Goal: Answer question/provide support: Share knowledge or assist other users

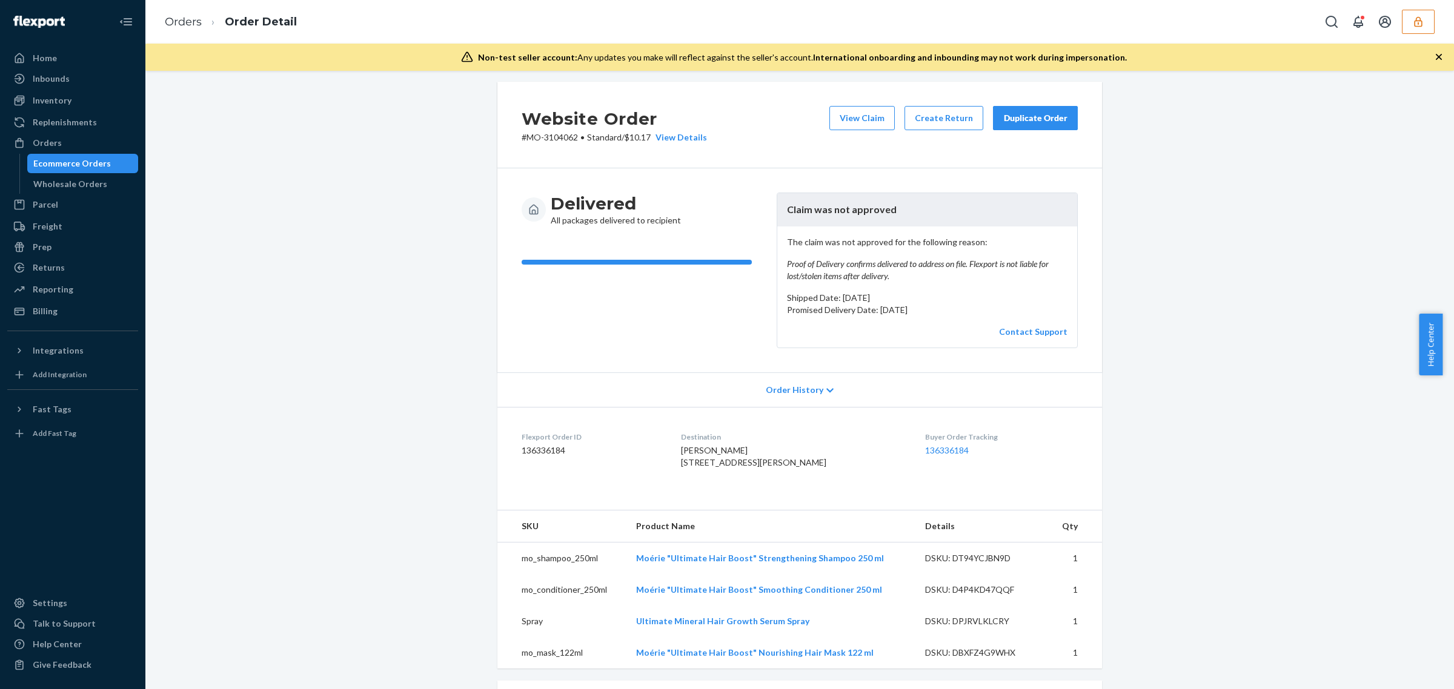
scroll to position [243, 0]
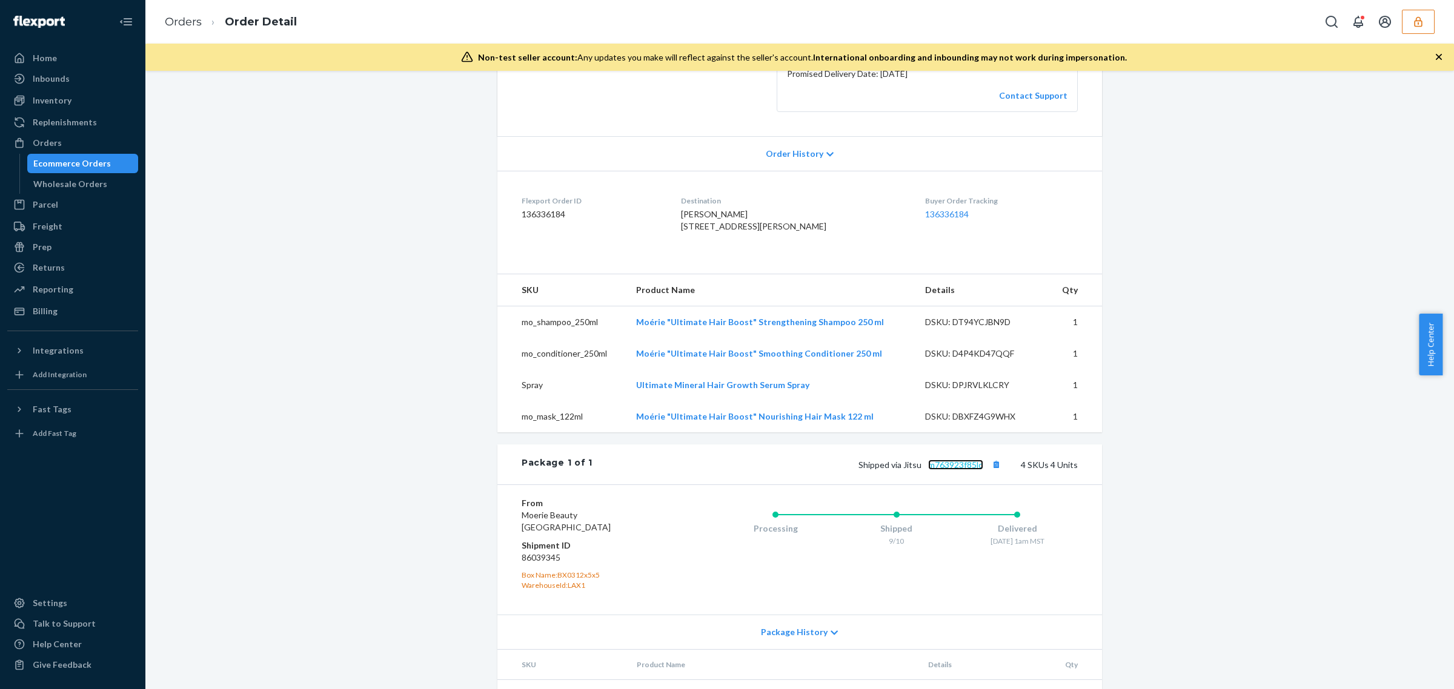
click at [953, 470] on link "m763923f85lq" at bounding box center [955, 465] width 55 height 10
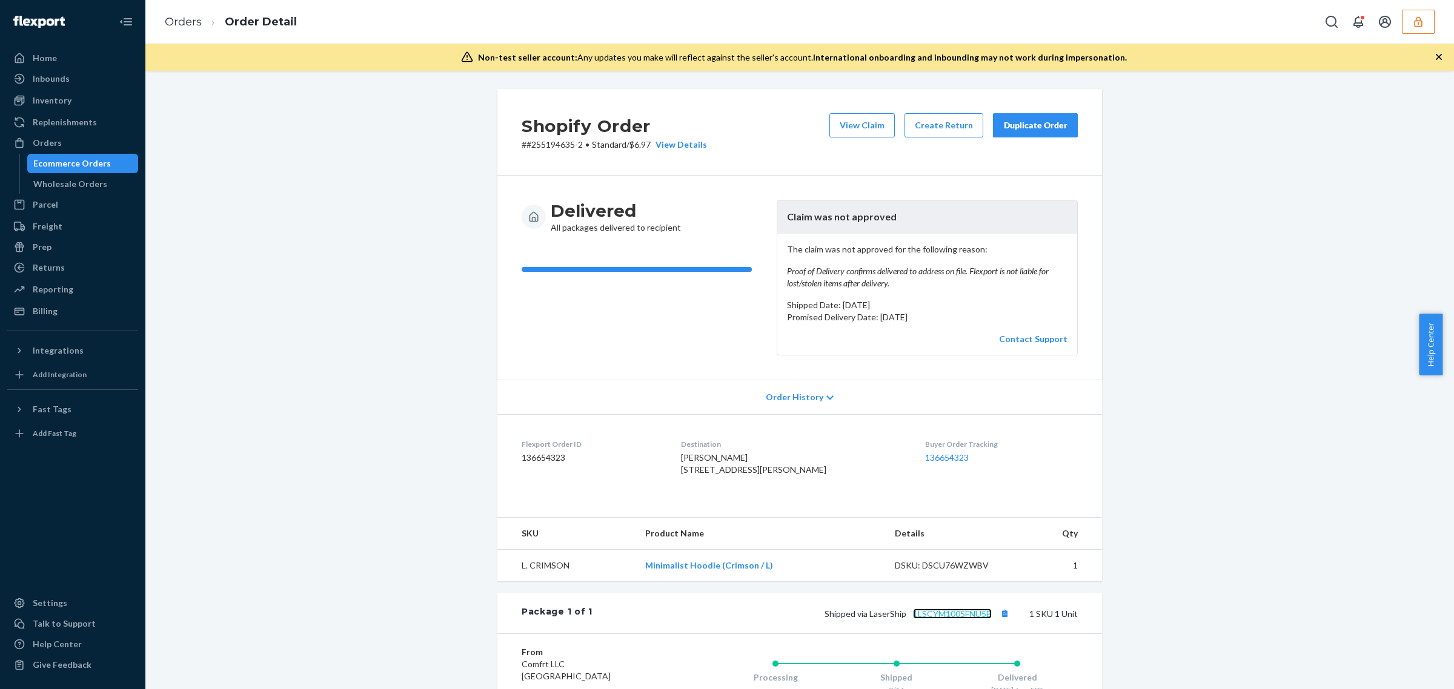
click at [971, 619] on link "1LSCYM1005FNU5B" at bounding box center [952, 614] width 79 height 10
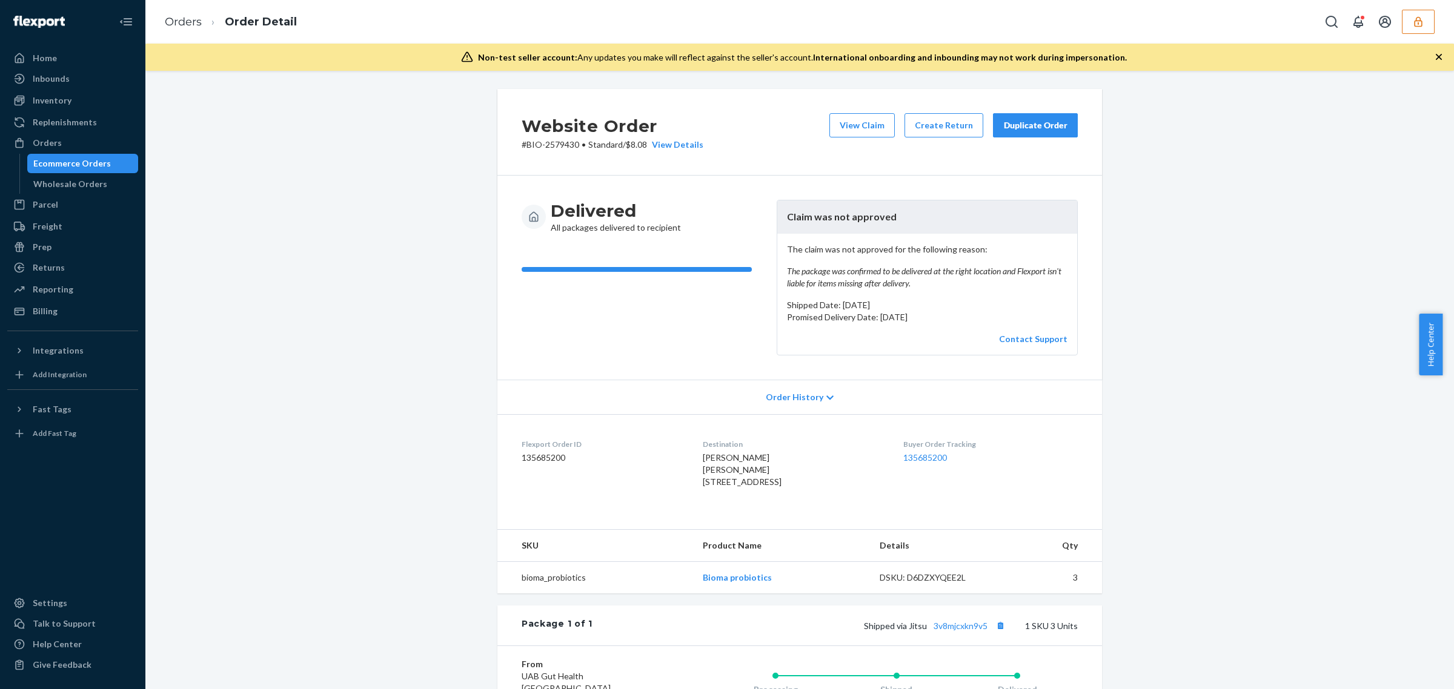
scroll to position [137, 0]
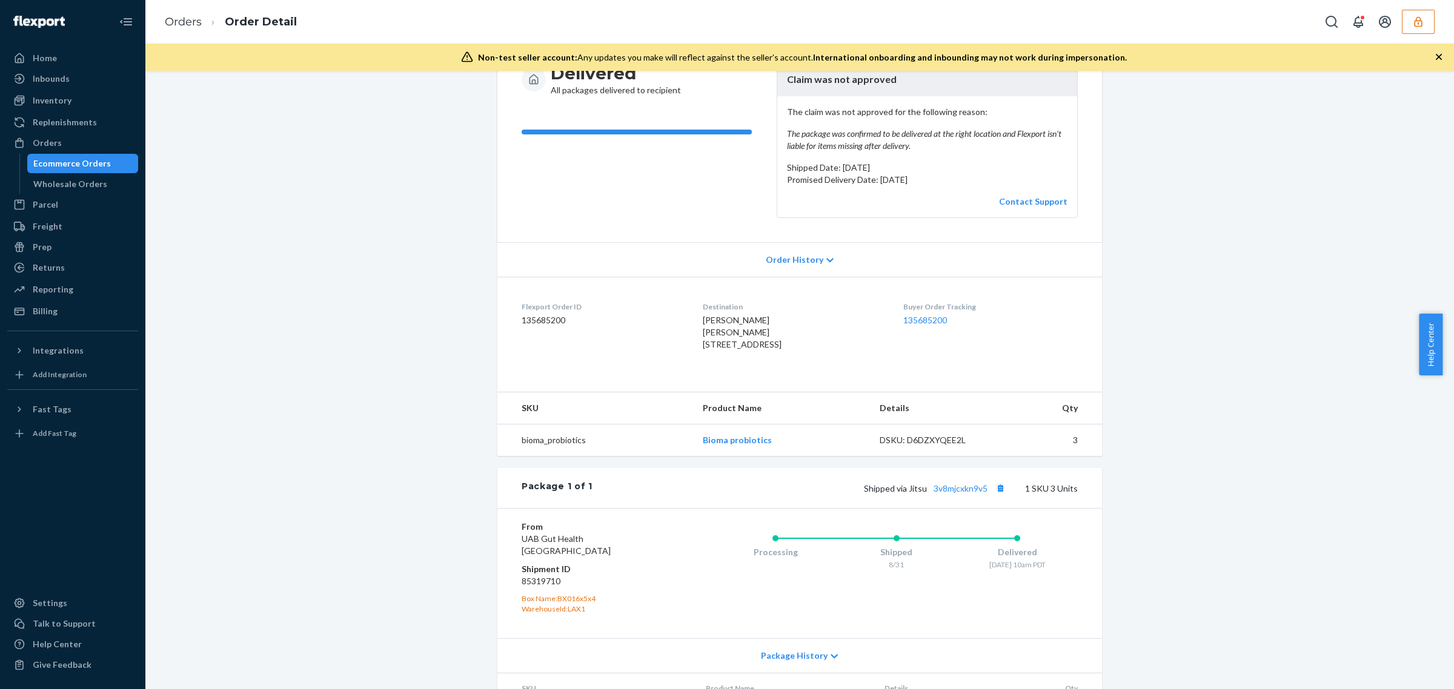
click at [963, 496] on div "Shipped via Jitsu 3v8mjcxkn9v5 1 SKU 3 Units" at bounding box center [834, 488] width 485 height 16
click at [961, 494] on link "3v8mjcxkn9v5" at bounding box center [960, 488] width 54 height 10
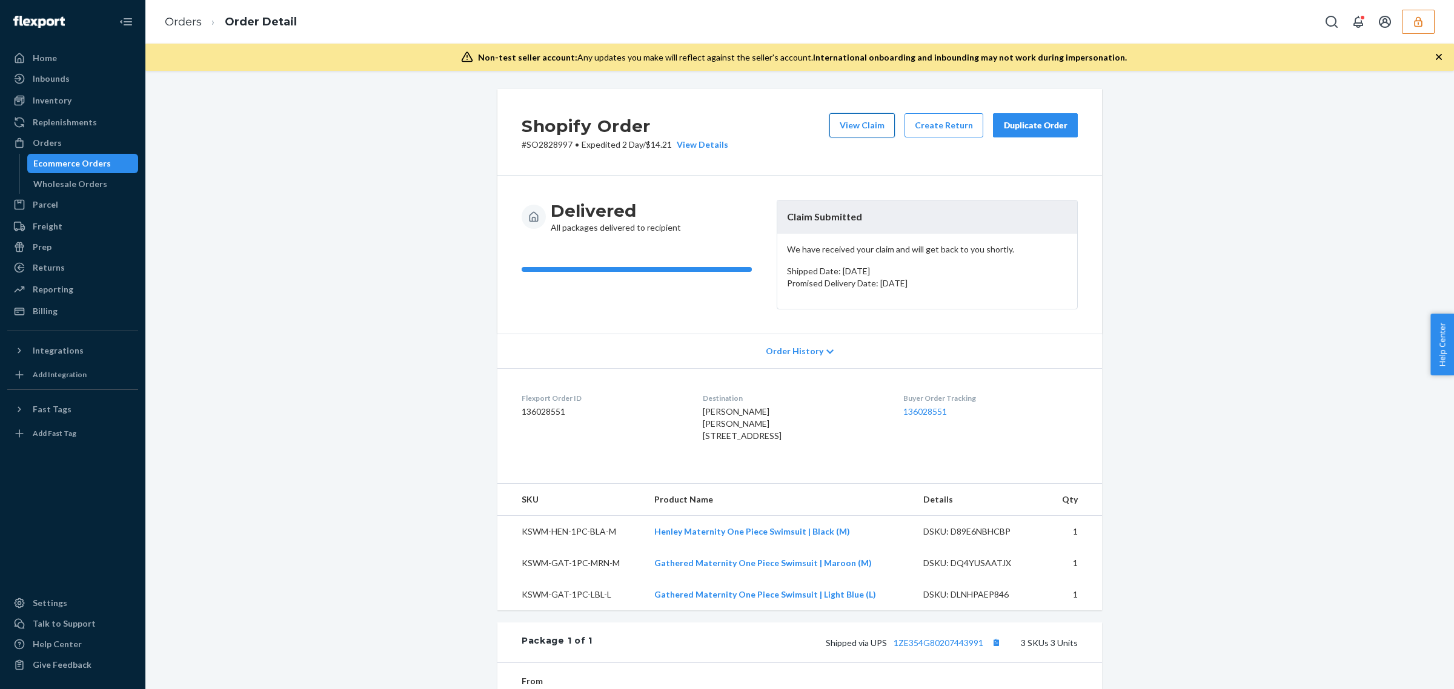
click at [867, 127] on button "View Claim" at bounding box center [861, 125] width 65 height 24
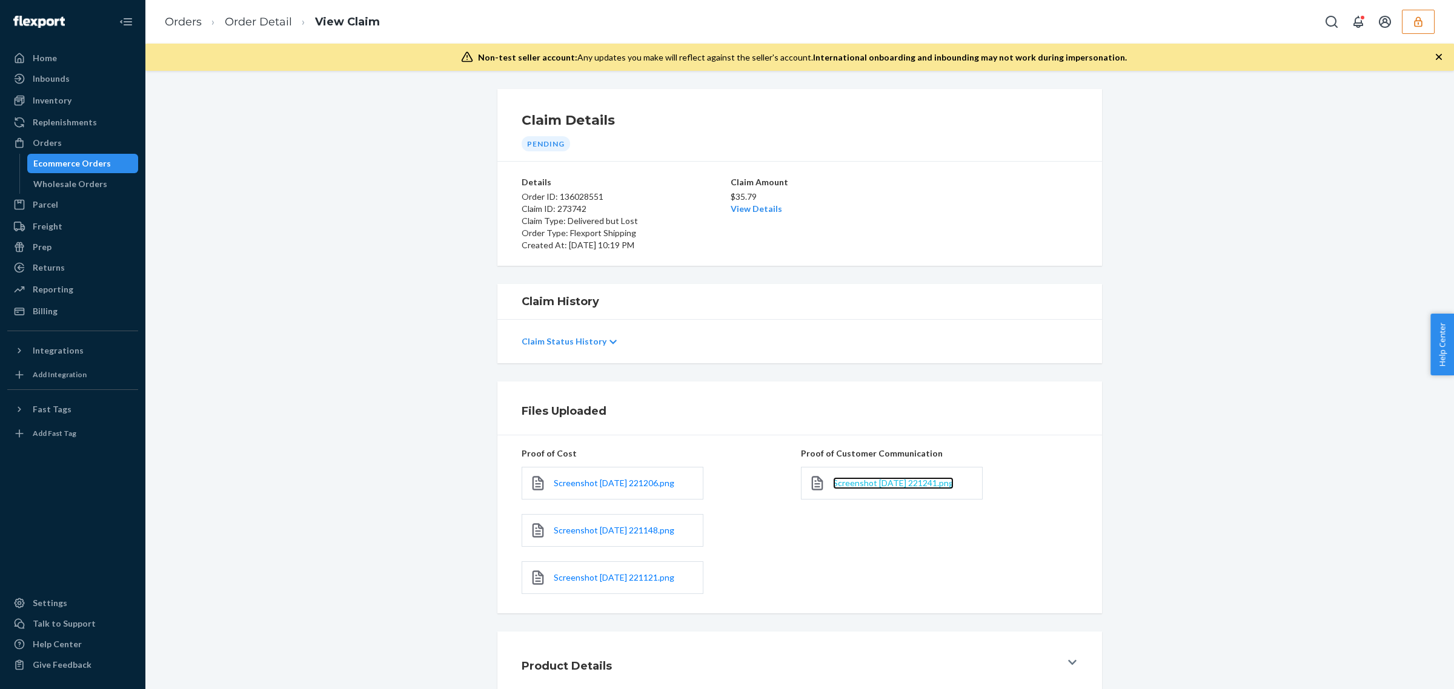
click at [886, 483] on span "Screenshot 2025-09-23 221241.png" at bounding box center [893, 483] width 121 height 10
click at [928, 219] on div at bounding box center [974, 213] width 207 height 75
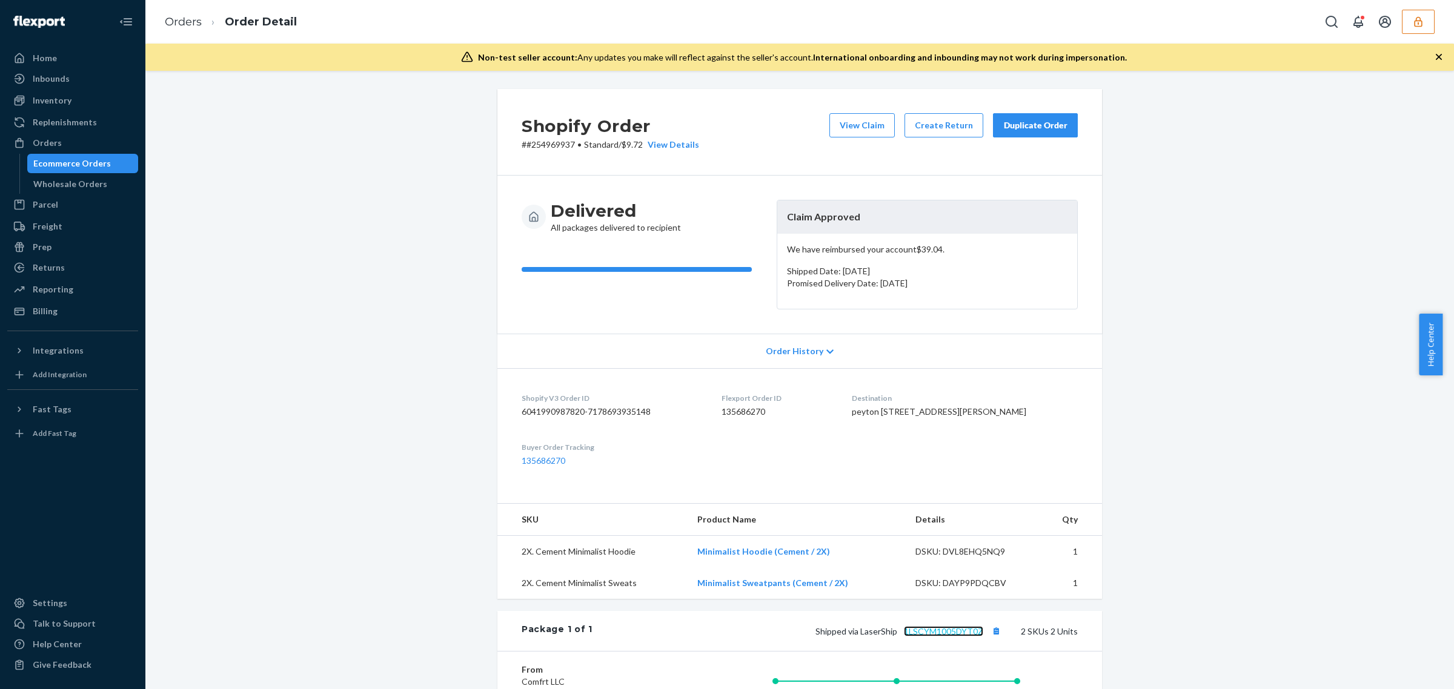
click at [938, 637] on link "1LSCYM1005DYT0Z" at bounding box center [943, 631] width 79 height 10
click at [833, 122] on button "View Claim" at bounding box center [861, 125] width 65 height 24
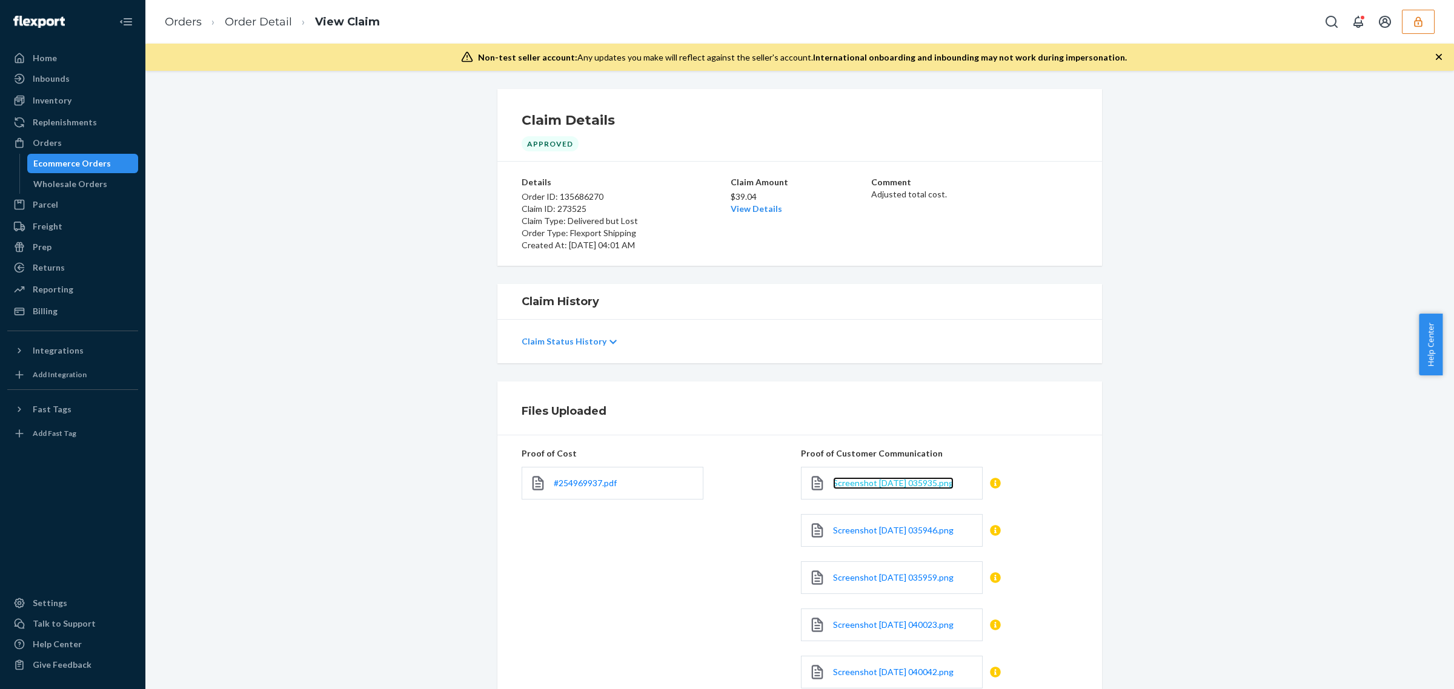
click at [863, 485] on span "Screenshot 2025-09-23 035935.png" at bounding box center [893, 483] width 121 height 10
click at [864, 537] on link "Screenshot 2025-09-23 035946.png" at bounding box center [893, 530] width 121 height 12
click at [927, 624] on span "Screenshot 2025-09-23 040023.png" at bounding box center [893, 625] width 121 height 10
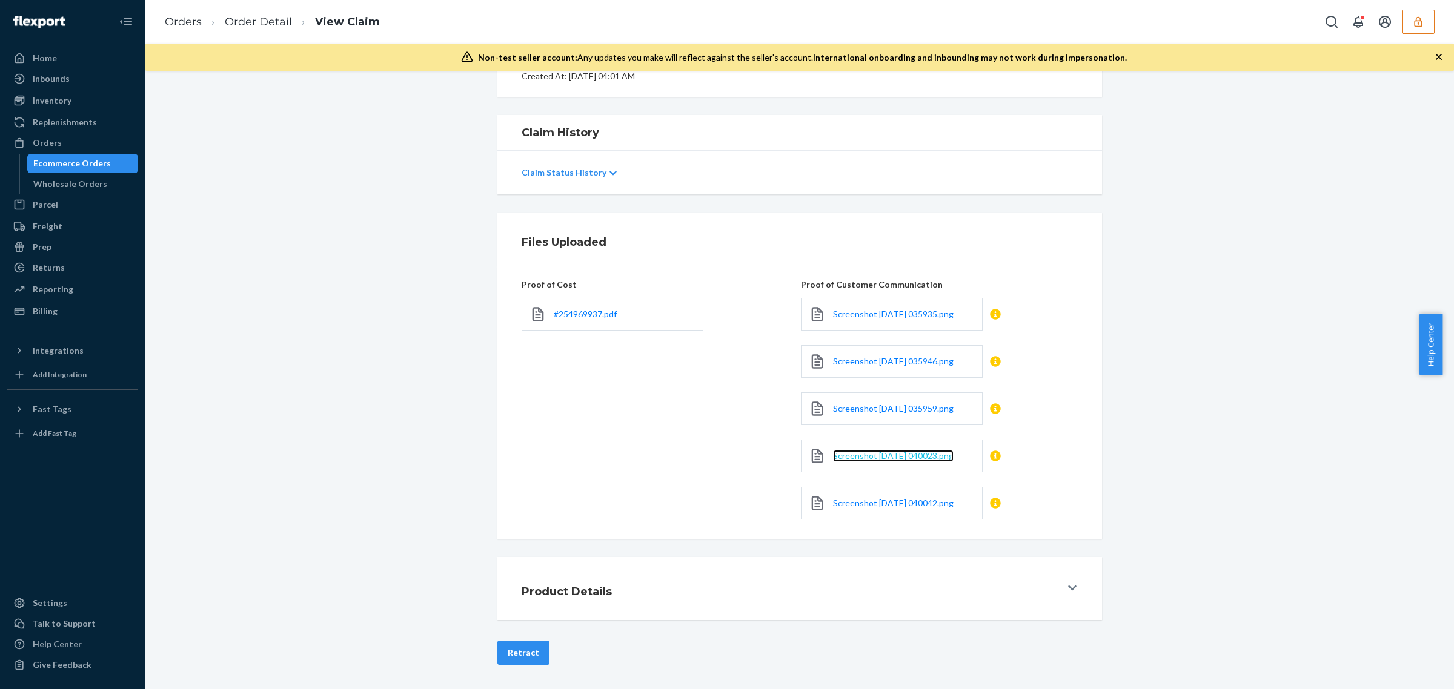
click at [885, 458] on span "Screenshot 2025-09-23 040023.png" at bounding box center [893, 456] width 121 height 10
click at [885, 408] on span "Screenshot 2025-09-23 035959.png" at bounding box center [893, 408] width 121 height 10
click at [918, 500] on span "Screenshot 2025-09-23 040042.png" at bounding box center [893, 503] width 121 height 10
click at [286, 25] on link "Order Detail" at bounding box center [258, 21] width 67 height 13
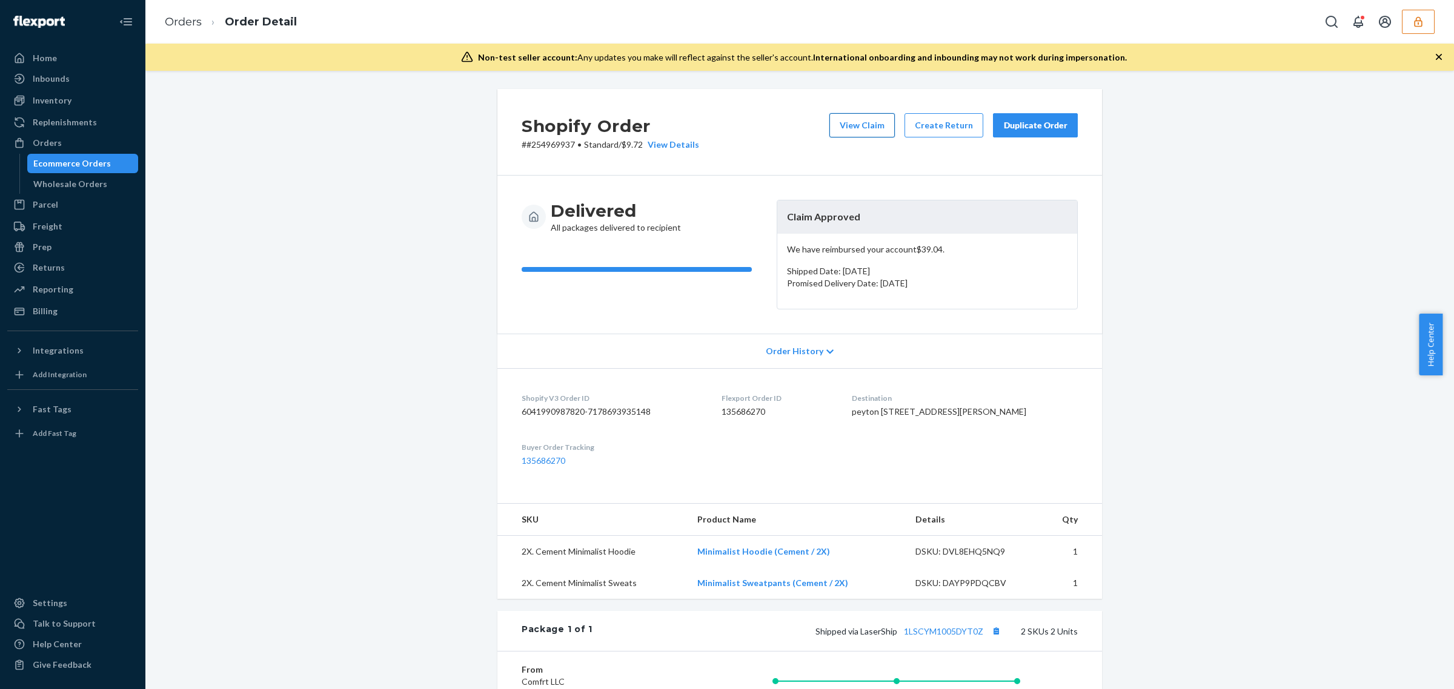
click at [842, 126] on button "View Claim" at bounding box center [861, 125] width 65 height 24
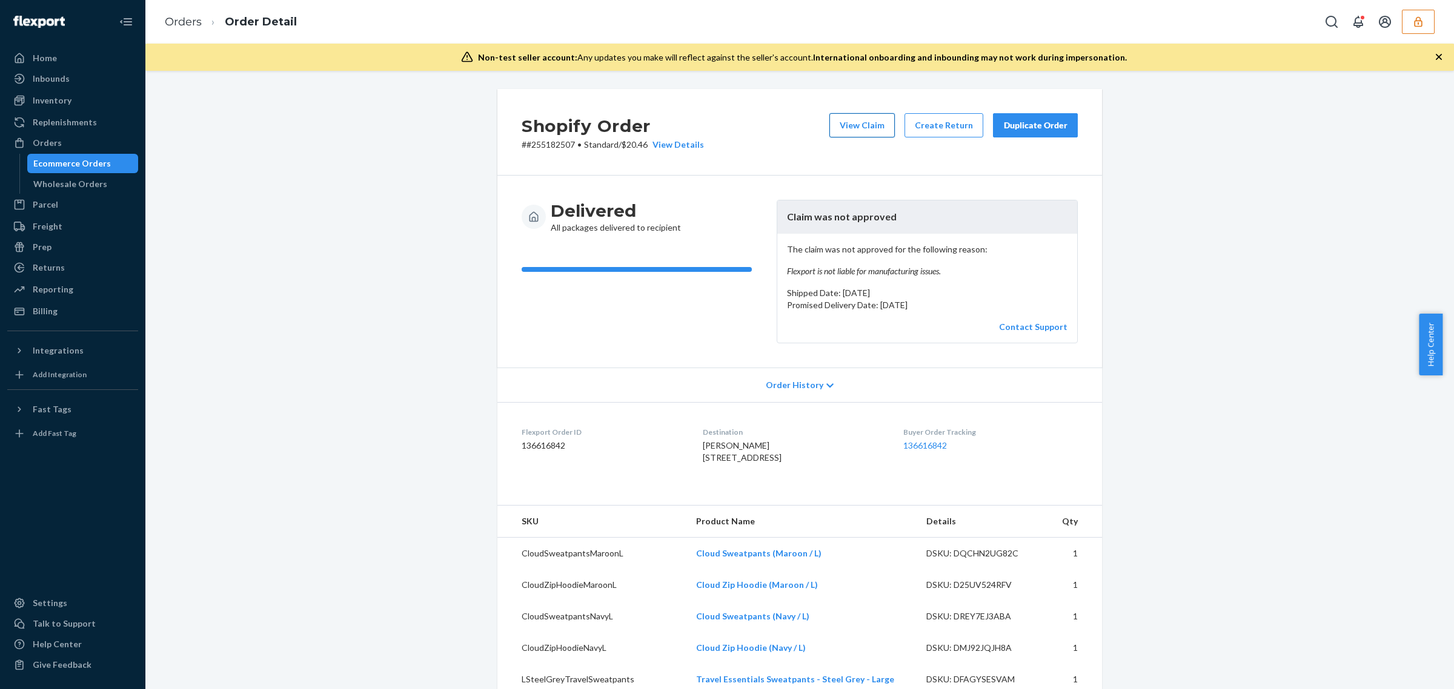
click at [867, 116] on button "View Claim" at bounding box center [861, 125] width 65 height 24
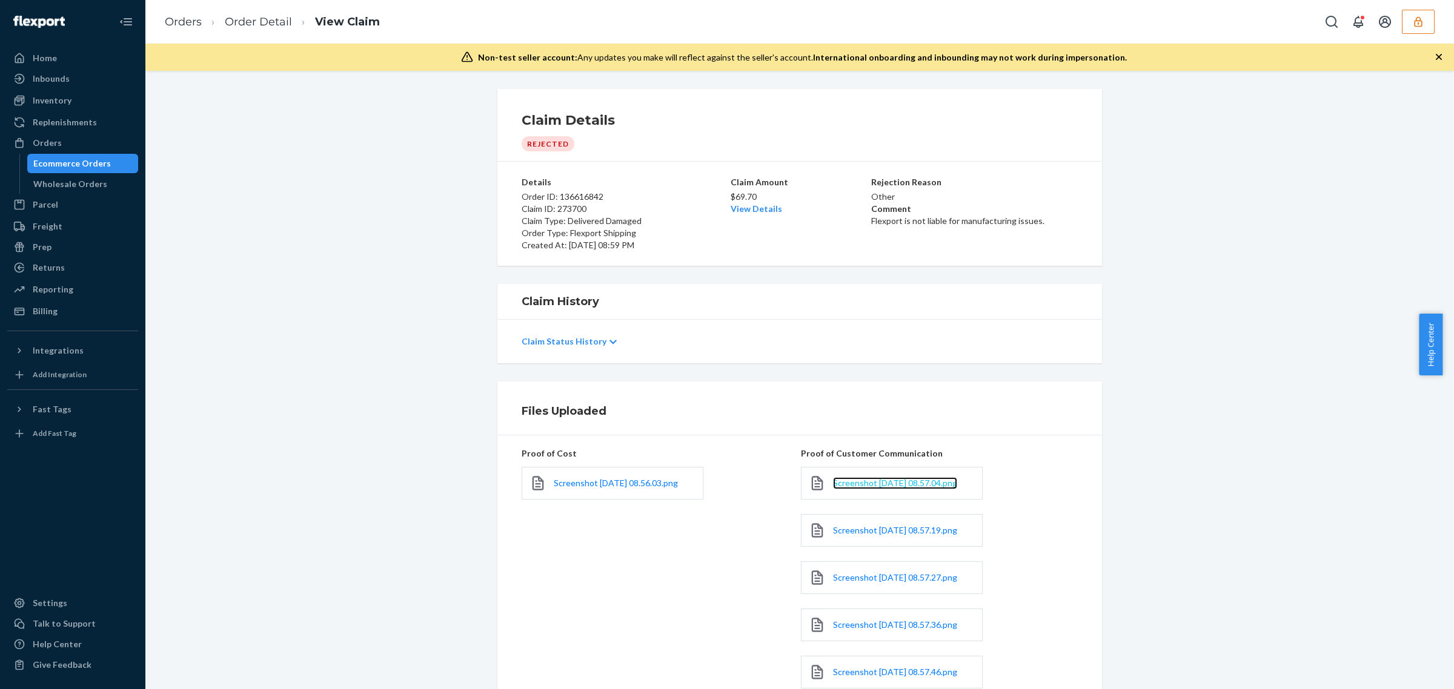
click at [858, 488] on span "Screenshot 2025-09-23 at 08.57.04.png" at bounding box center [895, 483] width 124 height 10
click at [866, 535] on span "Screenshot 2025-09-23 at 08.57.19.png" at bounding box center [895, 530] width 124 height 10
click at [883, 583] on span "Screenshot 2025-09-23 at 08.57.27.png" at bounding box center [895, 577] width 124 height 10
click at [273, 22] on link "Order Detail" at bounding box center [258, 21] width 67 height 13
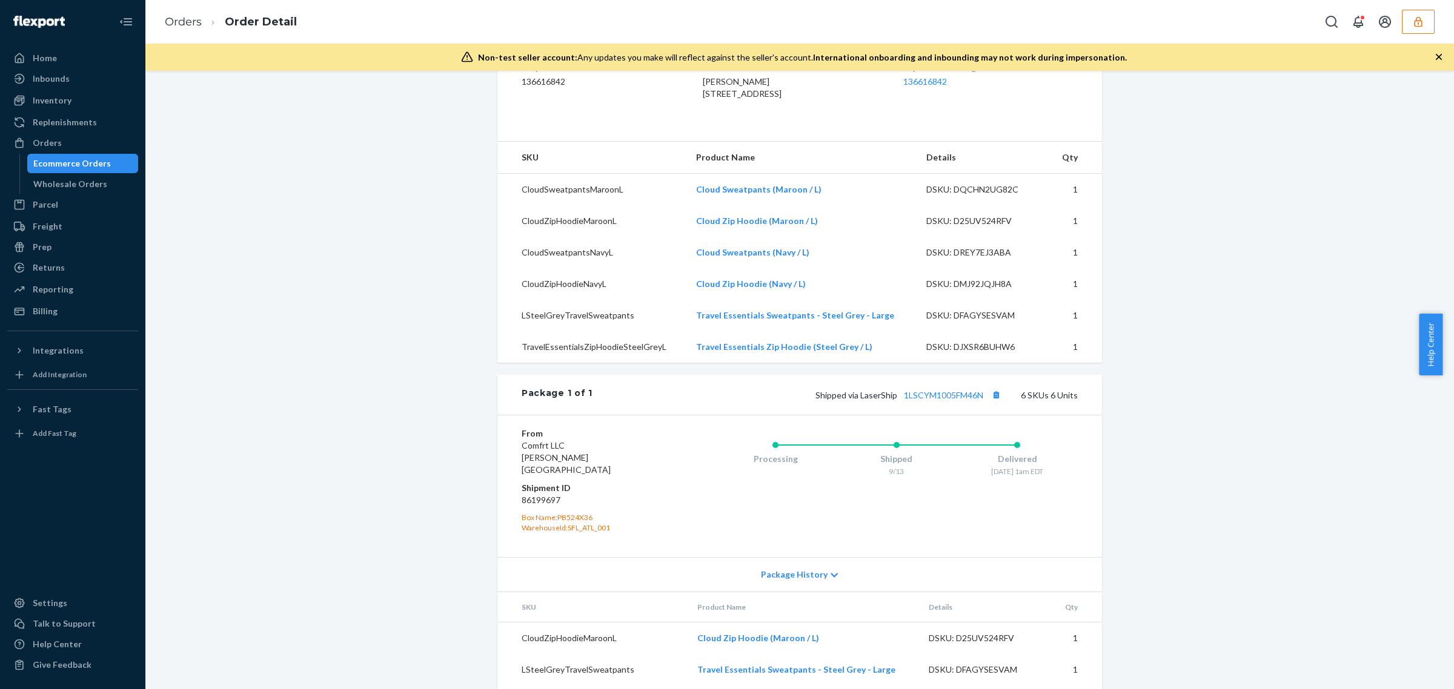
scroll to position [365, 0]
click at [936, 400] on link "1LSCYM1005FM46N" at bounding box center [943, 394] width 79 height 10
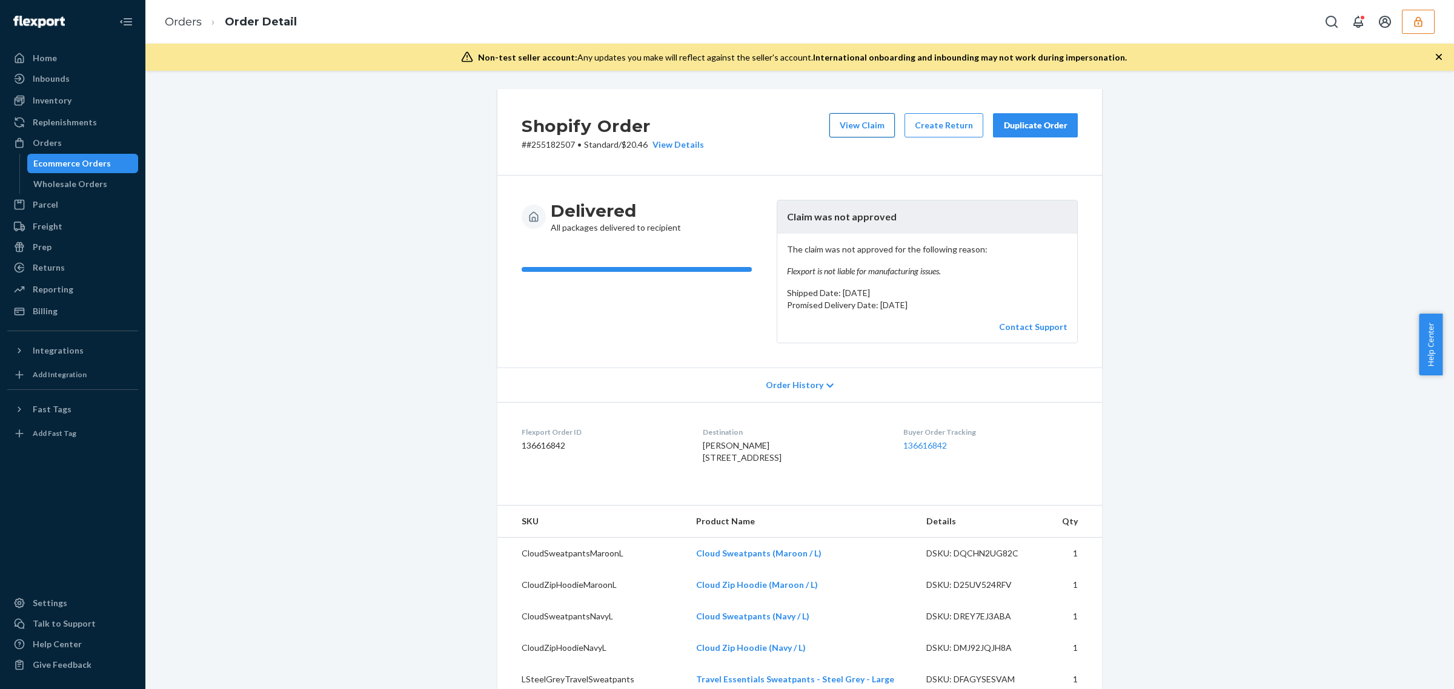
click at [876, 124] on button "View Claim" at bounding box center [861, 125] width 65 height 24
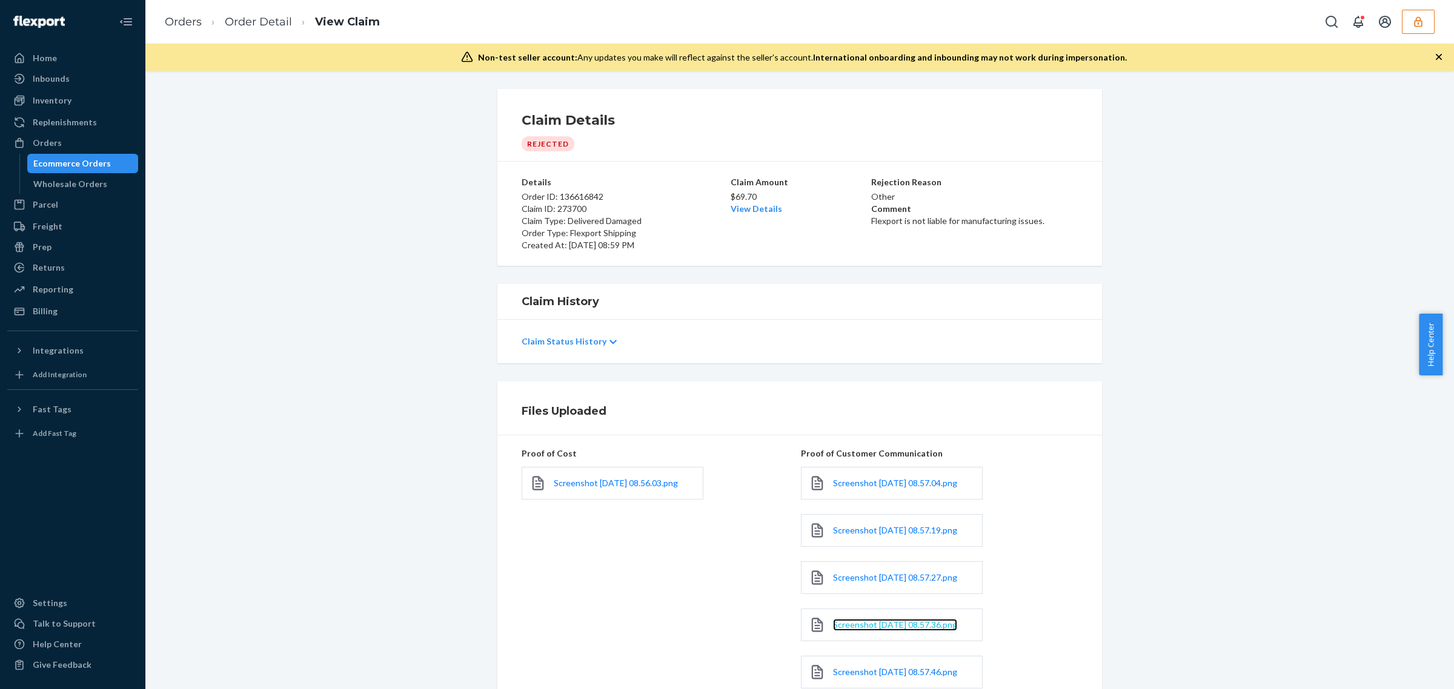
click at [867, 630] on span "Screenshot 2025-09-23 at 08.57.36.png" at bounding box center [895, 625] width 124 height 10
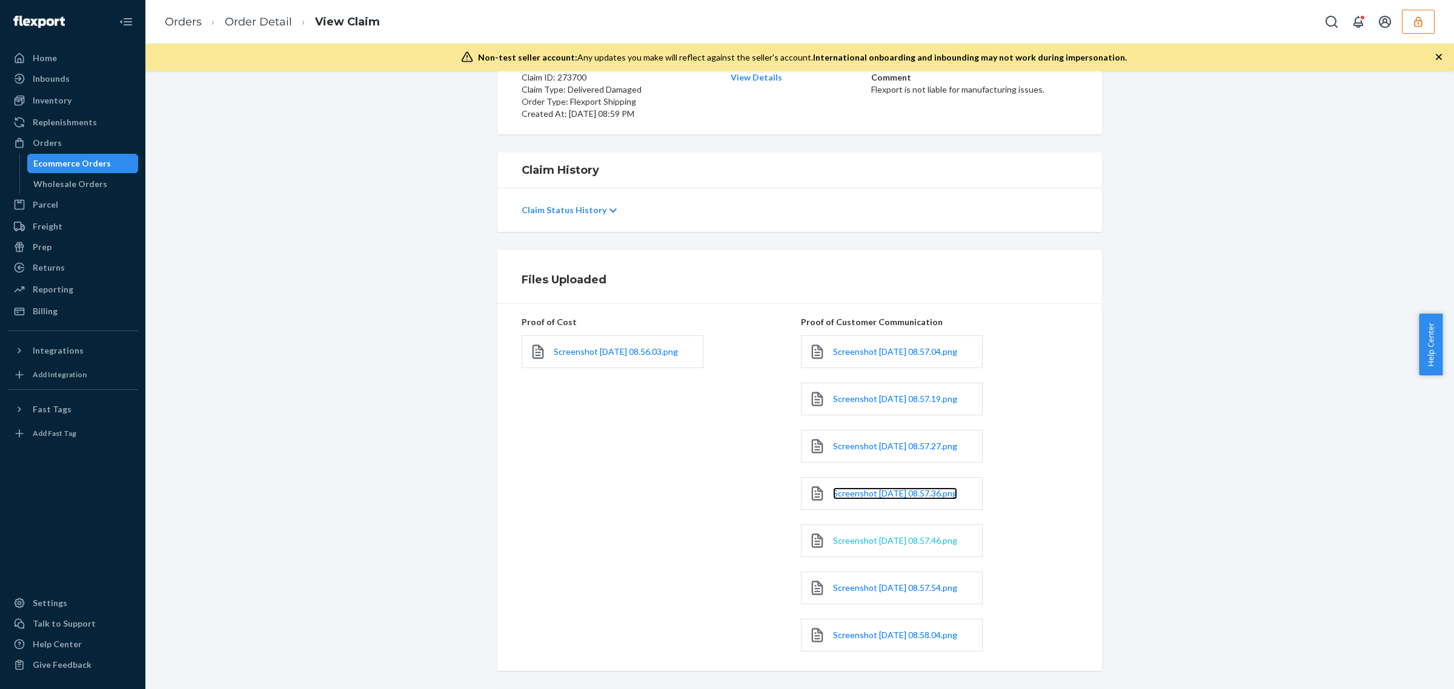
scroll to position [133, 0]
click at [839, 544] on span "Screenshot 2025-09-23 at 08.57.46.png" at bounding box center [895, 539] width 124 height 10
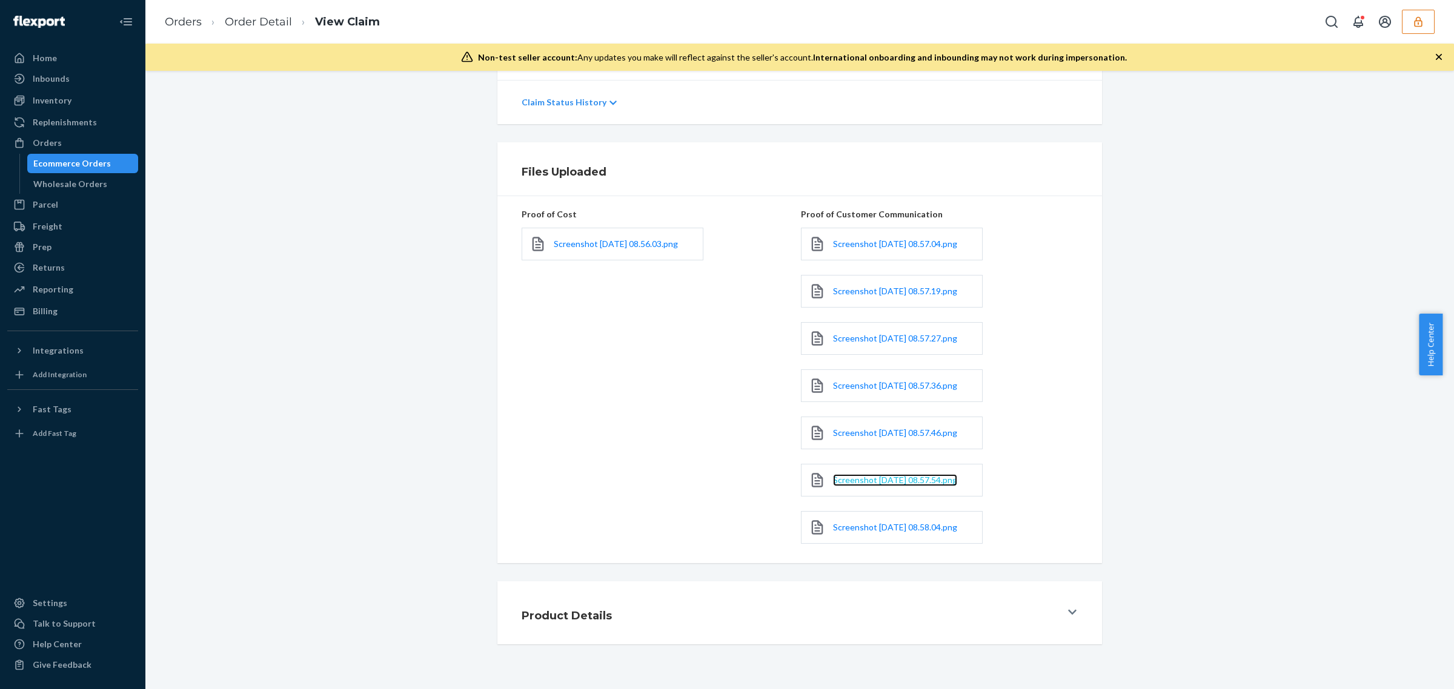
click at [847, 475] on span "Screenshot 2025-09-23 at 08.57.54.png" at bounding box center [895, 480] width 124 height 10
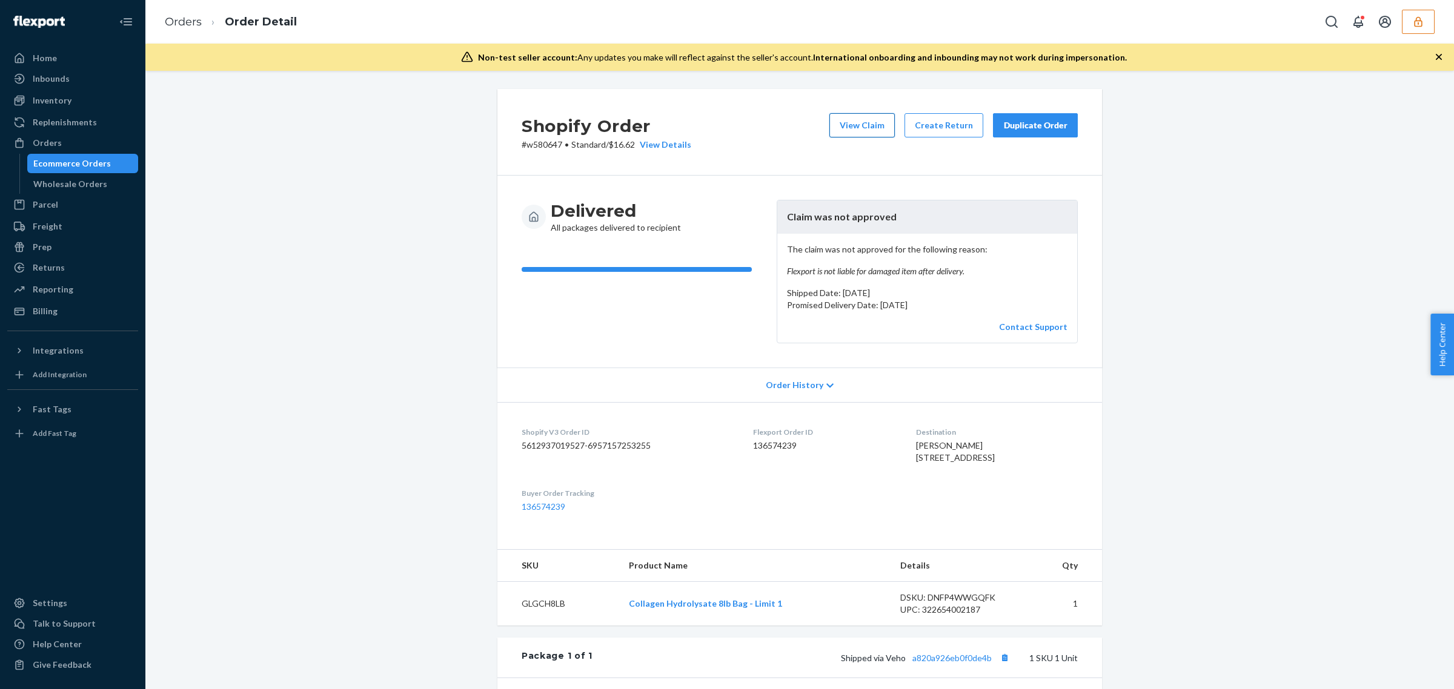
click at [861, 125] on button "View Claim" at bounding box center [861, 125] width 65 height 24
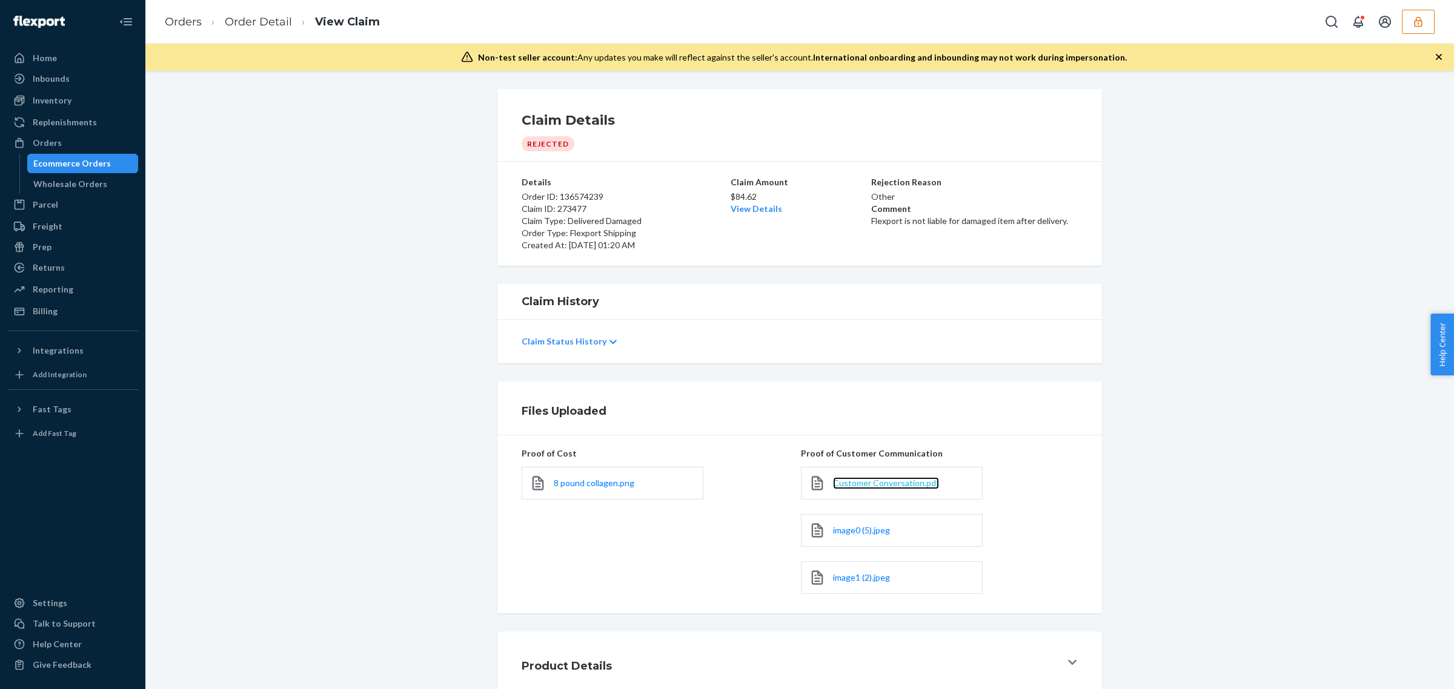
click at [869, 480] on span "Customer Conversation.pdf" at bounding box center [886, 483] width 106 height 10
click at [849, 531] on span "image0 (5).jpeg" at bounding box center [861, 530] width 57 height 10
click at [881, 584] on link "image1 (2).jpeg" at bounding box center [861, 578] width 57 height 12
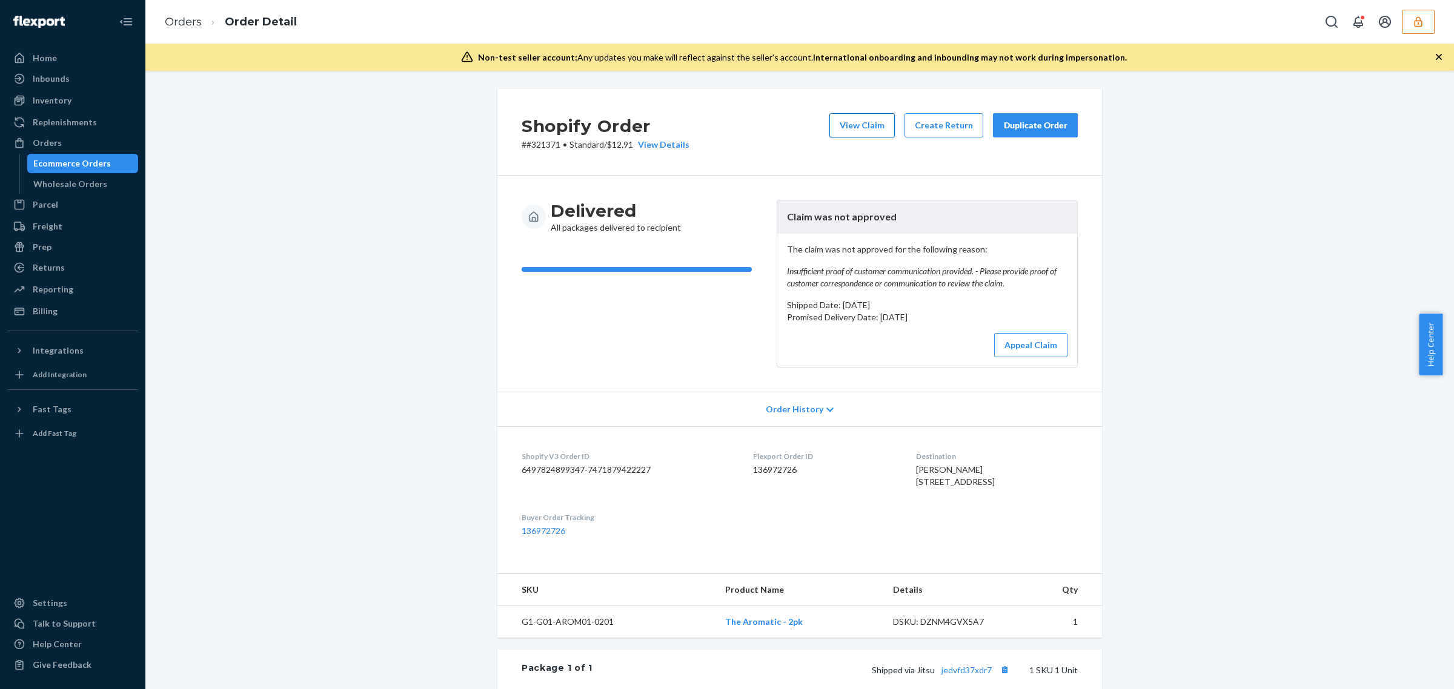
click at [841, 116] on button "View Claim" at bounding box center [861, 125] width 65 height 24
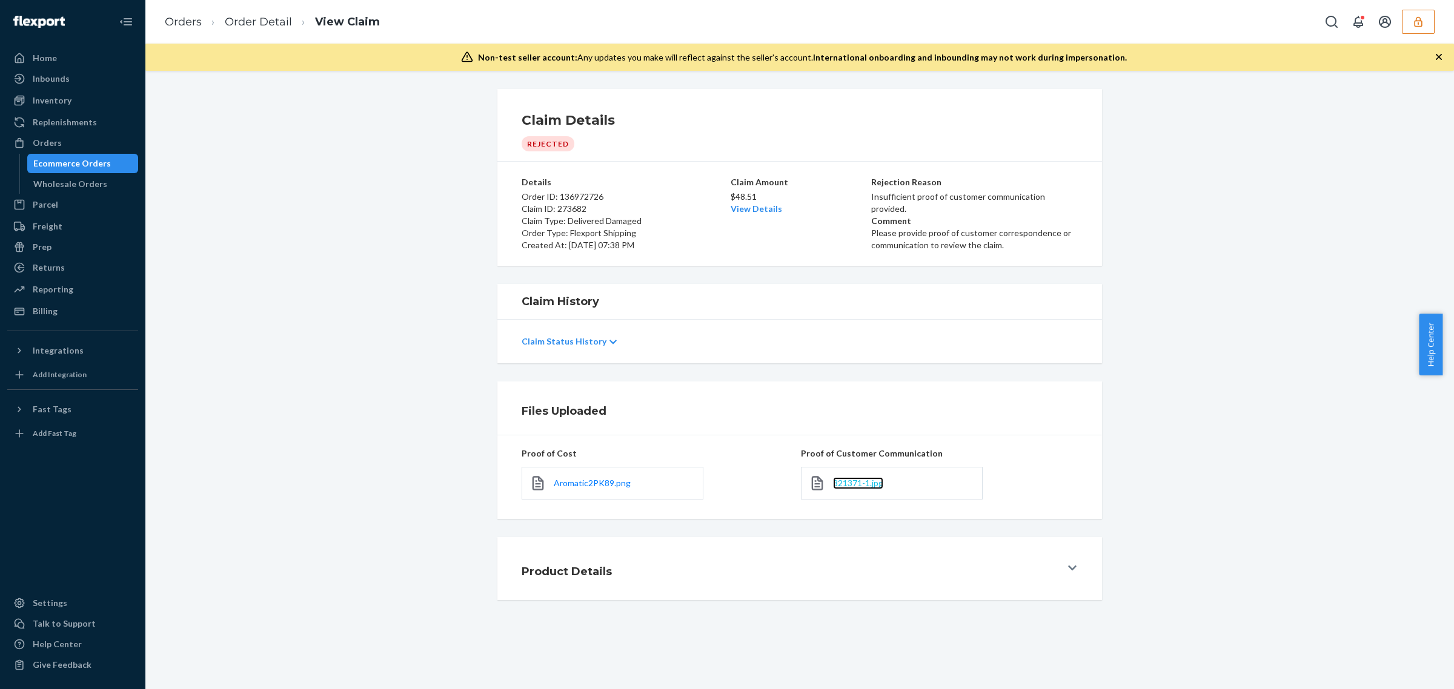
click at [864, 485] on span "321371-1.jpg" at bounding box center [858, 483] width 50 height 10
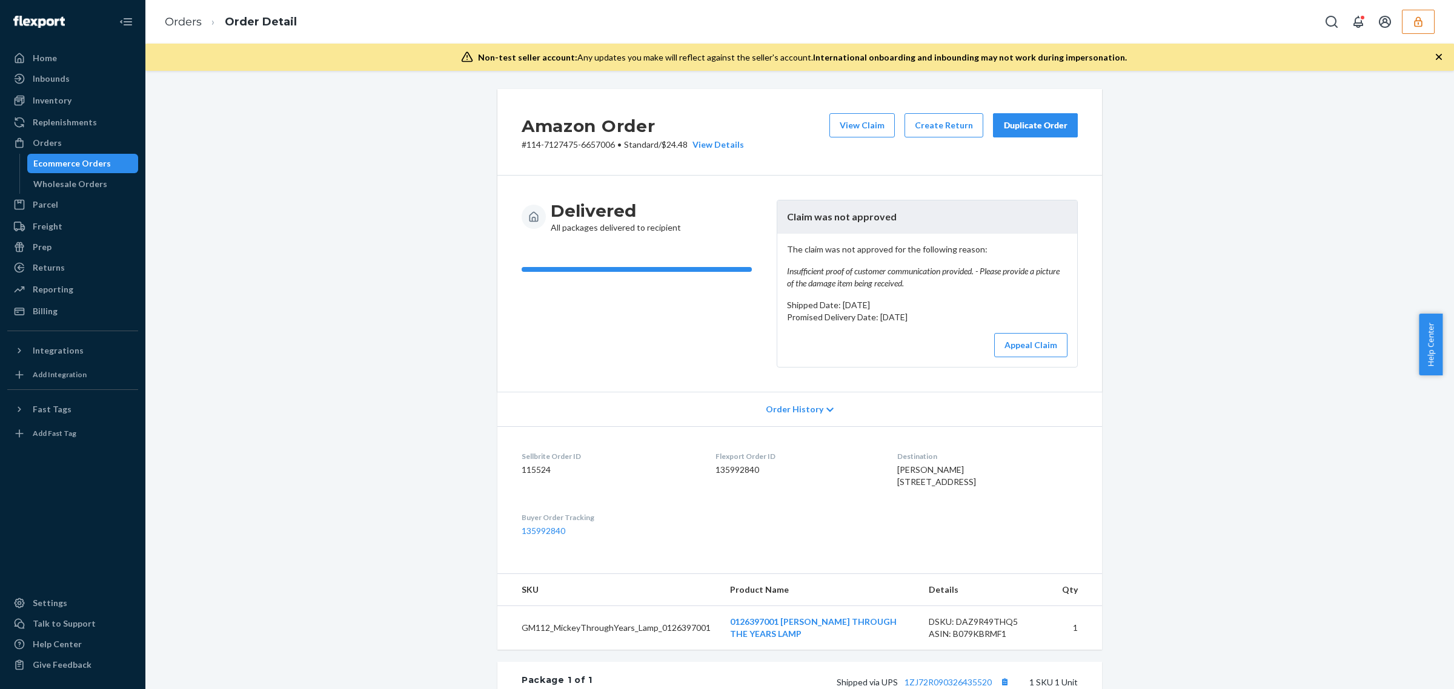
scroll to position [17, 0]
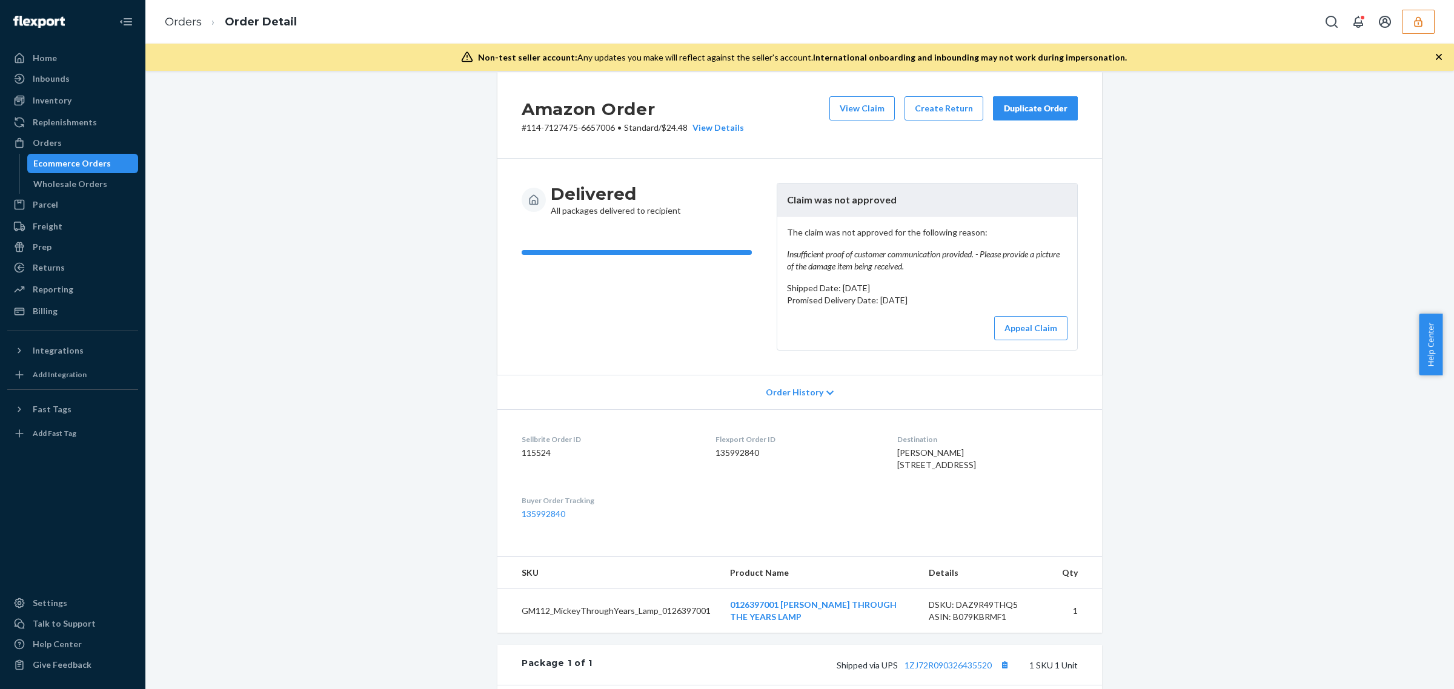
click at [844, 120] on div "View Claim Create Return Duplicate Order" at bounding box center [953, 115] width 258 height 38
click at [842, 119] on button "View Claim" at bounding box center [861, 108] width 65 height 24
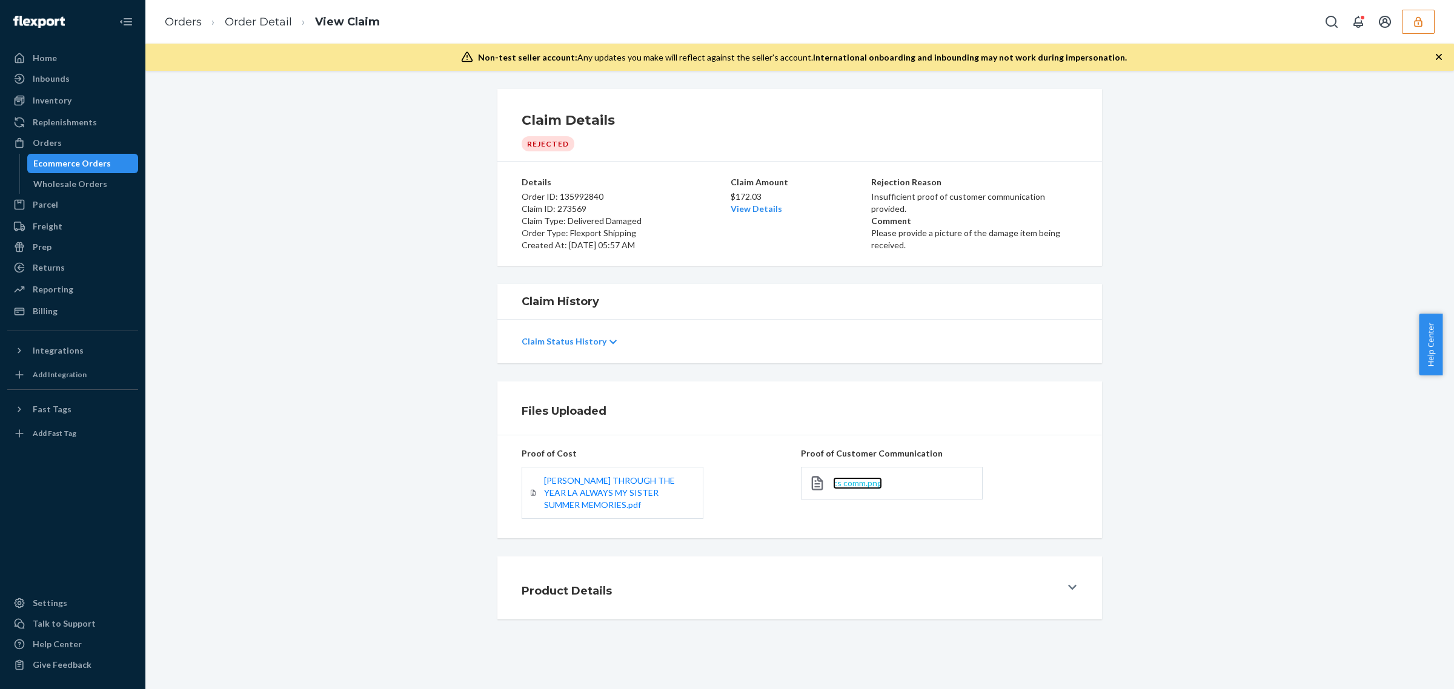
click at [855, 485] on span "cs comm.png" at bounding box center [857, 483] width 49 height 10
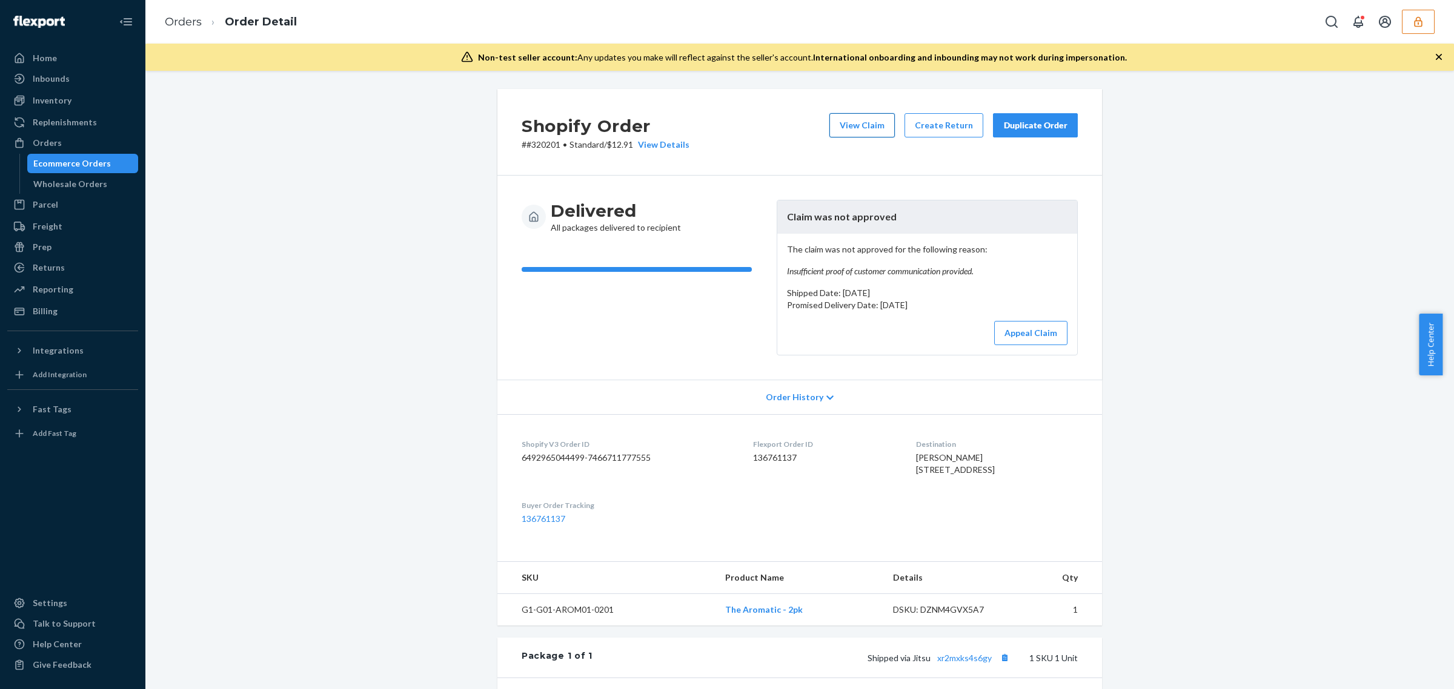
click at [864, 117] on button "View Claim" at bounding box center [861, 125] width 65 height 24
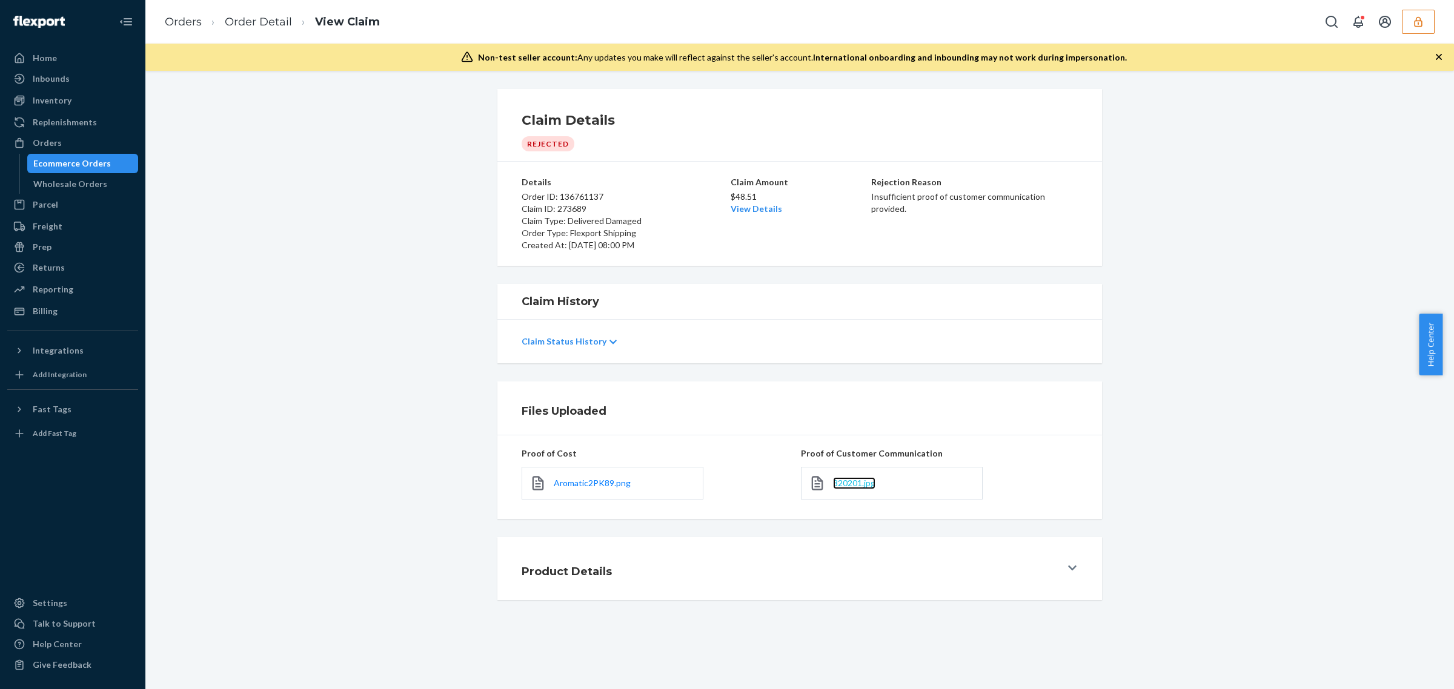
click at [839, 488] on span "320201.jpg" at bounding box center [854, 483] width 42 height 10
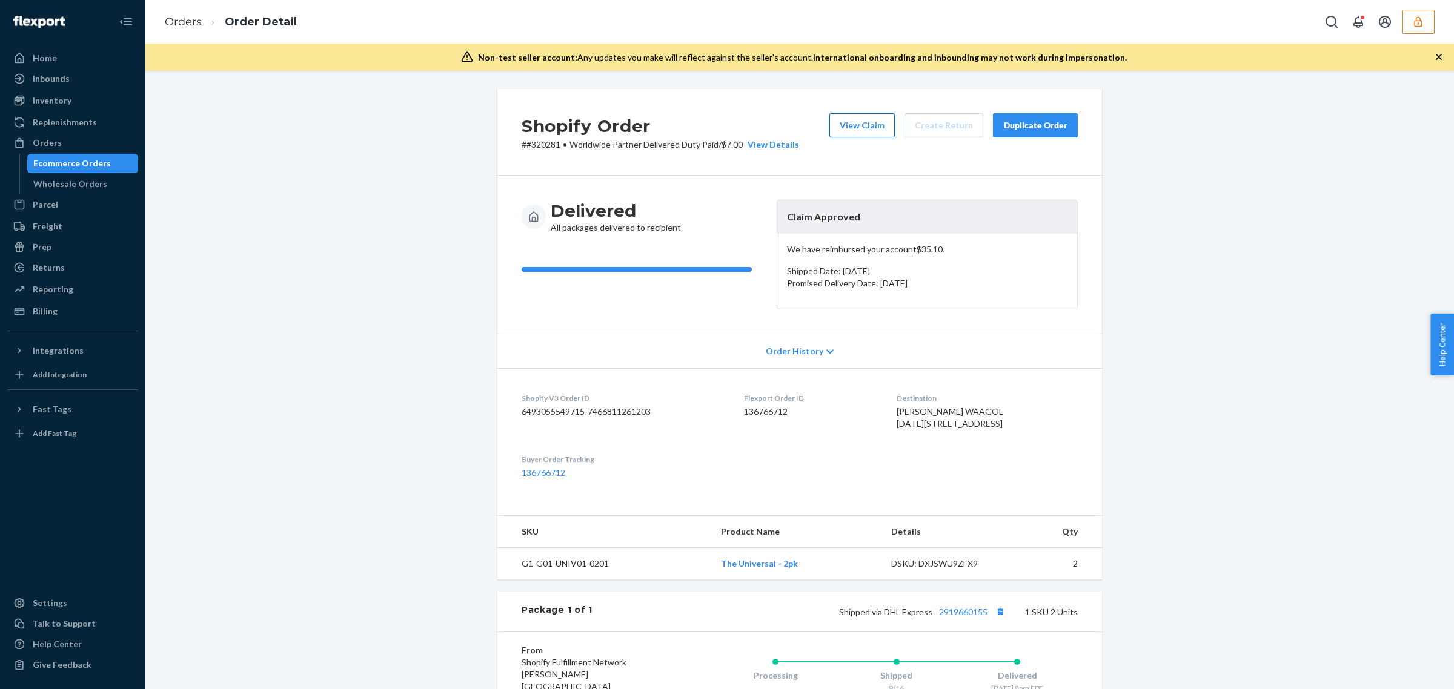
click at [860, 121] on button "View Claim" at bounding box center [861, 125] width 65 height 24
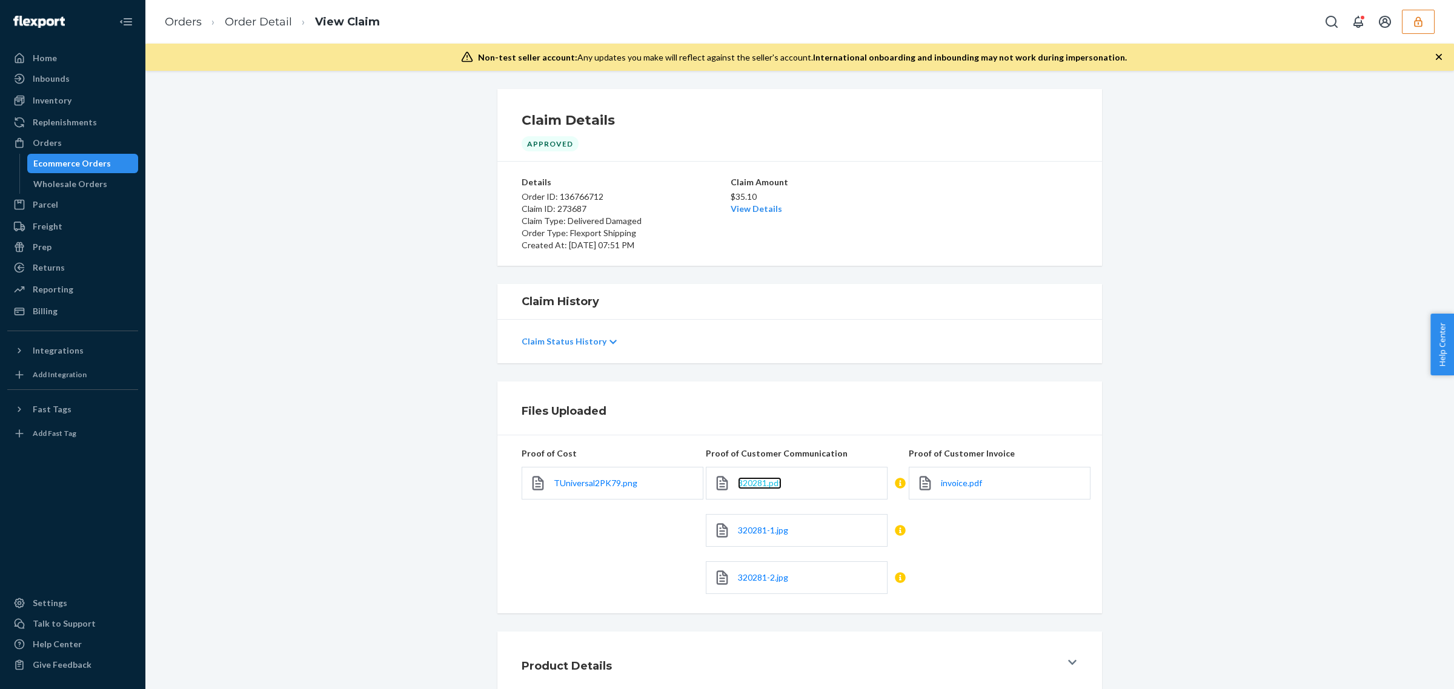
click at [771, 480] on span "320281.pdf" at bounding box center [760, 483] width 44 height 10
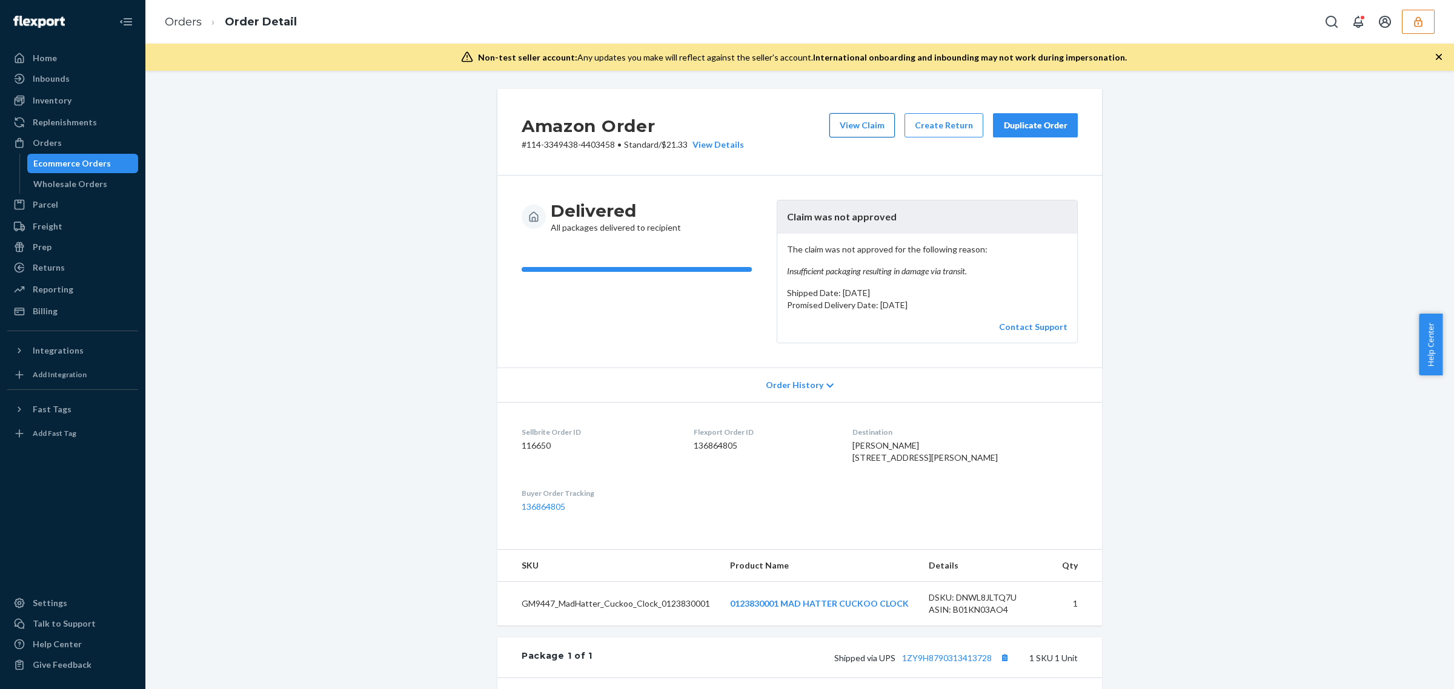
click at [852, 134] on button "View Claim" at bounding box center [861, 125] width 65 height 24
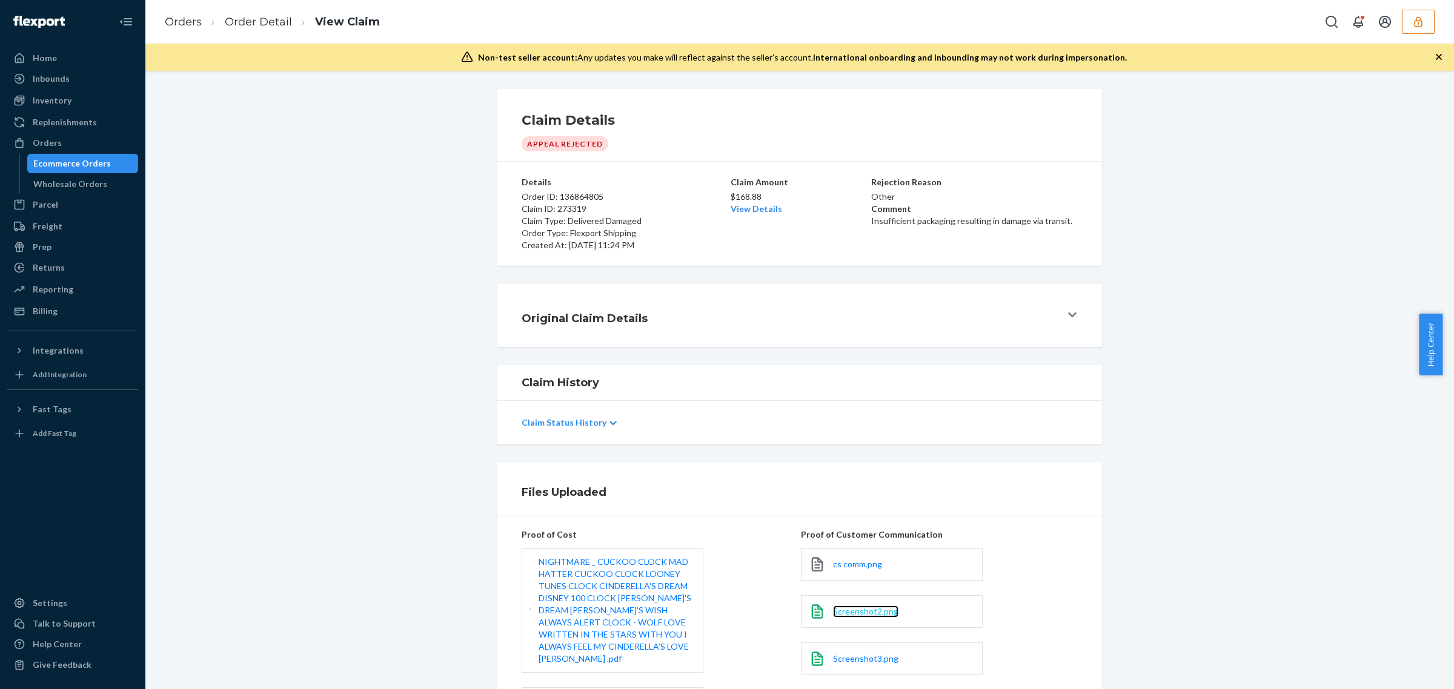
click at [873, 613] on span "Screenshot2.png" at bounding box center [865, 611] width 65 height 10
click at [879, 655] on span "Screenshot3.png" at bounding box center [865, 659] width 65 height 10
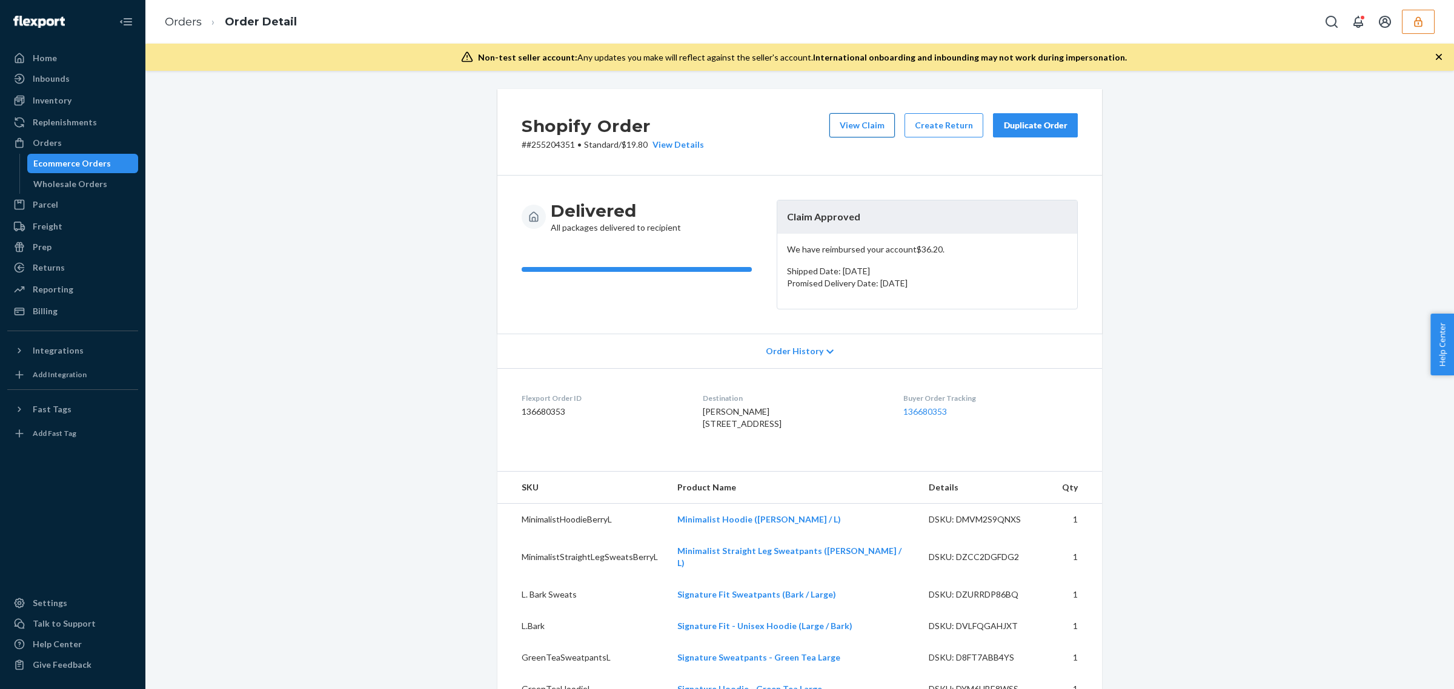
click at [848, 122] on button "View Claim" at bounding box center [861, 125] width 65 height 24
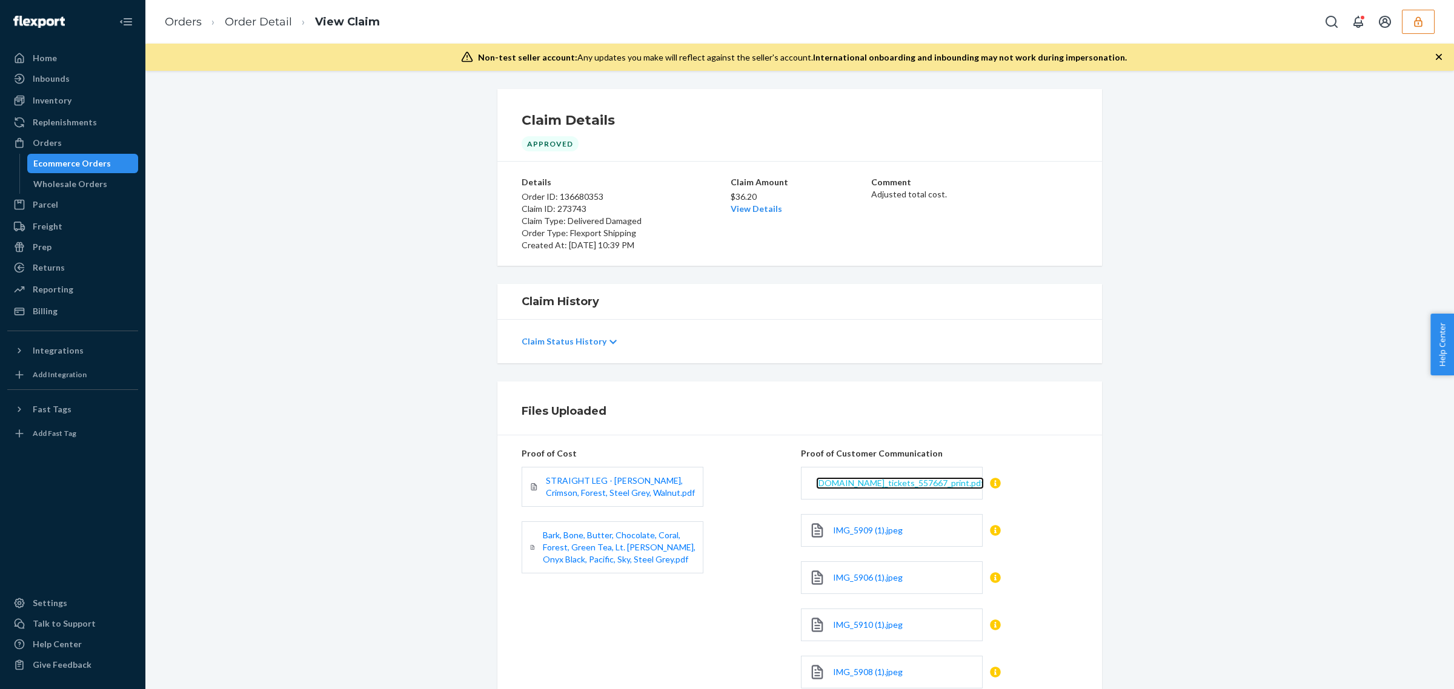
click at [862, 483] on span "comfrt.zendesk.com_tickets_557667_print.pdf" at bounding box center [900, 483] width 168 height 10
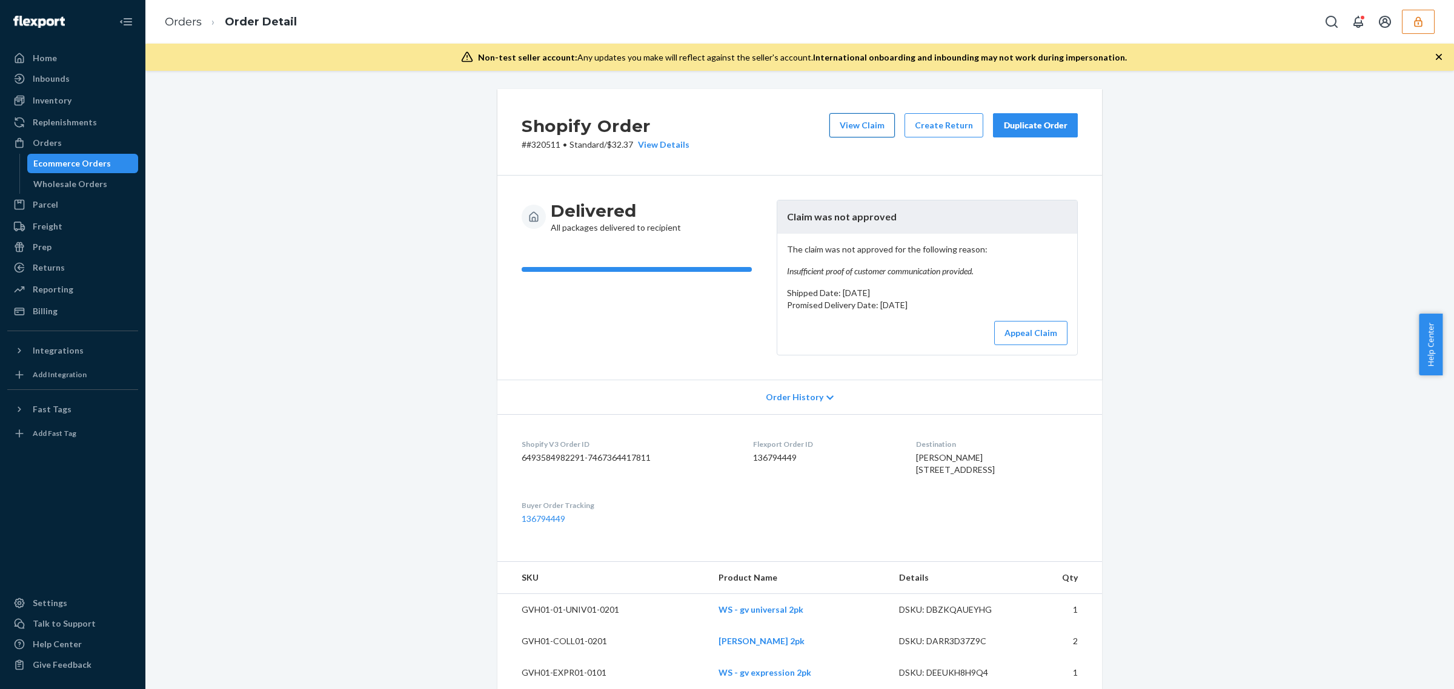
click at [864, 124] on button "View Claim" at bounding box center [861, 125] width 65 height 24
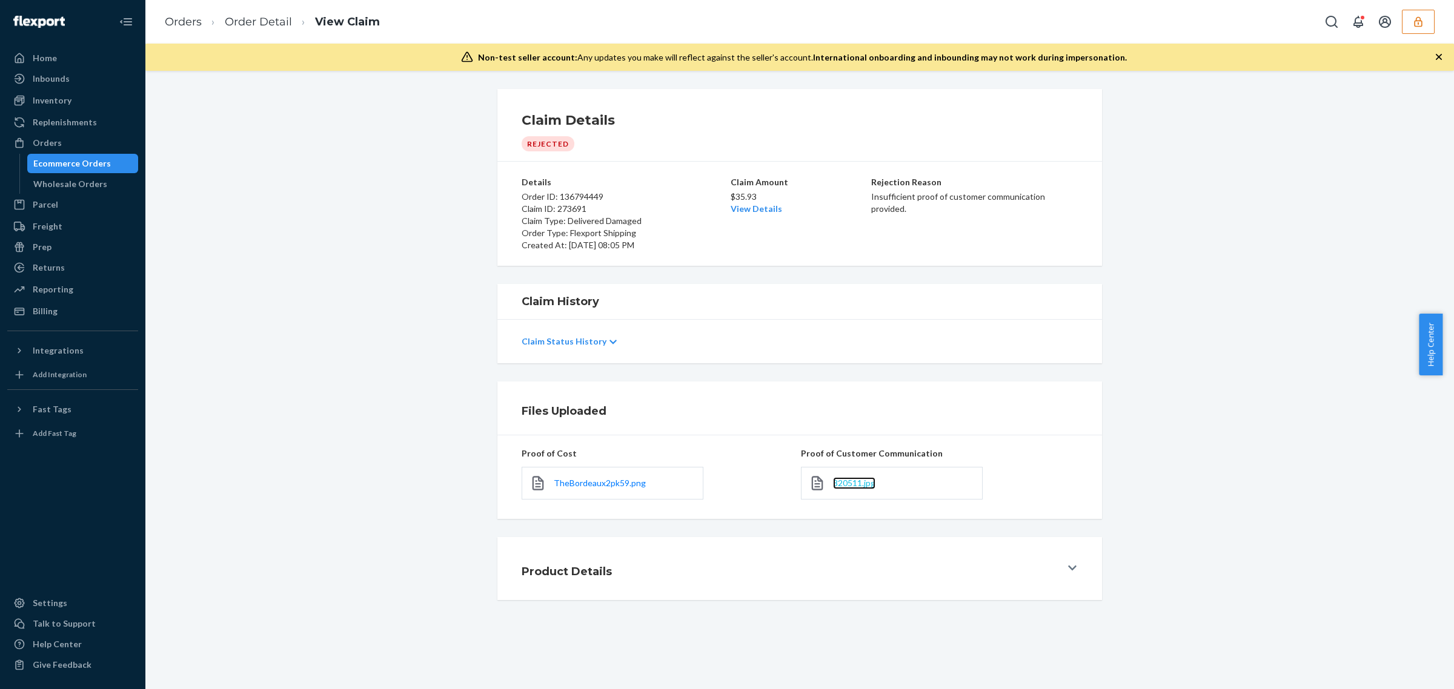
click at [854, 486] on span "320511.jpg" at bounding box center [854, 483] width 42 height 10
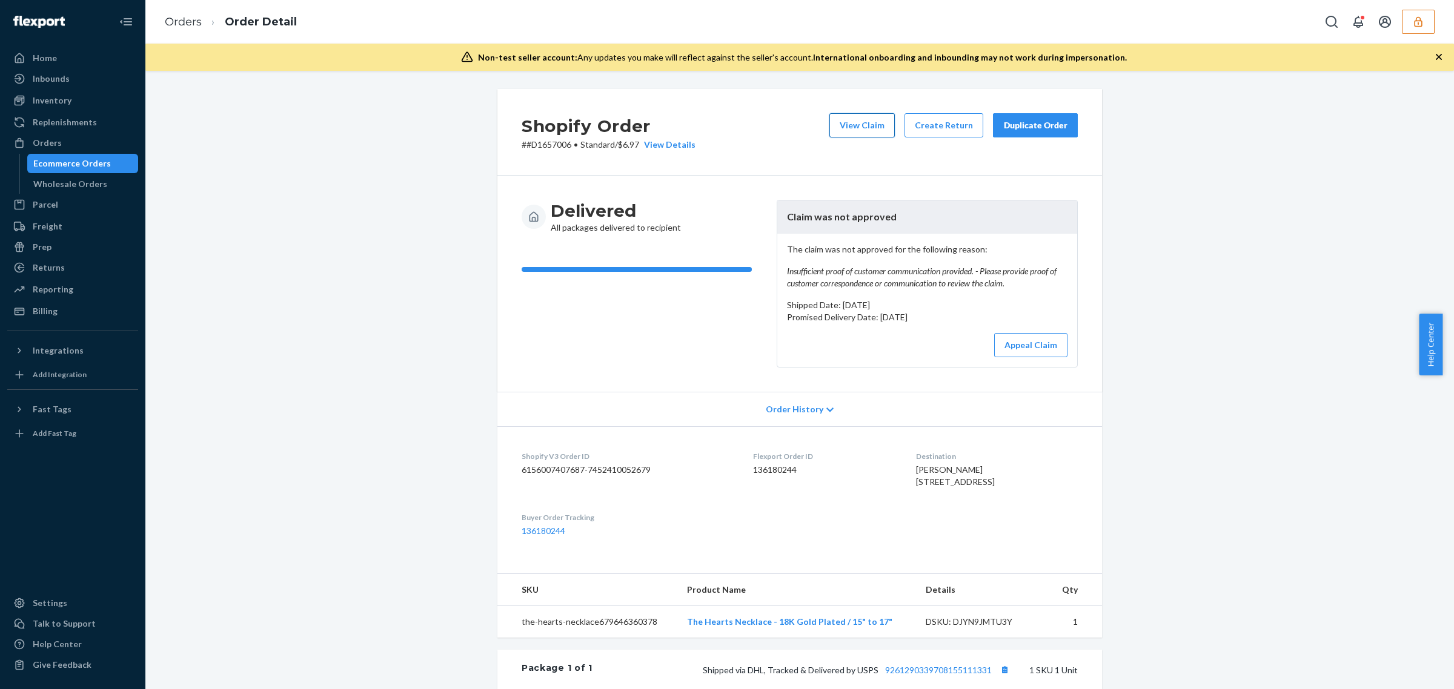
click at [870, 125] on button "View Claim" at bounding box center [861, 125] width 65 height 24
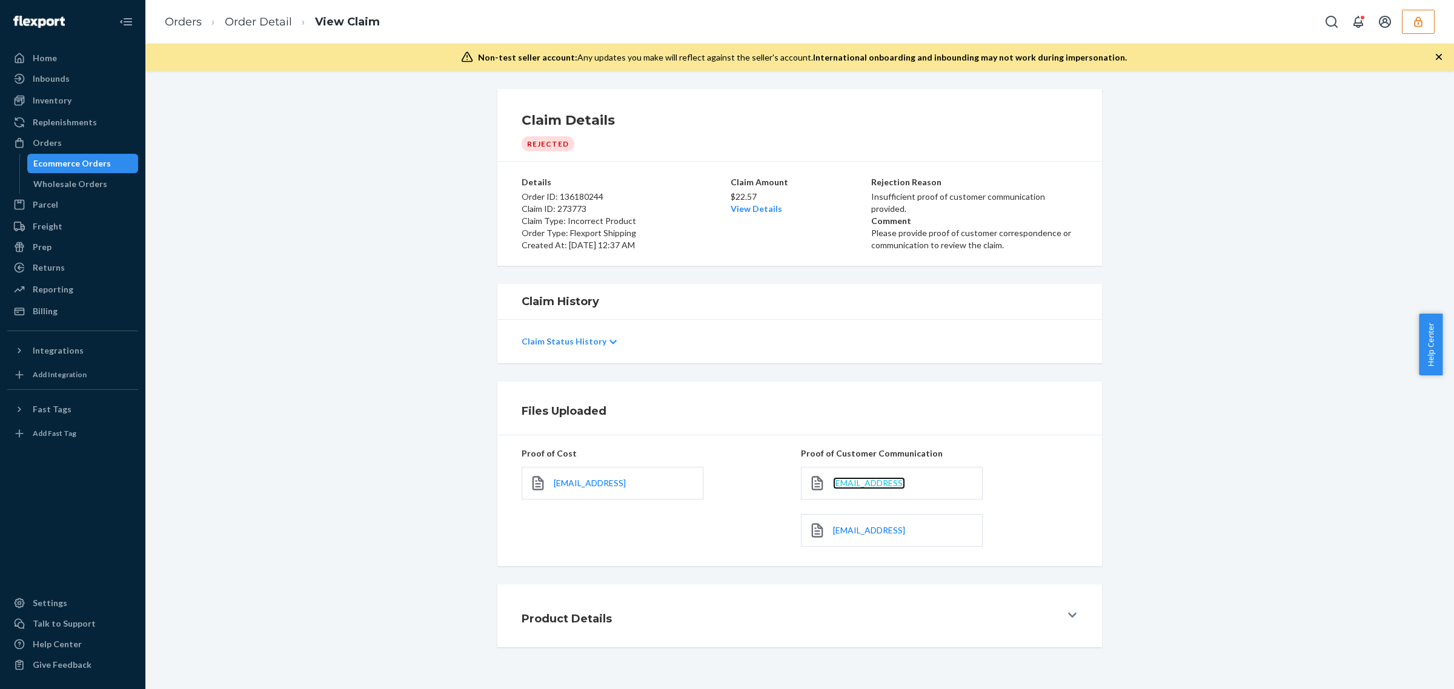
click at [878, 480] on span "griseldac1@yahoo.com.png" at bounding box center [869, 483] width 72 height 10
click at [849, 533] on span "griseldac1@yahoo.com1.png" at bounding box center [869, 530] width 72 height 10
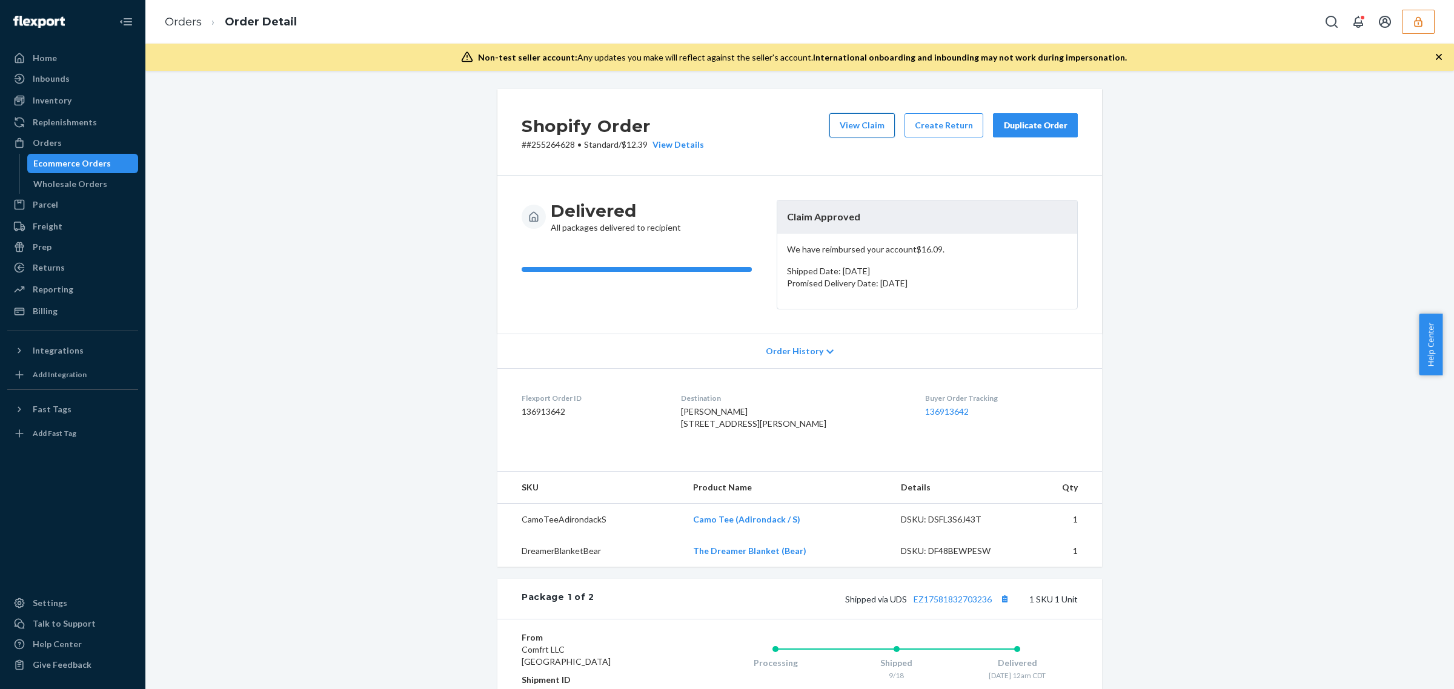
click at [865, 132] on button "View Claim" at bounding box center [861, 125] width 65 height 24
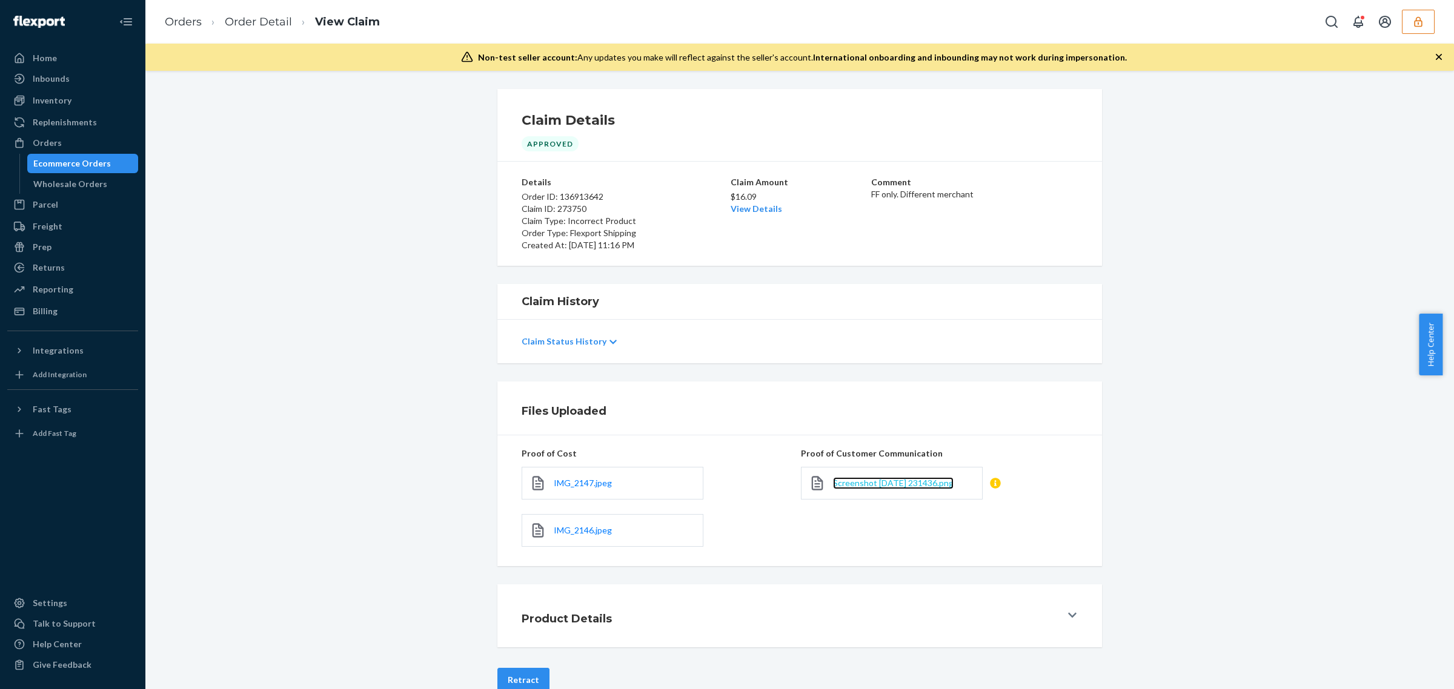
click at [864, 486] on span "Screenshot 2025-09-23 231436.png" at bounding box center [893, 483] width 121 height 10
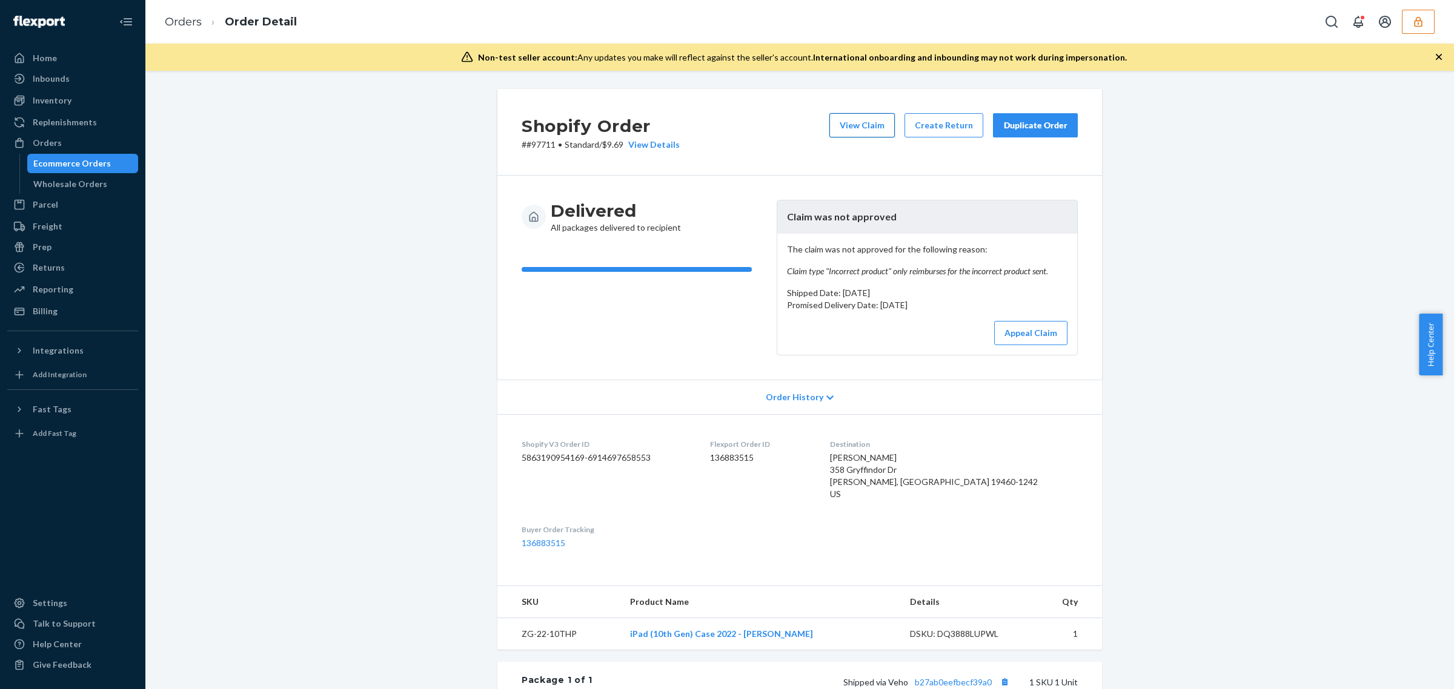
click at [855, 127] on button "View Claim" at bounding box center [861, 125] width 65 height 24
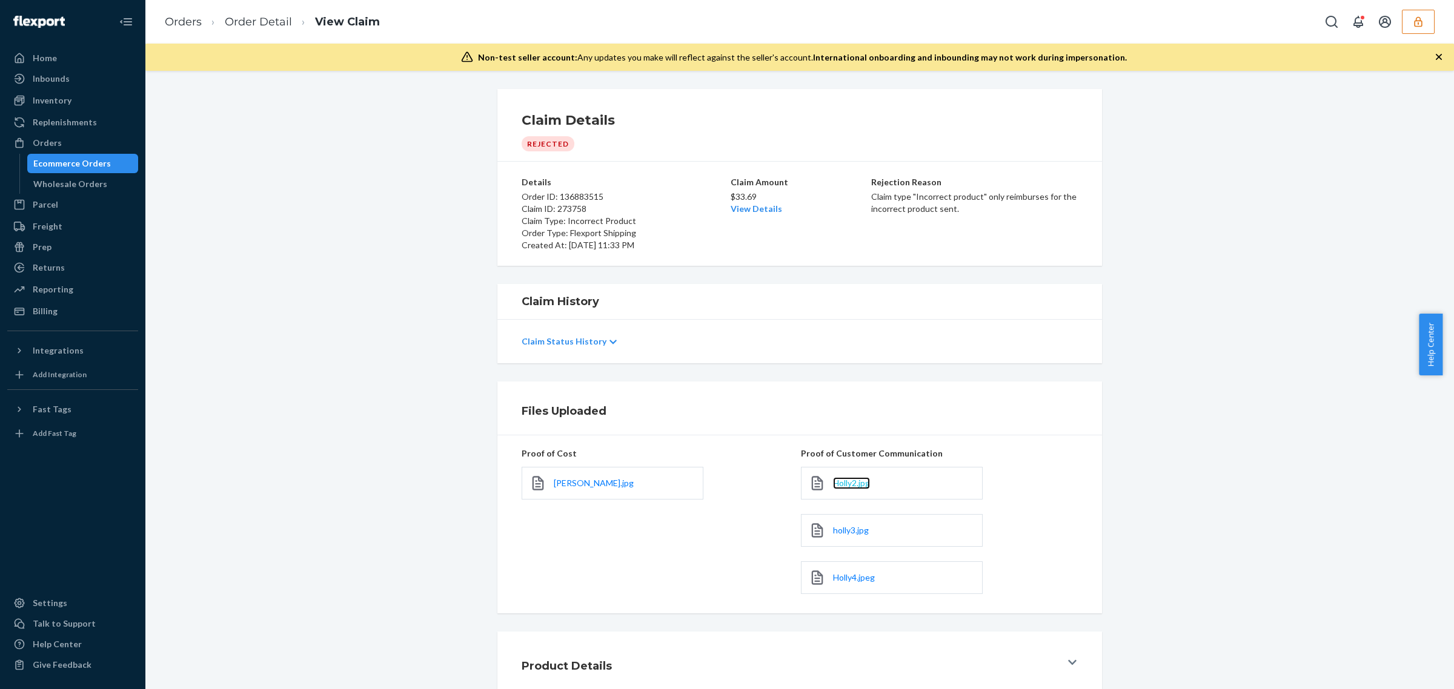
click at [852, 485] on span "Holly2.jpg" at bounding box center [851, 483] width 37 height 10
click at [554, 485] on span "[PERSON_NAME].jpg" at bounding box center [594, 483] width 80 height 10
click at [842, 529] on span "holly3.jpg" at bounding box center [851, 530] width 36 height 10
click at [835, 579] on span "Holly4.jpeg" at bounding box center [854, 577] width 42 height 10
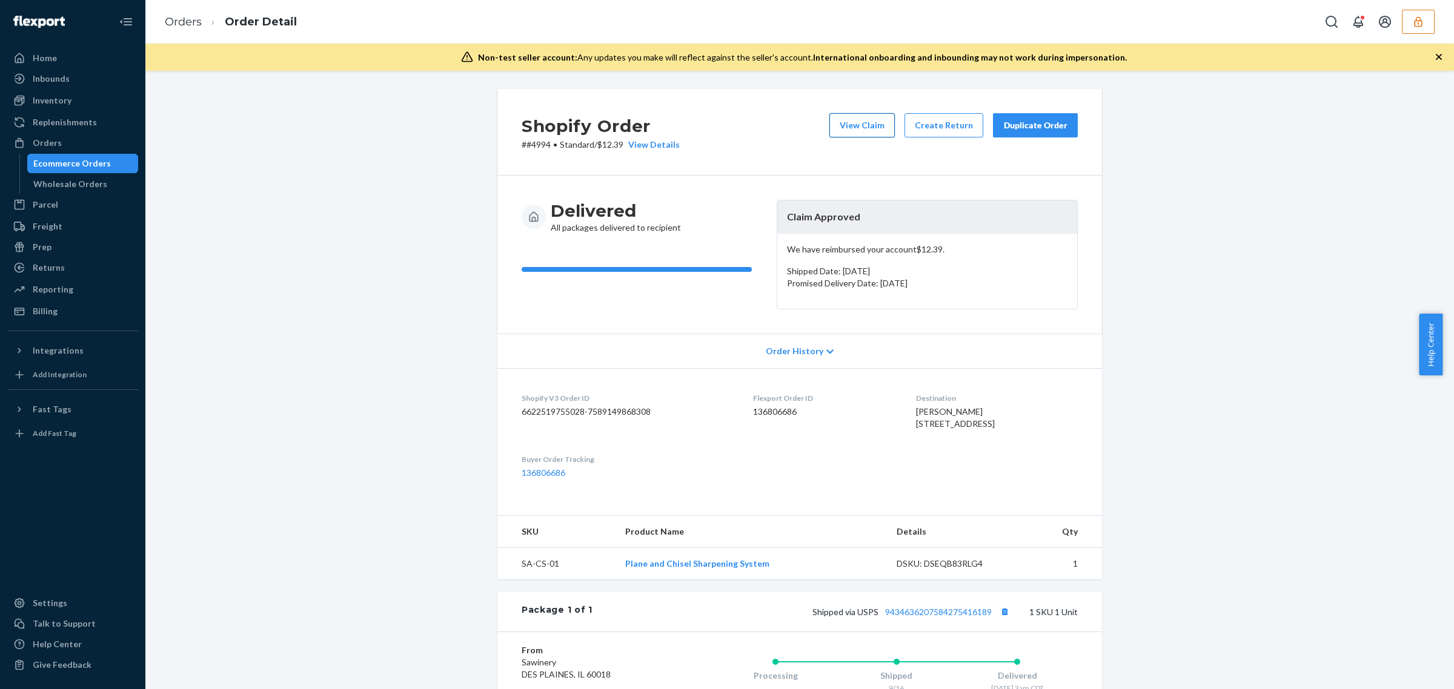
click at [840, 121] on button "View Claim" at bounding box center [861, 125] width 65 height 24
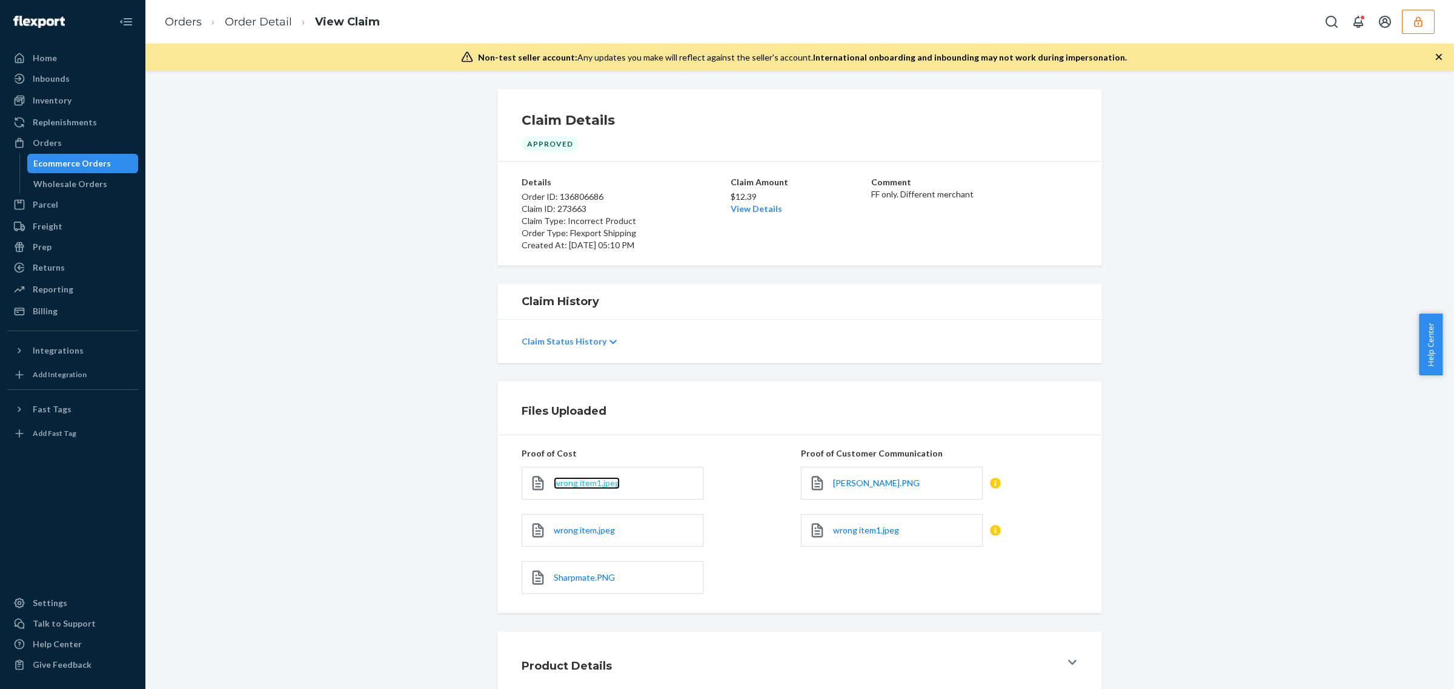
click at [589, 480] on span "wrong item1.jpeg" at bounding box center [587, 483] width 66 height 10
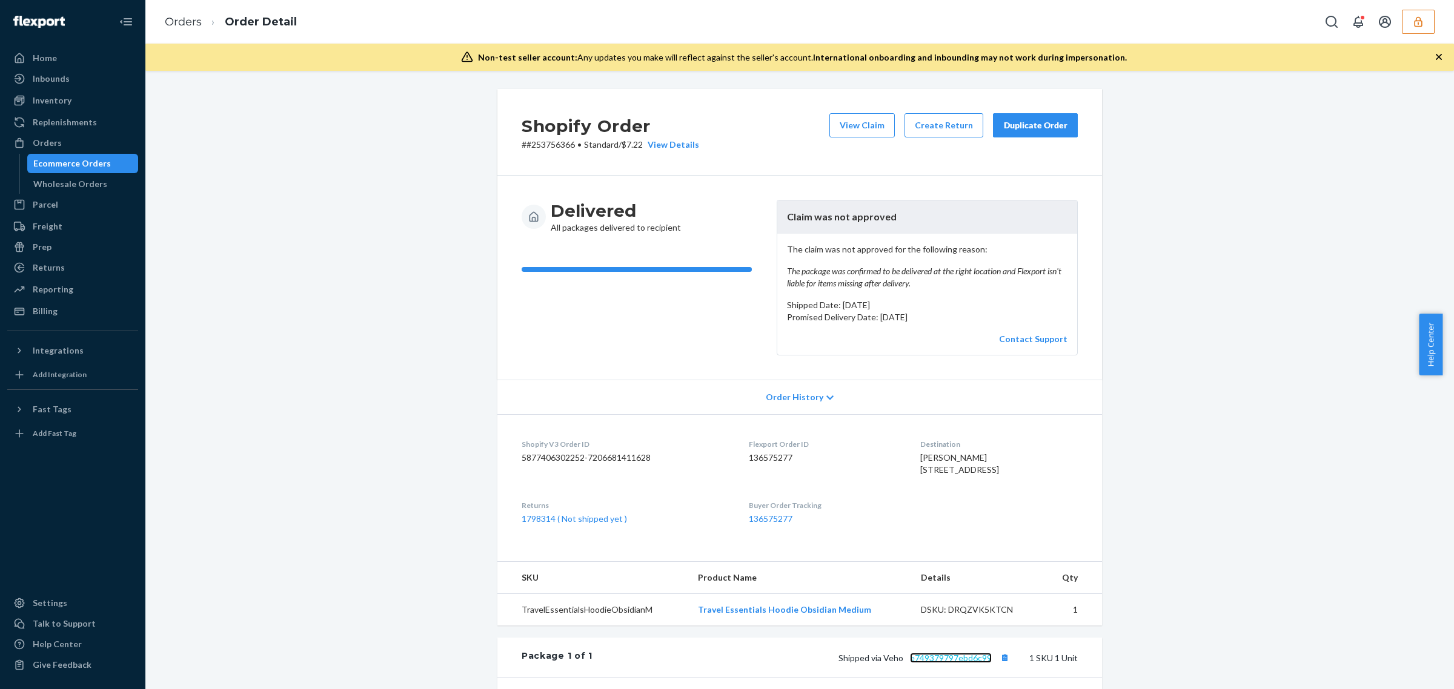
click at [943, 663] on link "e749379797ebd6c99" at bounding box center [951, 658] width 82 height 10
click at [864, 131] on button "View Claim" at bounding box center [861, 125] width 65 height 24
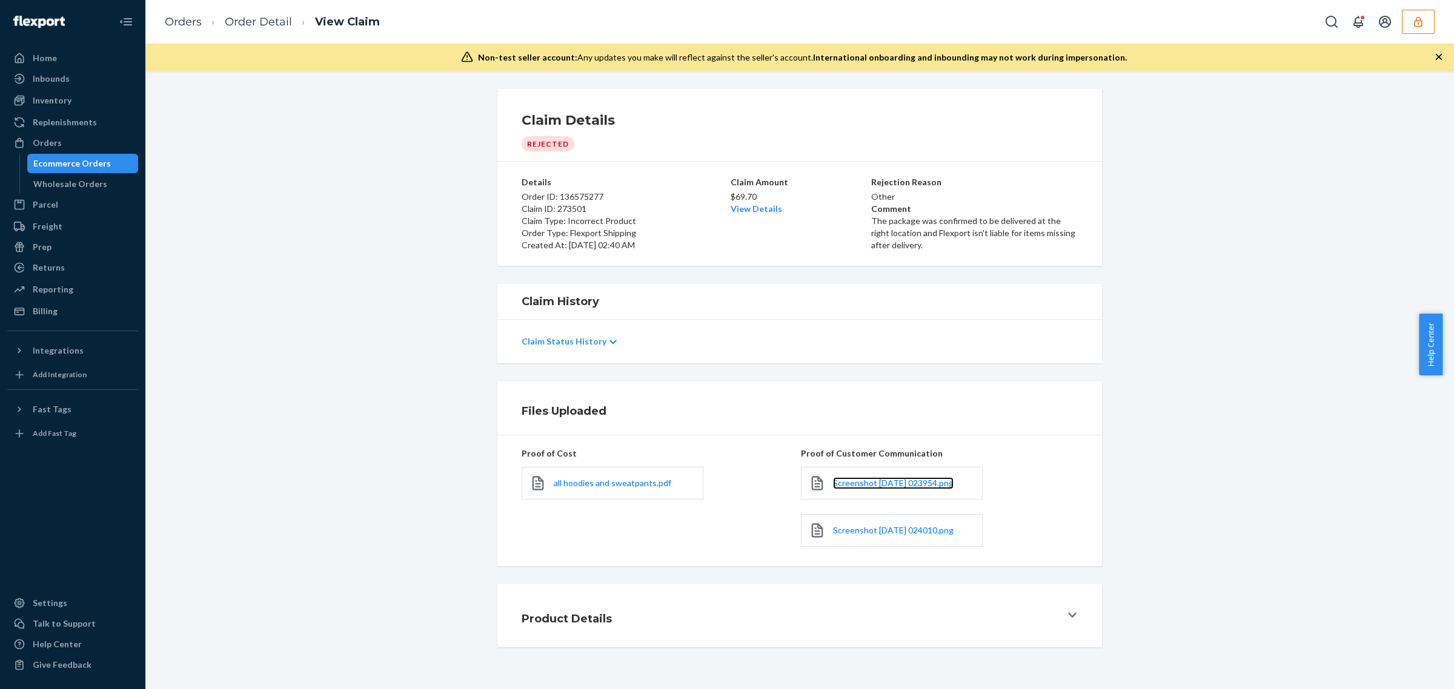
click at [849, 489] on link "Screenshot [DATE] 023954.png" at bounding box center [893, 483] width 121 height 12
click at [958, 524] on div "Screenshot 2025-09-23 024010.png" at bounding box center [892, 530] width 182 height 33
click at [953, 530] on span "Screenshot 2025-09-23 024010.png" at bounding box center [893, 530] width 121 height 10
click at [247, 25] on link "Order Detail" at bounding box center [258, 21] width 67 height 13
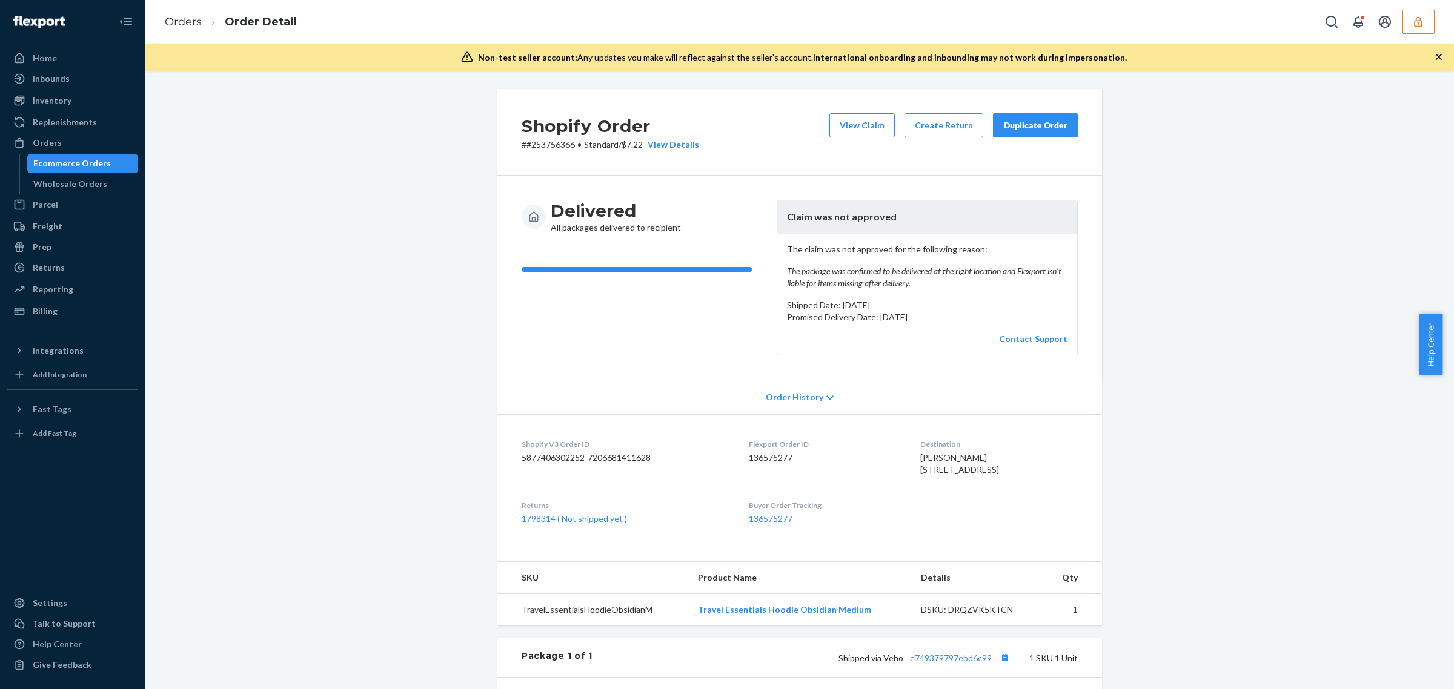
scroll to position [256, 0]
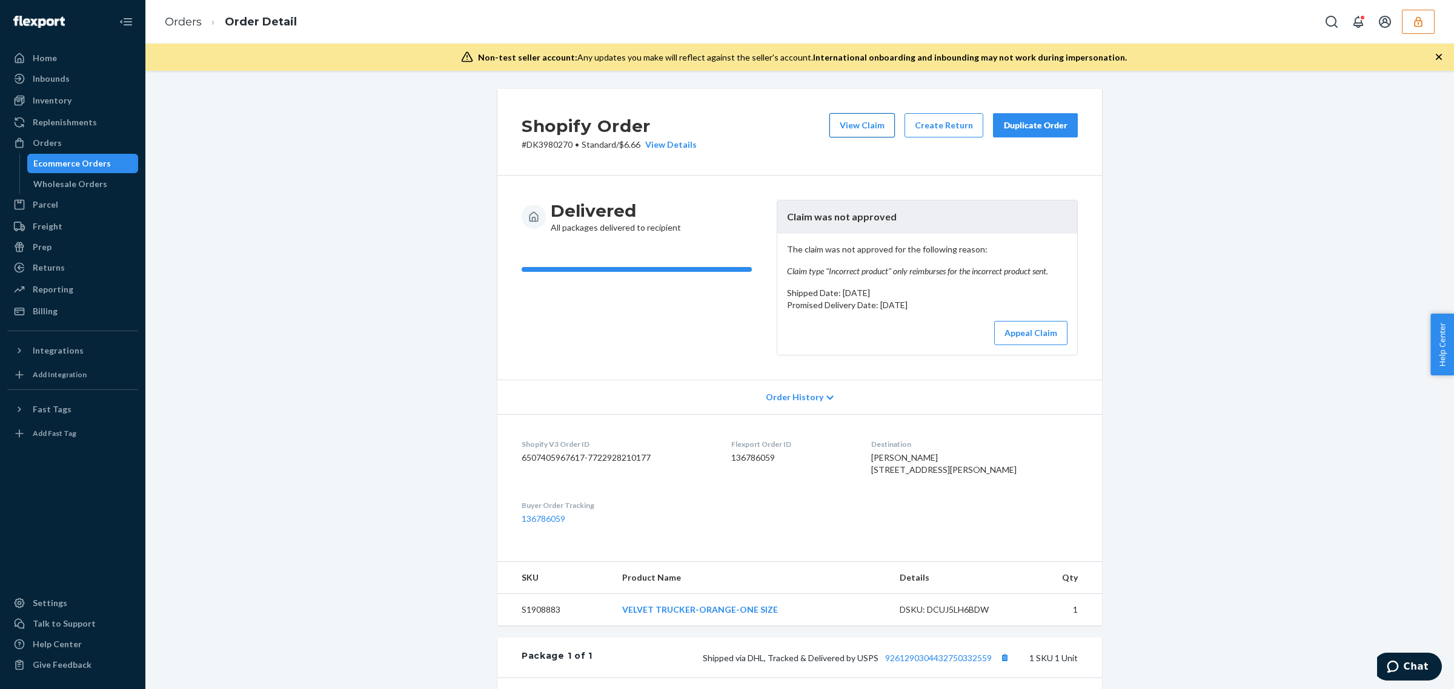
click at [876, 120] on button "View Claim" at bounding box center [861, 125] width 65 height 24
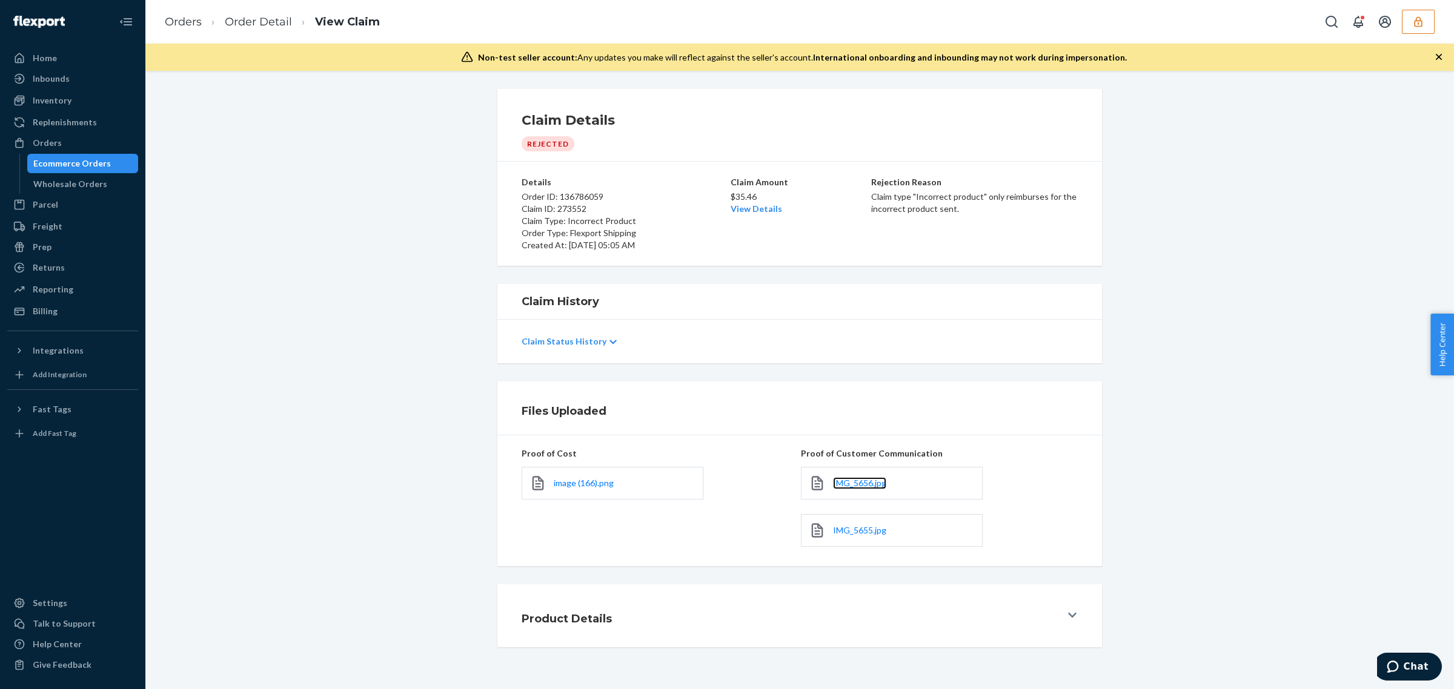
click at [860, 477] on link "IMG_5656.jpg" at bounding box center [859, 483] width 53 height 12
click at [582, 485] on span "image (166).png" at bounding box center [584, 483] width 60 height 10
click at [868, 532] on span "IMG_5655.jpg" at bounding box center [859, 530] width 53 height 10
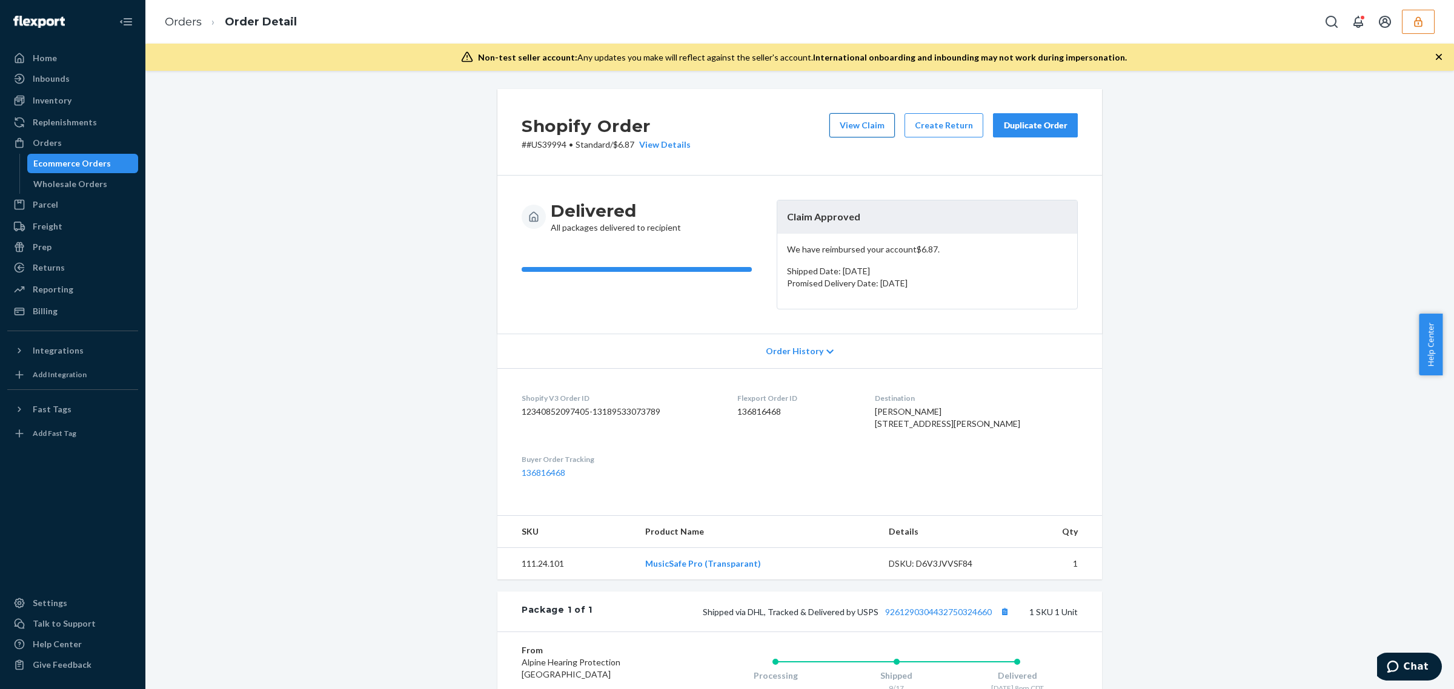
click at [878, 128] on button "View Claim" at bounding box center [861, 125] width 65 height 24
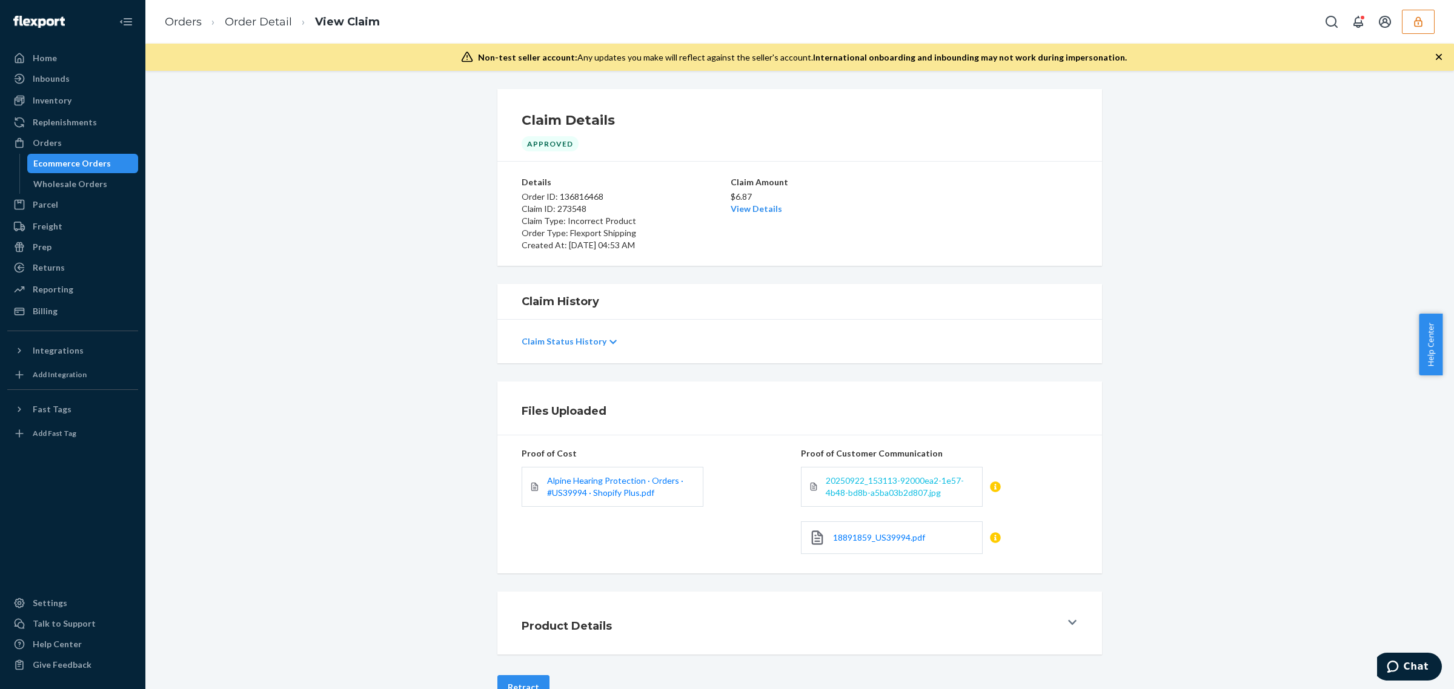
click at [861, 497] on span "20250922_153113-92000ea2-1e57-4b48-bd8b-a5ba03b2d807.jpg" at bounding box center [895, 486] width 138 height 22
click at [895, 494] on span "20250922_153113-92000ea2-1e57-4b48-bd8b-a5ba03b2d807.jpg" at bounding box center [895, 486] width 138 height 22
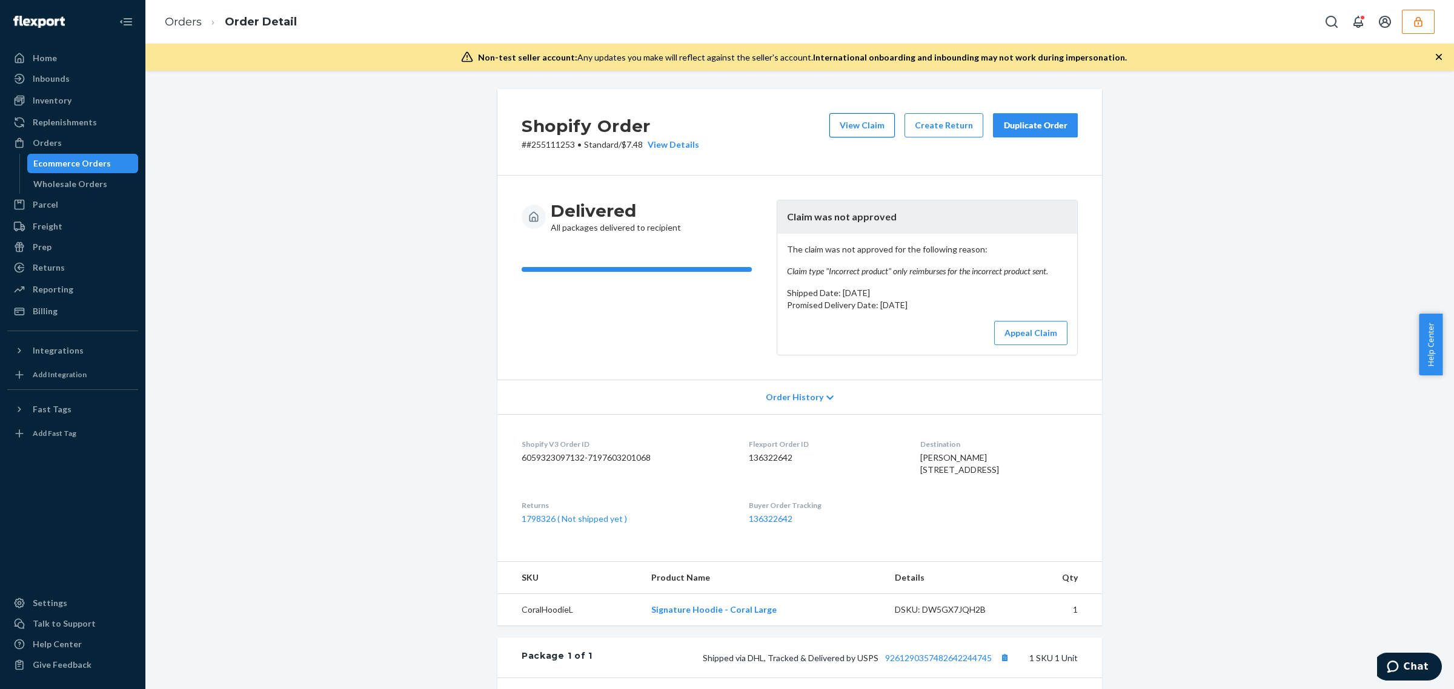
click at [873, 122] on button "View Claim" at bounding box center [861, 125] width 65 height 24
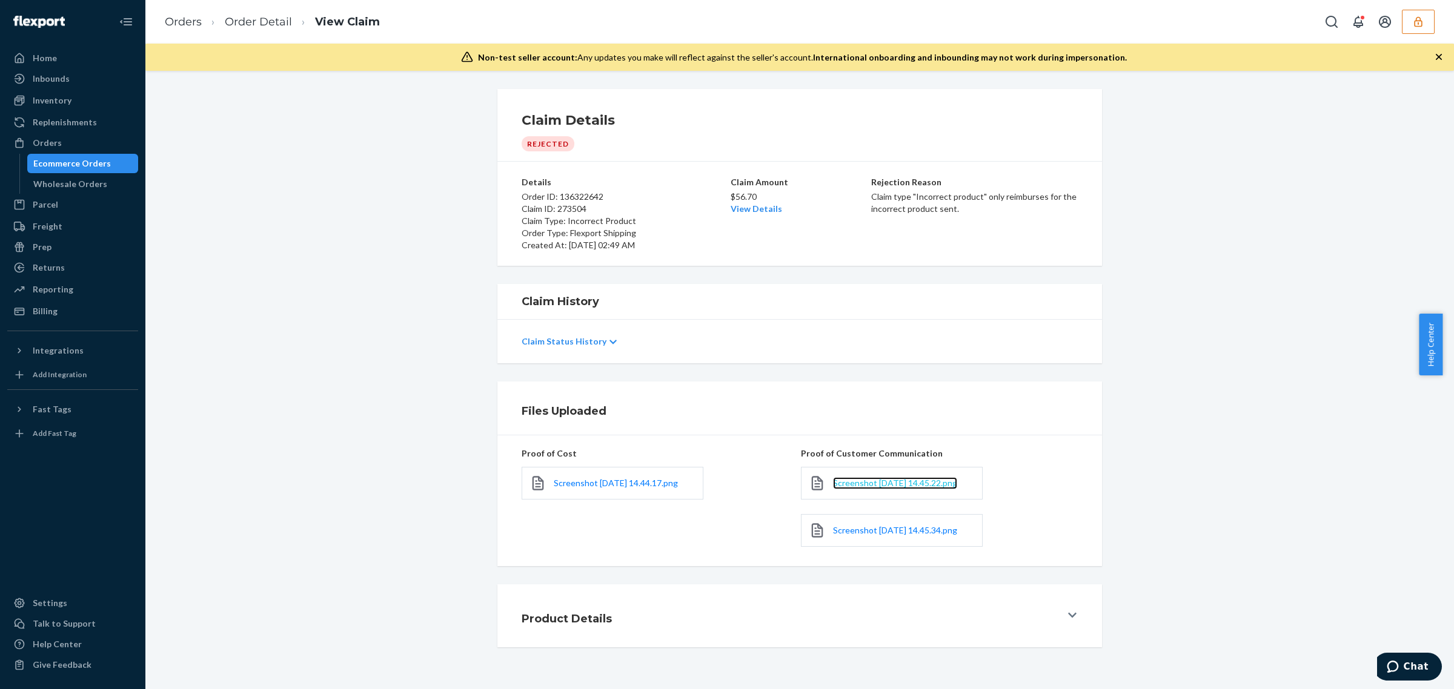
click at [858, 488] on span "Screenshot [DATE] 14.45.22.png" at bounding box center [895, 483] width 124 height 10
click at [871, 535] on span "Screenshot [DATE] 14.45.34.png" at bounding box center [895, 530] width 124 height 10
click at [612, 480] on span "Screenshot [DATE] 14.44.17.png" at bounding box center [616, 483] width 124 height 10
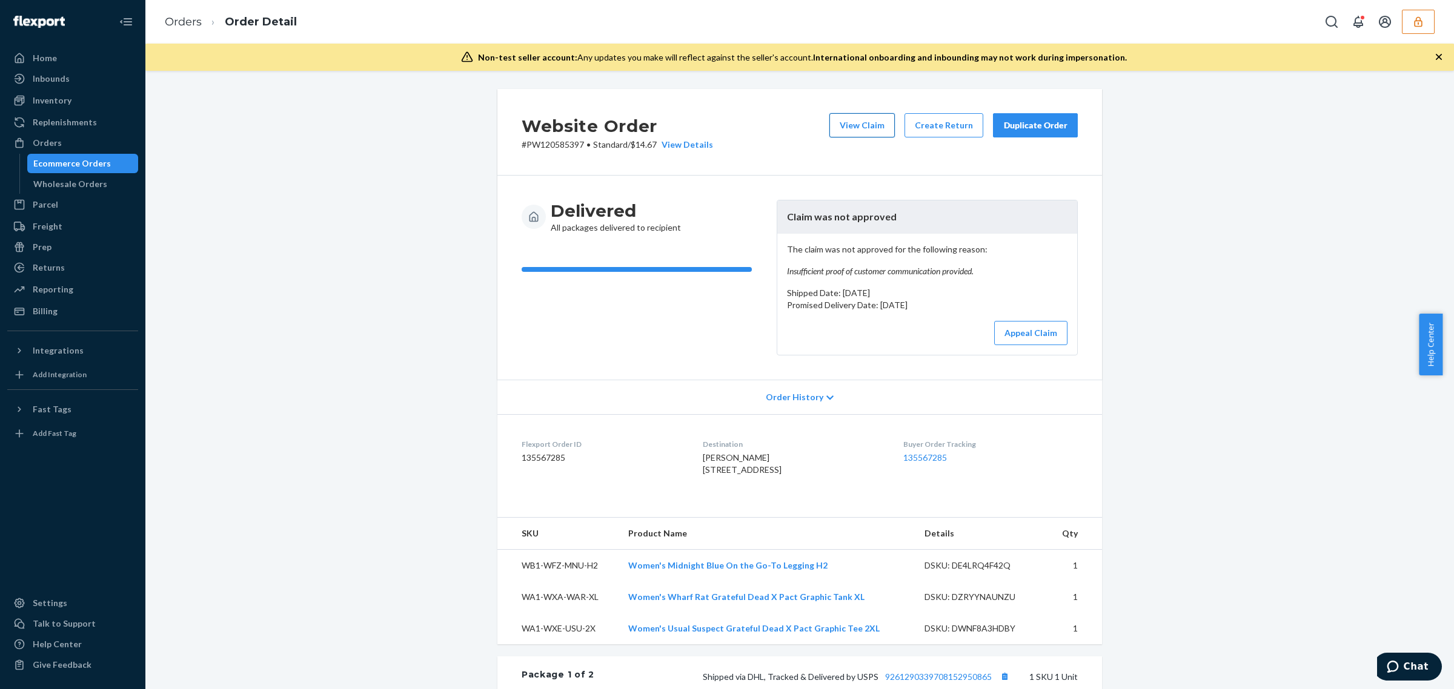
click at [854, 122] on button "View Claim" at bounding box center [861, 125] width 65 height 24
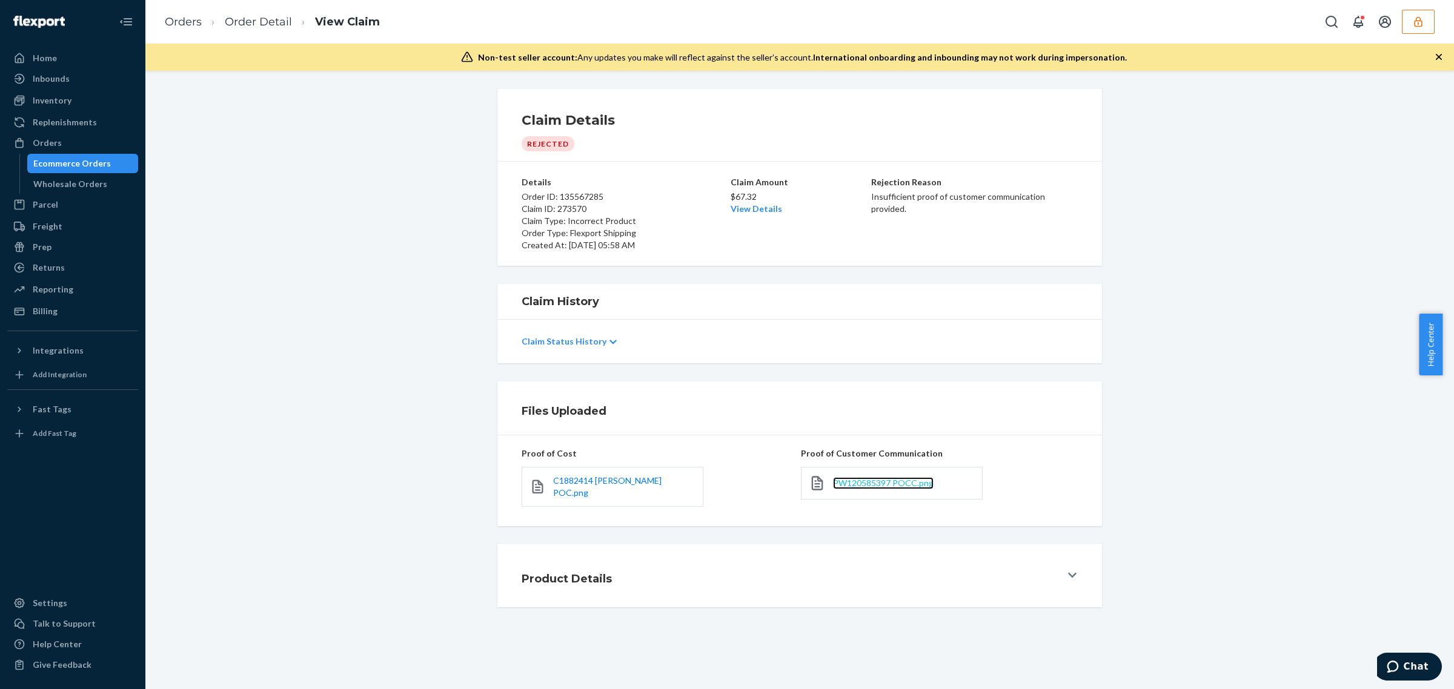
click at [875, 483] on span "PW120585397 POCC.png" at bounding box center [883, 483] width 101 height 10
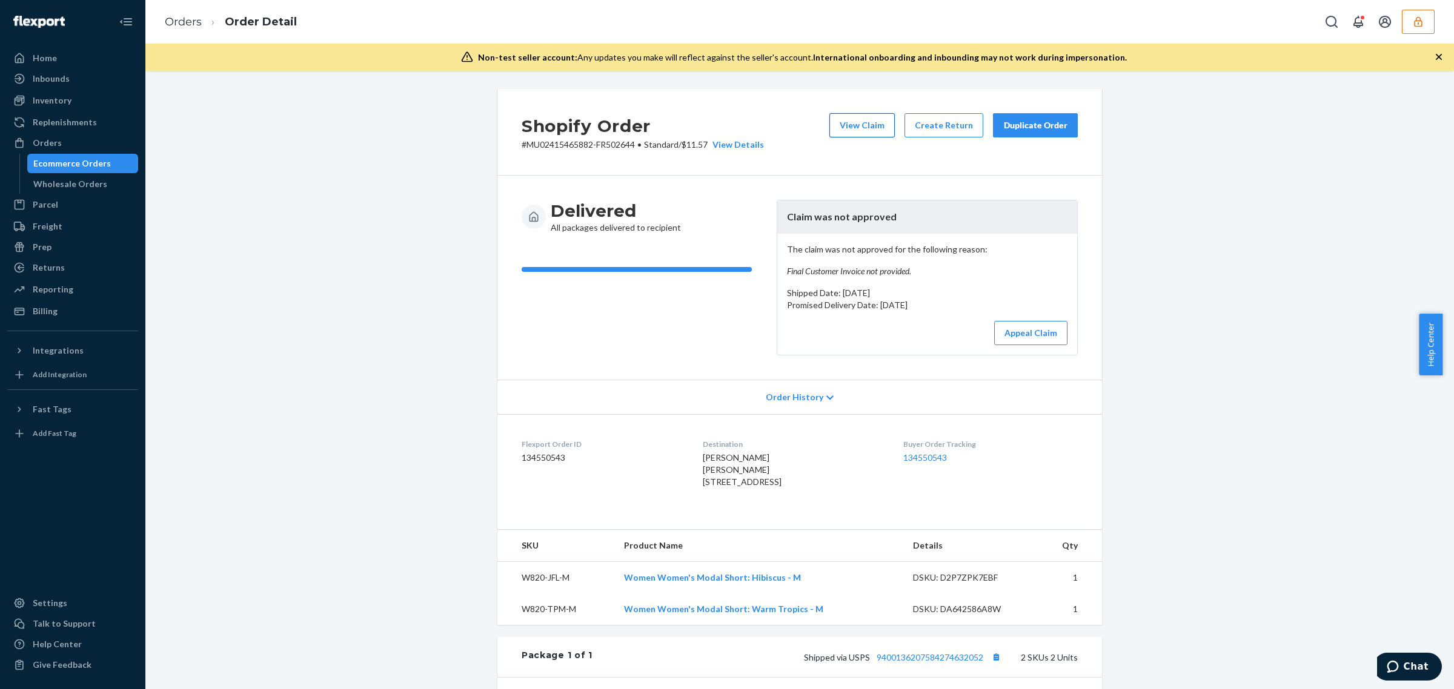
click at [853, 128] on button "View Claim" at bounding box center [861, 125] width 65 height 24
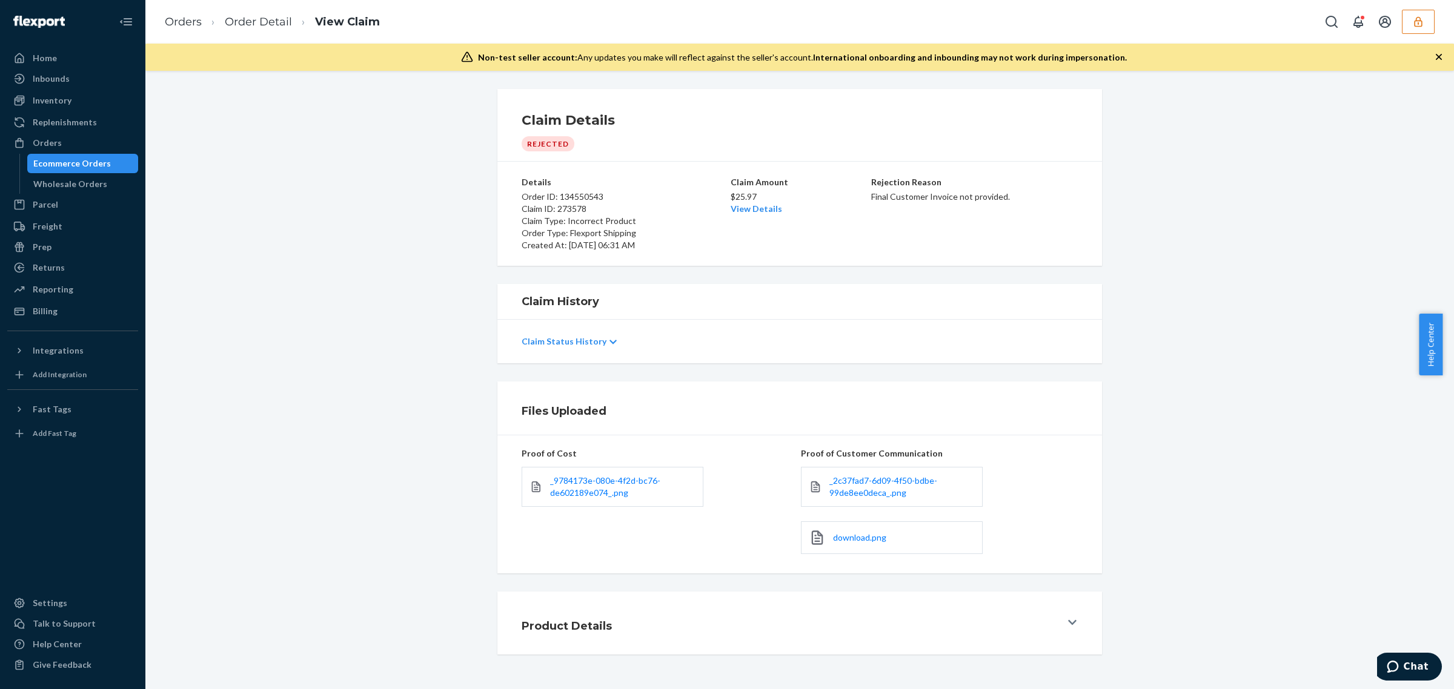
click at [256, 22] on link "Order Detail" at bounding box center [258, 21] width 67 height 13
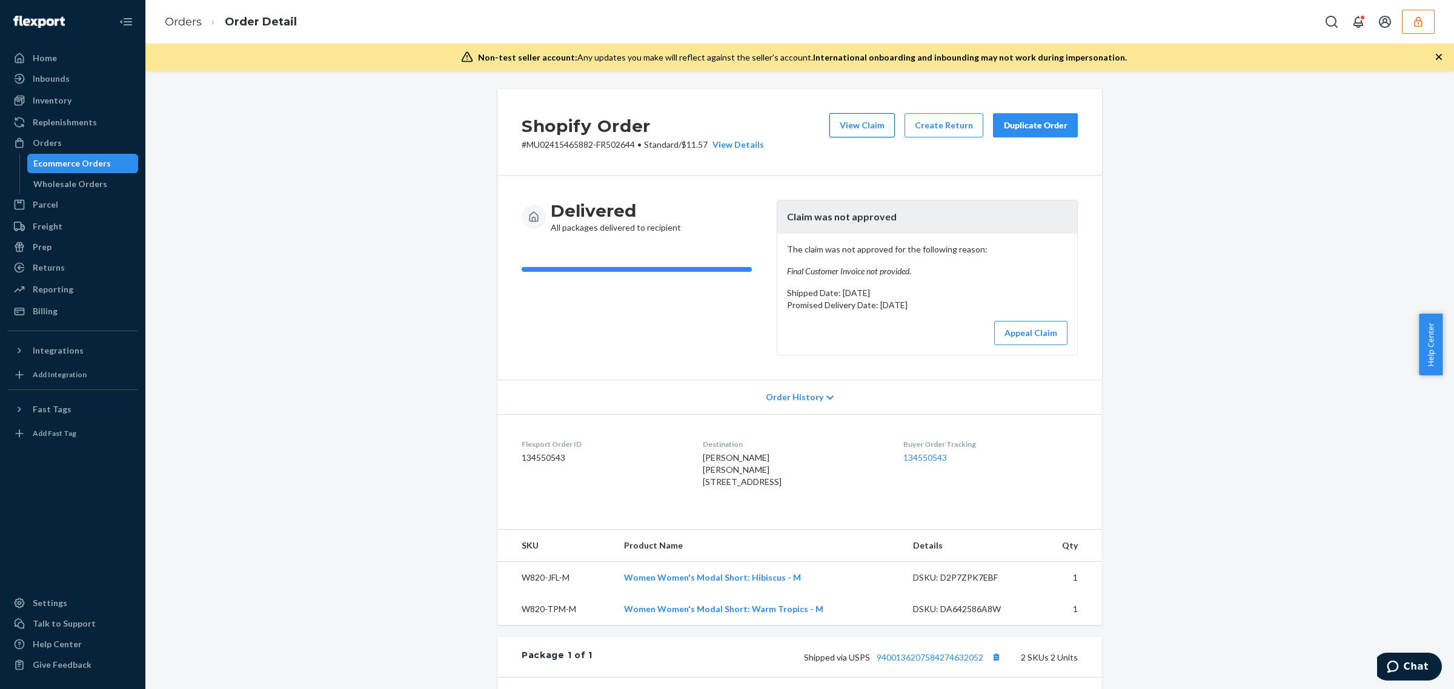
click at [840, 119] on button "View Claim" at bounding box center [861, 125] width 65 height 24
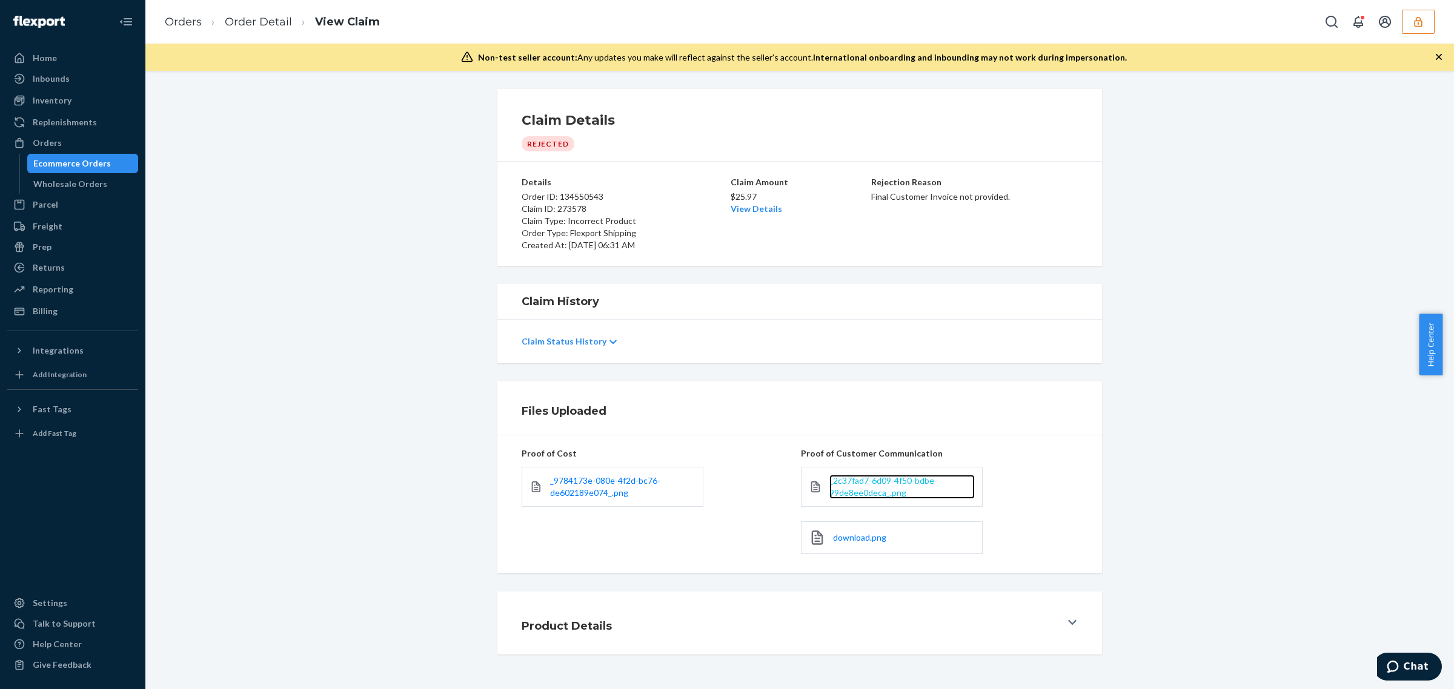
click at [833, 489] on span "_2c37fad7-6d09-4f50-bdbe-99de8ee0deca_.png" at bounding box center [883, 486] width 108 height 22
click at [606, 480] on span "_9784173e-080e-4f2d-bc76-de602189e074_.png" at bounding box center [605, 486] width 110 height 22
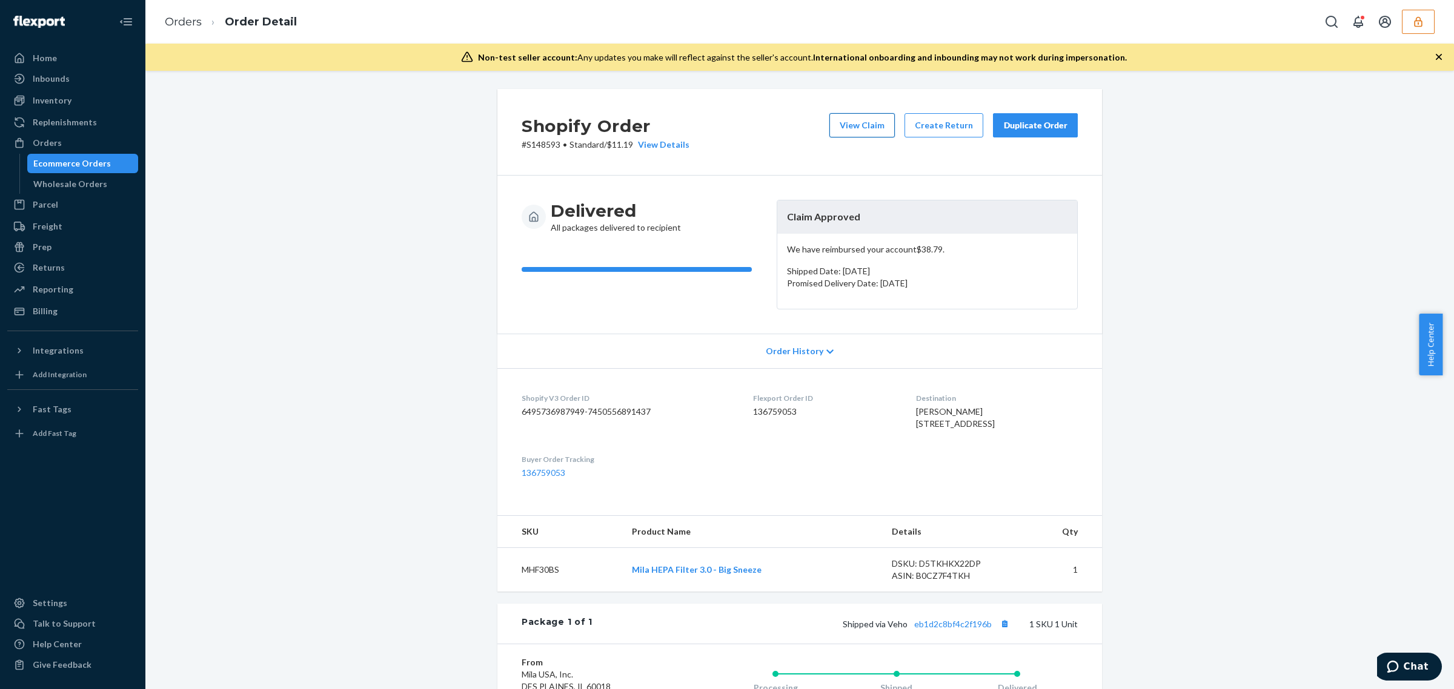
click at [843, 127] on button "View Claim" at bounding box center [861, 125] width 65 height 24
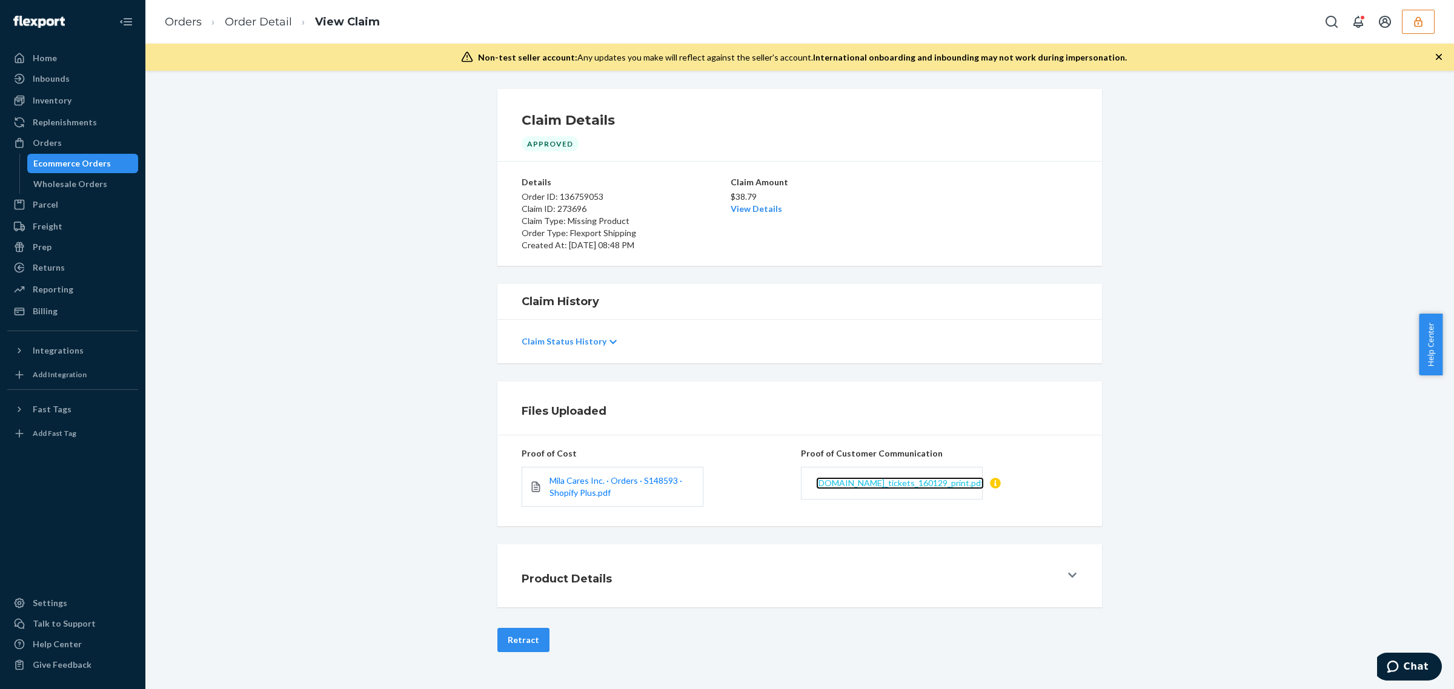
click at [855, 486] on span "milacaresquad.zendesk.com_tickets_160129_print.pdf" at bounding box center [900, 483] width 168 height 10
click at [262, 20] on link "Order Detail" at bounding box center [258, 21] width 67 height 13
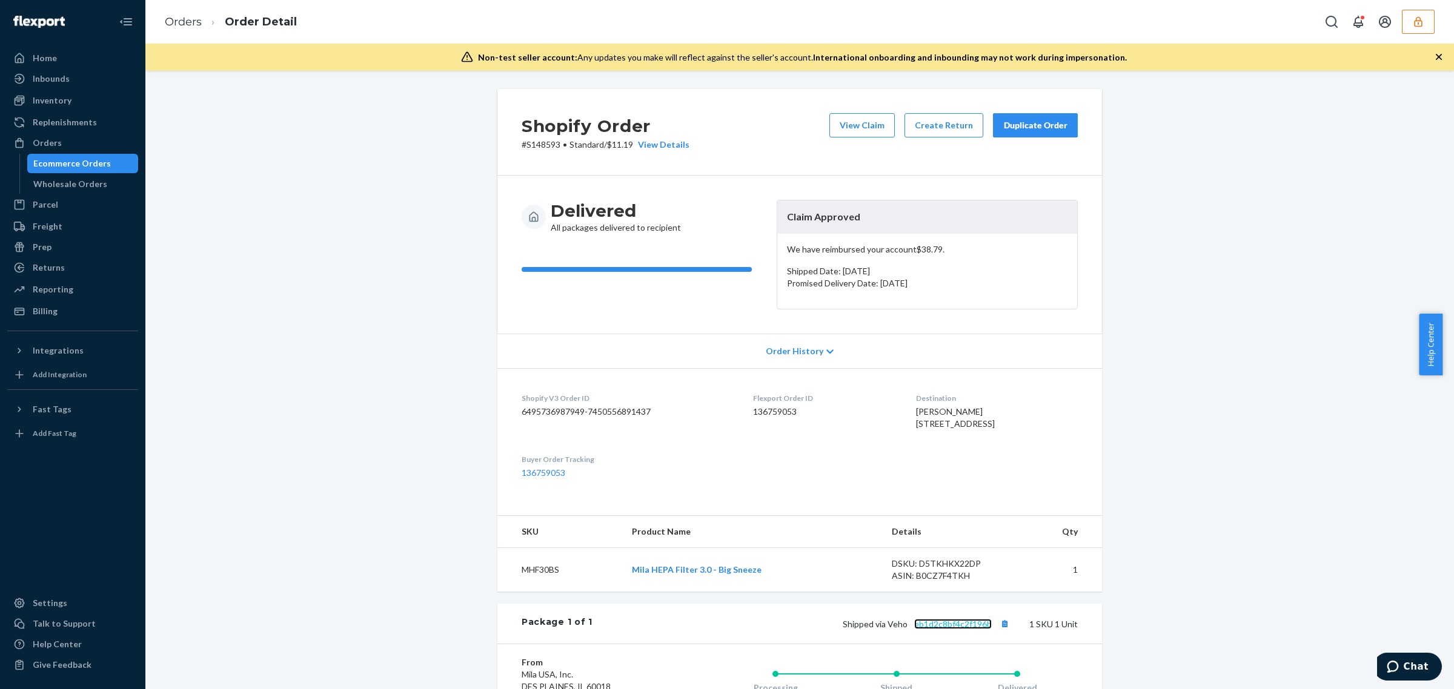
click at [928, 629] on link "eb1d2c8bf4c2f196b" at bounding box center [953, 624] width 78 height 10
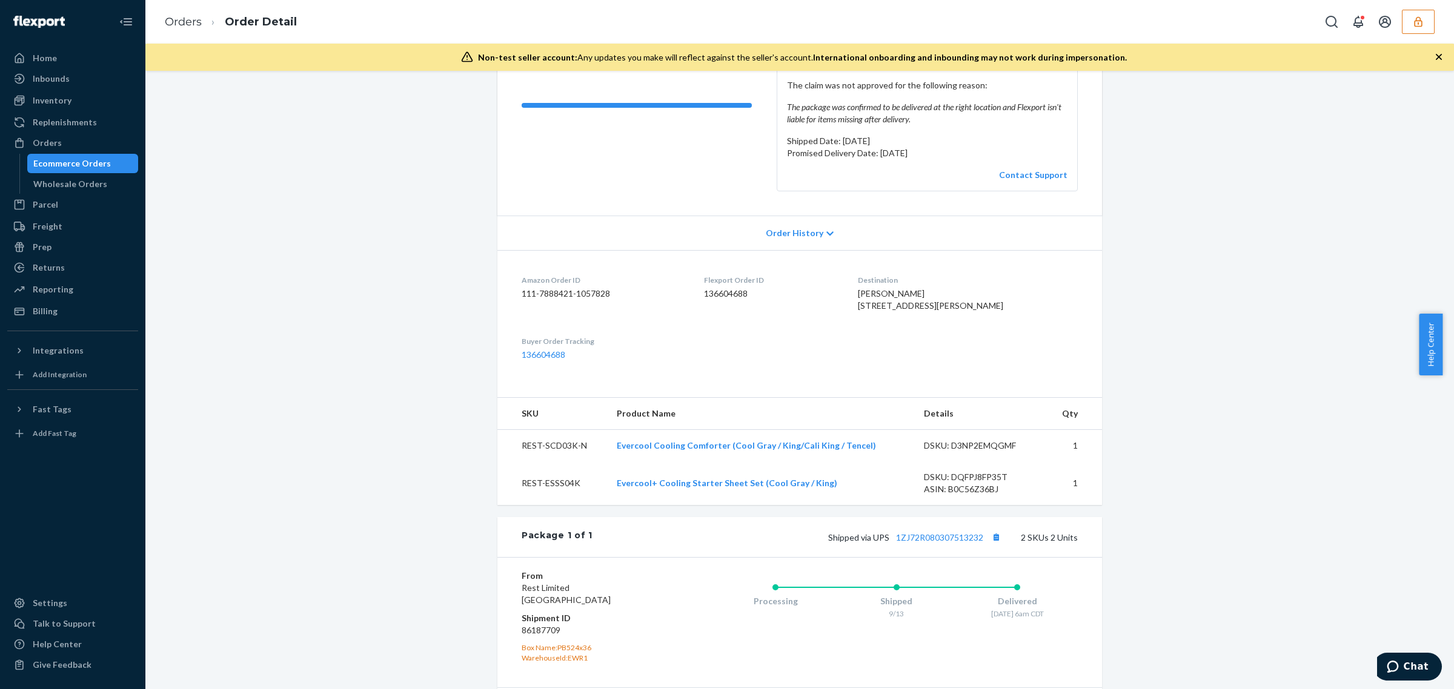
scroll to position [176, 0]
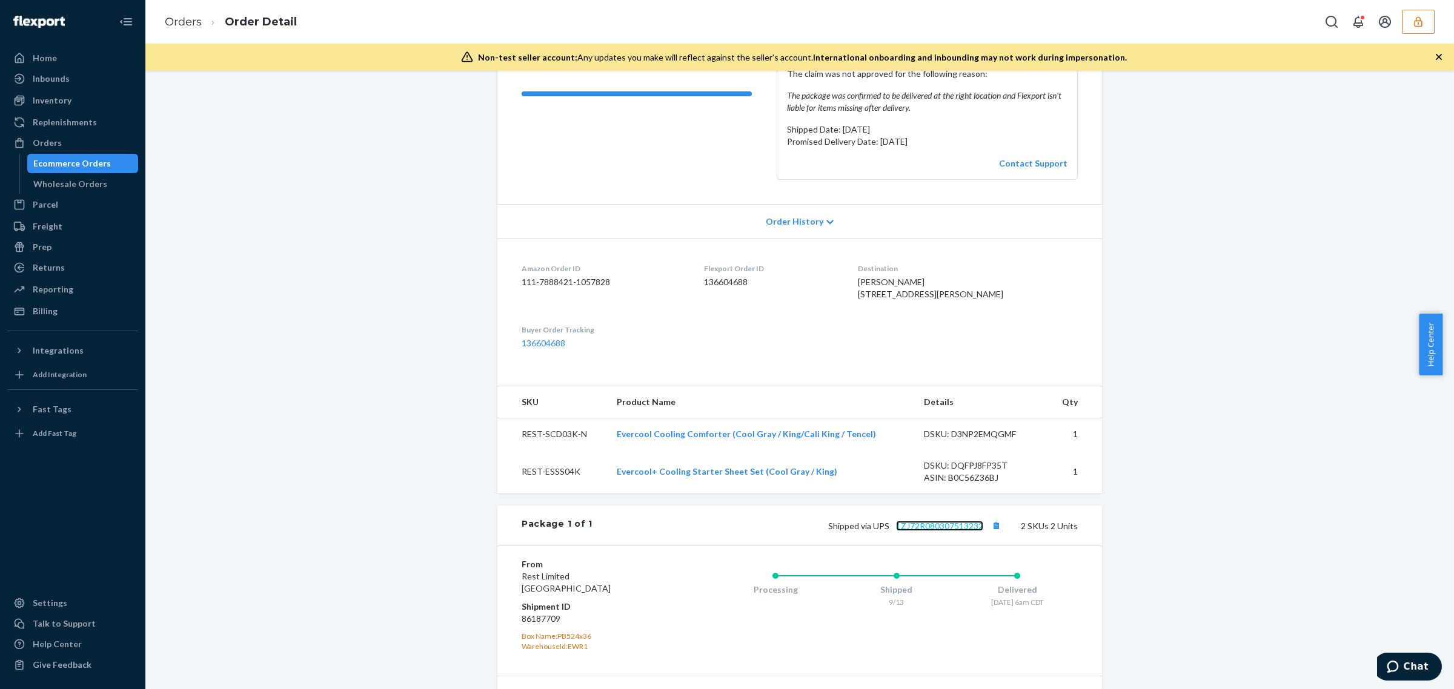
click at [924, 531] on link "1ZJ72R080307513232" at bounding box center [939, 526] width 87 height 10
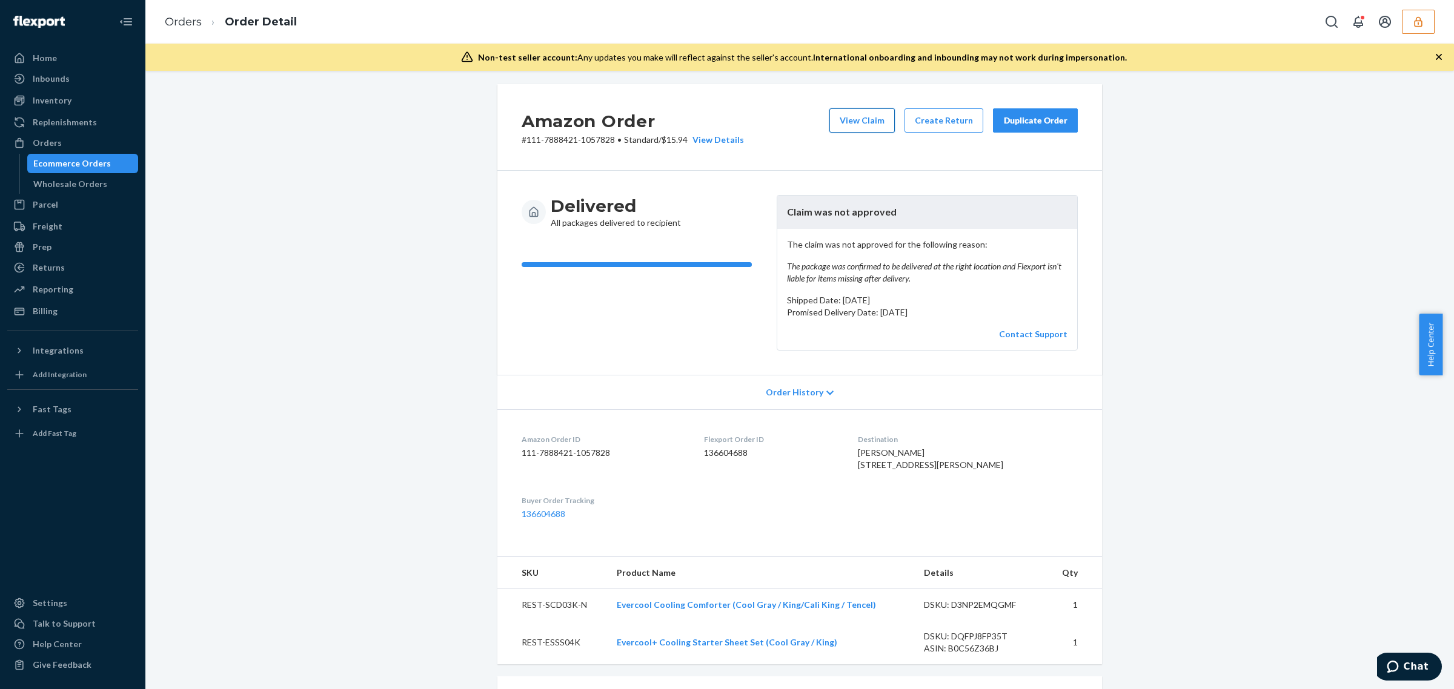
click at [860, 121] on button "View Claim" at bounding box center [861, 120] width 65 height 24
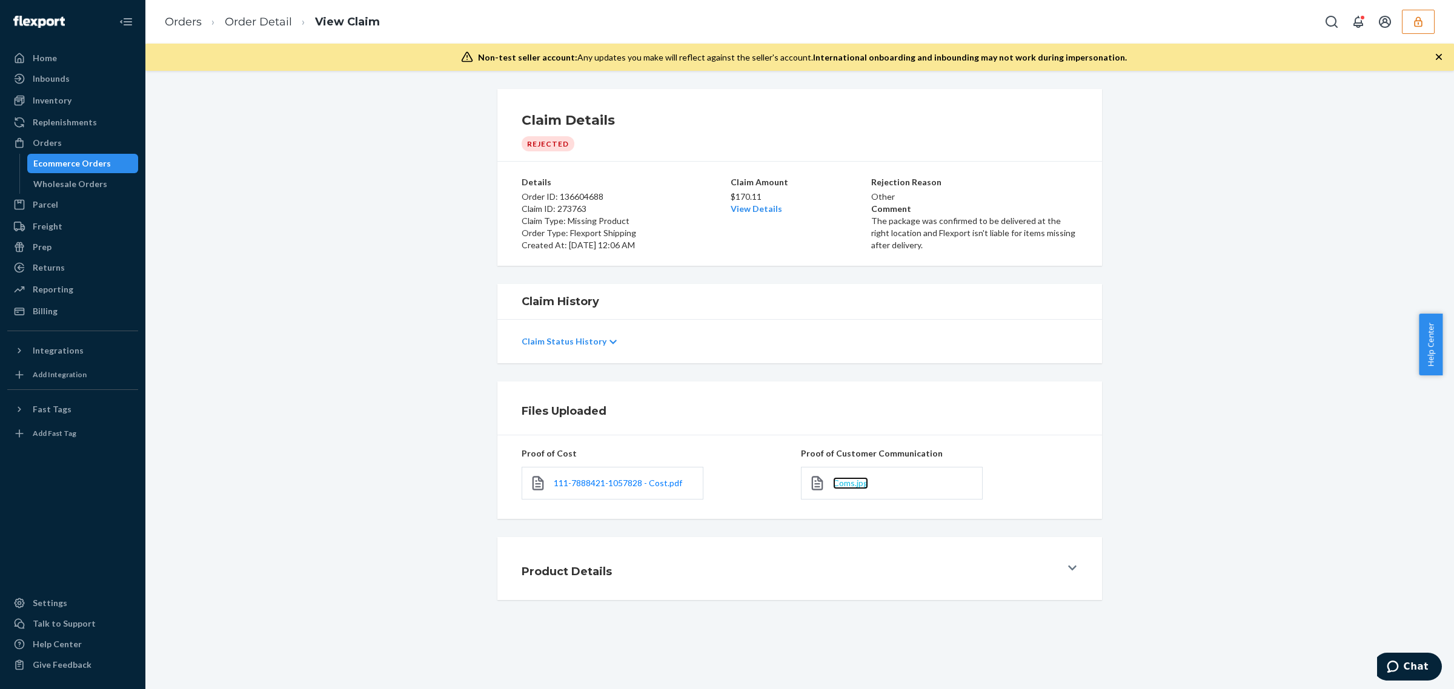
click at [850, 485] on span "Coms.jpg" at bounding box center [850, 483] width 35 height 10
click at [260, 19] on link "Order Detail" at bounding box center [258, 21] width 67 height 13
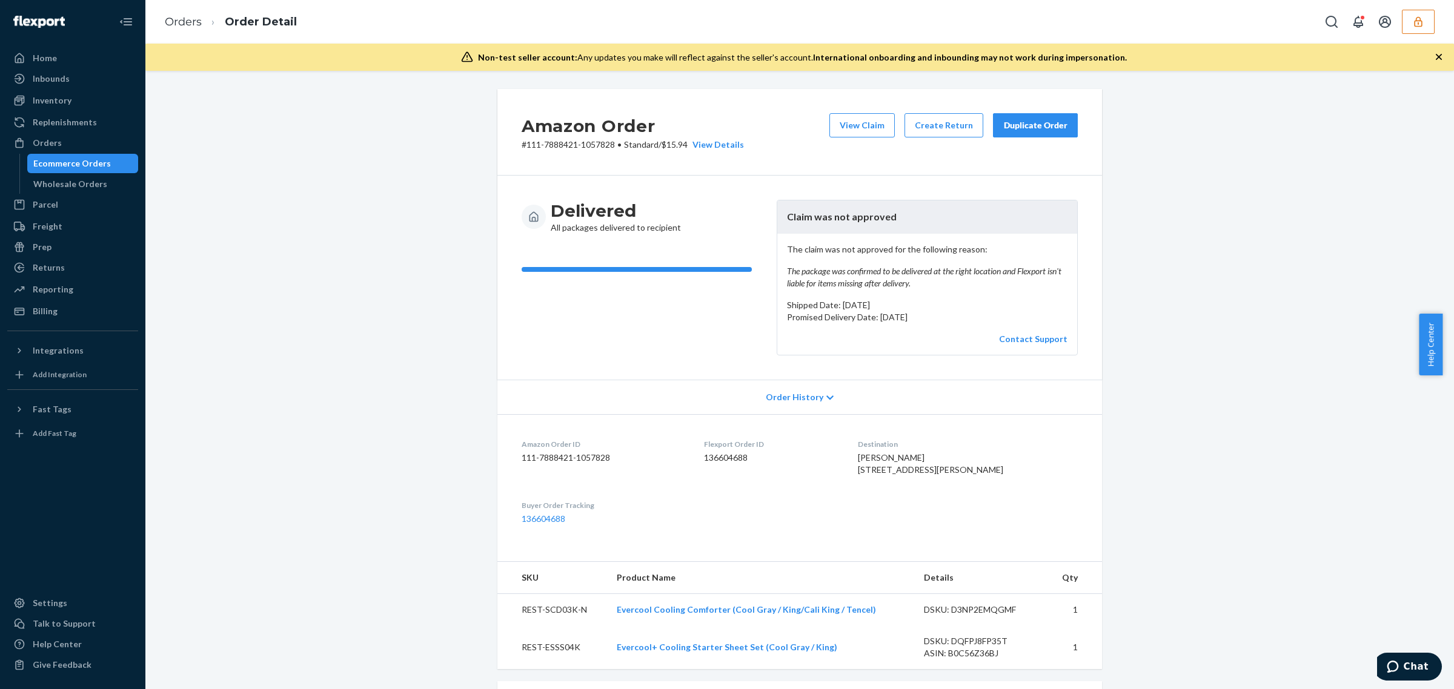
scroll to position [343, 0]
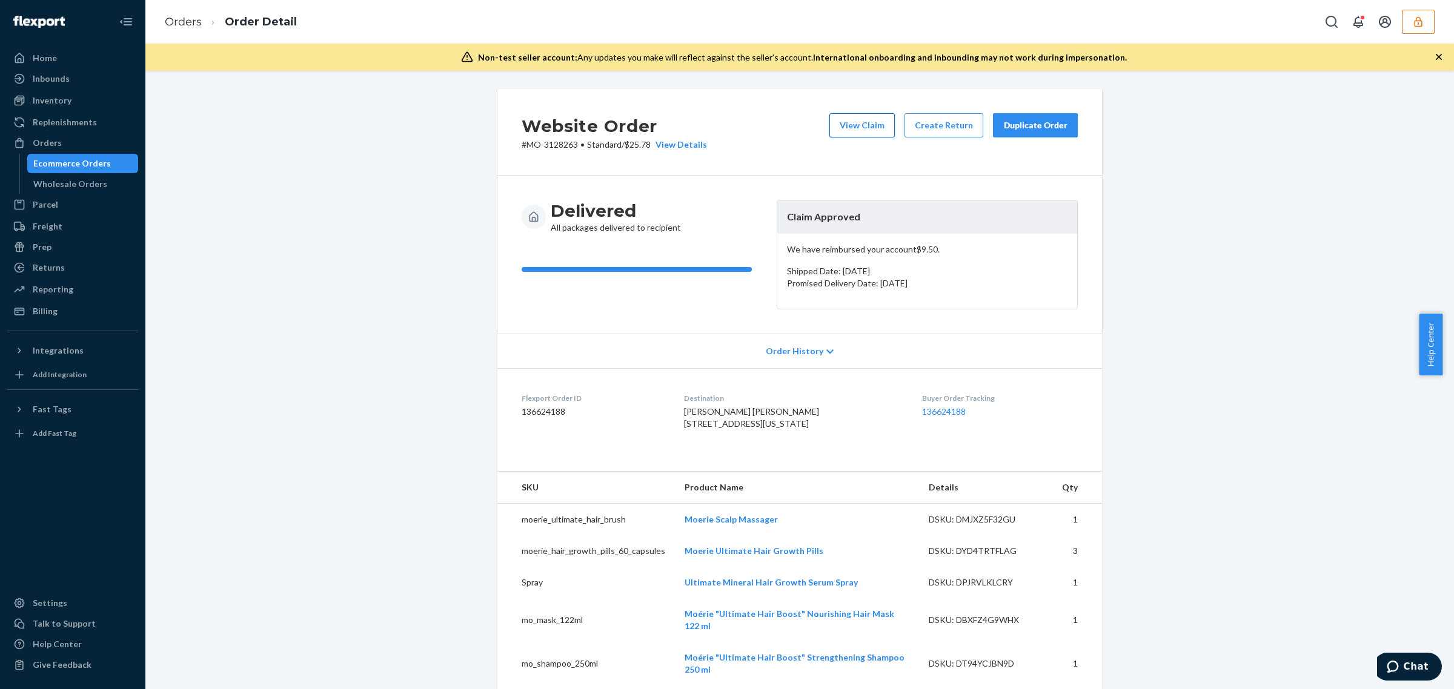
click at [859, 113] on button "View Claim" at bounding box center [861, 125] width 65 height 24
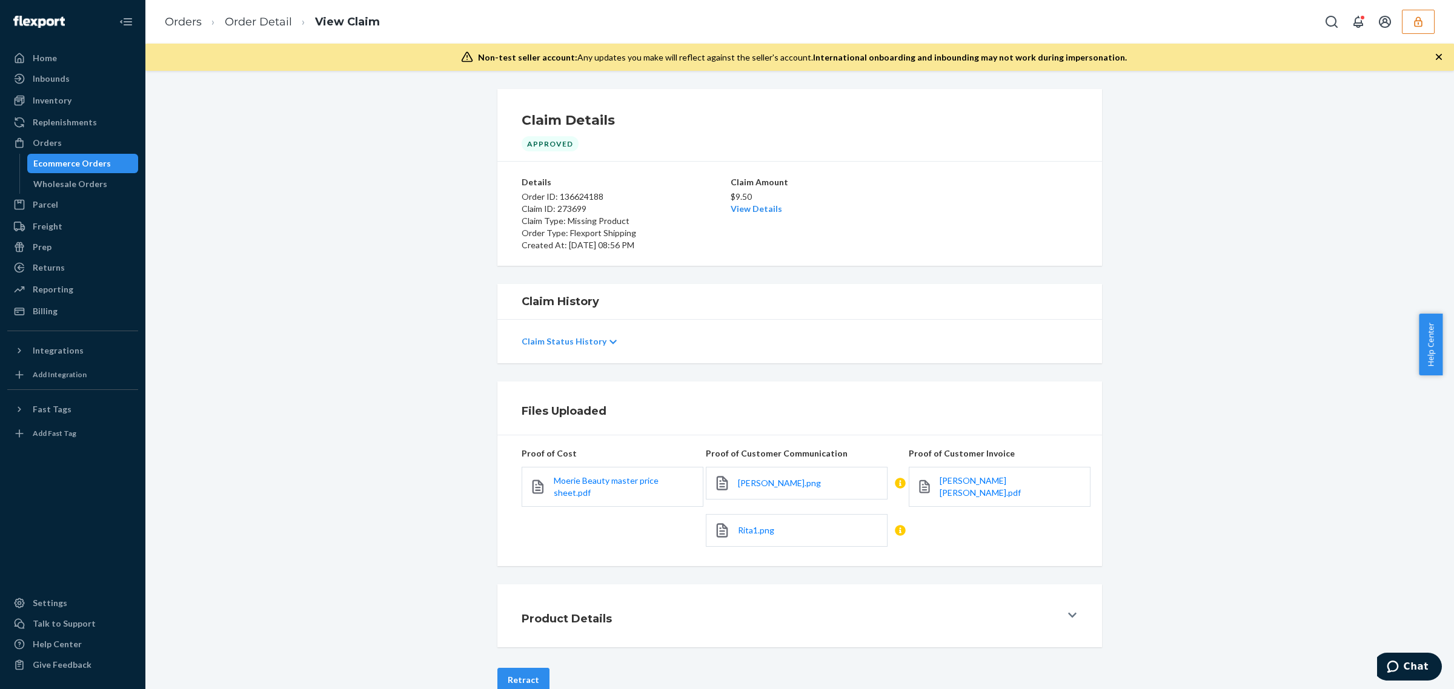
scroll to position [28, 0]
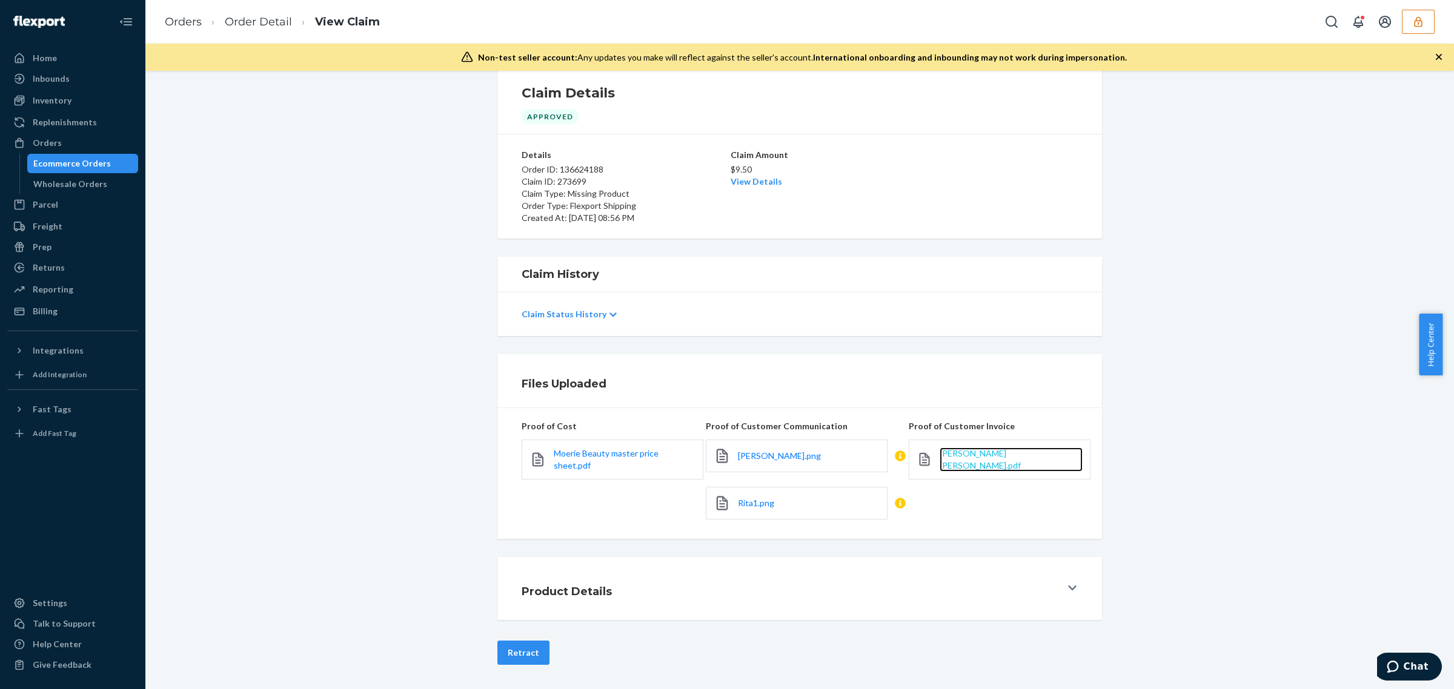
click at [953, 455] on span "[PERSON_NAME] [PERSON_NAME].pdf" at bounding box center [979, 459] width 81 height 22
click at [755, 459] on span "[PERSON_NAME].png" at bounding box center [779, 456] width 83 height 10
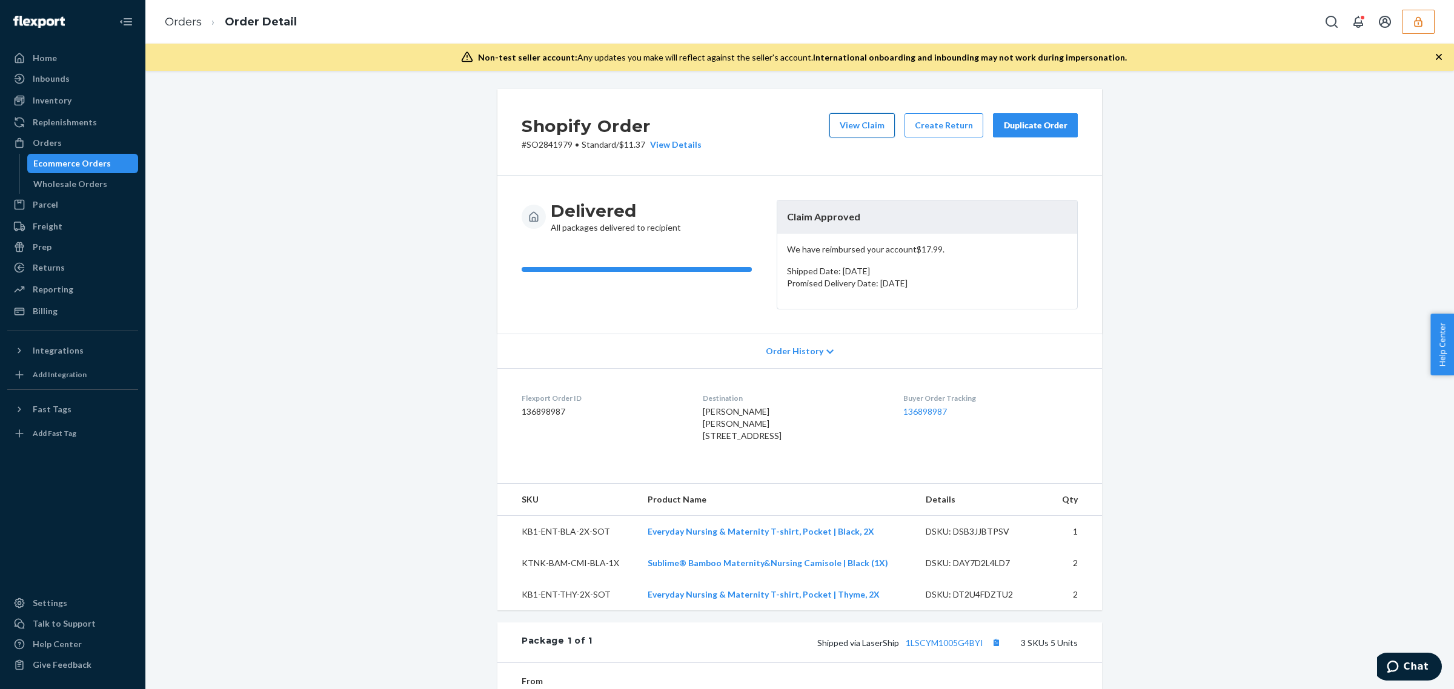
click at [852, 124] on button "View Claim" at bounding box center [861, 125] width 65 height 24
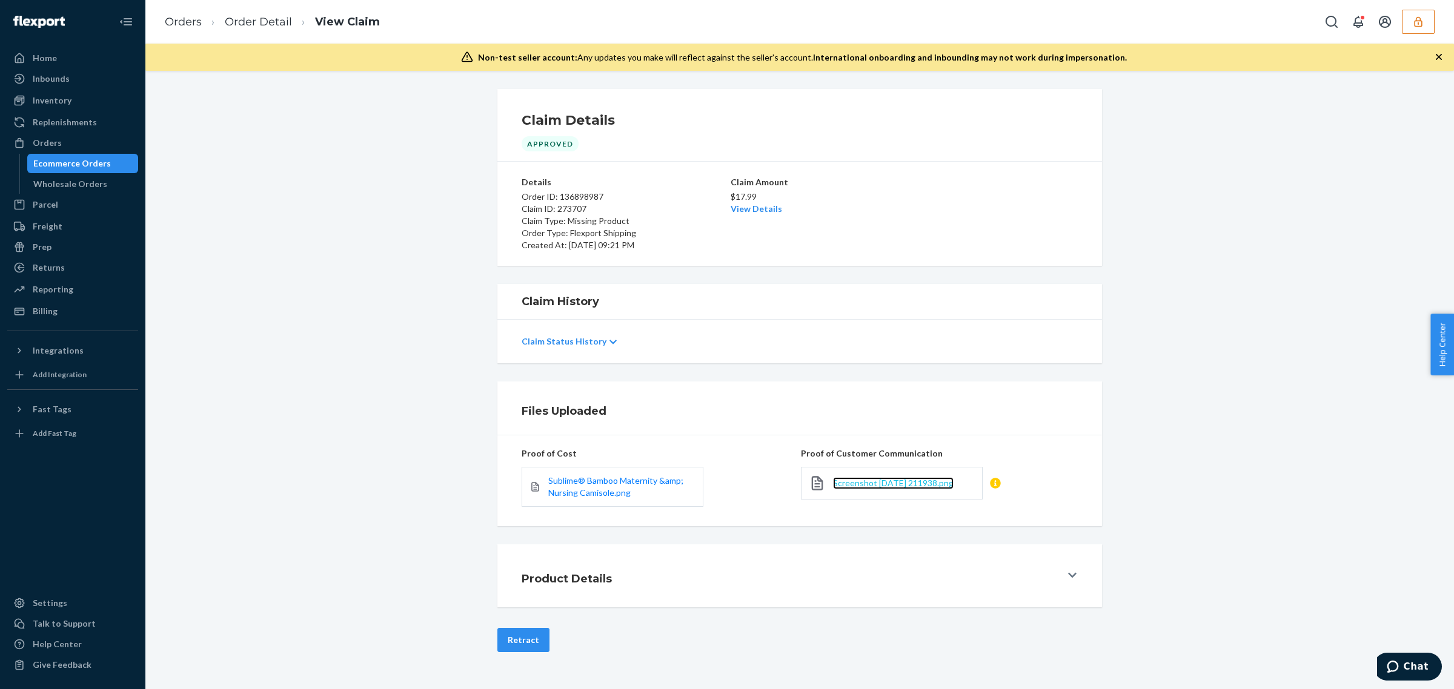
click at [882, 483] on span "Screenshot 2025-09-23 211938.png" at bounding box center [893, 483] width 121 height 10
click at [607, 498] on link "Sublime® Bamboo Maternity &amp; Nursing Camisole.png" at bounding box center [621, 487] width 147 height 24
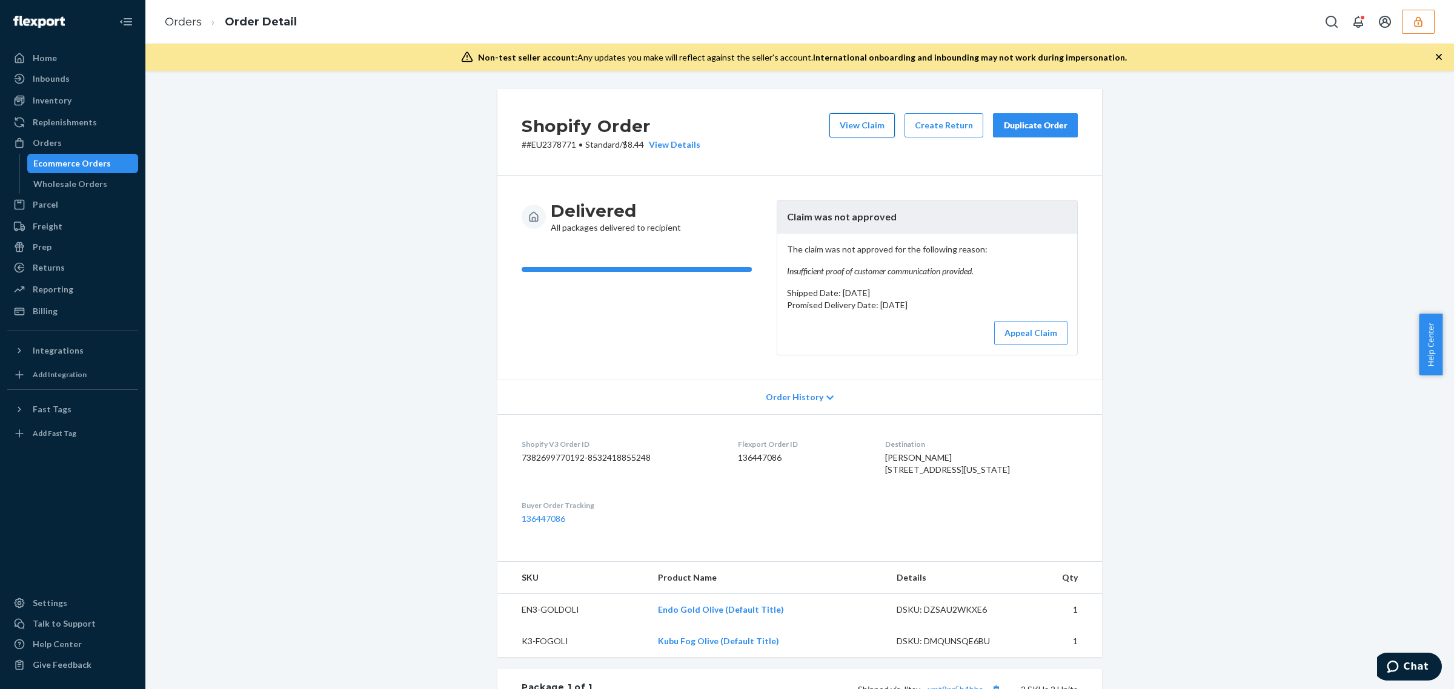
click at [866, 122] on button "View Claim" at bounding box center [861, 125] width 65 height 24
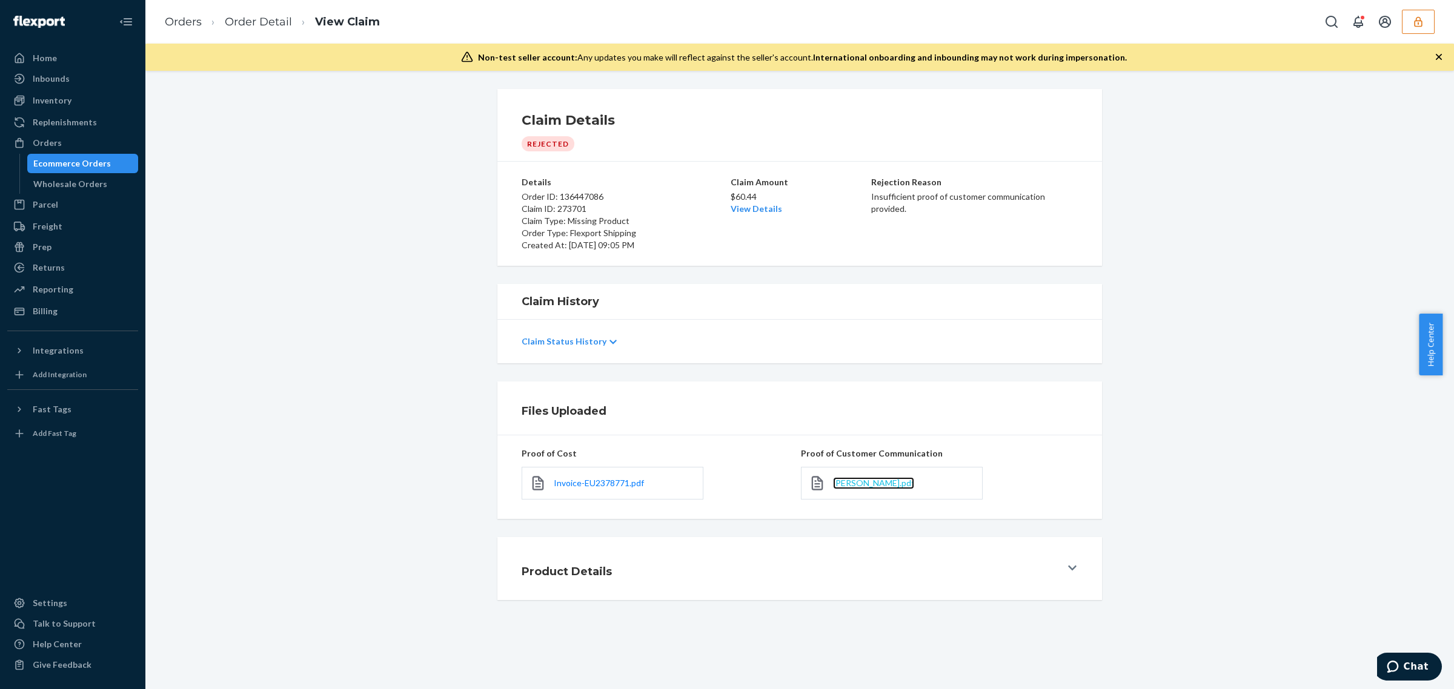
click at [839, 486] on span "[PERSON_NAME].pdf" at bounding box center [873, 483] width 81 height 10
click at [279, 19] on link "Order Detail" at bounding box center [258, 21] width 67 height 13
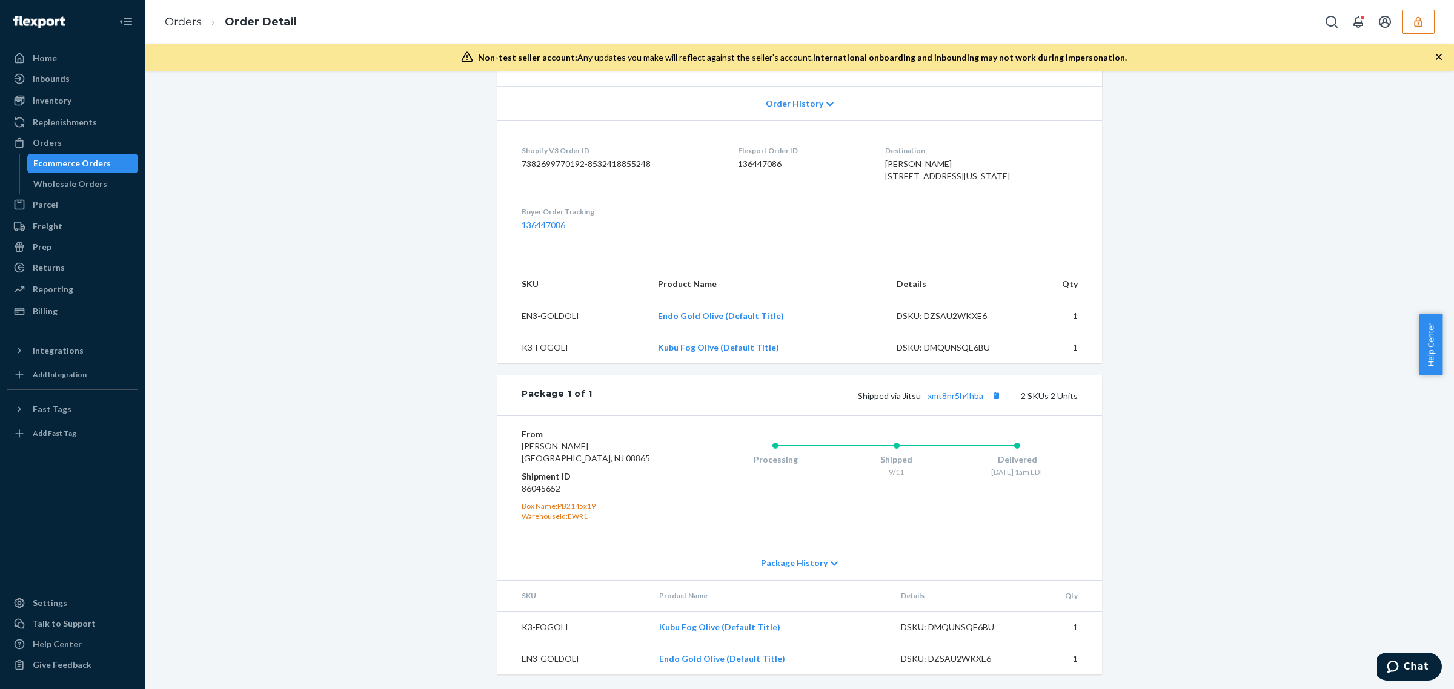
scroll to position [319, 0]
click at [959, 394] on link "xmt8nr5h4hba" at bounding box center [955, 396] width 56 height 10
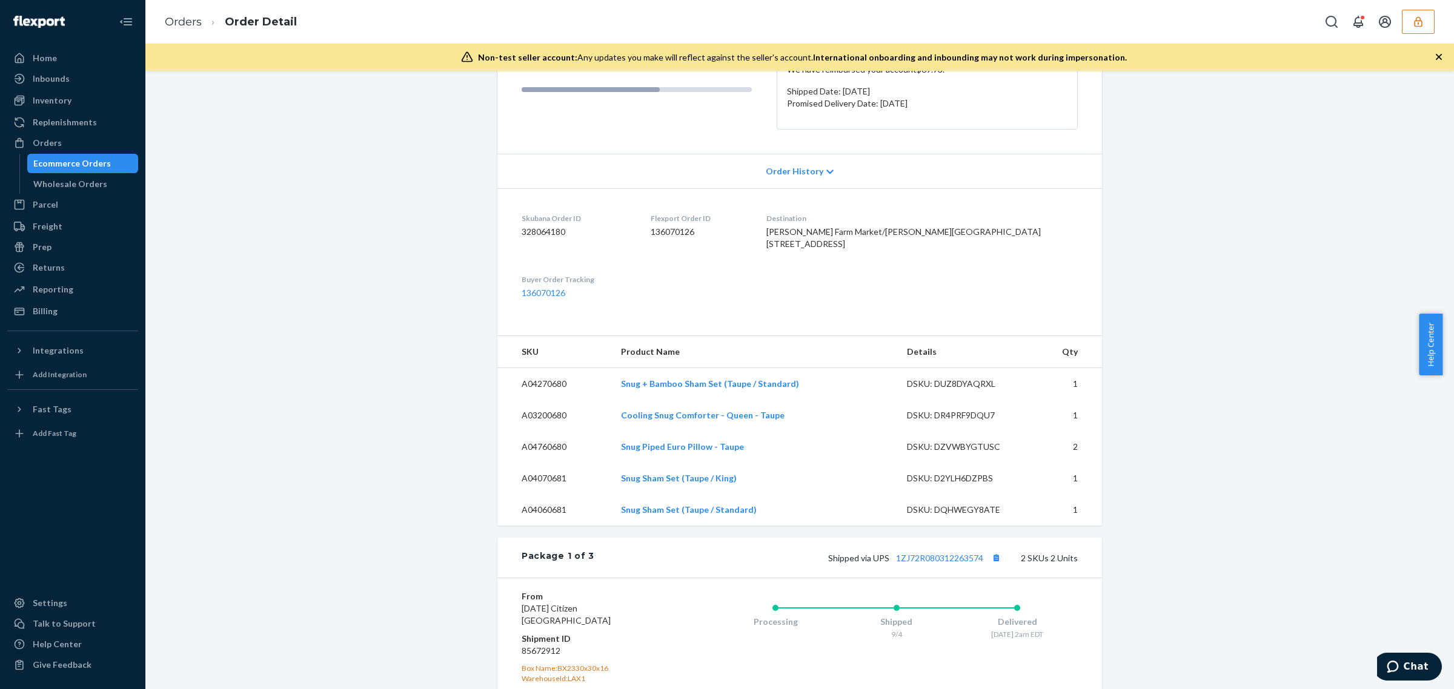
scroll to position [1002, 0]
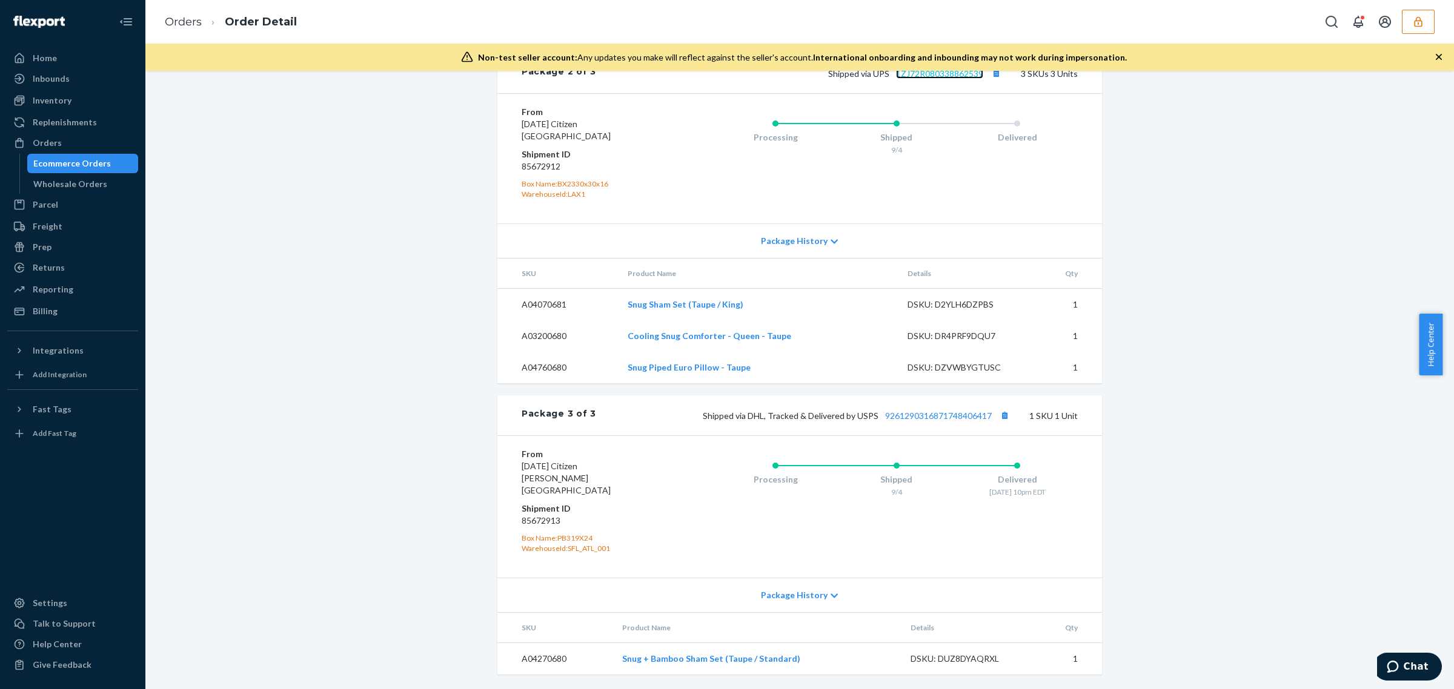
click at [939, 79] on link "1ZJ72R080338862539" at bounding box center [939, 73] width 87 height 10
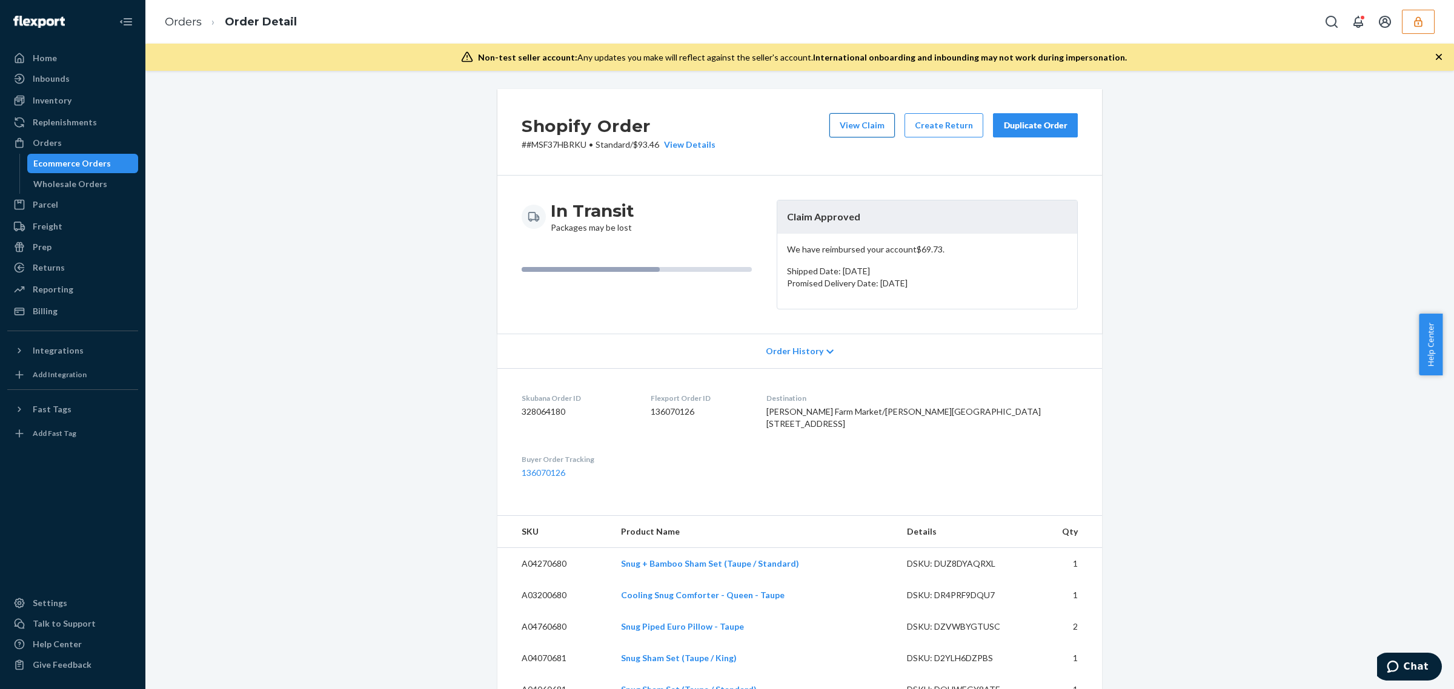
click at [889, 119] on button "View Claim" at bounding box center [861, 125] width 65 height 24
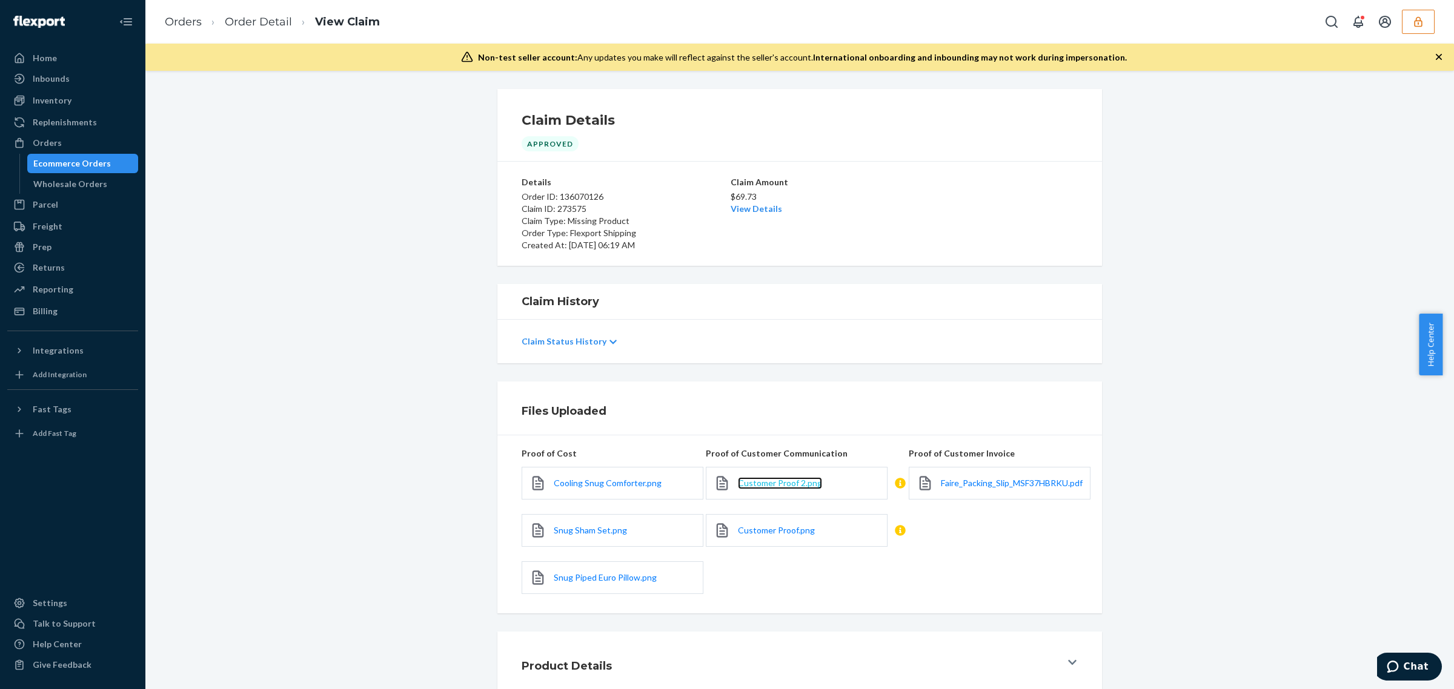
click at [796, 483] on span "Customer Proof 2.png" at bounding box center [780, 483] width 84 height 10
click at [785, 530] on span "Customer Proof.png" at bounding box center [776, 530] width 77 height 10
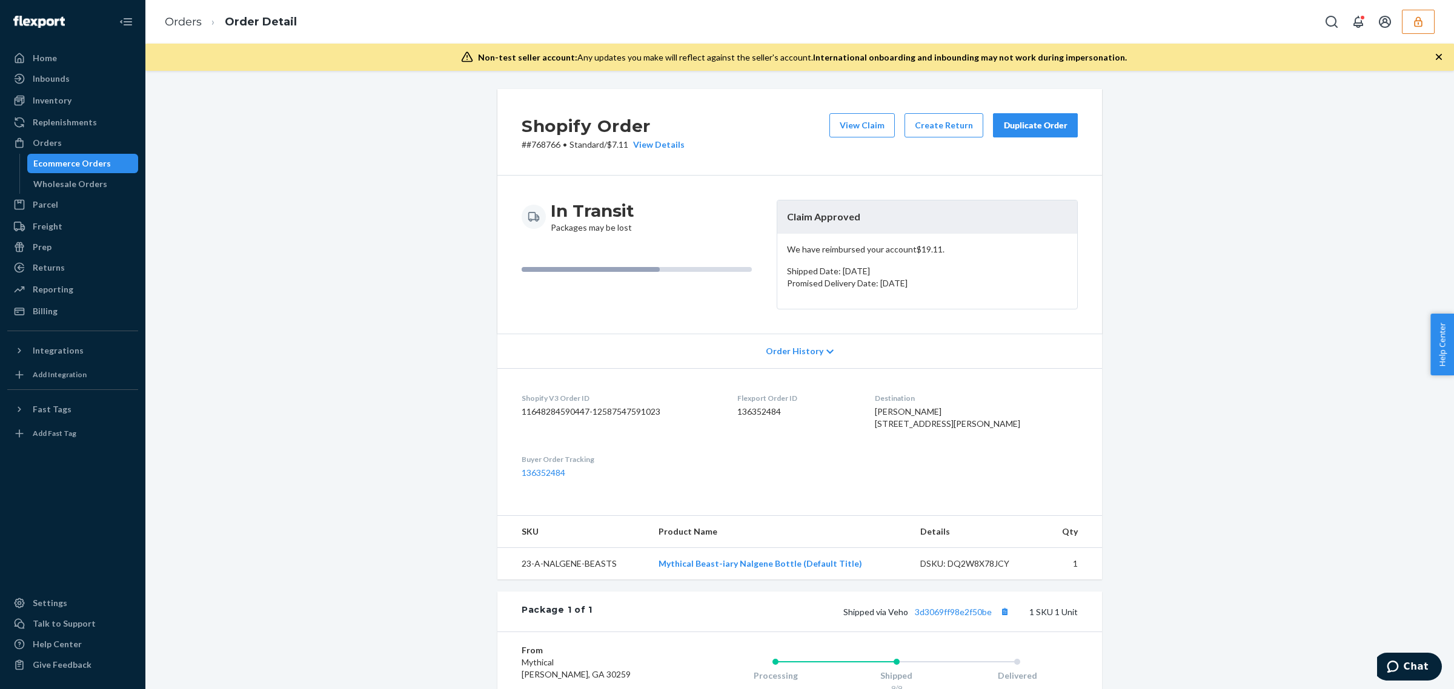
click at [946, 620] on div "Shipped via Veho 3d3069ff98e2f50be 1 SKU 1 Unit" at bounding box center [834, 612] width 485 height 16
click at [946, 617] on link "3d3069ff98e2f50be" at bounding box center [953, 612] width 77 height 10
click at [849, 131] on button "View Claim" at bounding box center [861, 125] width 65 height 24
click at [924, 617] on link "9400136207584274711641" at bounding box center [938, 612] width 107 height 10
click at [867, 132] on button "View Claim" at bounding box center [861, 125] width 65 height 24
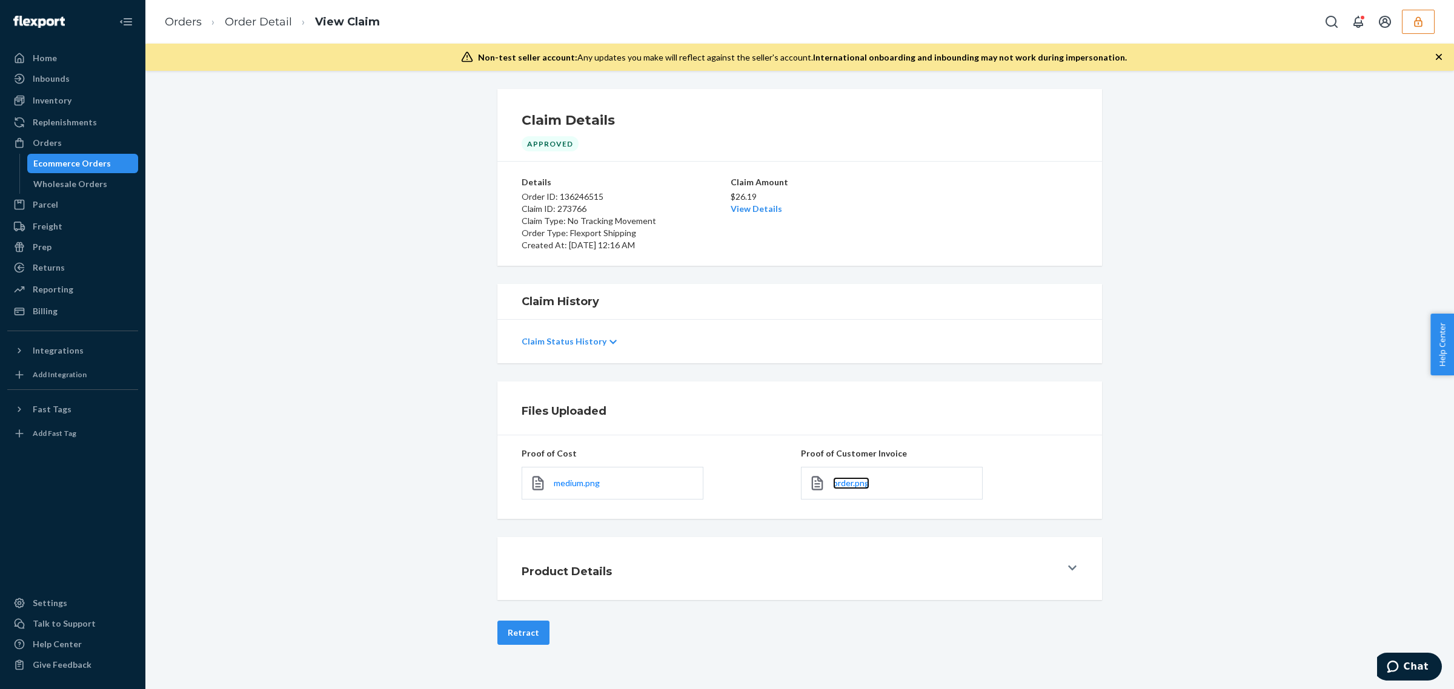
drag, startPoint x: 848, startPoint y: 485, endPoint x: 865, endPoint y: 459, distance: 30.6
click at [847, 485] on span "order.png" at bounding box center [851, 483] width 36 height 10
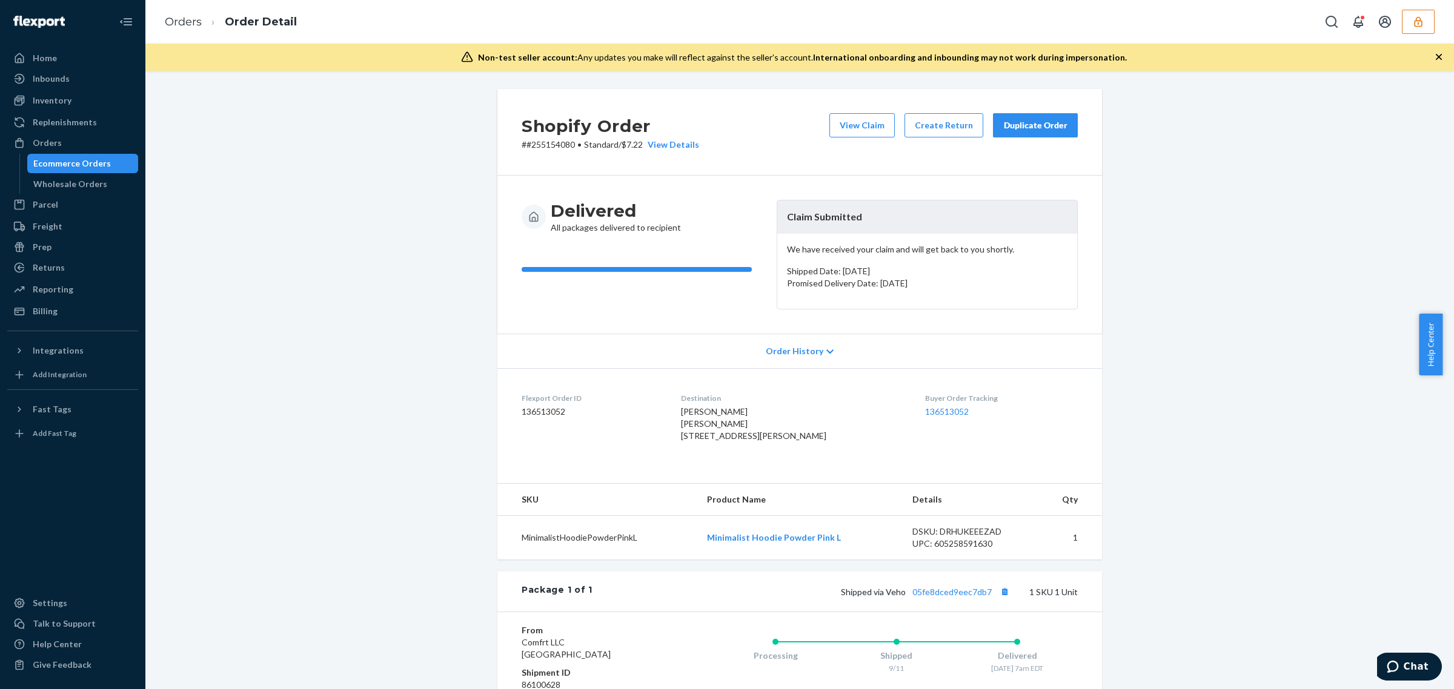
scroll to position [114, 0]
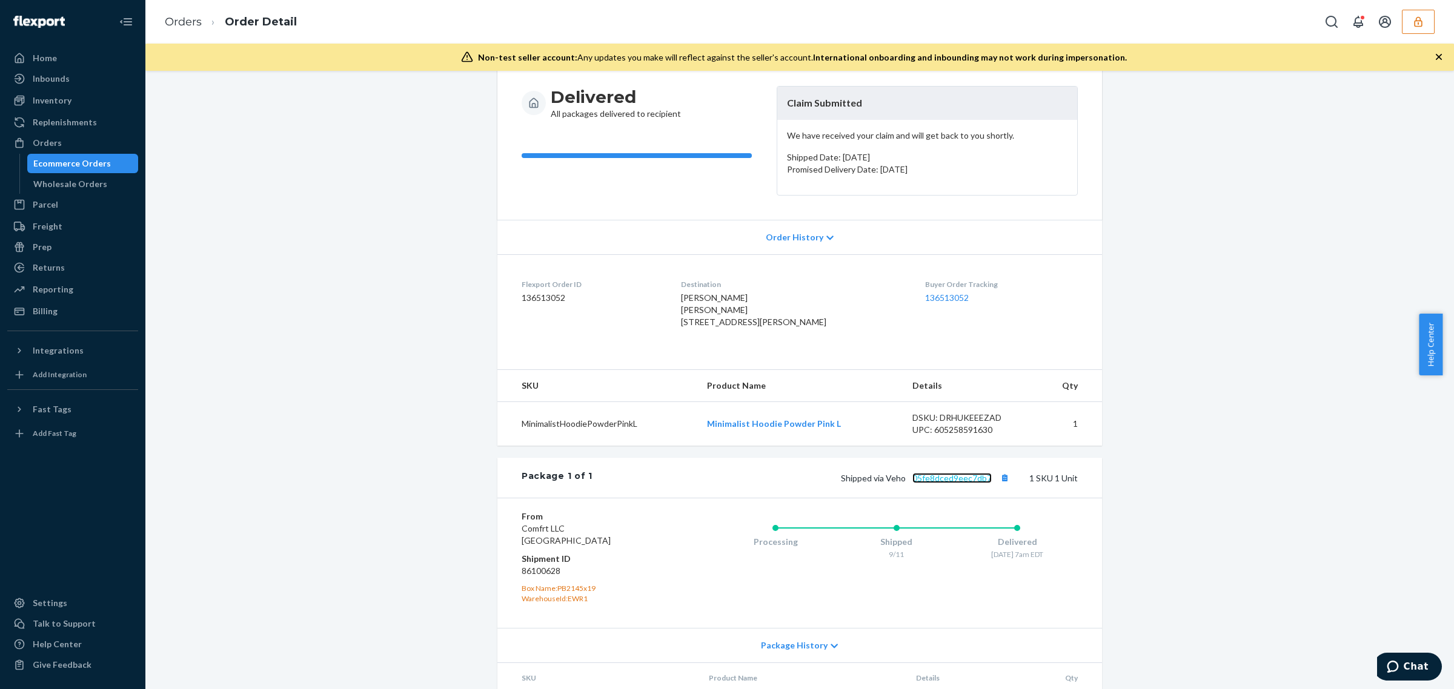
click at [964, 483] on link "05fe8dced9eec7db7" at bounding box center [951, 478] width 79 height 10
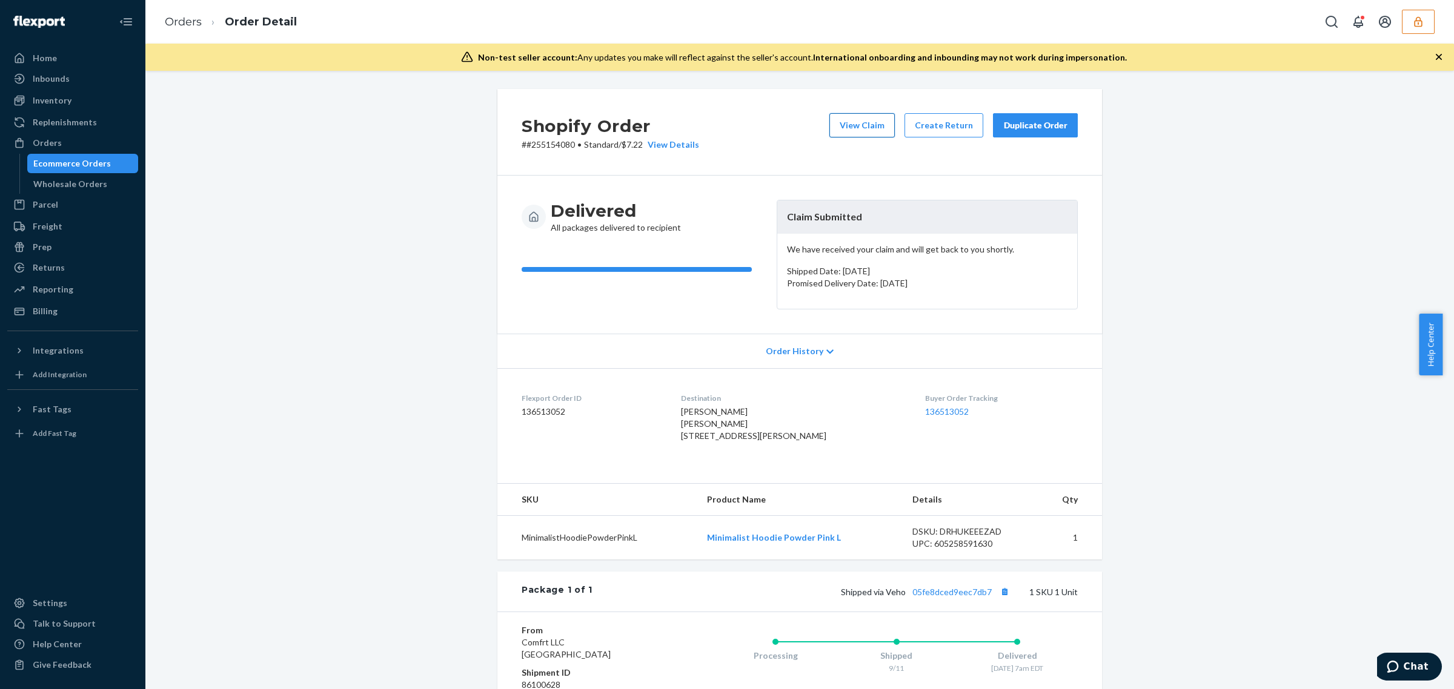
click at [852, 128] on button "View Claim" at bounding box center [861, 125] width 65 height 24
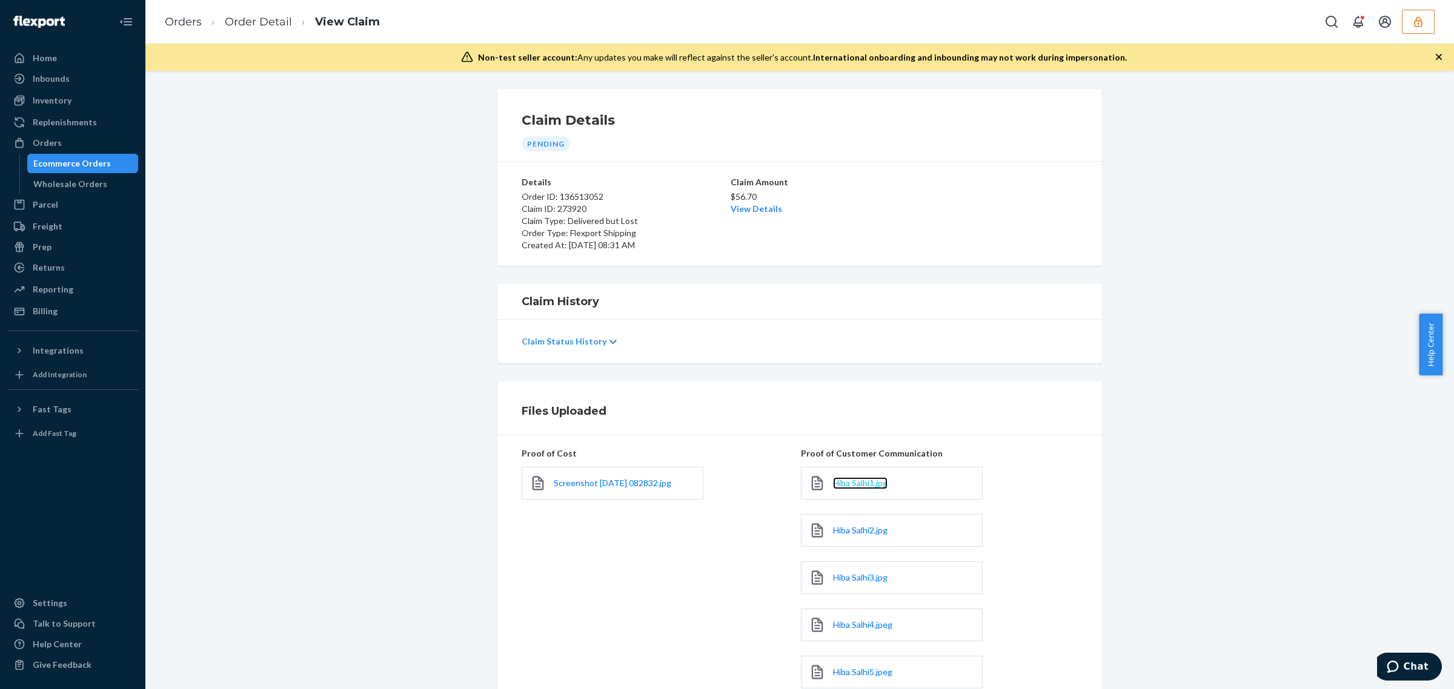
click at [837, 482] on span "Hiba Salhi1.jpg" at bounding box center [860, 483] width 55 height 10
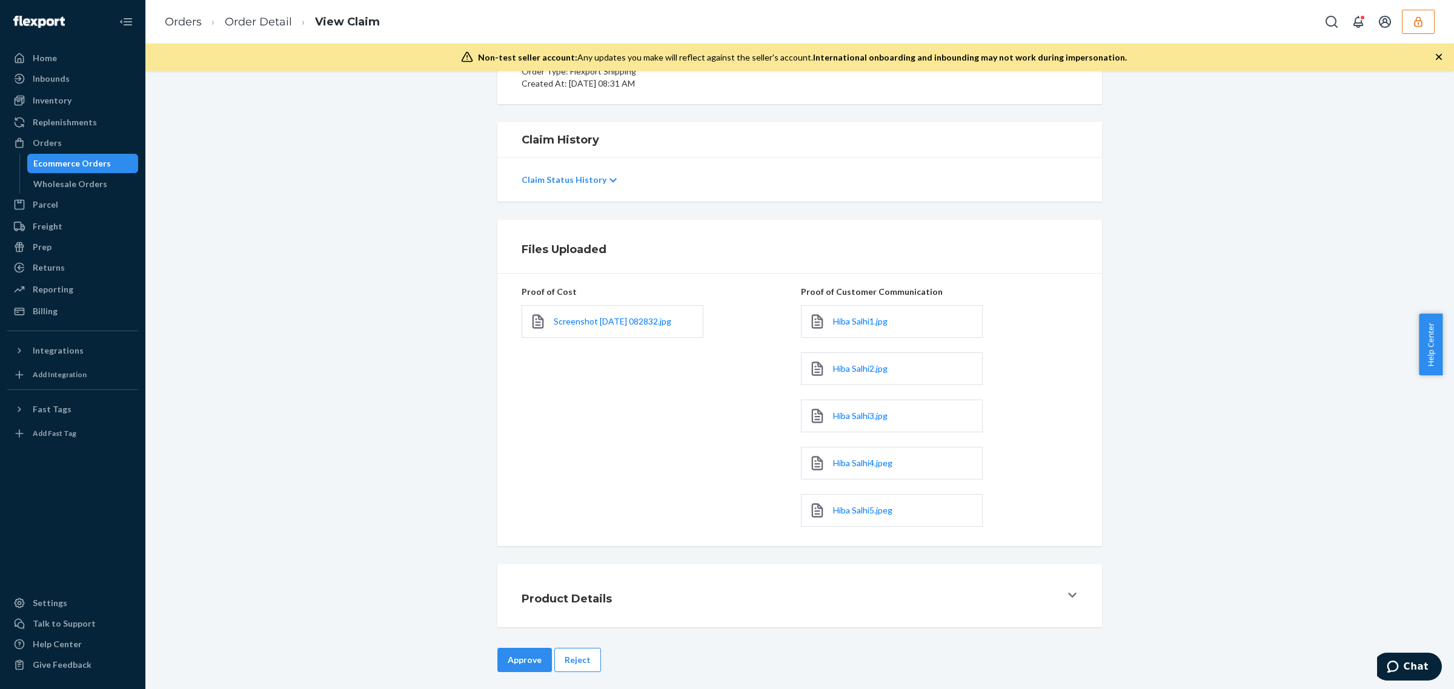
click at [592, 664] on div "Approve Reject" at bounding box center [799, 660] width 607 height 24
click at [585, 658] on button "Reject" at bounding box center [577, 660] width 47 height 24
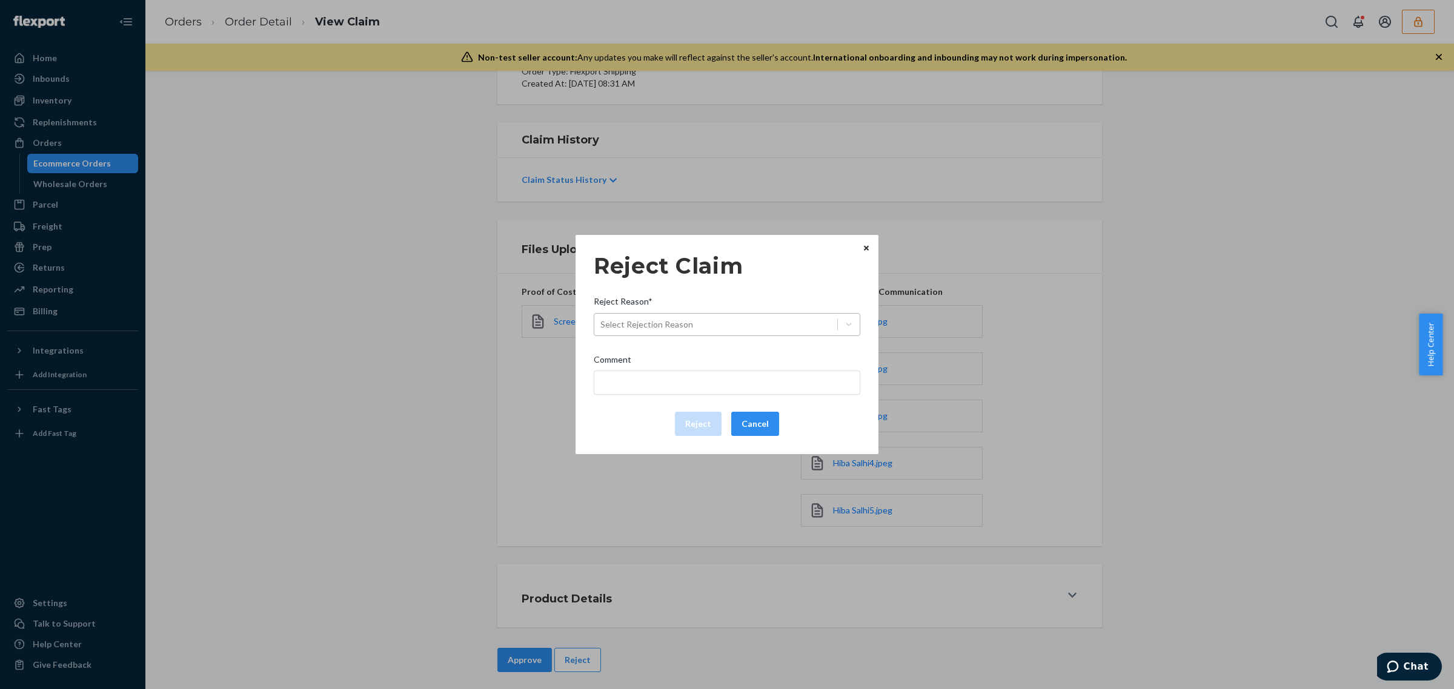
click at [829, 325] on div "Select Rejection Reason" at bounding box center [715, 324] width 243 height 19
click at [601, 325] on input "Reject Reason* Select Rejection Reason" at bounding box center [600, 325] width 1 height 12
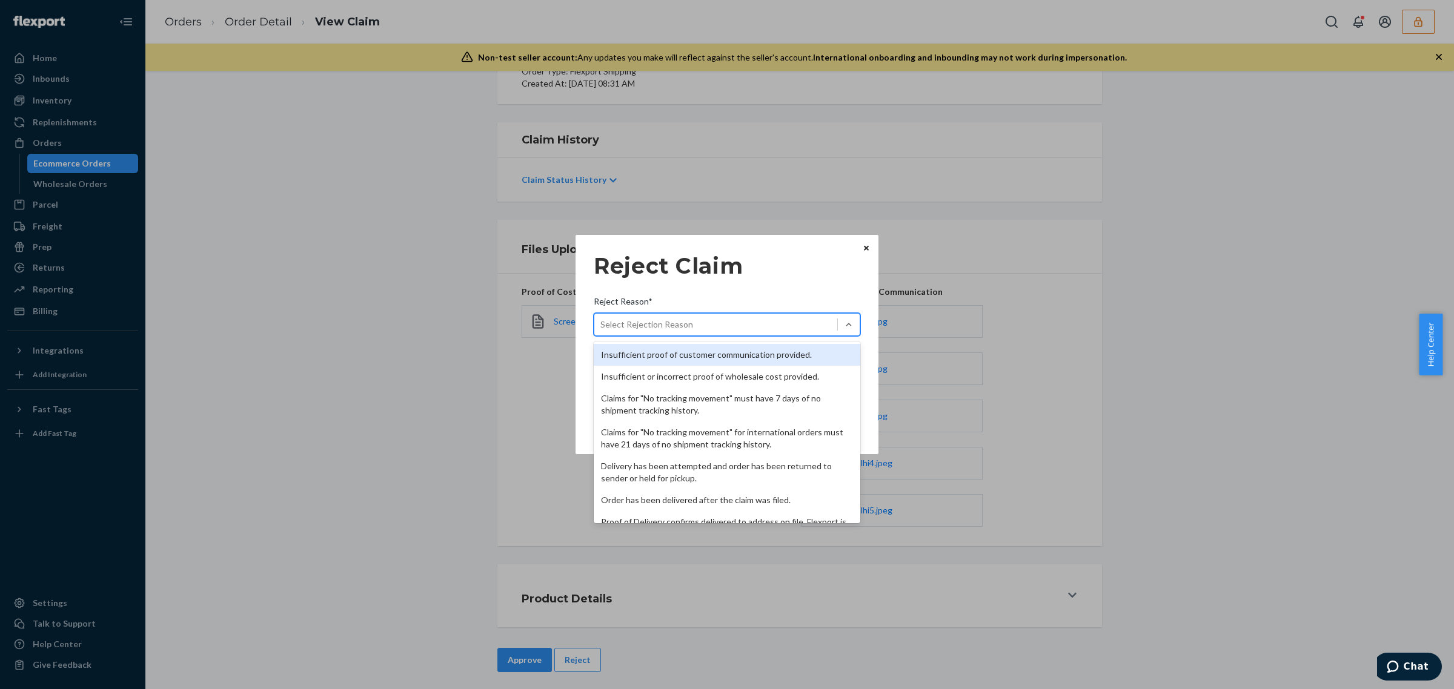
scroll to position [157, 0]
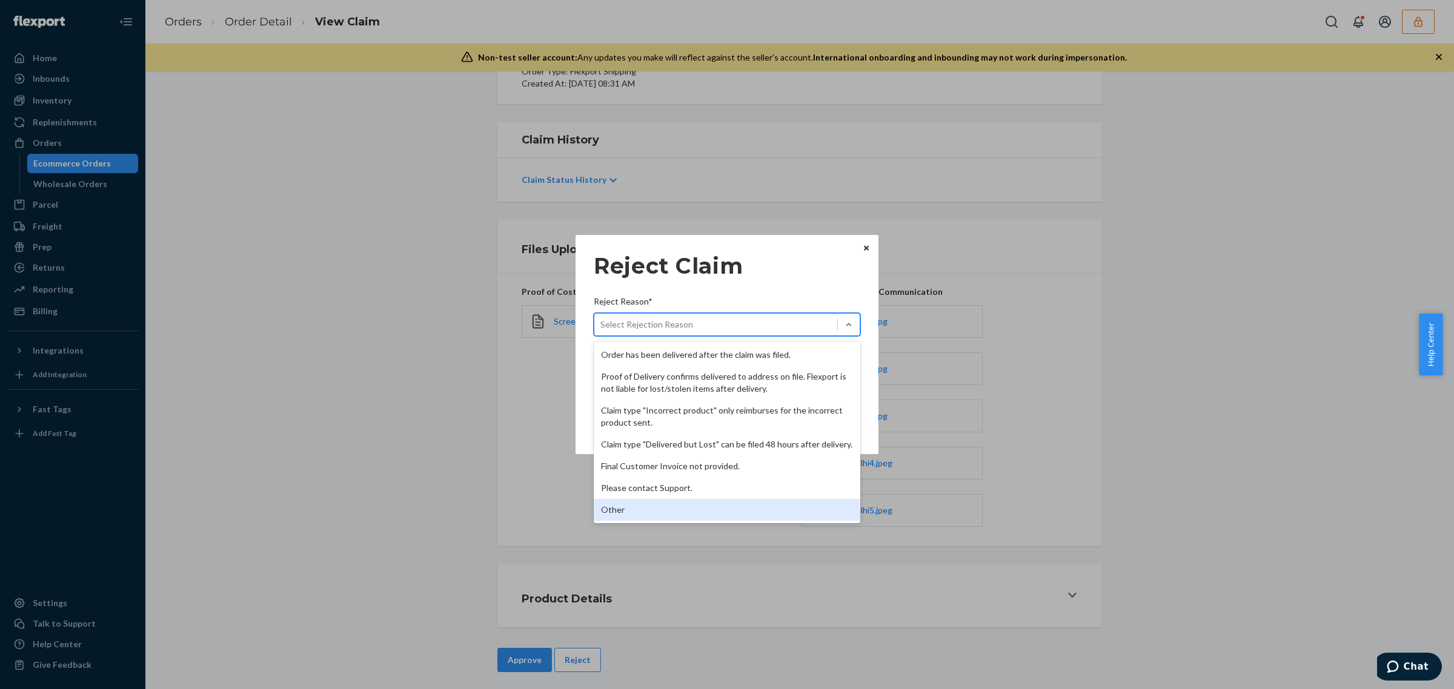
click at [759, 504] on div "Other" at bounding box center [727, 510] width 266 height 22
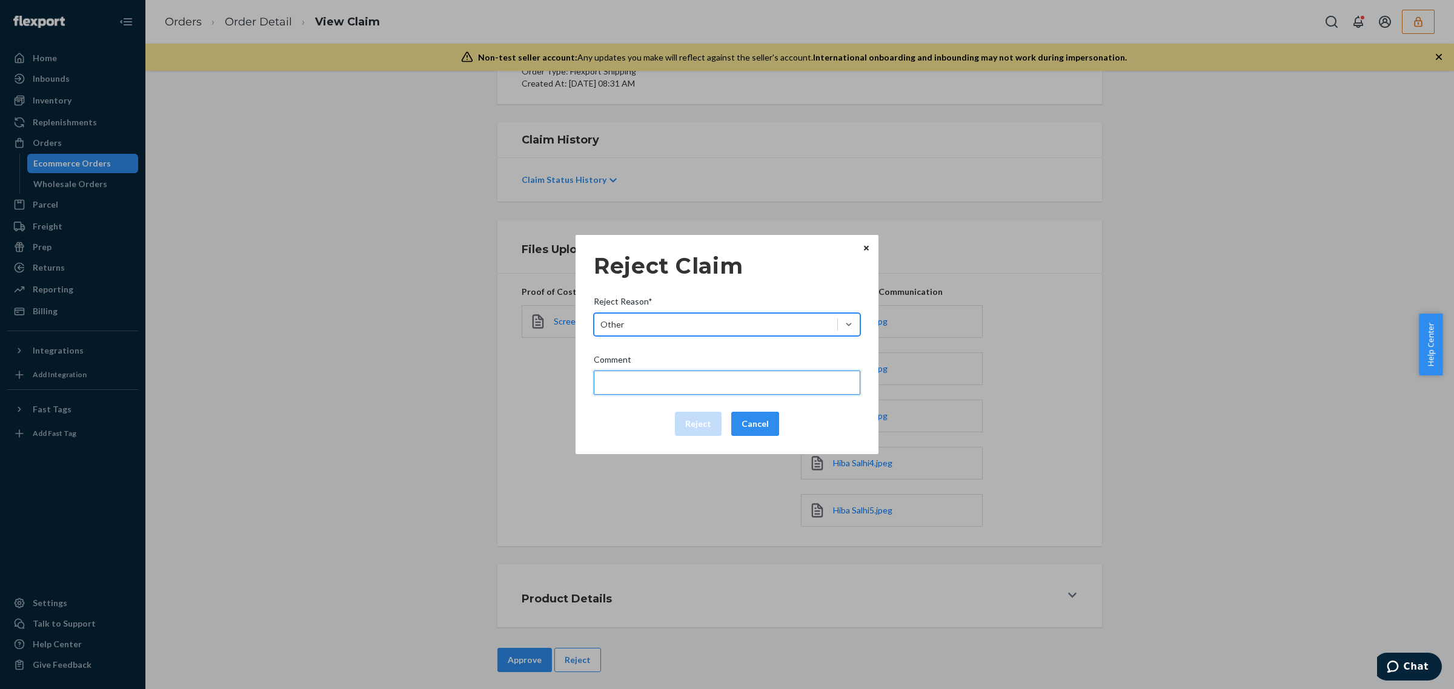
click at [709, 388] on input "Comment" at bounding box center [727, 383] width 266 height 24
type input "The package was confirmed to be delivered at the right location and flexport is…"
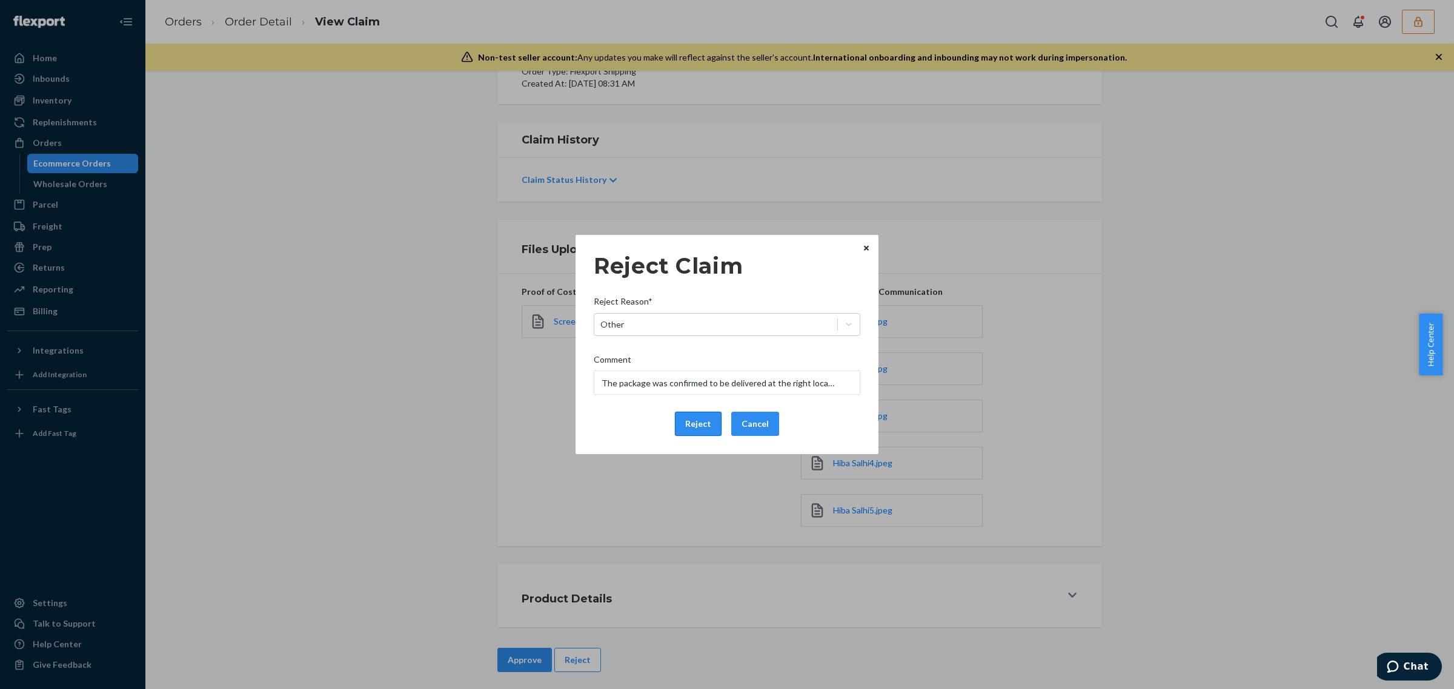
click at [706, 422] on button "Reject" at bounding box center [698, 424] width 47 height 24
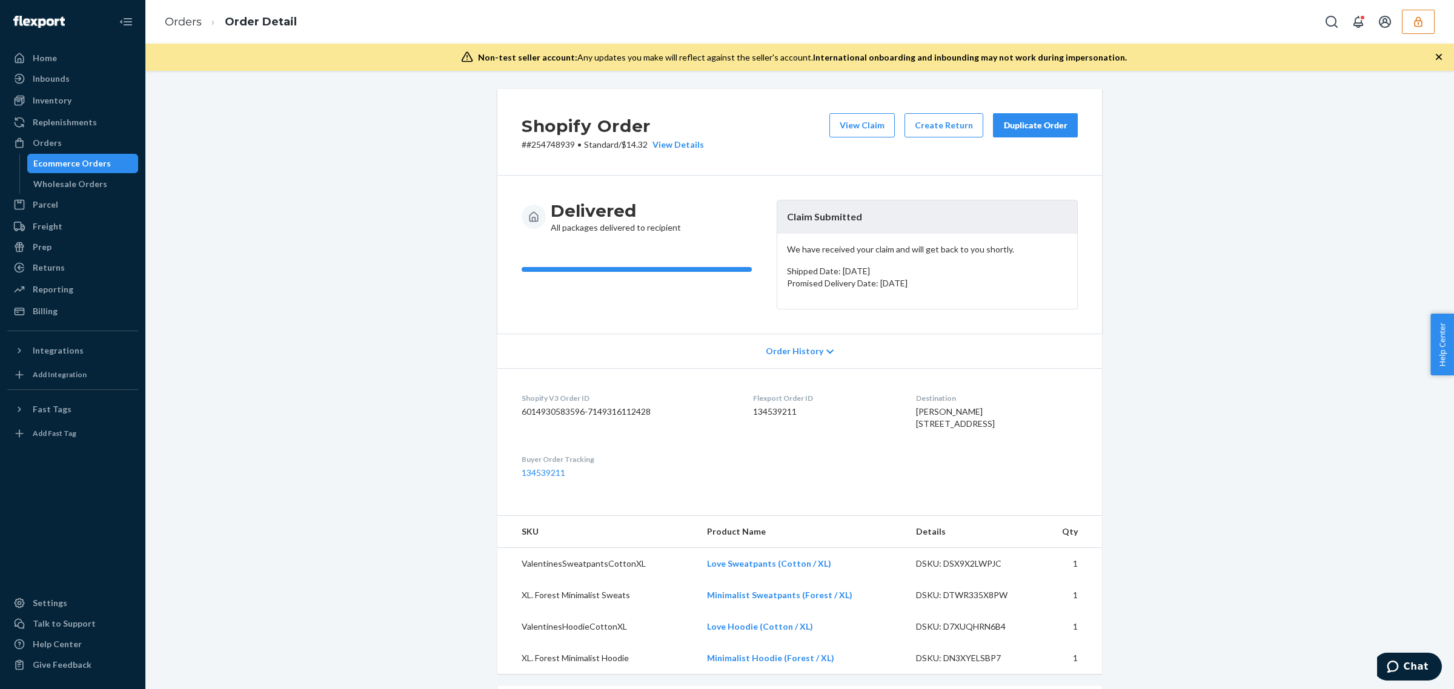
scroll to position [349, 0]
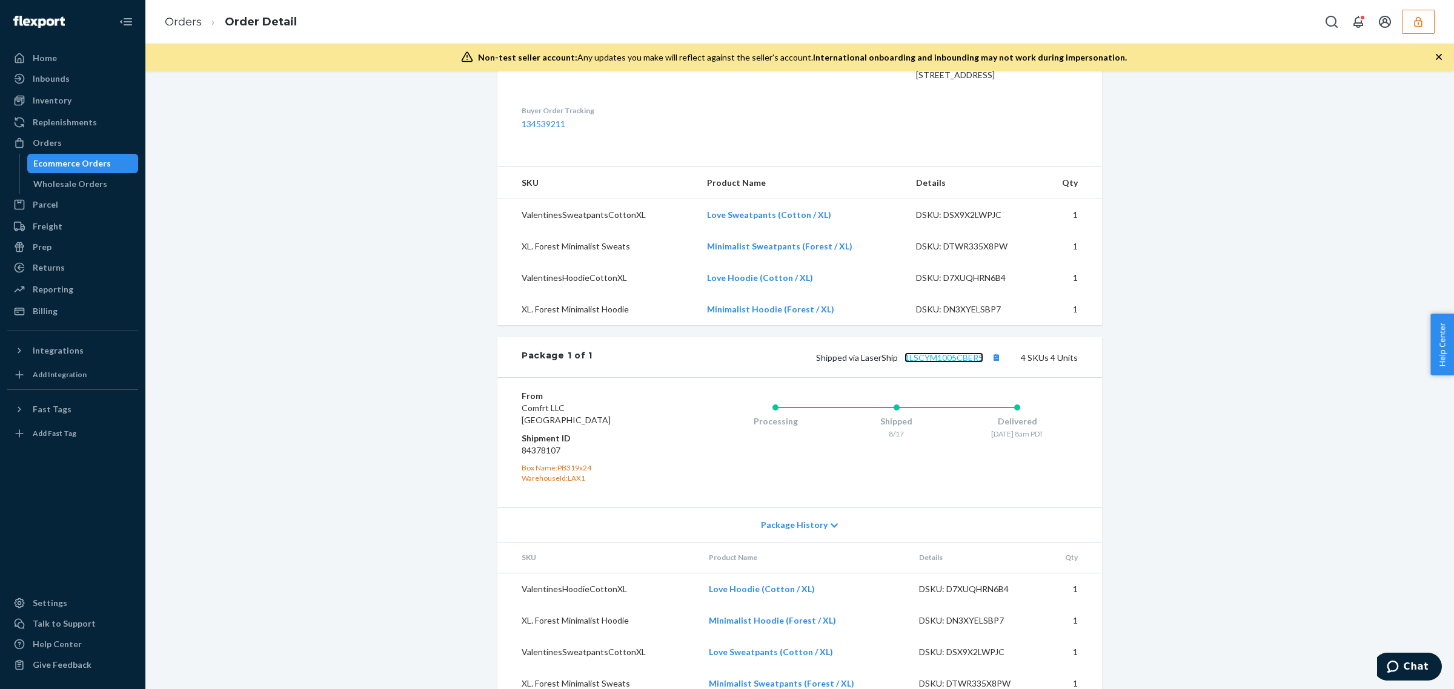
drag, startPoint x: 936, startPoint y: 382, endPoint x: 939, endPoint y: 376, distance: 6.2
click at [936, 363] on link "1LSCYM1005CBER5" at bounding box center [943, 357] width 79 height 10
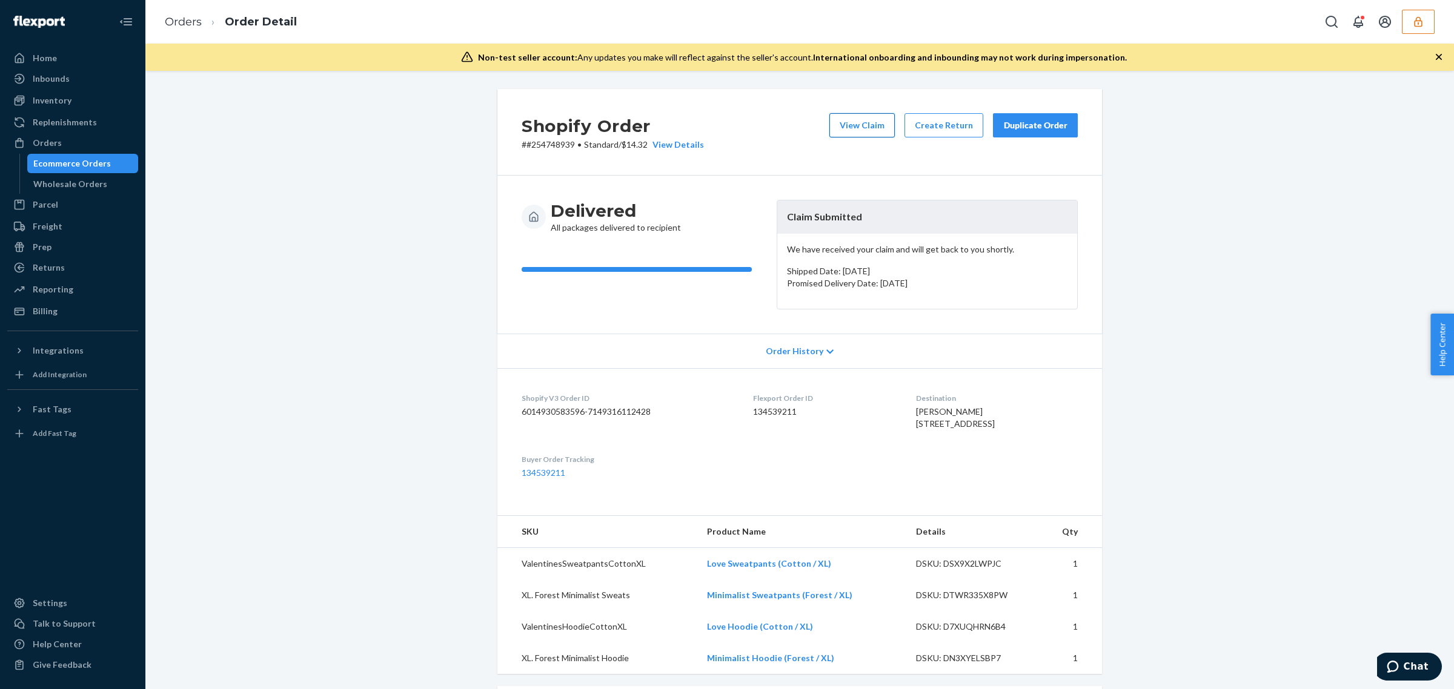
click at [869, 129] on button "View Claim" at bounding box center [861, 125] width 65 height 24
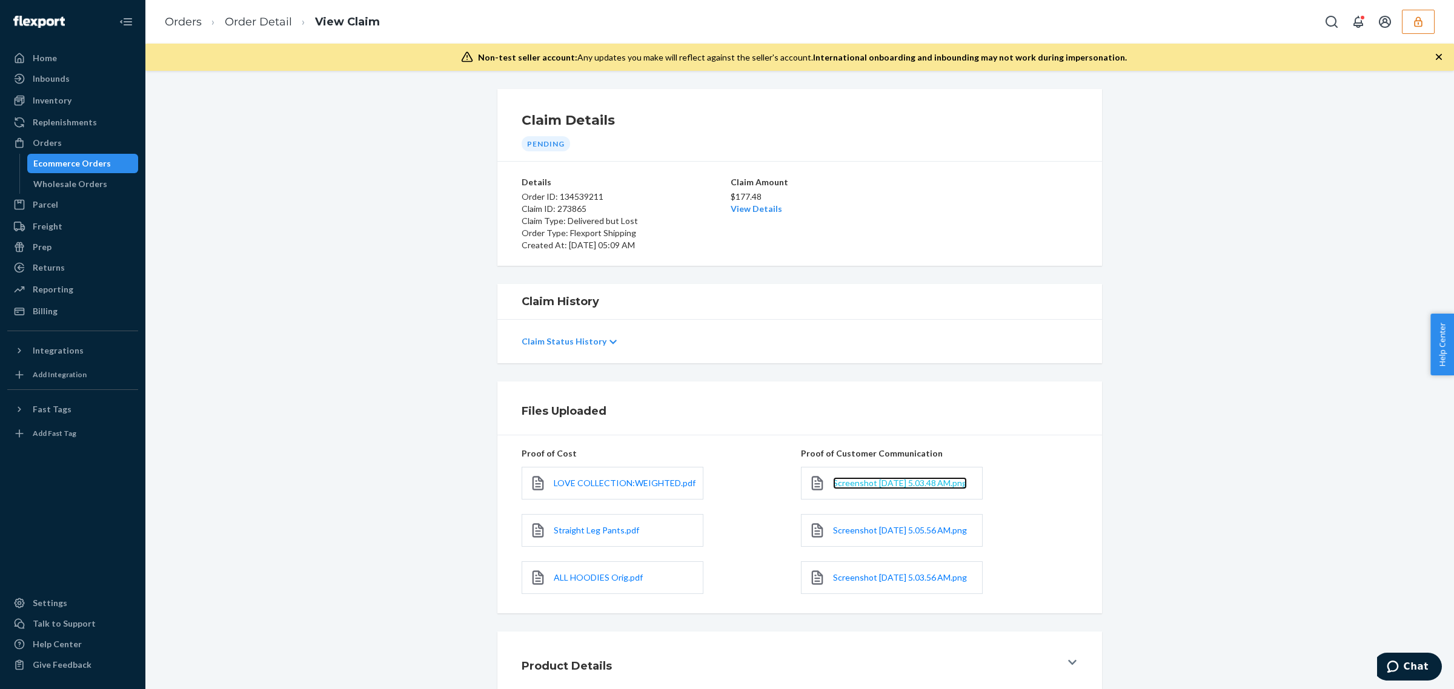
click at [853, 488] on span "Screenshot 2025-09-24 at 5.03.48 AM.png" at bounding box center [900, 483] width 134 height 10
click at [873, 535] on span "Screenshot 2025-09-24 at 5.05.56 AM.png" at bounding box center [900, 530] width 134 height 10
click at [841, 583] on span "Screenshot 2025-09-24 at 5.03.56 AM.png" at bounding box center [900, 577] width 134 height 10
click at [282, 23] on link "Order Detail" at bounding box center [258, 21] width 67 height 13
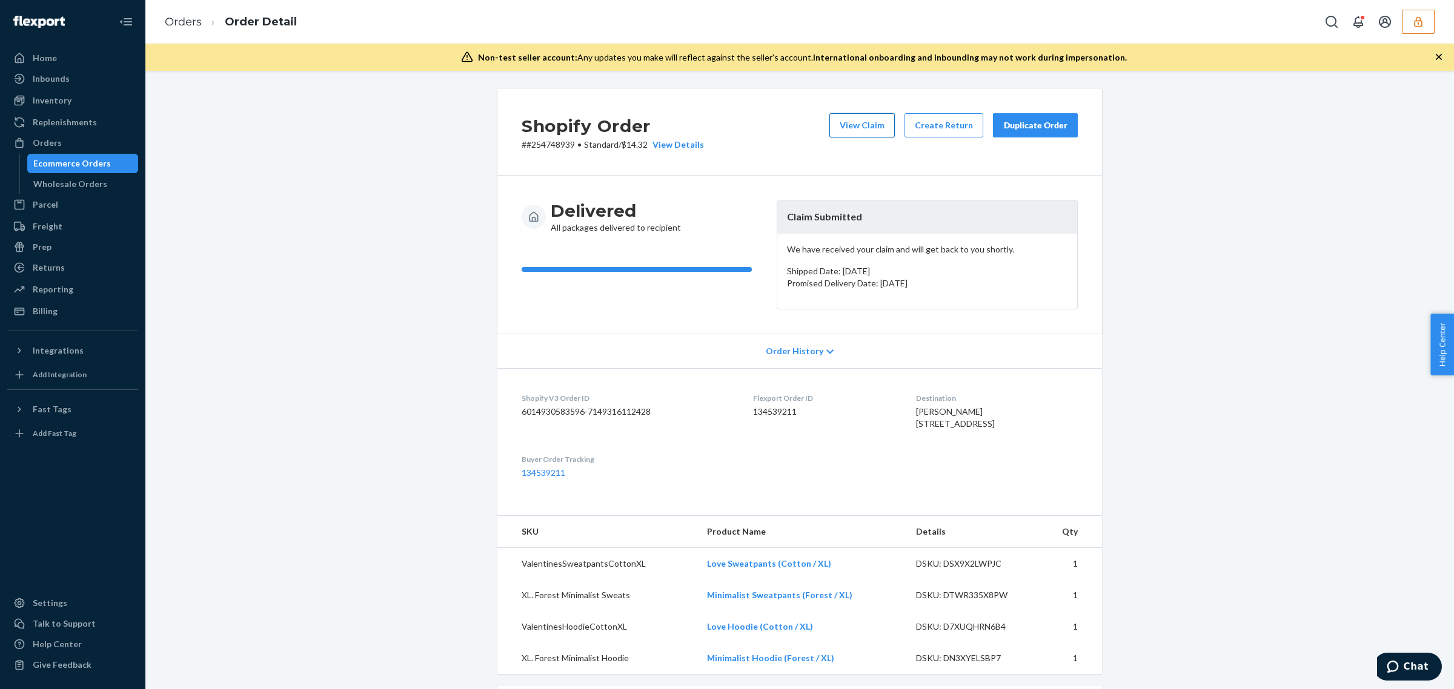
click at [863, 131] on button "View Claim" at bounding box center [861, 125] width 65 height 24
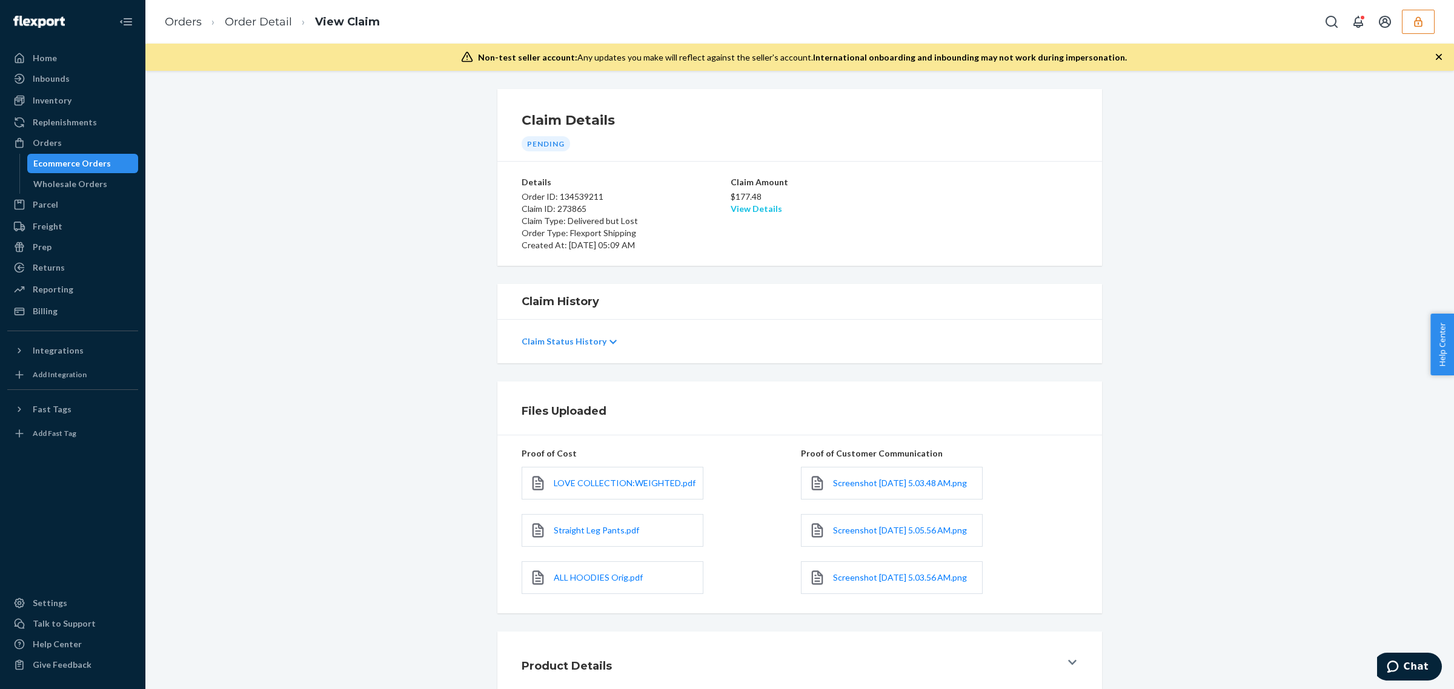
click at [752, 208] on link "View Details" at bounding box center [755, 208] width 51 height 10
drag, startPoint x: 1239, startPoint y: 418, endPoint x: 1452, endPoint y: 421, distance: 213.8
click at [1243, 419] on div "Home Inbounds Shipping Plans Problems Inventory Products Replenishments Orders …" at bounding box center [727, 344] width 1454 height 689
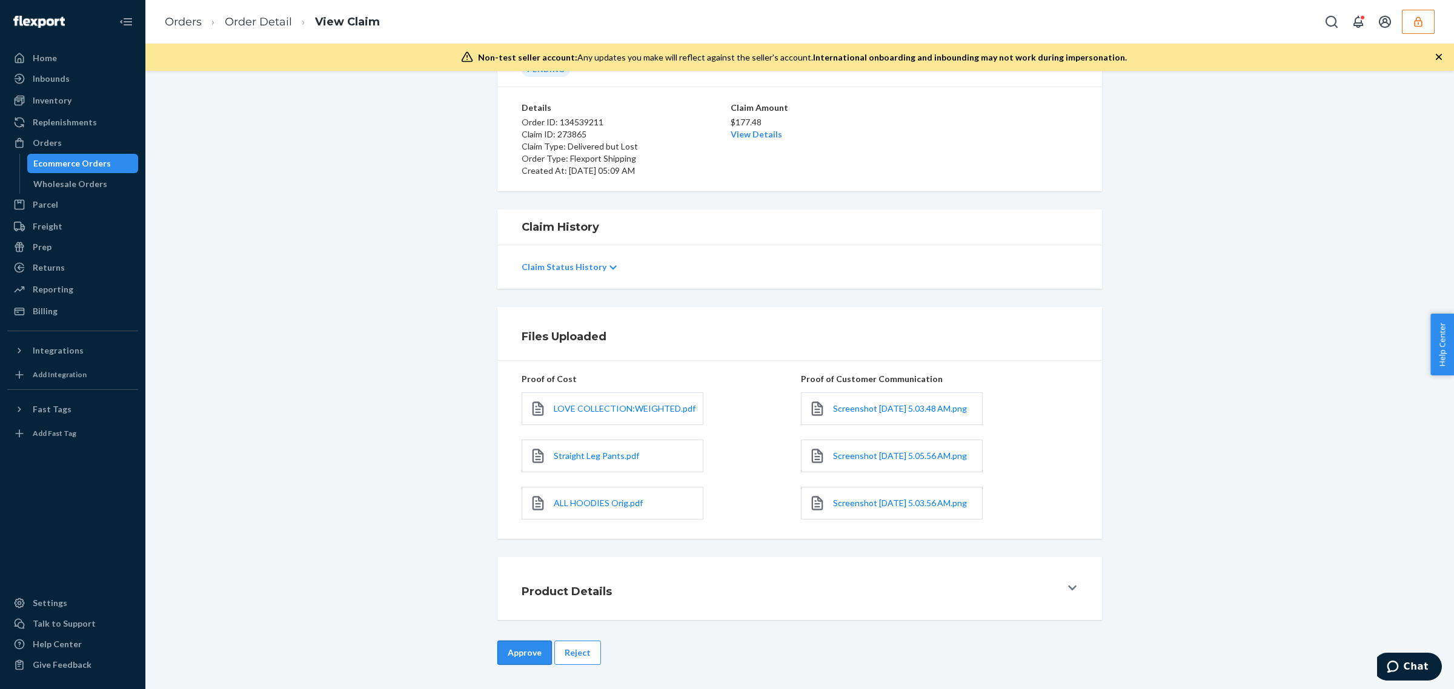
click at [531, 649] on button "Approve" at bounding box center [524, 653] width 55 height 24
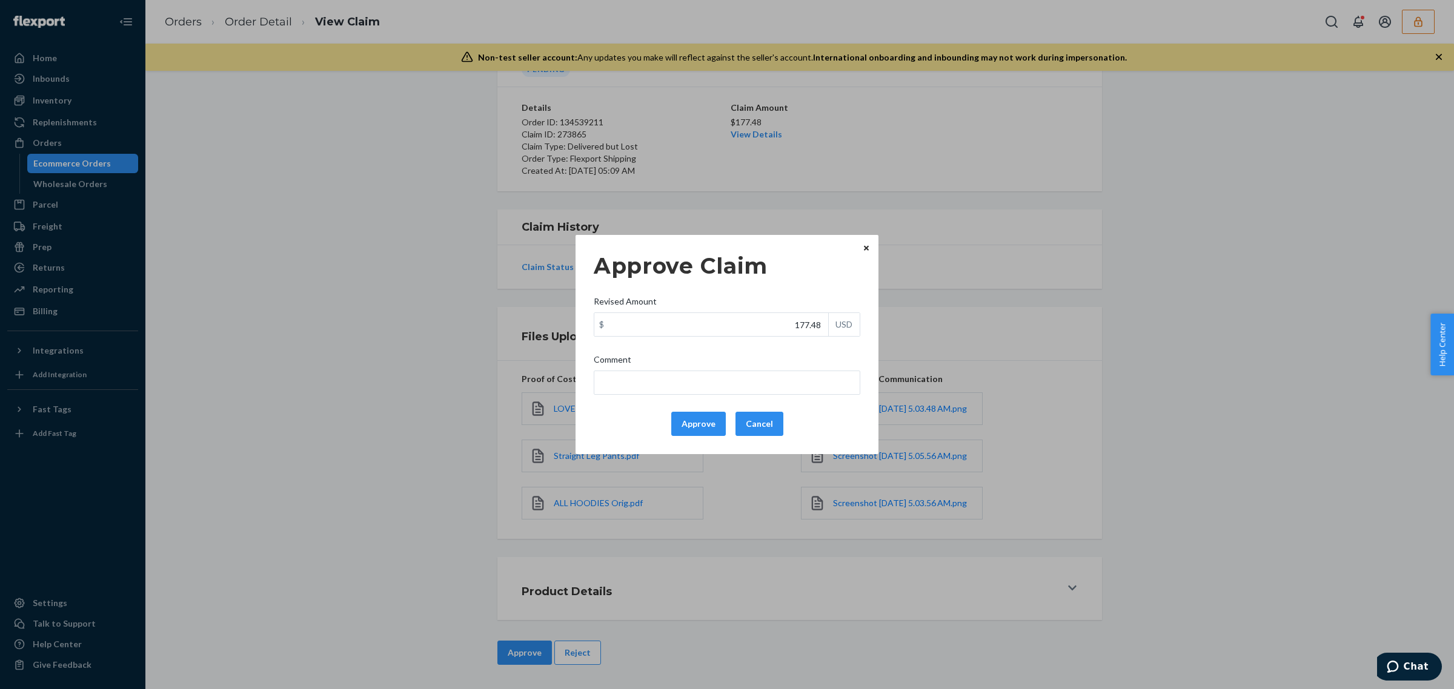
click at [737, 312] on div "Revised Amount" at bounding box center [727, 304] width 266 height 17
click at [737, 313] on input "177.48" at bounding box center [711, 324] width 234 height 23
click at [737, 319] on input "177.48" at bounding box center [711, 324] width 234 height 23
type input "78.68"
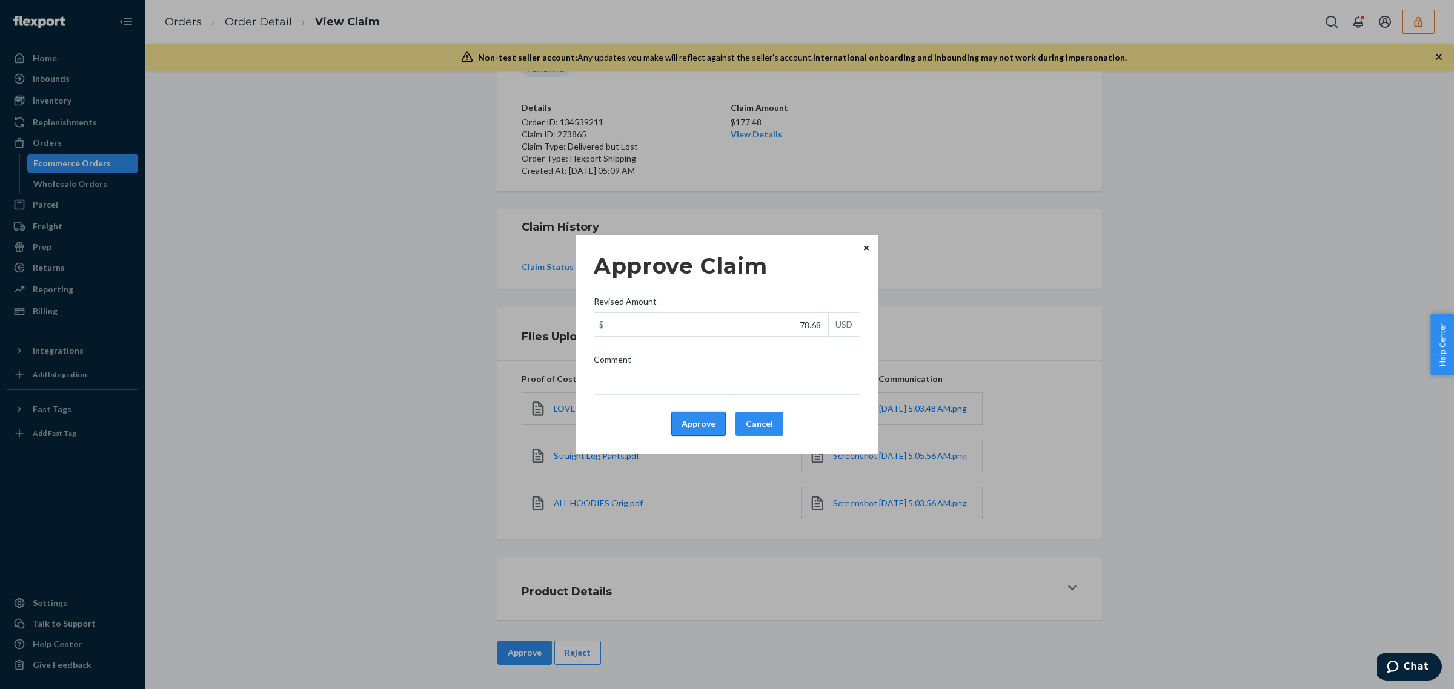
click at [692, 429] on button "Approve" at bounding box center [698, 424] width 55 height 24
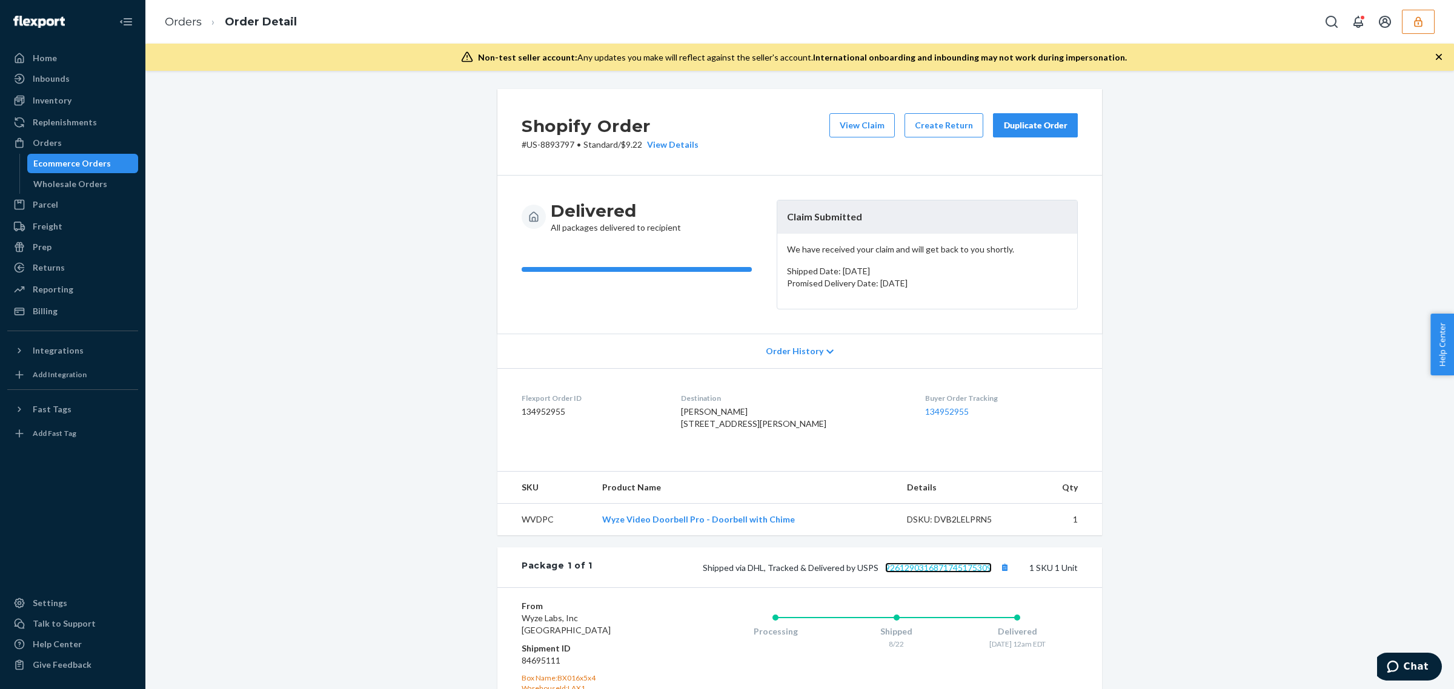
click at [976, 573] on link "9261290316871745175309" at bounding box center [938, 568] width 107 height 10
click at [847, 125] on button "View Claim" at bounding box center [861, 125] width 65 height 24
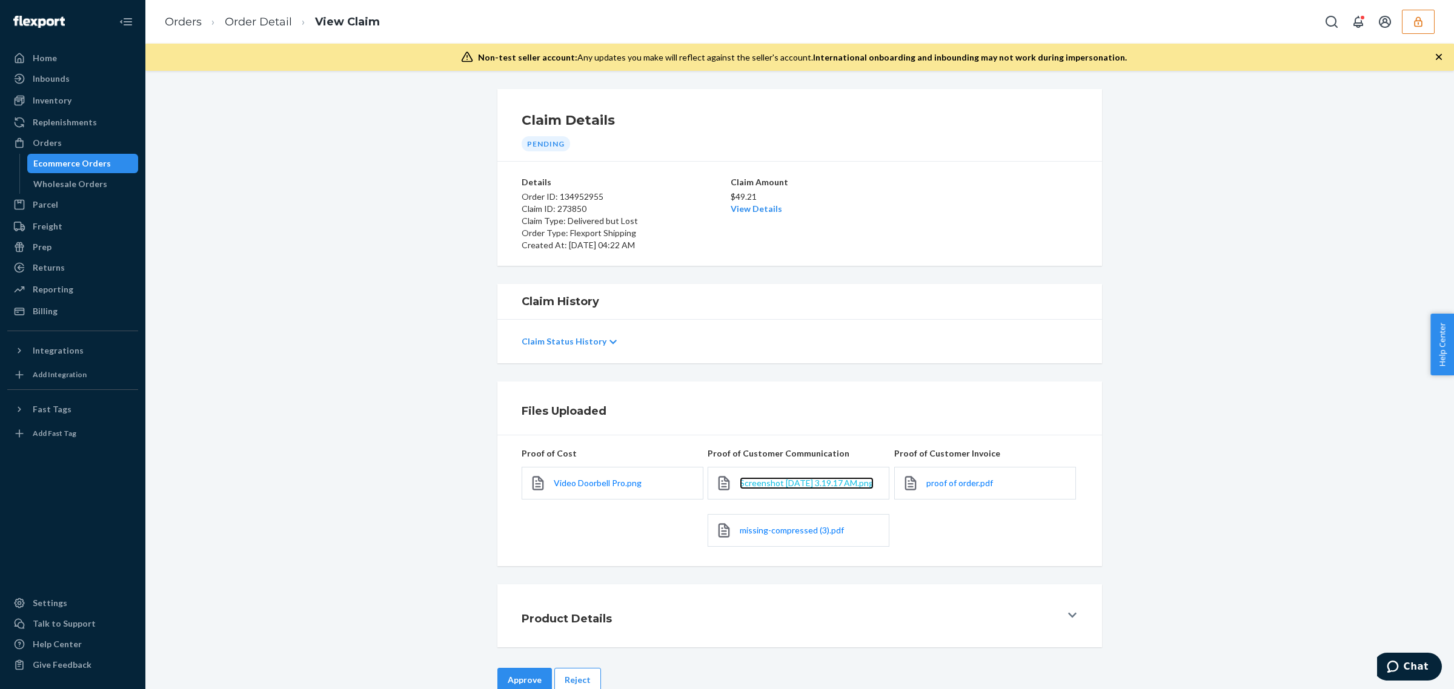
click at [799, 486] on span "Screenshot [DATE] 3.19.17 AM.png" at bounding box center [807, 483] width 134 height 10
click at [779, 535] on span "missing-compressed (3).pdf" at bounding box center [792, 530] width 104 height 10
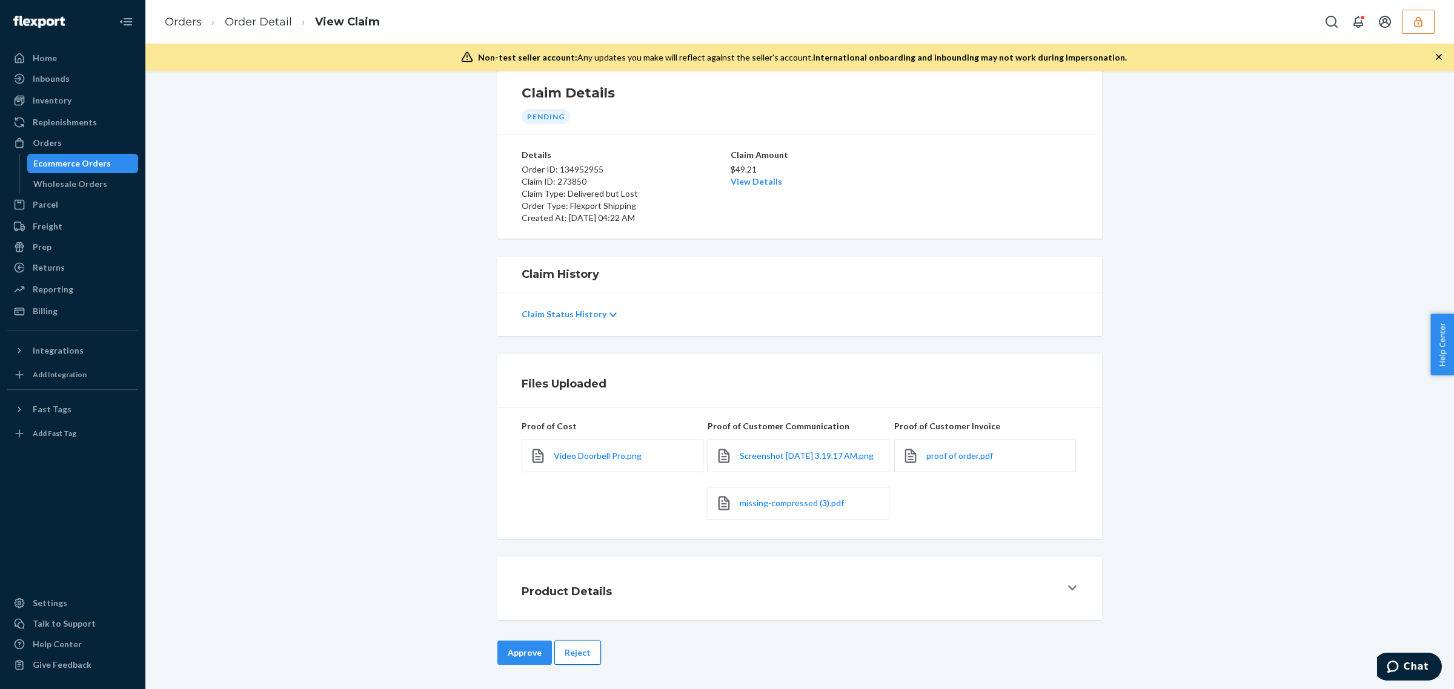
click at [563, 652] on button "Reject" at bounding box center [577, 653] width 47 height 24
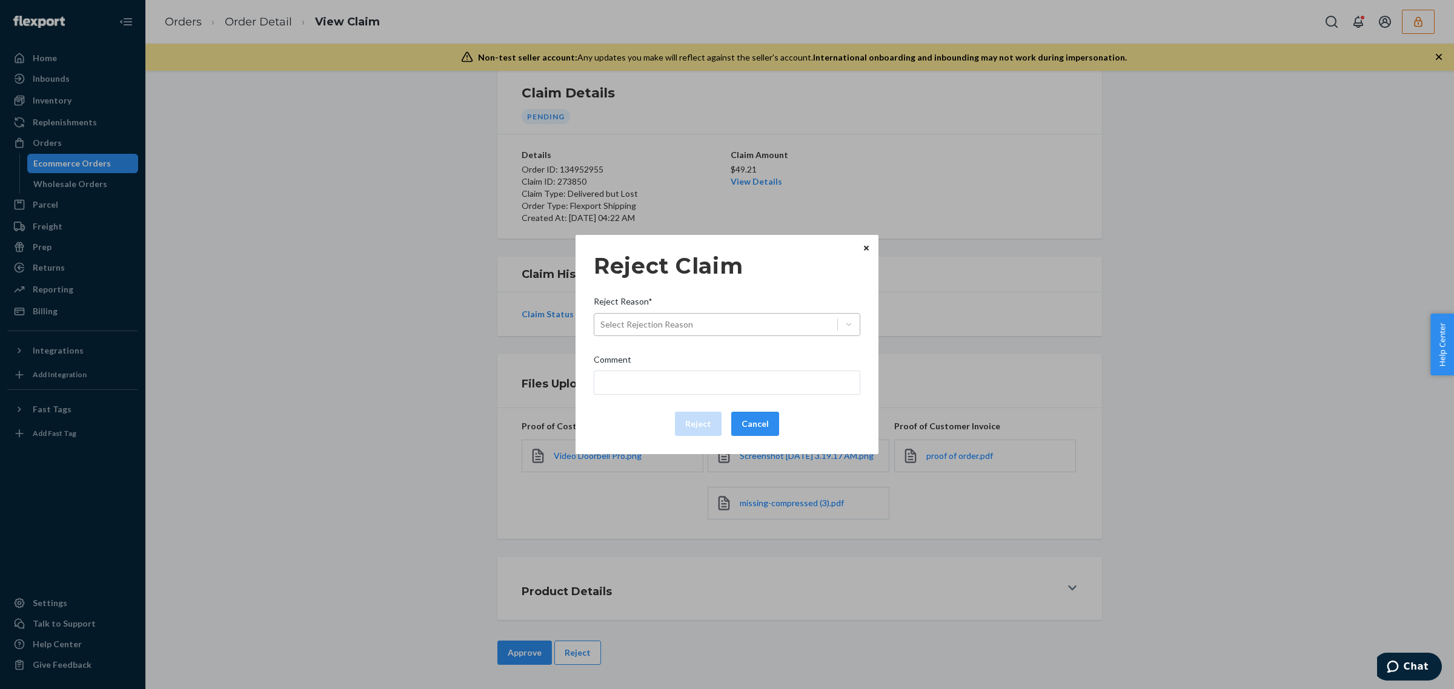
click at [786, 328] on div "Select Rejection Reason" at bounding box center [715, 324] width 243 height 19
click at [601, 328] on input "Reject Reason* Select Rejection Reason" at bounding box center [600, 325] width 1 height 12
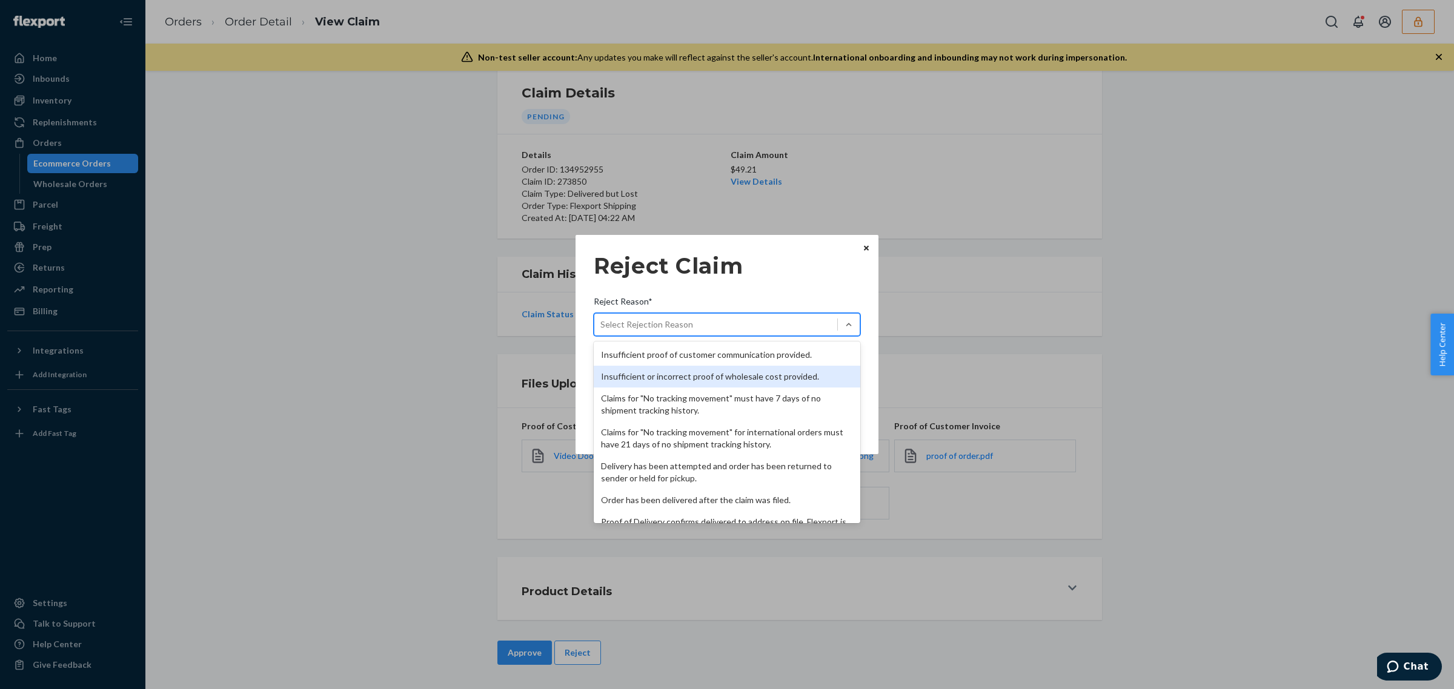
scroll to position [157, 0]
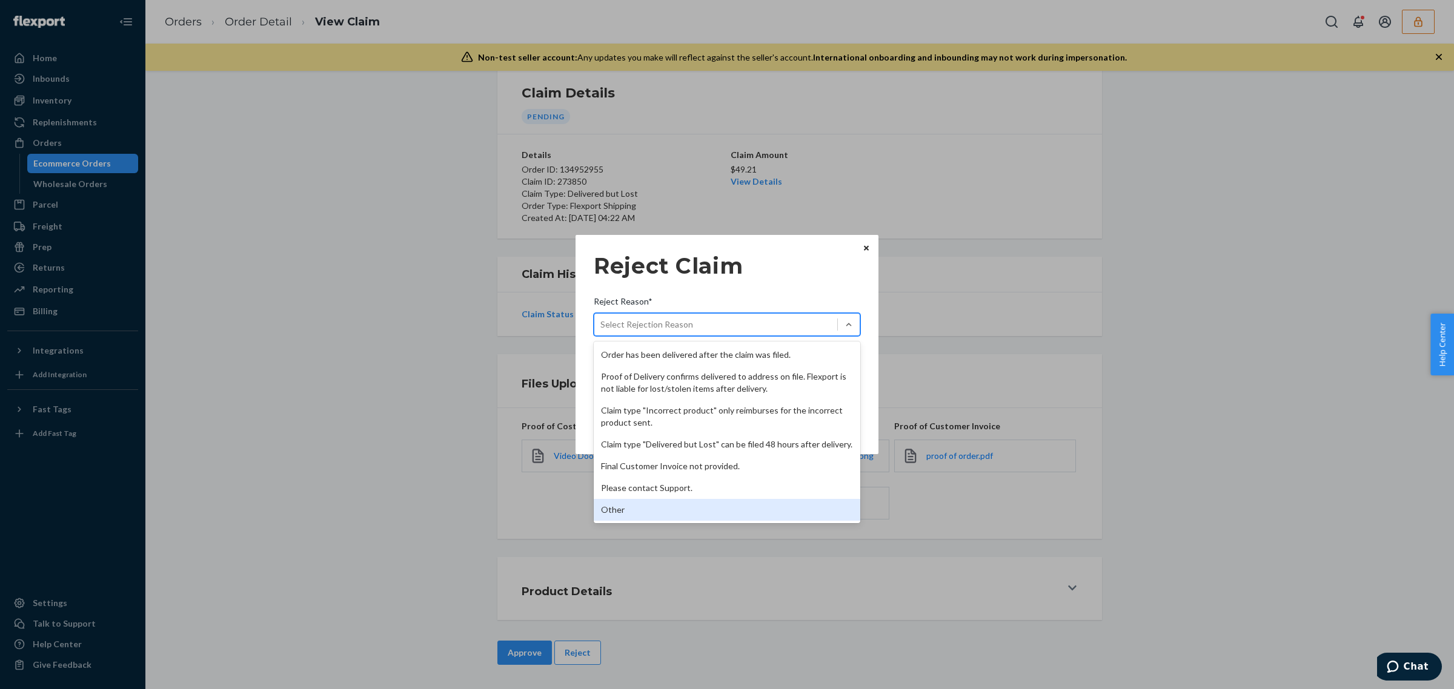
click at [807, 513] on div "Other" at bounding box center [727, 510] width 266 height 22
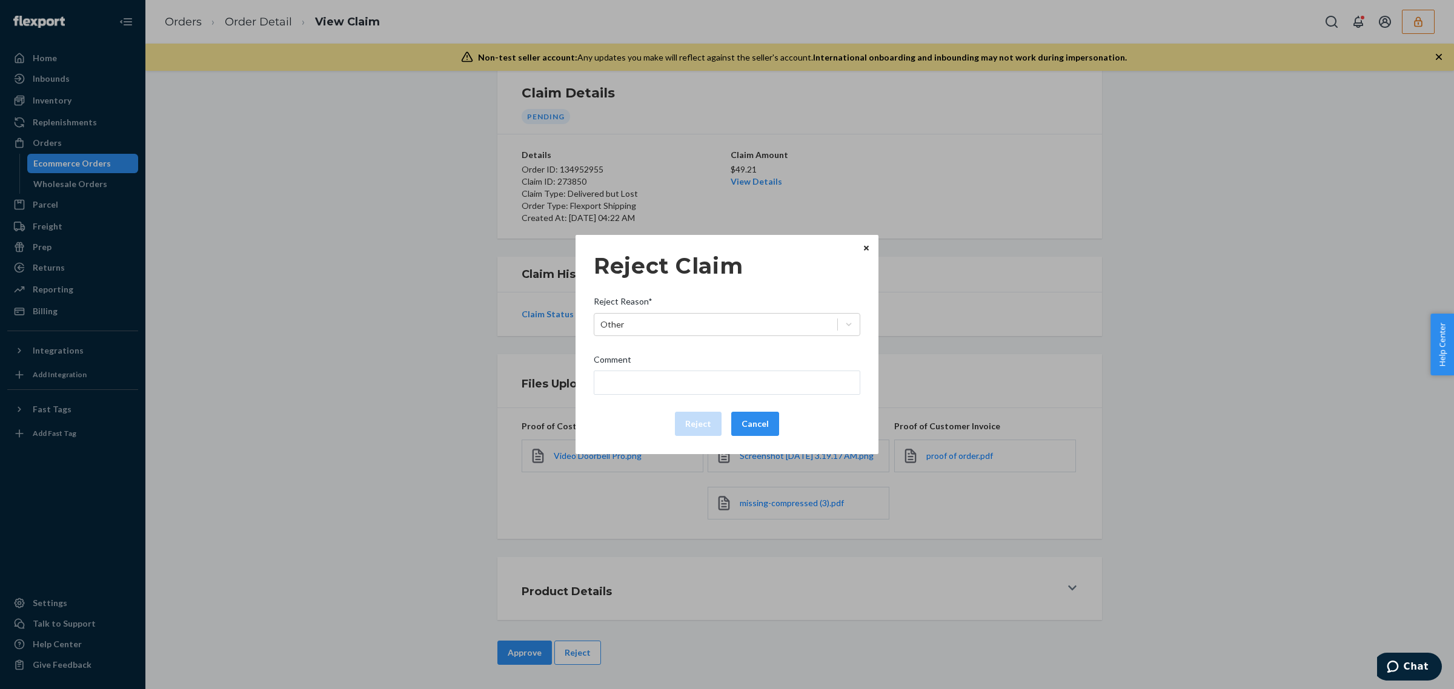
click at [761, 359] on div "Comment" at bounding box center [727, 362] width 266 height 17
click at [761, 371] on input "Comment" at bounding box center [727, 383] width 266 height 24
click at [763, 376] on input "Comment" at bounding box center [727, 383] width 266 height 24
type input "Flexport is not liable for missing unit after delivery."
click at [694, 429] on button "Reject" at bounding box center [698, 424] width 47 height 24
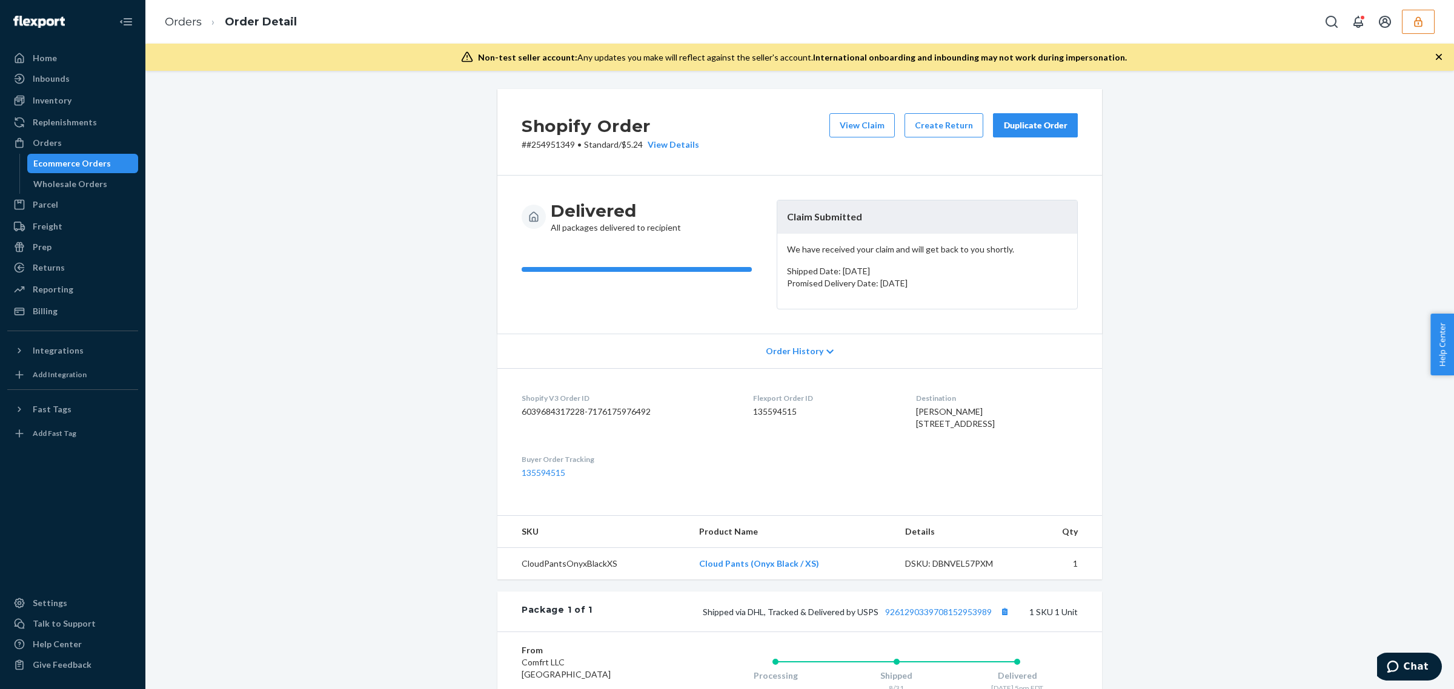
scroll to position [56, 0]
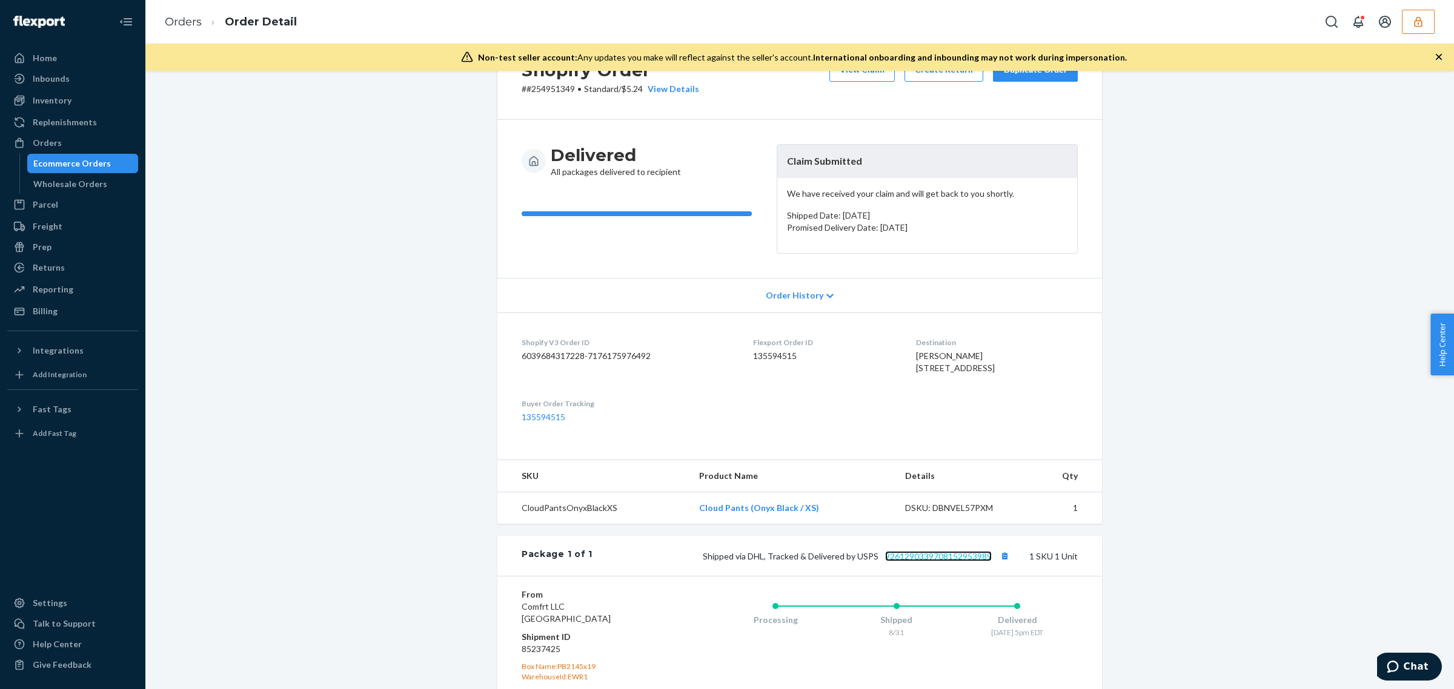
click at [898, 561] on link "9261290339708152953989" at bounding box center [938, 556] width 107 height 10
click at [879, 81] on button "View Claim" at bounding box center [861, 70] width 65 height 24
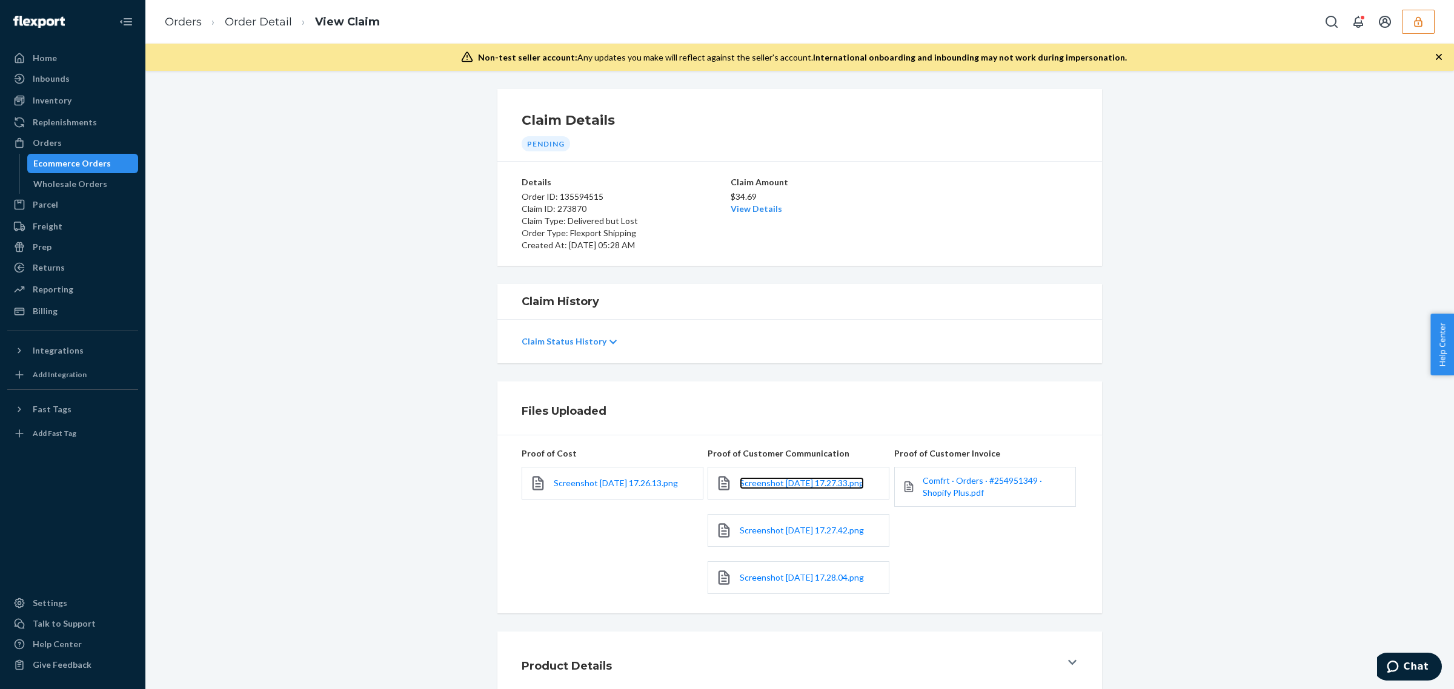
click at [803, 486] on link "Screenshot [DATE] 17.27.33.png" at bounding box center [802, 483] width 124 height 12
click at [755, 535] on span "Screenshot [DATE] 17.27.42.png" at bounding box center [802, 530] width 124 height 10
drag, startPoint x: 770, startPoint y: 598, endPoint x: 830, endPoint y: 356, distance: 250.0
click at [770, 583] on span "Screenshot [DATE] 17.28.04.png" at bounding box center [802, 577] width 124 height 10
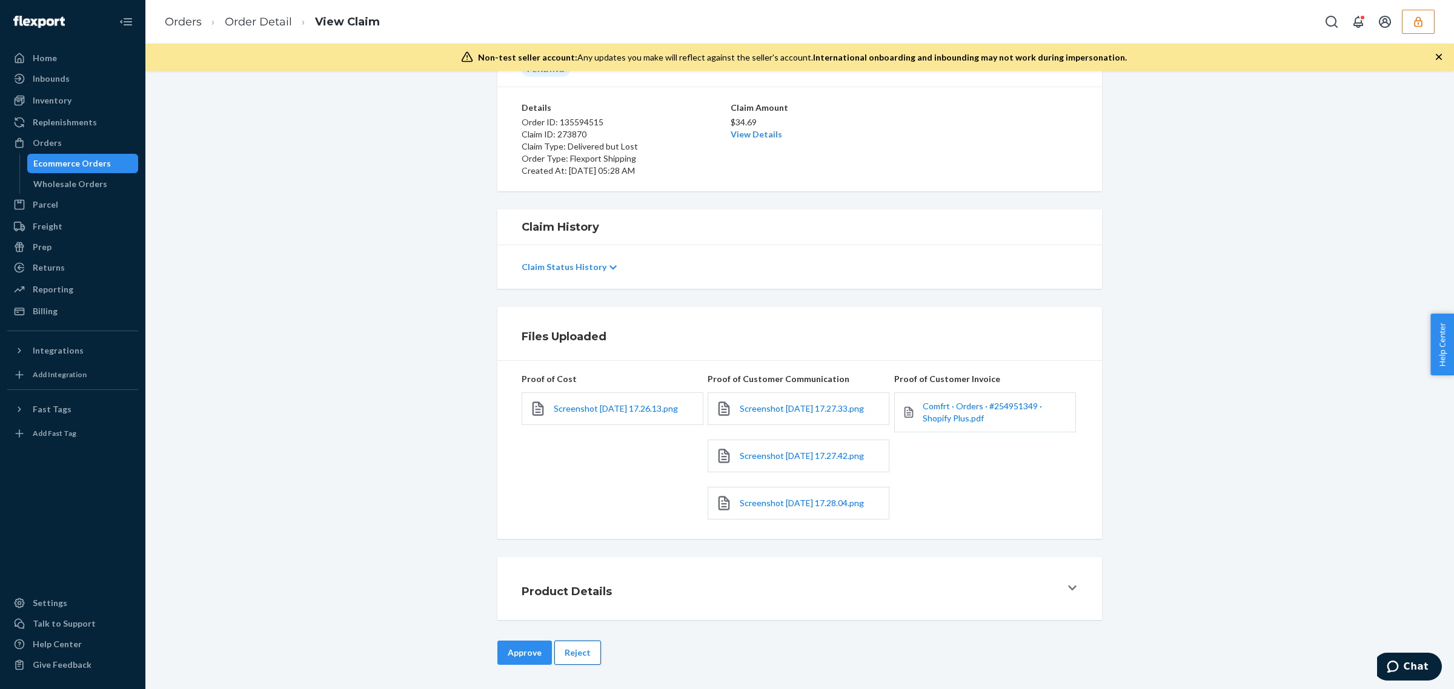
click at [591, 652] on button "Reject" at bounding box center [577, 653] width 47 height 24
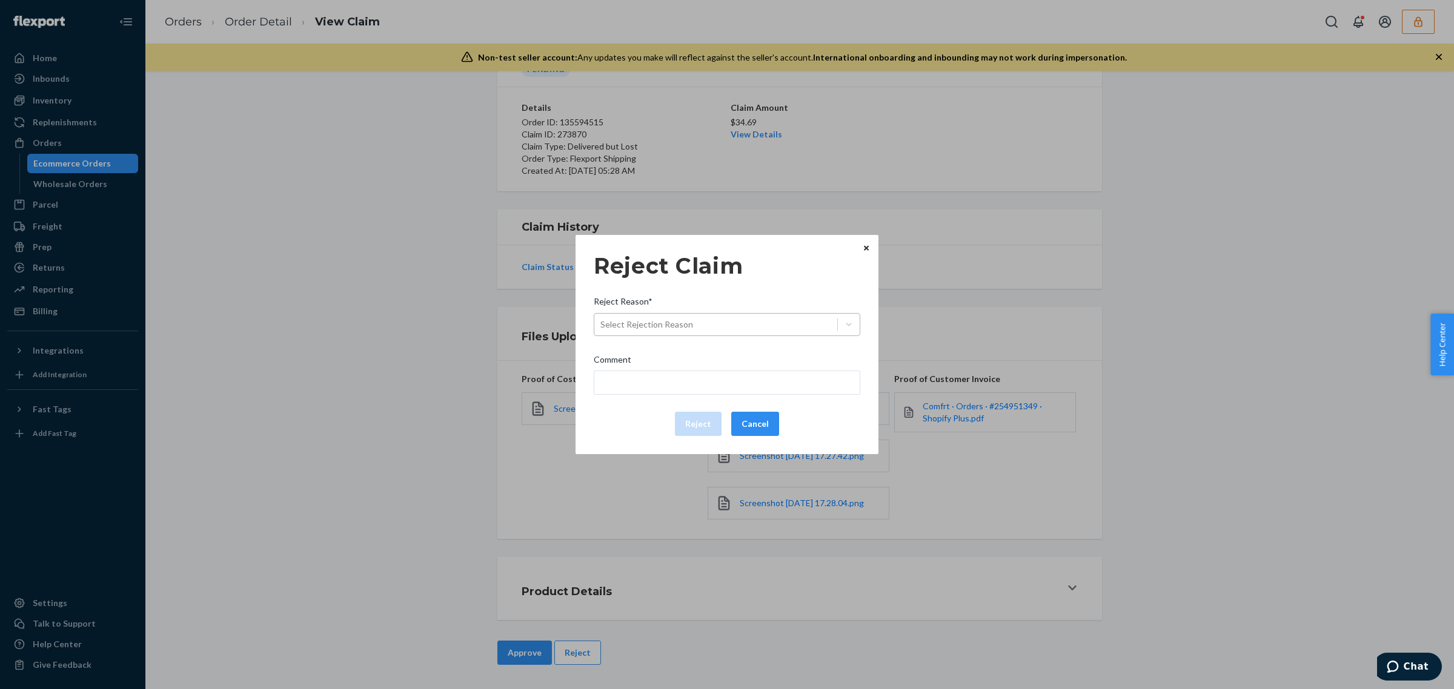
click at [761, 331] on div "Select Rejection Reason" at bounding box center [715, 324] width 243 height 19
click at [601, 331] on input "Reject Reason* Select Rejection Reason" at bounding box center [600, 325] width 1 height 12
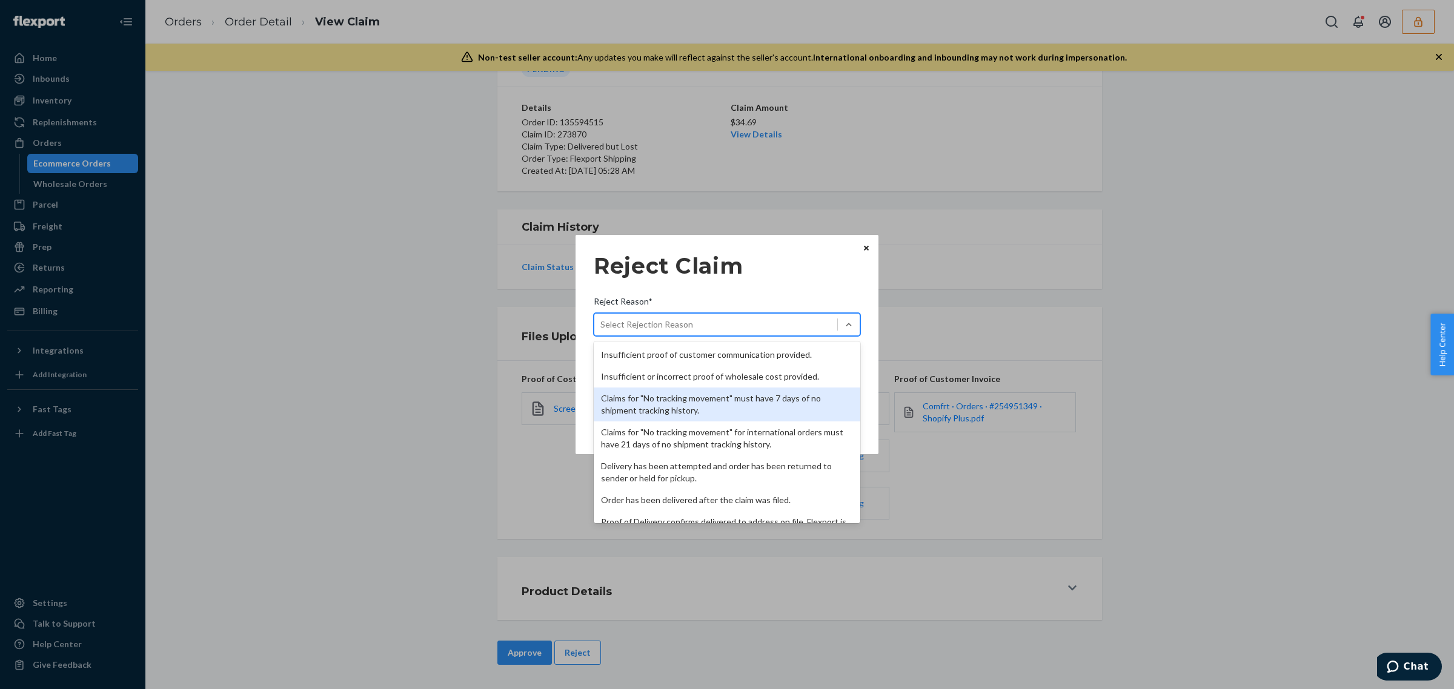
scroll to position [157, 0]
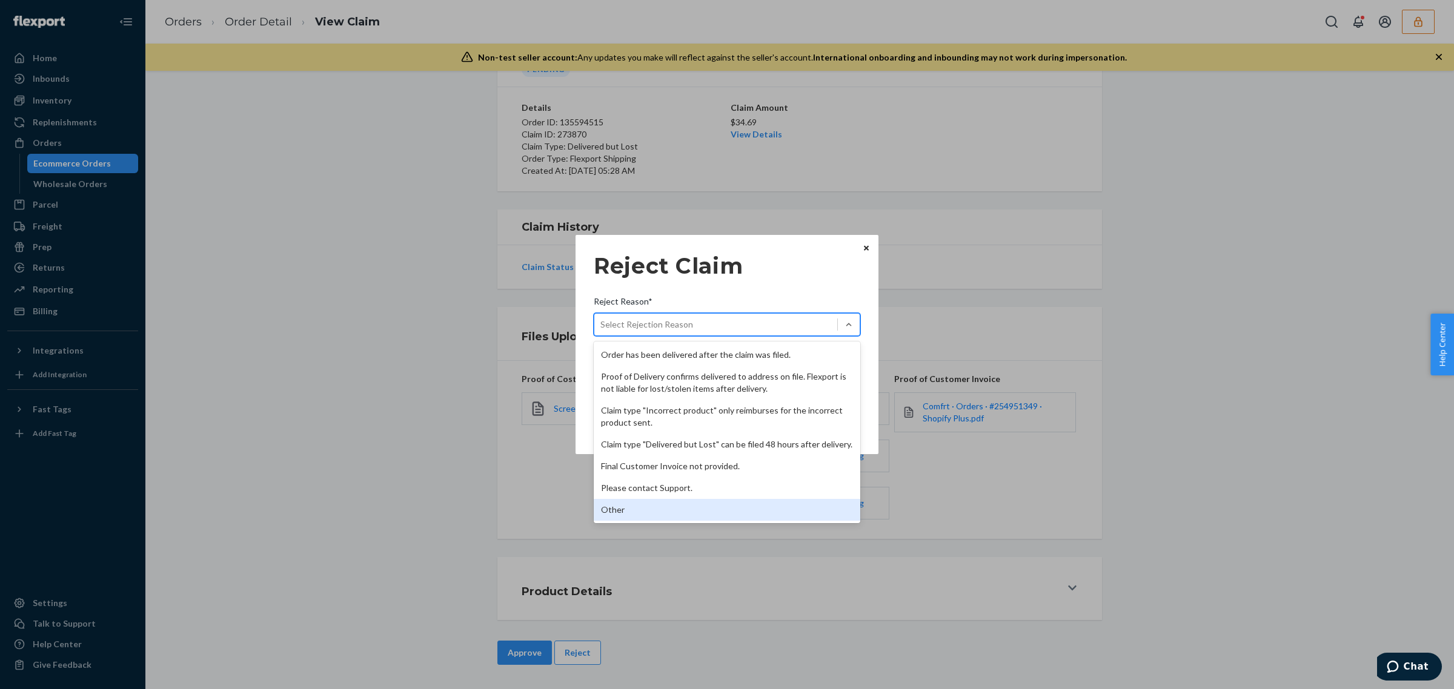
click at [789, 499] on div "Other" at bounding box center [727, 510] width 266 height 22
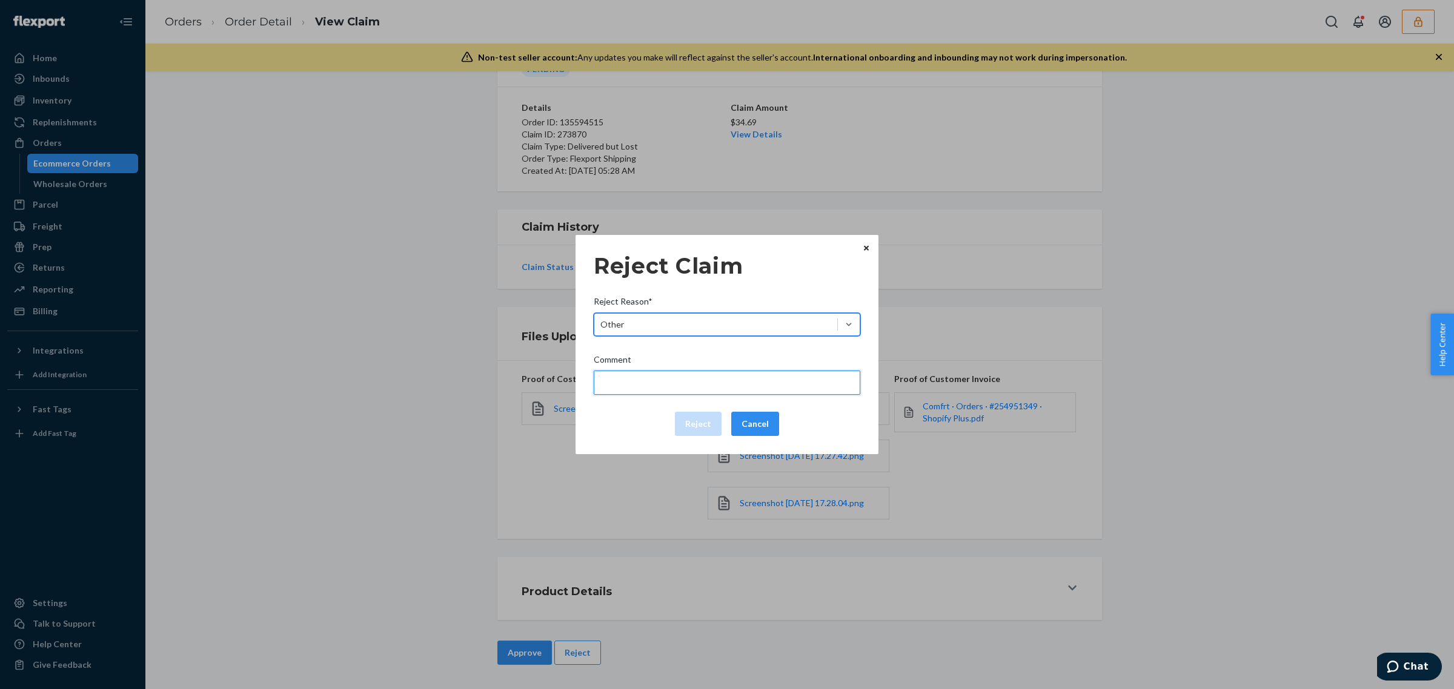
drag, startPoint x: 745, startPoint y: 376, endPoint x: 743, endPoint y: 392, distance: 16.5
click at [745, 376] on input "Comment" at bounding box center [727, 383] width 266 height 24
type input "The package was confirmed to be delivered at the right location and flexport is…"
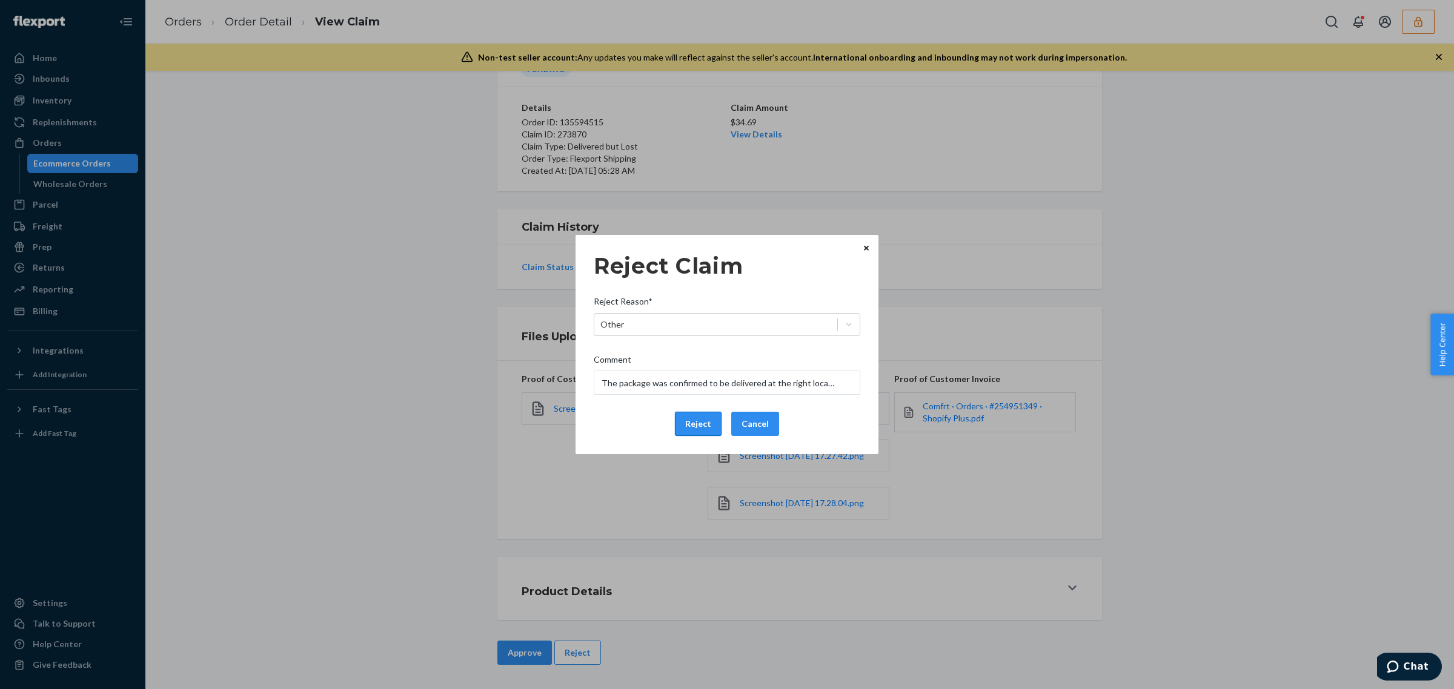
click at [704, 420] on button "Reject" at bounding box center [698, 424] width 47 height 24
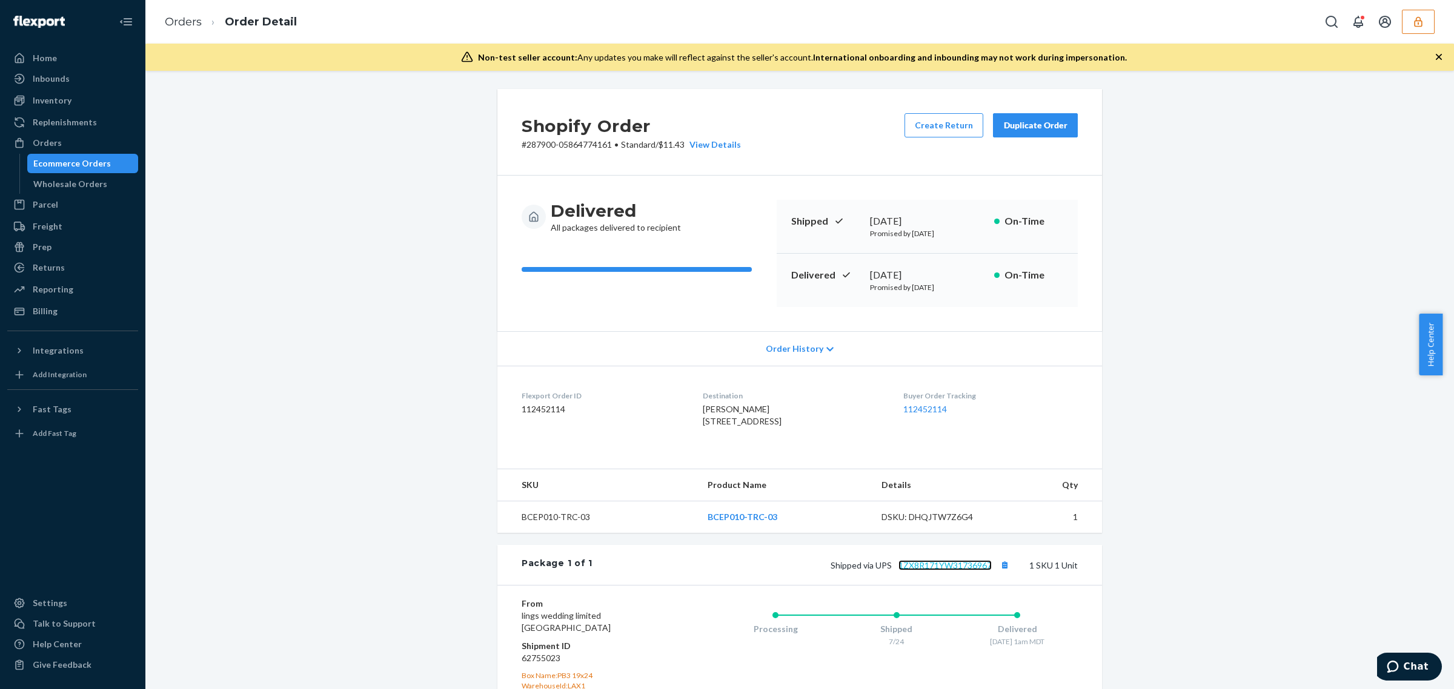
click at [953, 571] on link "1ZX8R171YW31736967" at bounding box center [944, 565] width 93 height 10
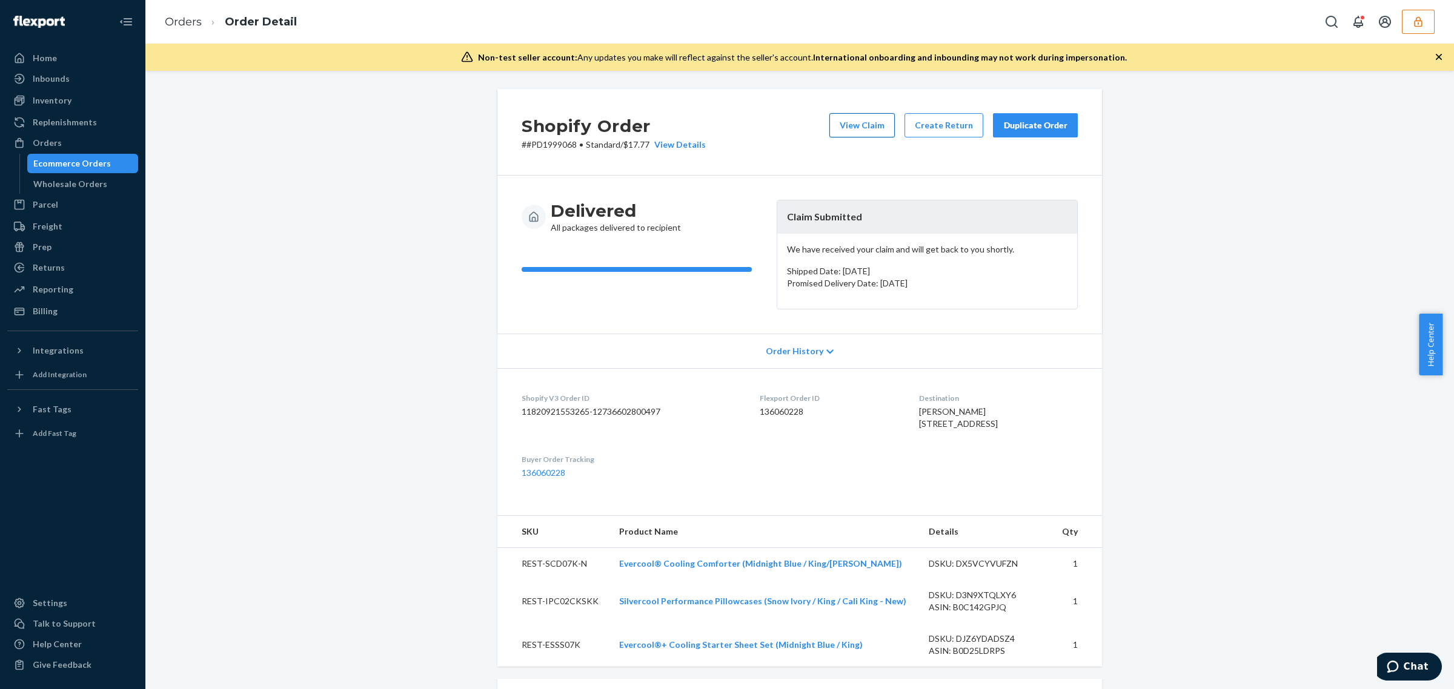
click at [884, 124] on button "View Claim" at bounding box center [861, 125] width 65 height 24
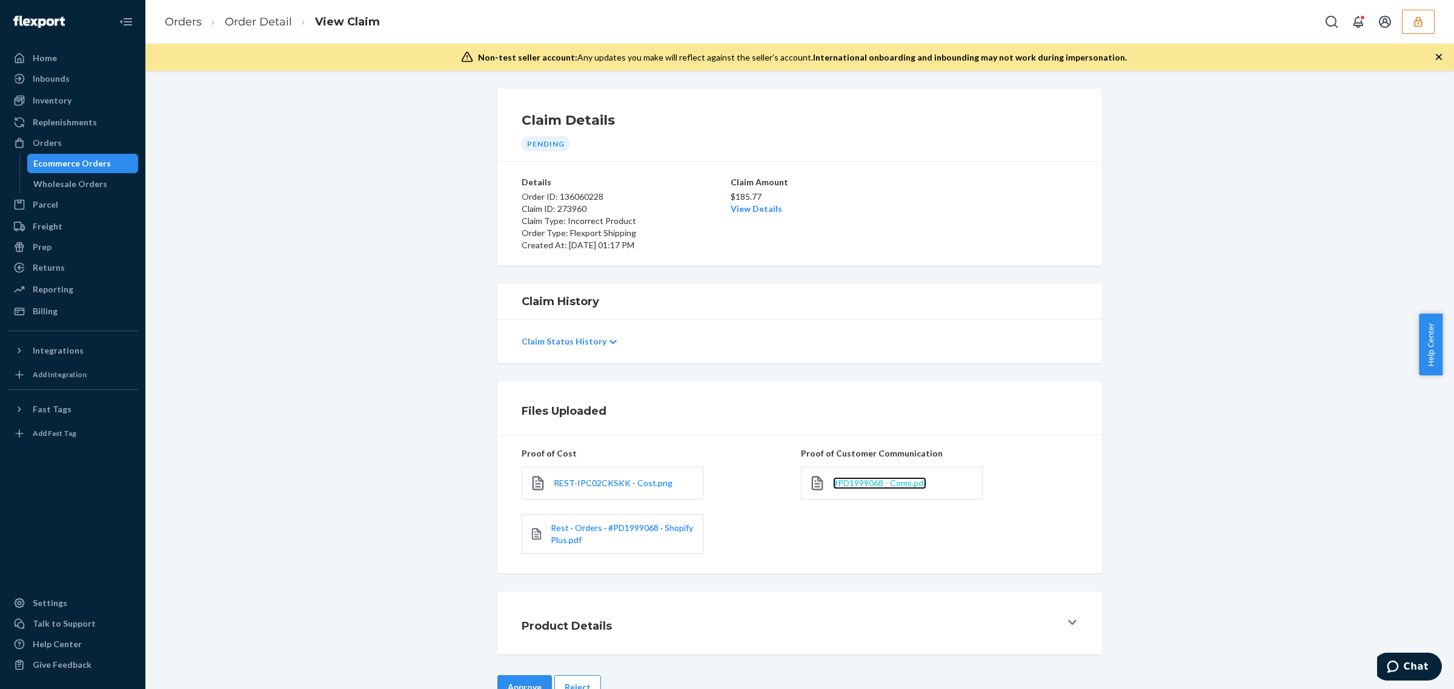
click at [862, 488] on span "#PD1999068 - Coms.pdf" at bounding box center [879, 483] width 93 height 10
click at [737, 206] on link "View Details" at bounding box center [755, 208] width 51 height 10
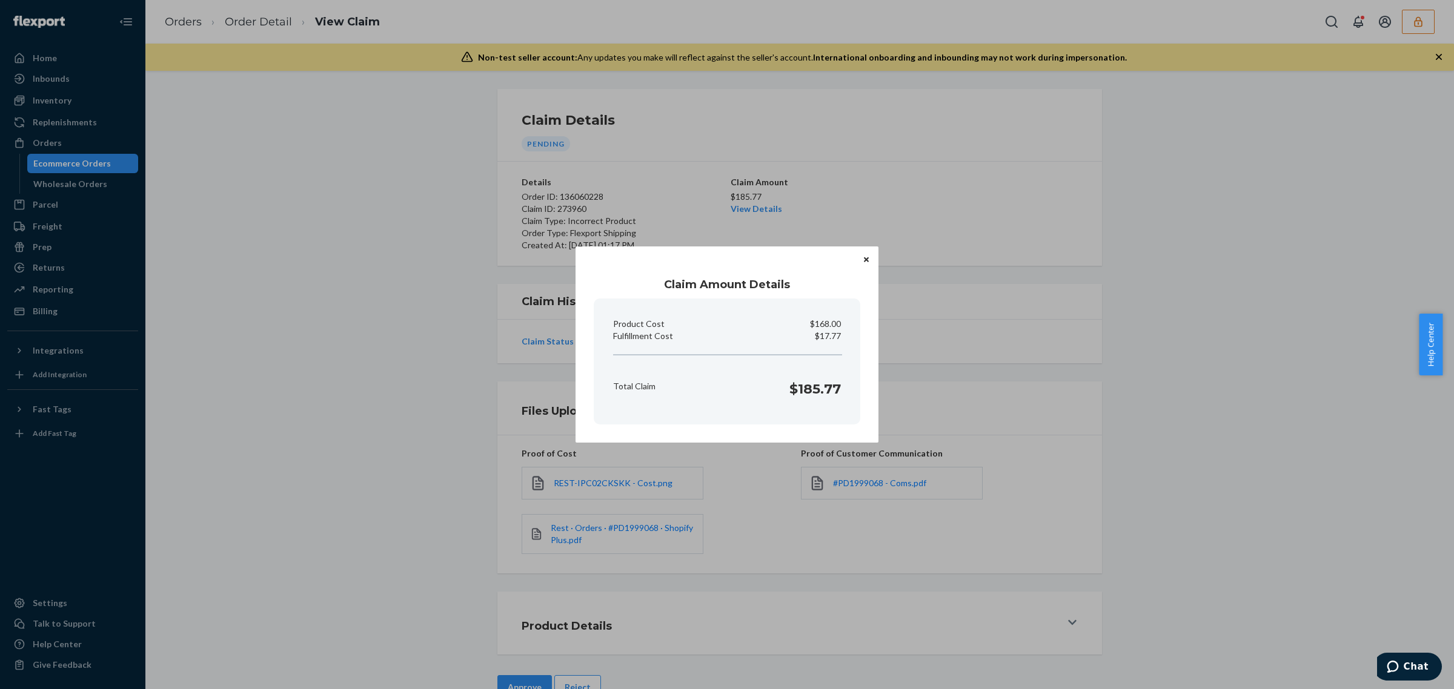
click at [822, 334] on p "$17.77" at bounding box center [828, 336] width 26 height 12
drag, startPoint x: 821, startPoint y: 334, endPoint x: 867, endPoint y: 340, distance: 46.4
click at [867, 340] on div "Claim Amount Details Product Cost $168.00 Fulfillment Cost $17.77 Total Claim $…" at bounding box center [726, 345] width 303 height 196
copy p "17.77"
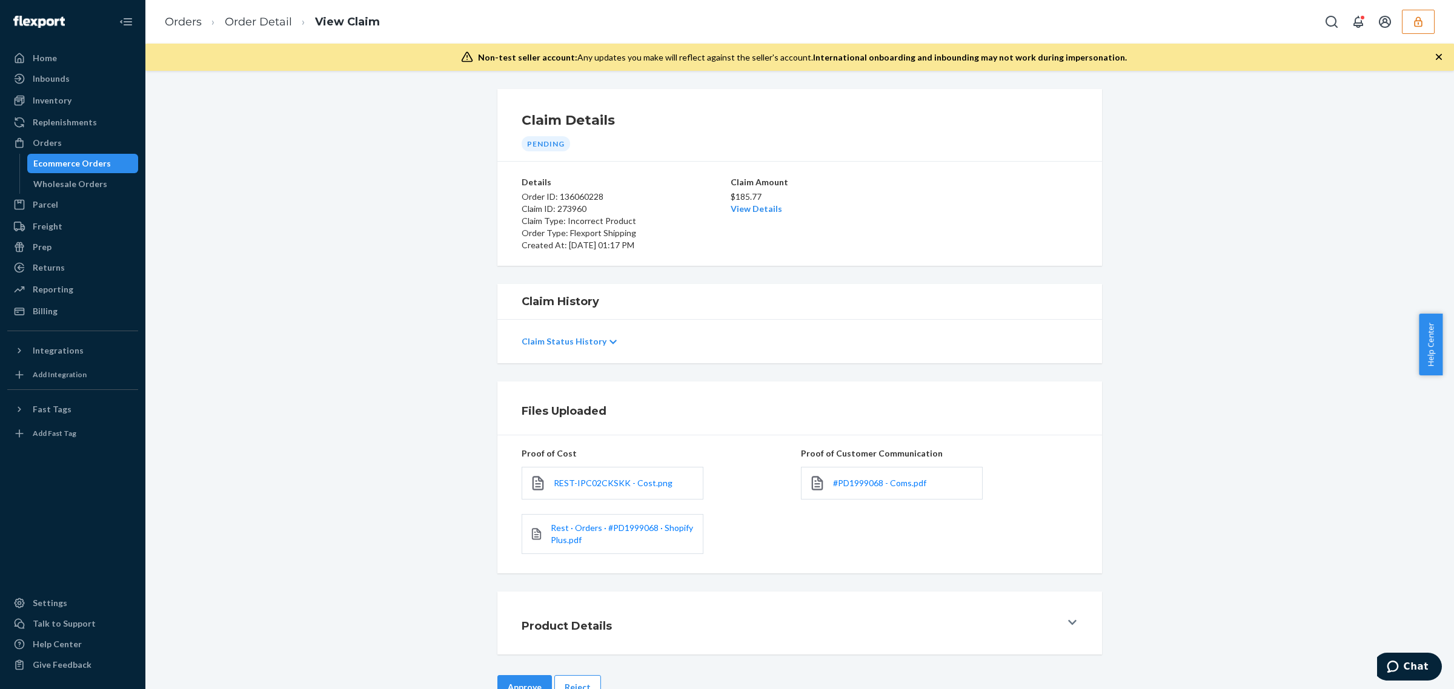
click at [722, 515] on div "Home Inbounds Shipping Plans Problems Inventory Products Replenishments Orders …" at bounding box center [727, 344] width 1454 height 689
click at [513, 679] on button "Approve" at bounding box center [524, 687] width 55 height 24
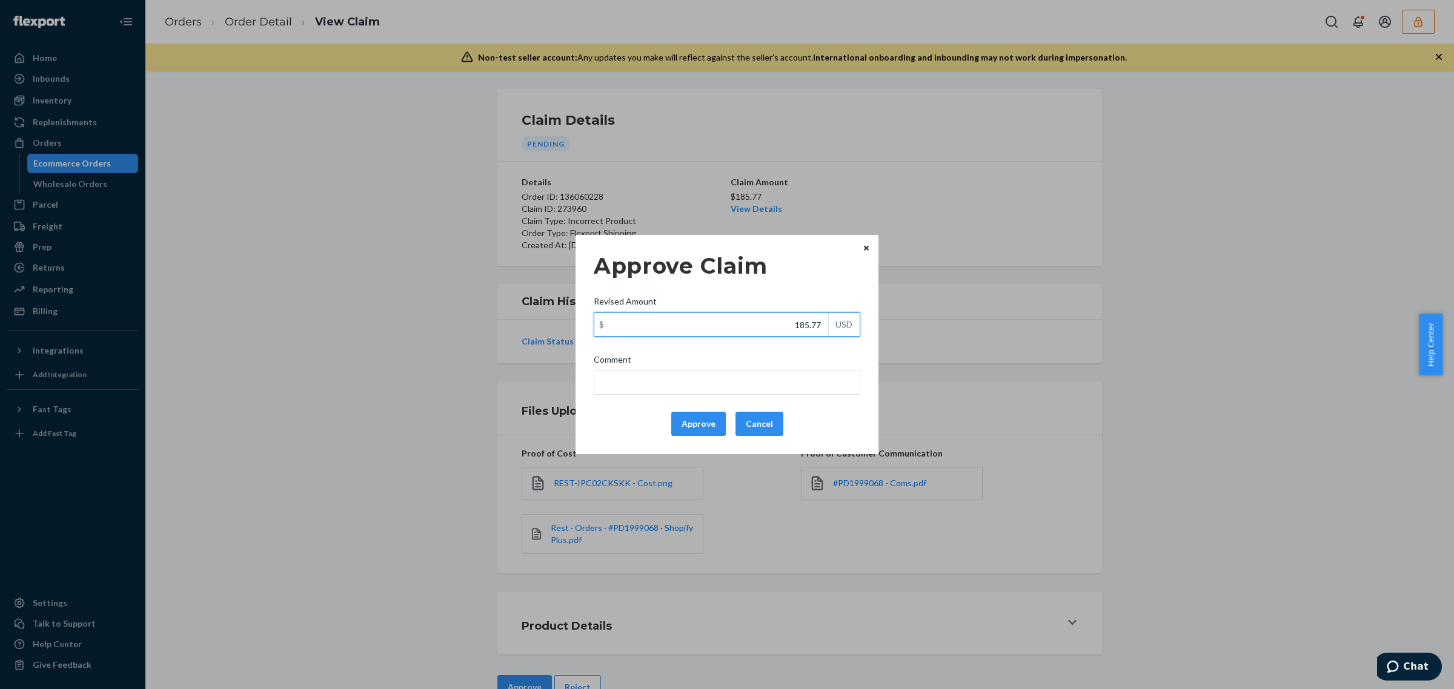
click at [798, 328] on input "185.77" at bounding box center [711, 324] width 234 height 23
paste input "7"
type input "17.77"
click at [760, 376] on input "Comment" at bounding box center [727, 383] width 266 height 24
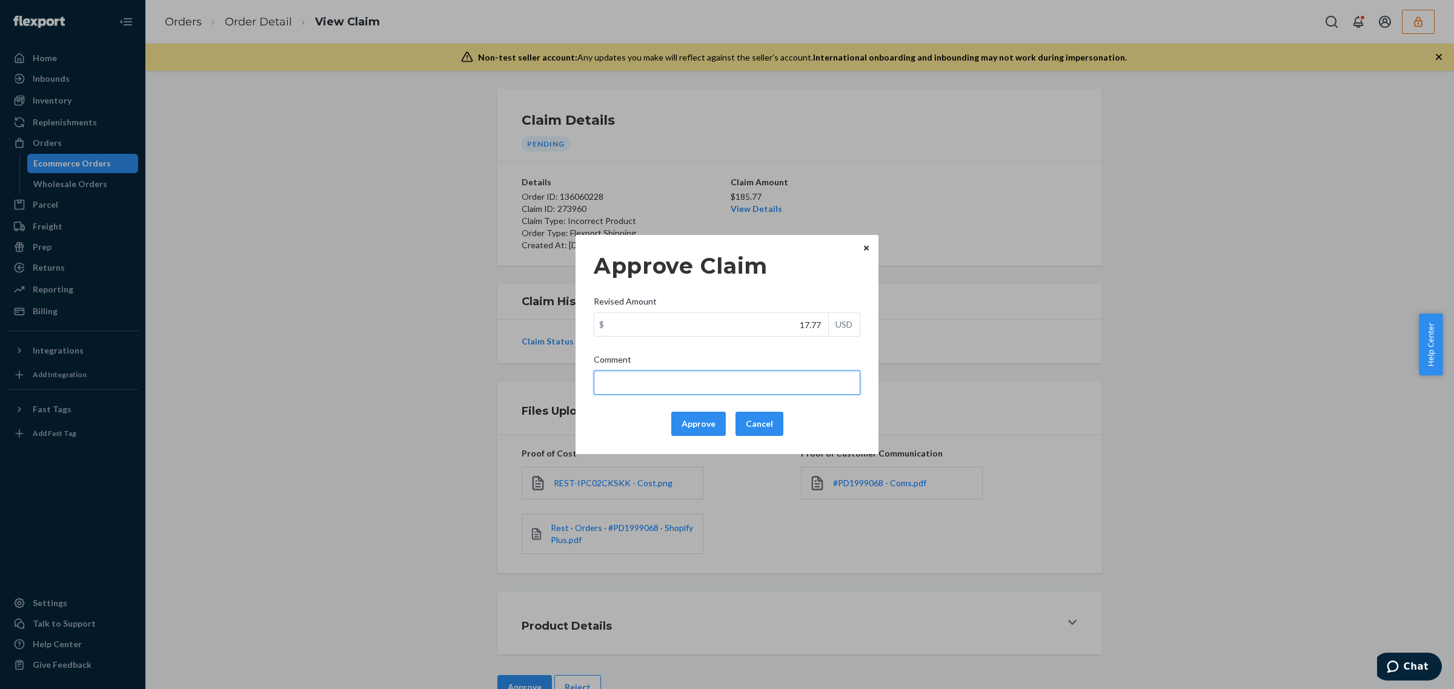
type input "Incorrect product from another merchant. Valid for fulfillment reimbursement on…"
click at [703, 428] on button "Approve" at bounding box center [698, 424] width 55 height 24
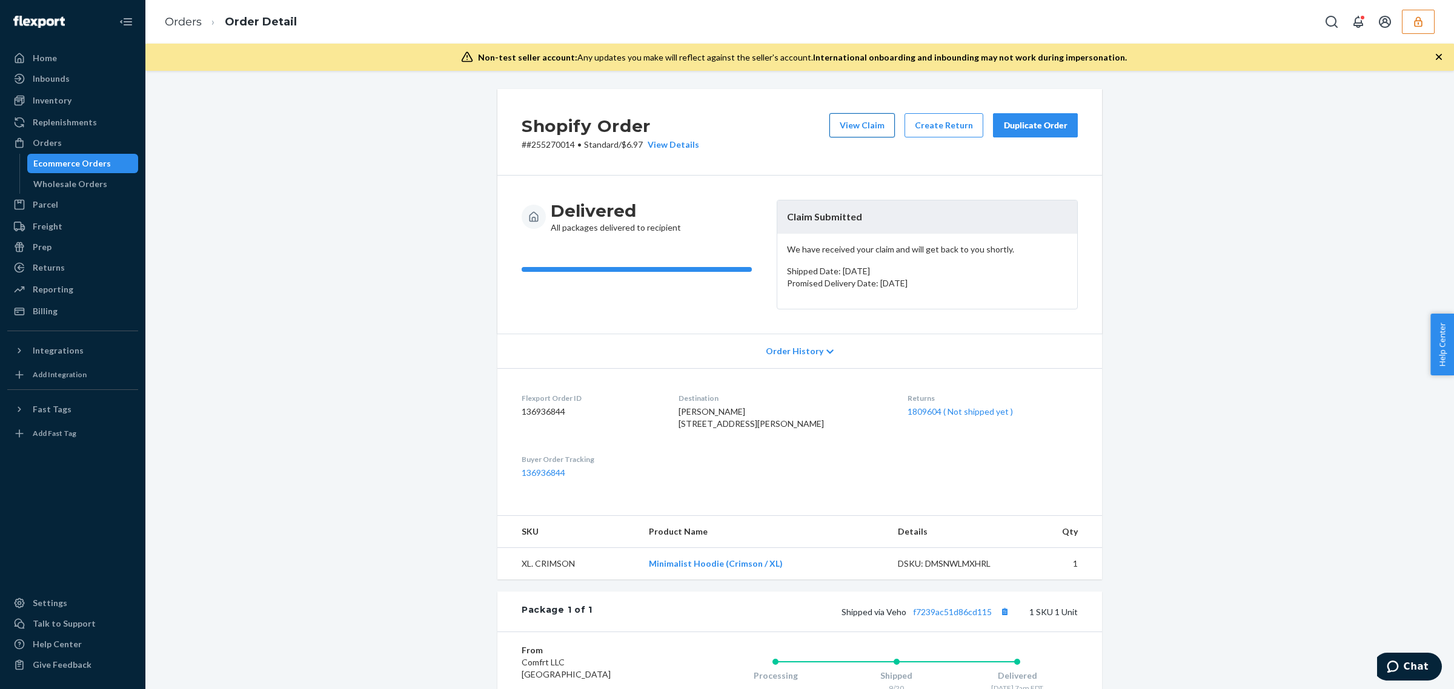
click at [875, 133] on button "View Claim" at bounding box center [861, 125] width 65 height 24
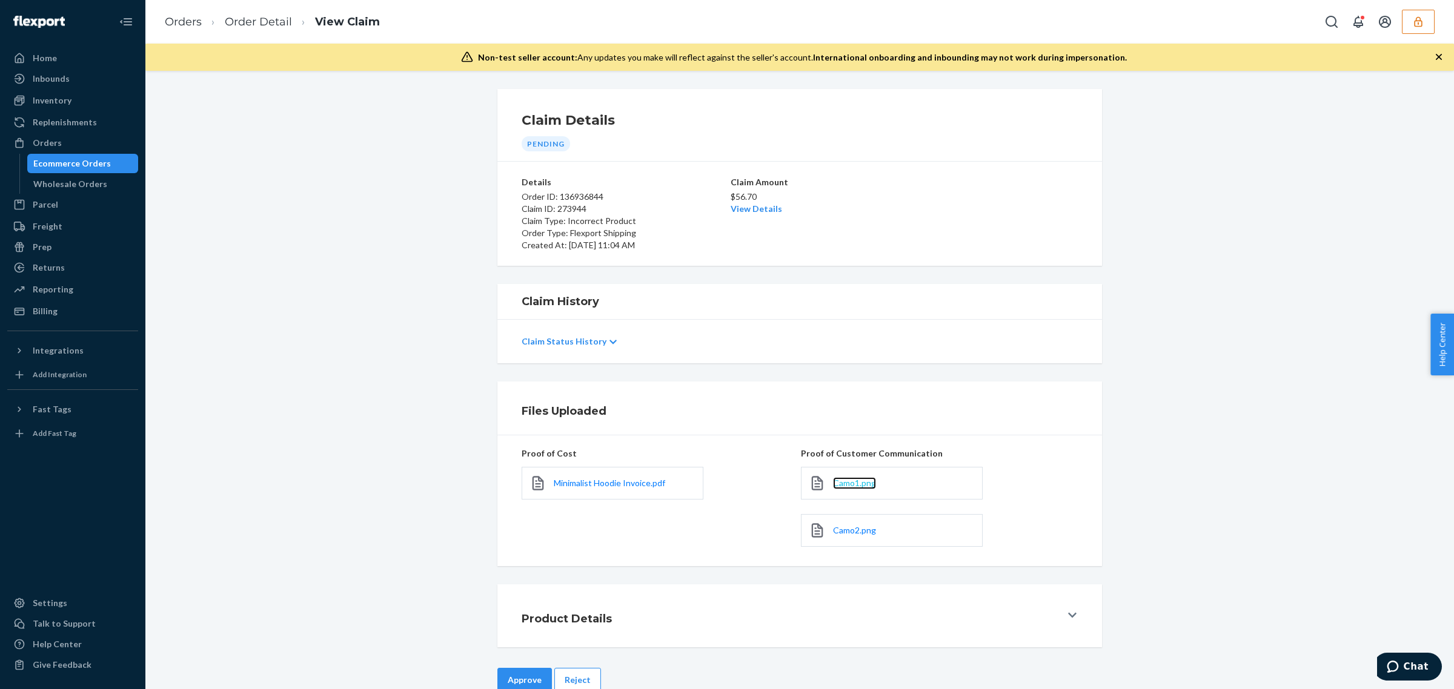
click at [839, 486] on span "Camo1.png" at bounding box center [854, 483] width 43 height 10
click at [854, 526] on span "Camo2.png" at bounding box center [854, 530] width 43 height 10
click at [589, 480] on span "Minimalist Hoodie Invoice.pdf" at bounding box center [609, 483] width 111 height 10
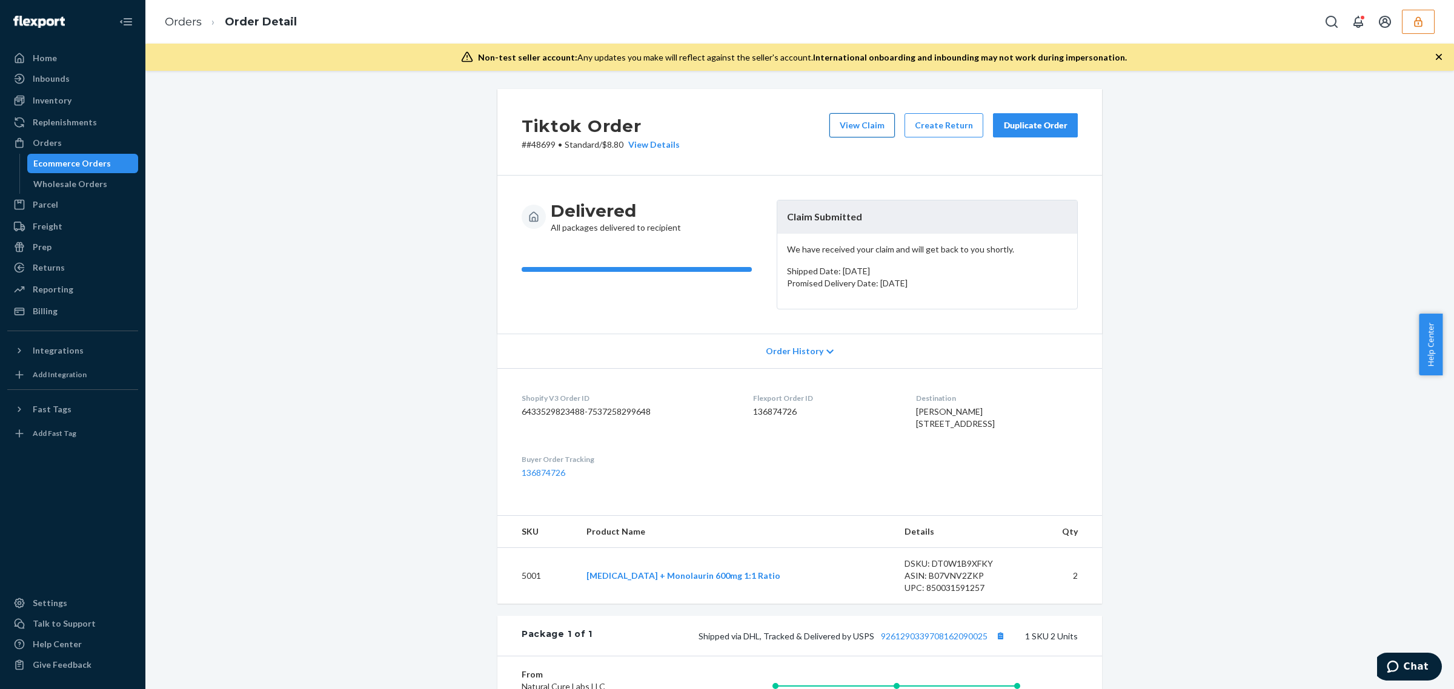
click at [837, 119] on button "View Claim" at bounding box center [861, 125] width 65 height 24
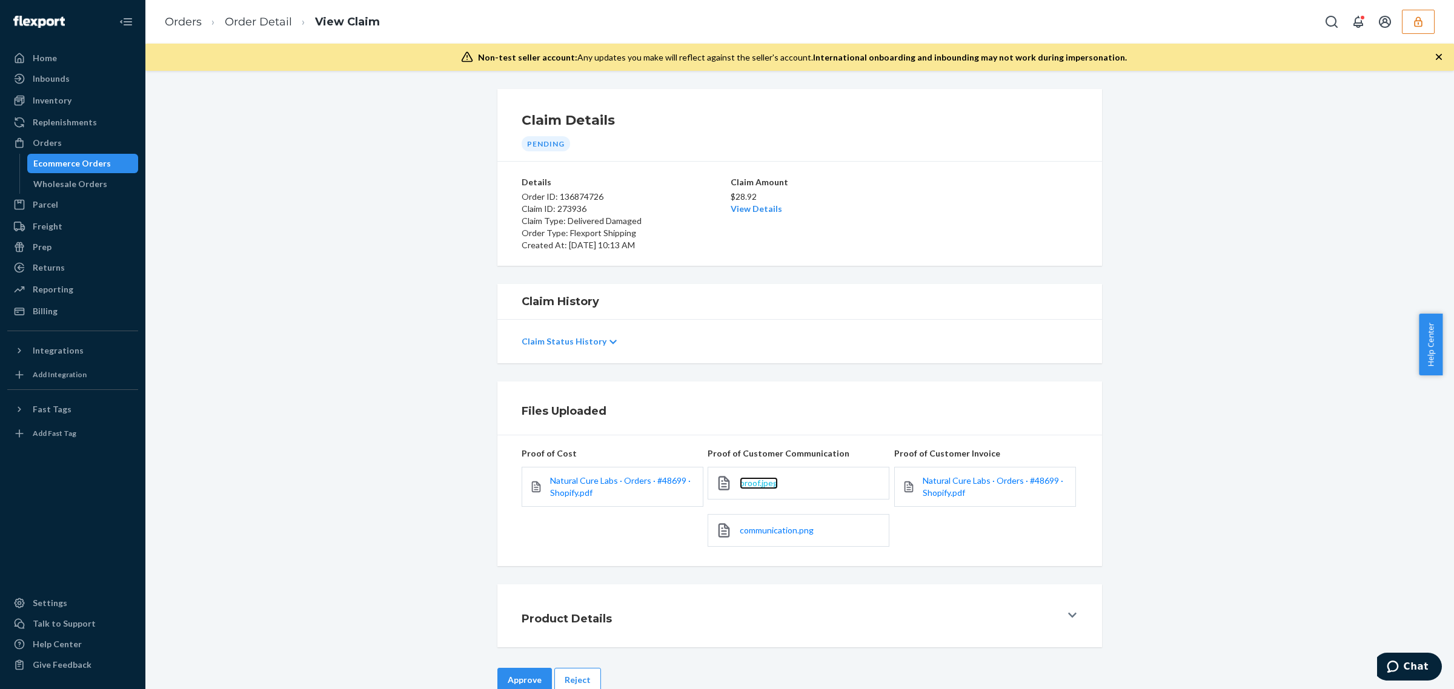
click at [768, 483] on span "proof.jpeg" at bounding box center [759, 483] width 38 height 10
click at [745, 532] on span "communication.png" at bounding box center [777, 530] width 74 height 10
click at [577, 682] on button "Reject" at bounding box center [577, 680] width 47 height 24
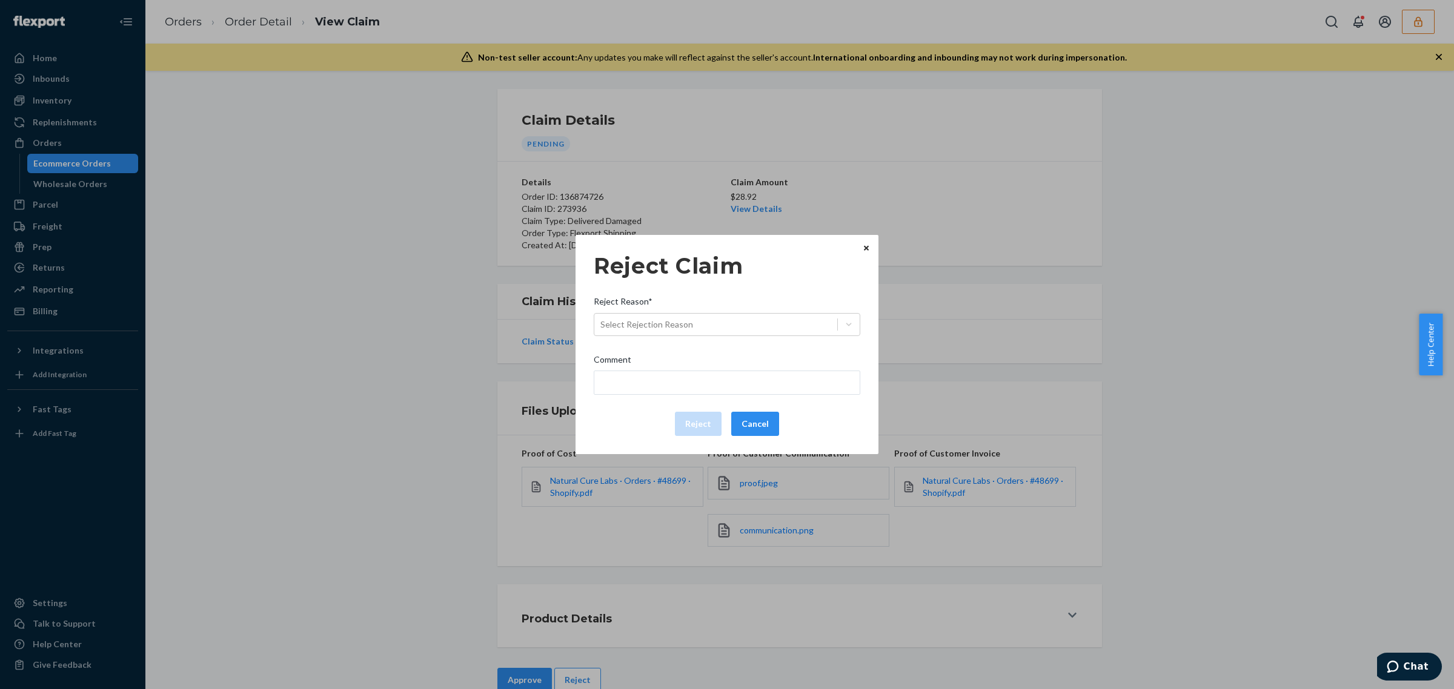
click at [721, 338] on div "Reject Claim Reject Reason* Select Rejection Reason Comment Reject Cancel" at bounding box center [727, 344] width 266 height 193
click at [789, 320] on div "Select Rejection Reason" at bounding box center [715, 324] width 243 height 19
click at [601, 320] on input "Reject Reason* Select Rejection Reason" at bounding box center [600, 325] width 1 height 12
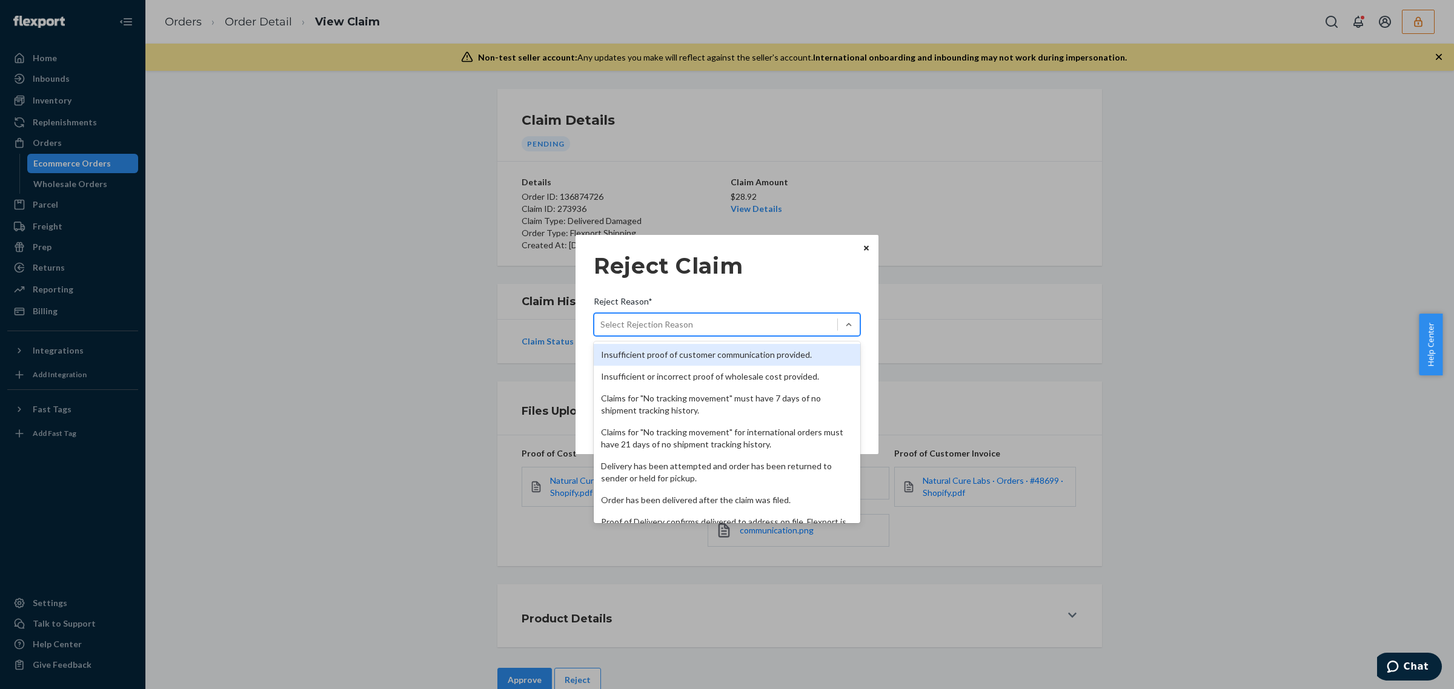
scroll to position [157, 0]
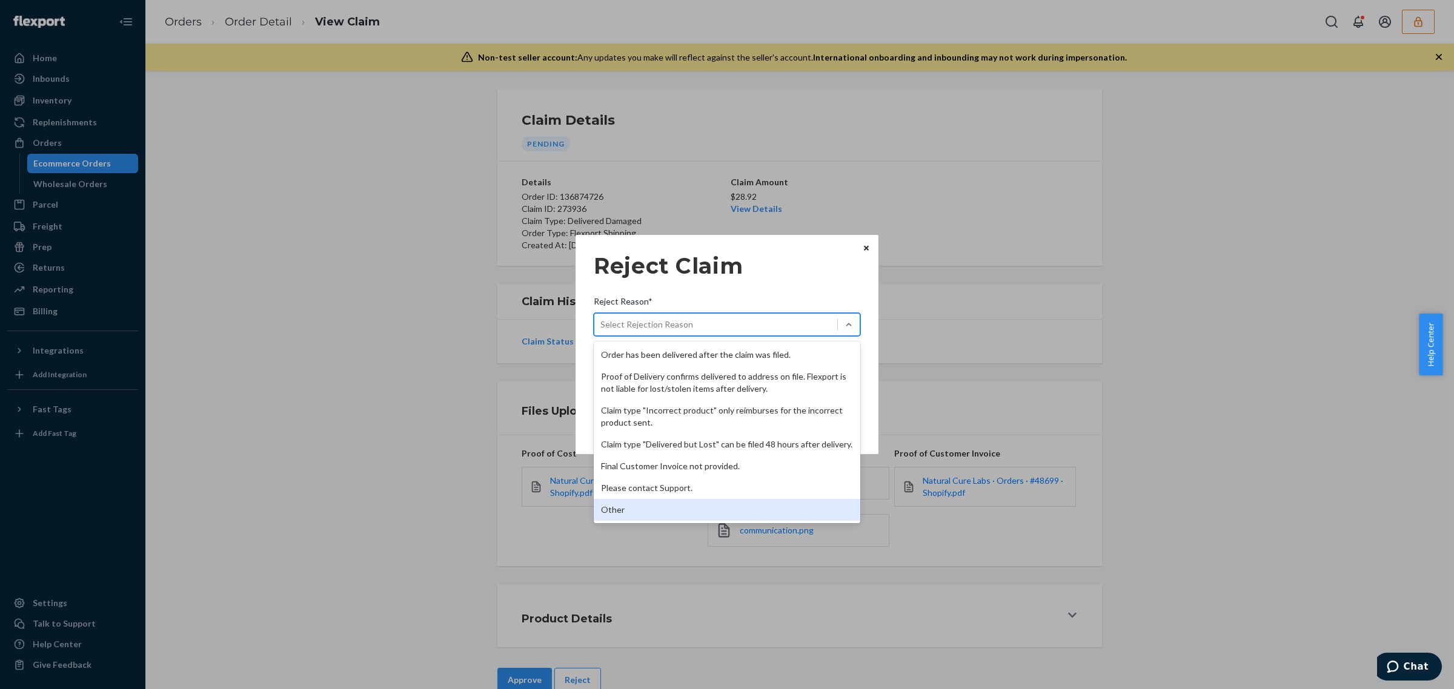
click at [749, 510] on div "Other" at bounding box center [727, 510] width 266 height 22
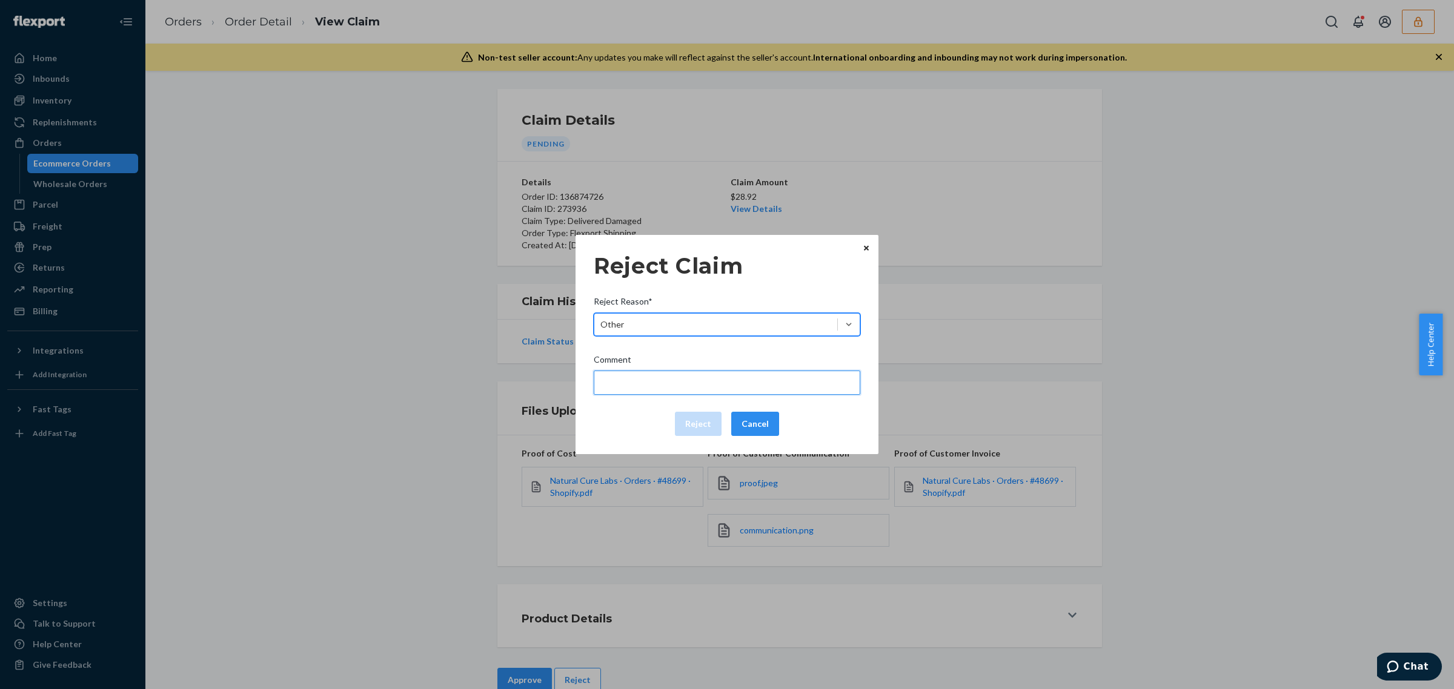
click at [693, 386] on input "Comment" at bounding box center [727, 383] width 266 height 24
type input "Flexport is not liable for missing unit after delivery."
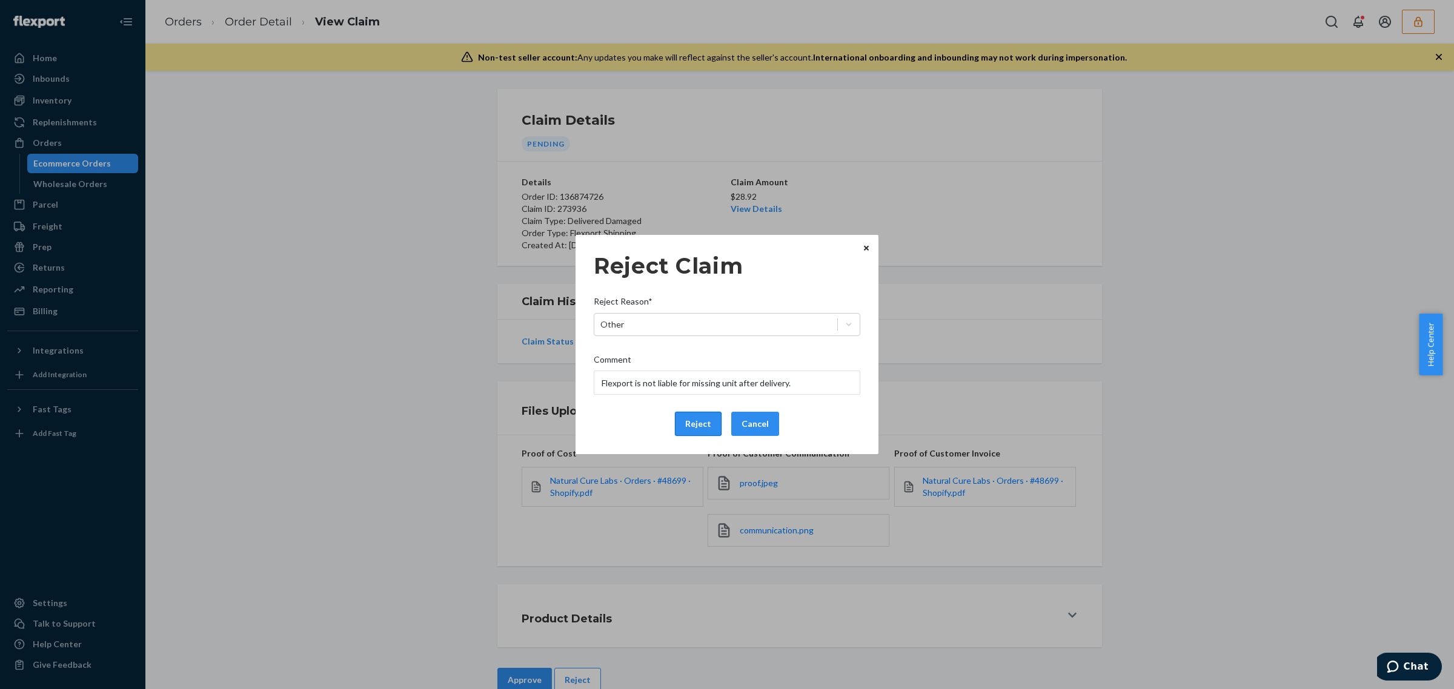
click at [693, 431] on button "Reject" at bounding box center [698, 424] width 47 height 24
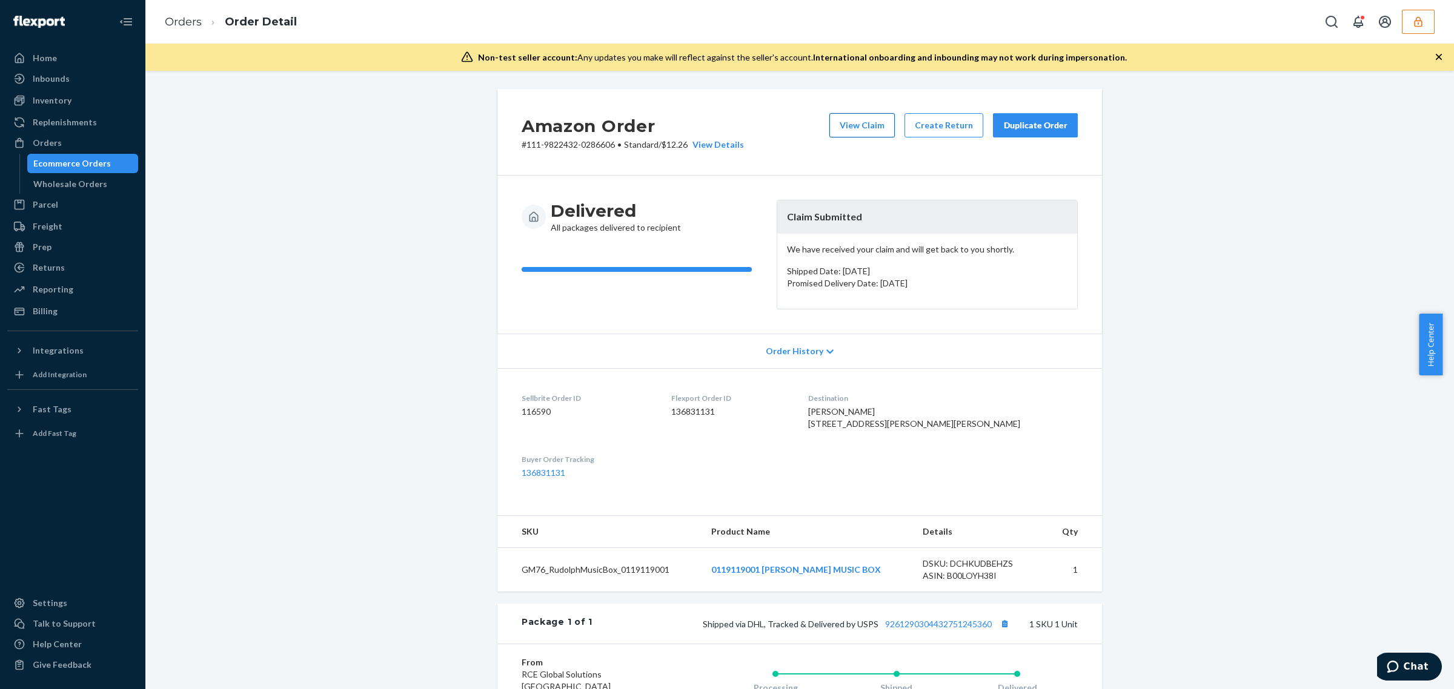
click at [840, 127] on button "View Claim" at bounding box center [861, 125] width 65 height 24
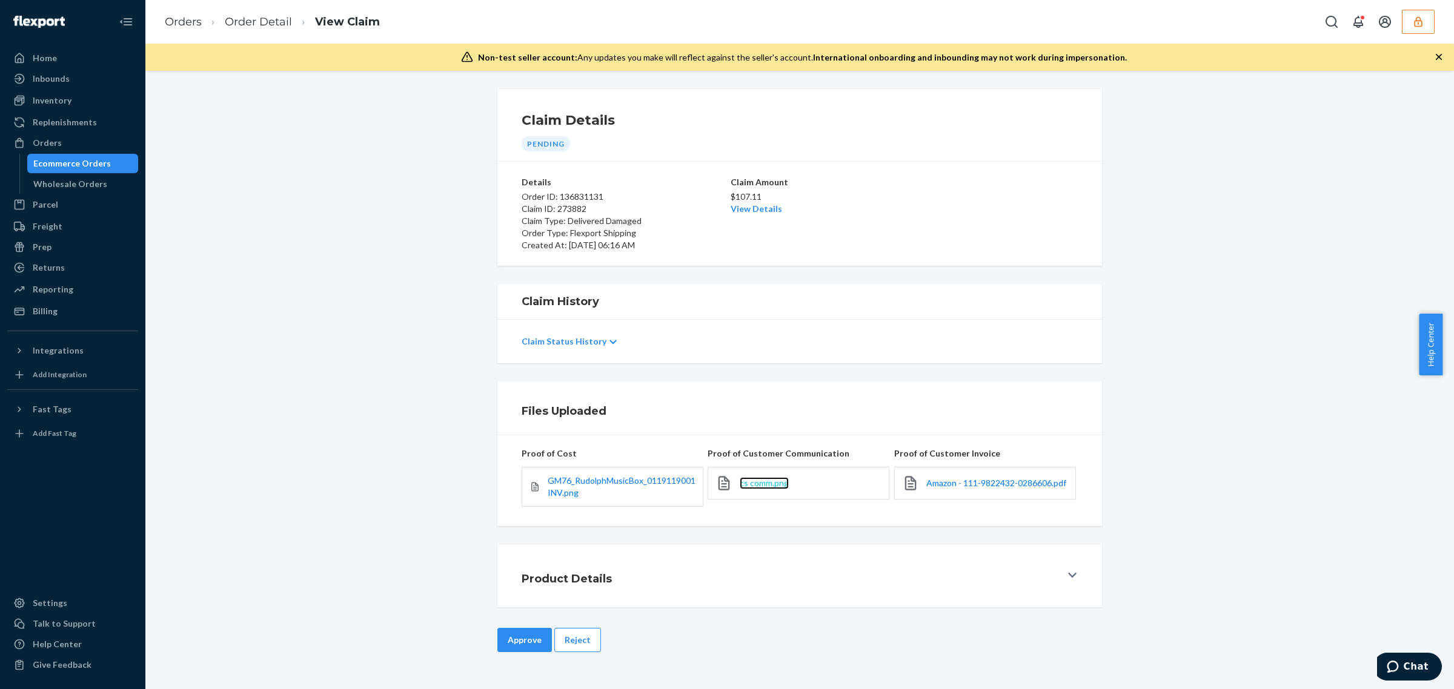
click at [762, 486] on span "cs comm.png" at bounding box center [764, 483] width 49 height 10
click at [566, 640] on button "Reject" at bounding box center [577, 640] width 47 height 24
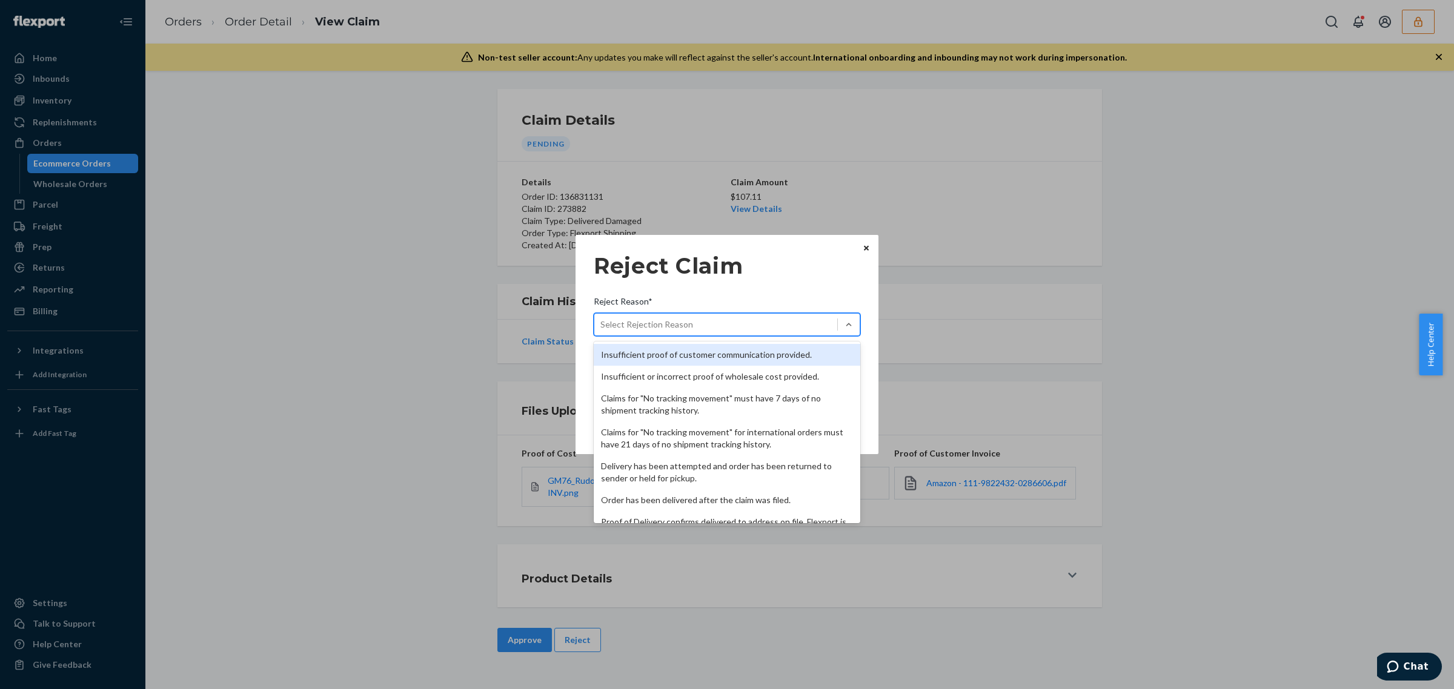
click at [777, 329] on div "Select Rejection Reason" at bounding box center [715, 324] width 243 height 19
click at [601, 329] on input "Reject Reason* option Insufficient proof of customer communication provided. fo…" at bounding box center [600, 325] width 1 height 12
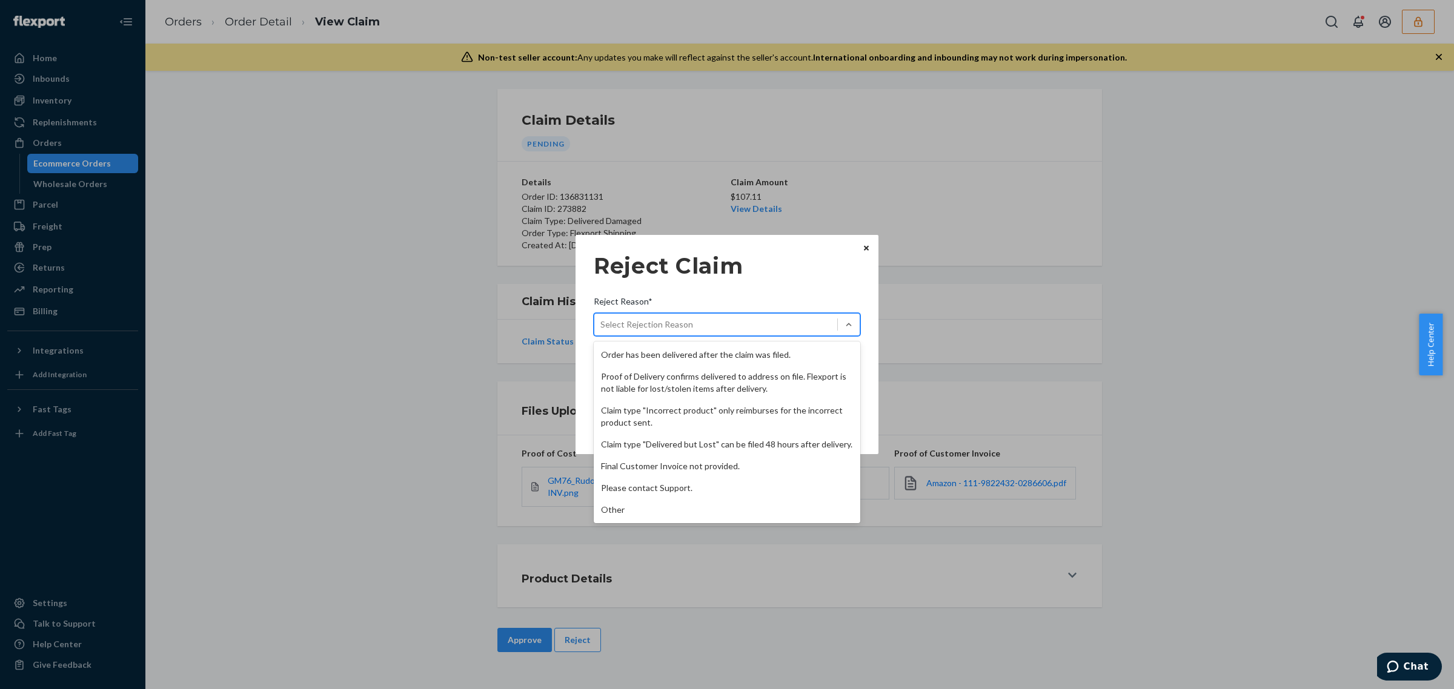
click at [768, 521] on div "Insufficient proof of customer communication provided. Insufficient or incorrec…" at bounding box center [727, 433] width 266 height 182
click at [765, 501] on div "Other" at bounding box center [727, 510] width 266 height 22
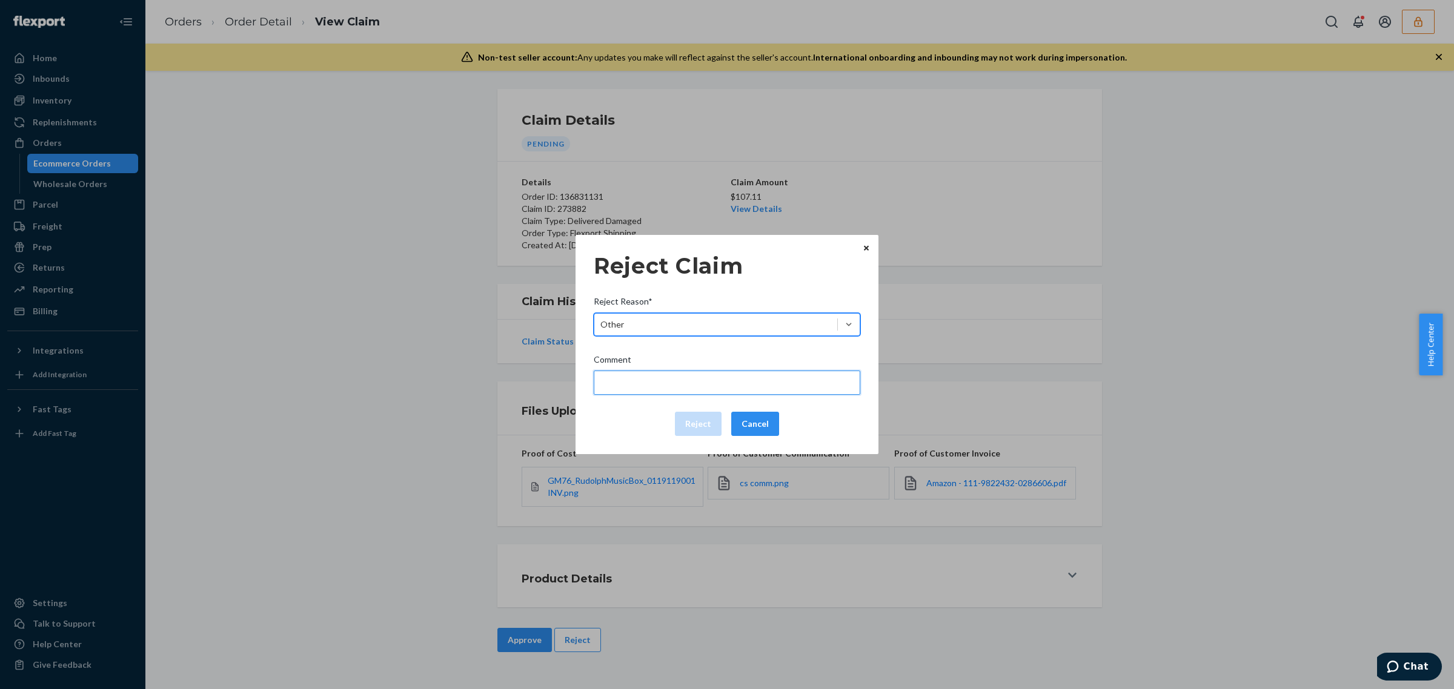
click at [746, 373] on input "Comment" at bounding box center [727, 383] width 266 height 24
type input "Please provide a photo of the damaged unit."
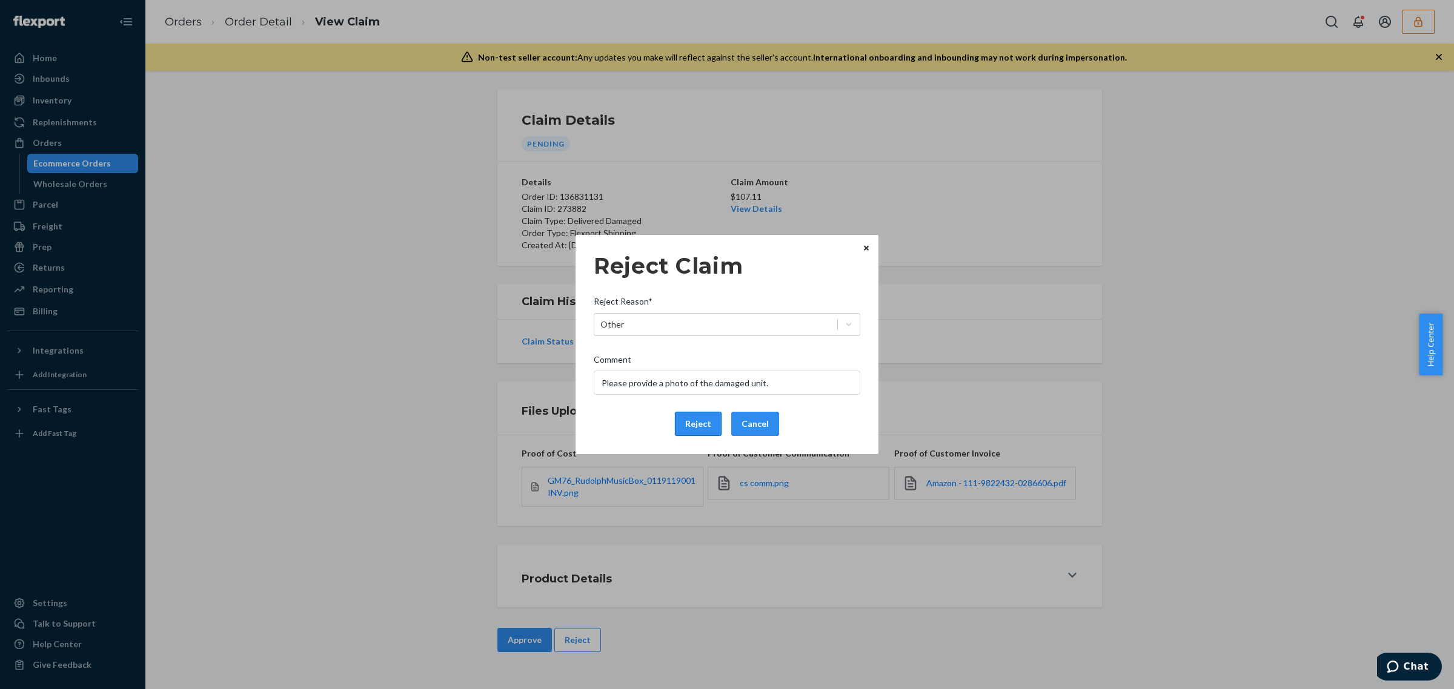
click at [706, 422] on button "Reject" at bounding box center [698, 424] width 47 height 24
